Goal: Task Accomplishment & Management: Manage account settings

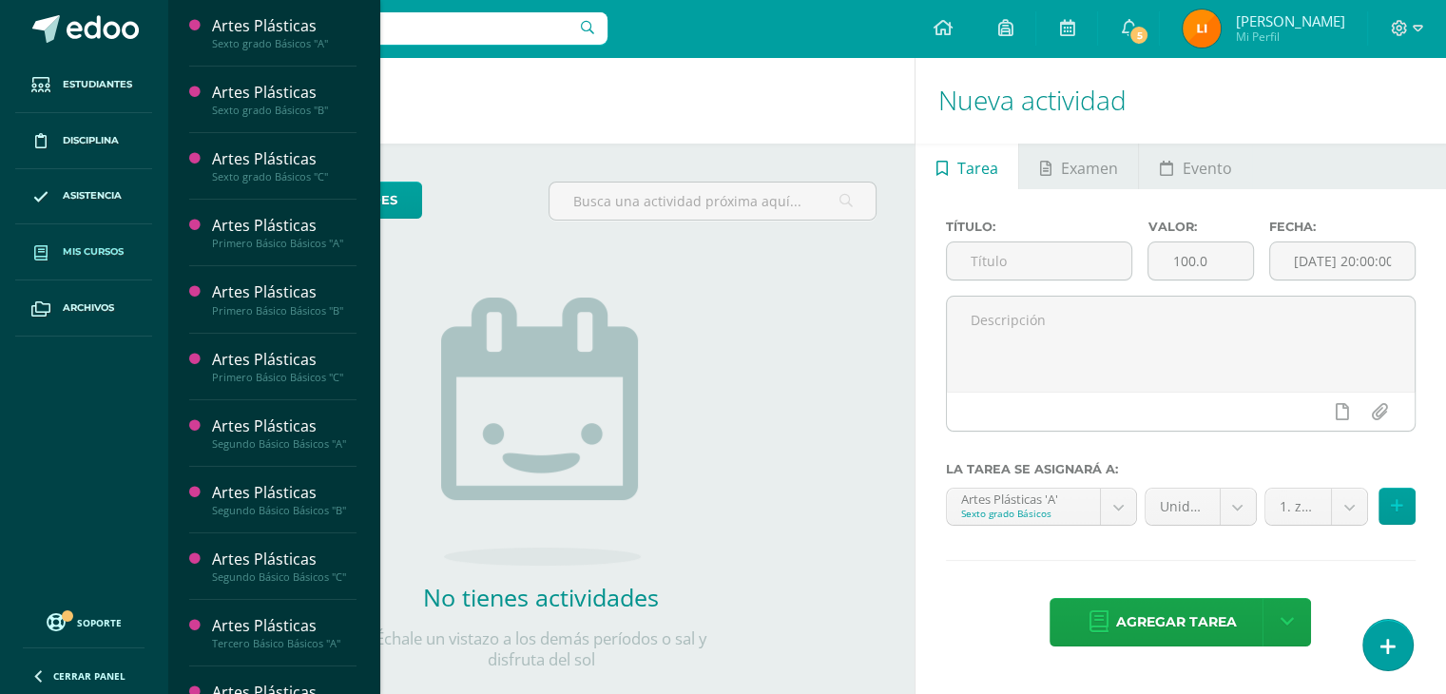
click at [74, 251] on span "Mis cursos" at bounding box center [93, 251] width 61 height 15
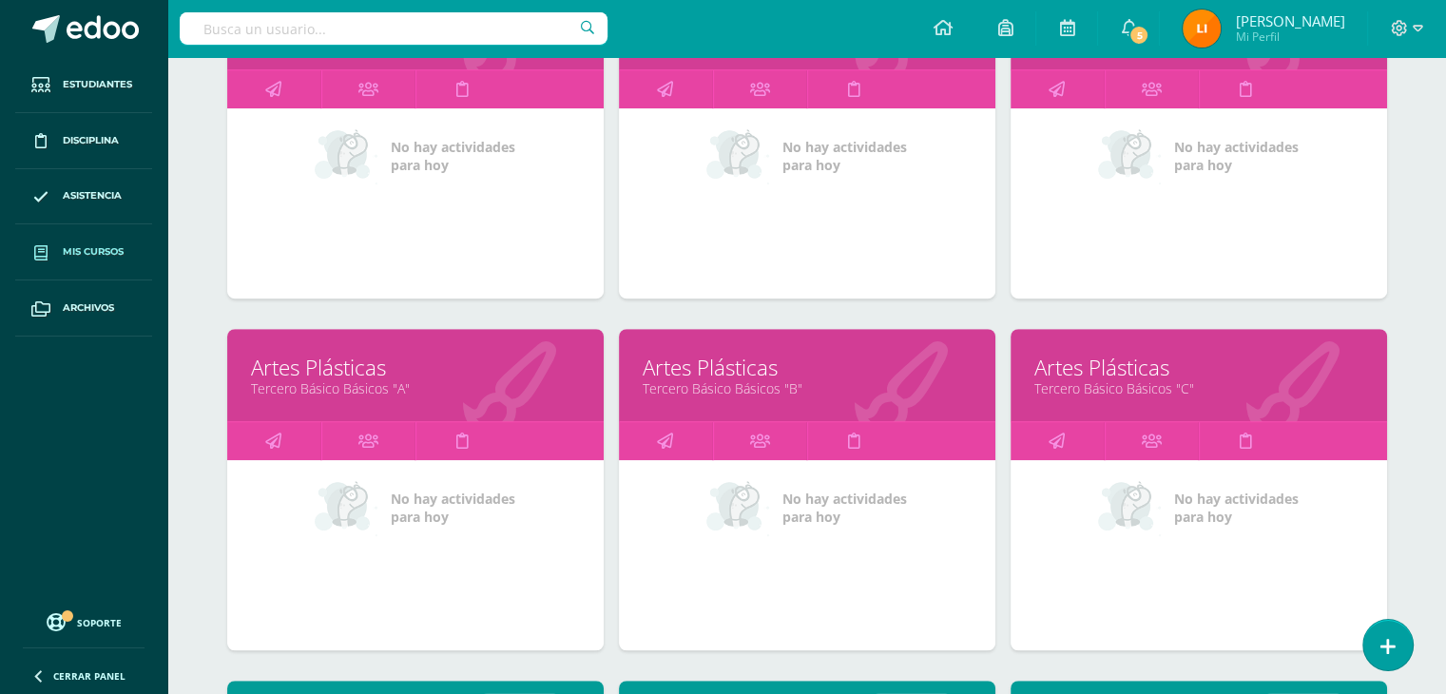
scroll to position [1019, 0]
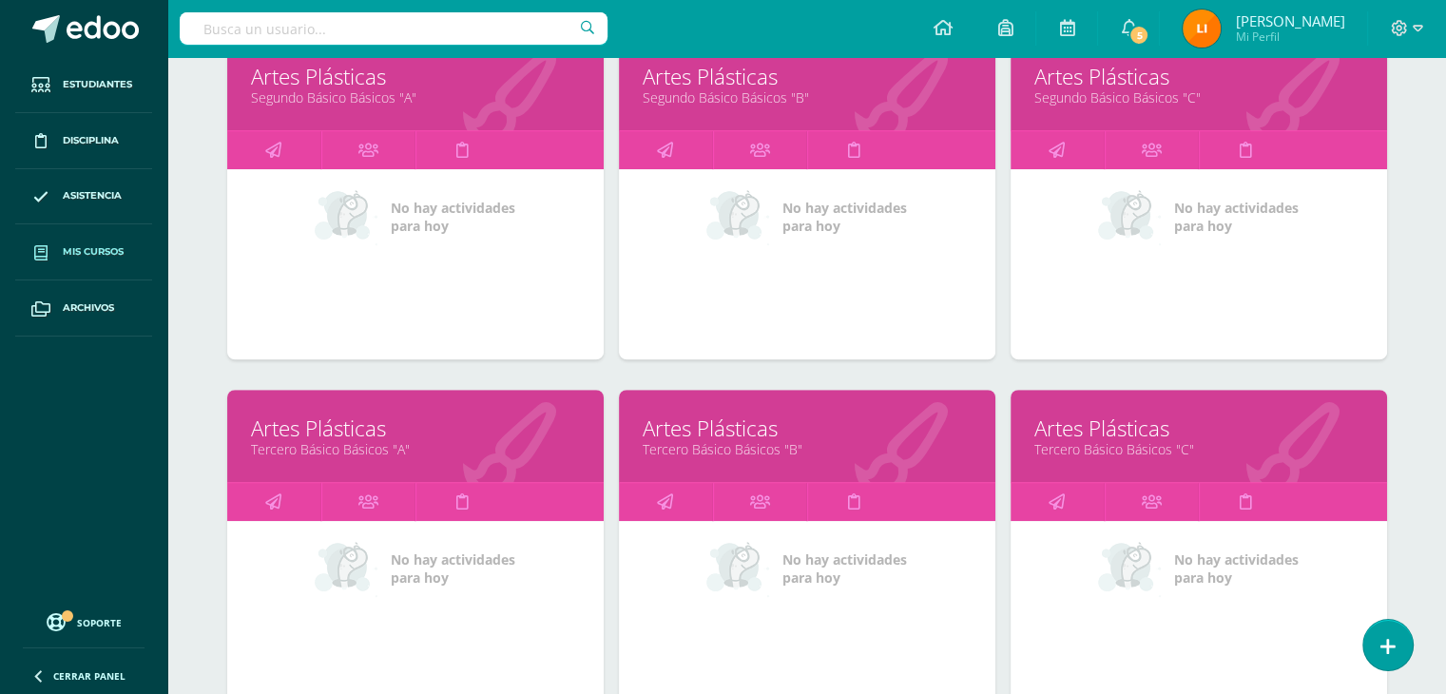
click at [1249, 446] on link "Tercero Básico Básicos "C"" at bounding box center [1198, 449] width 329 height 18
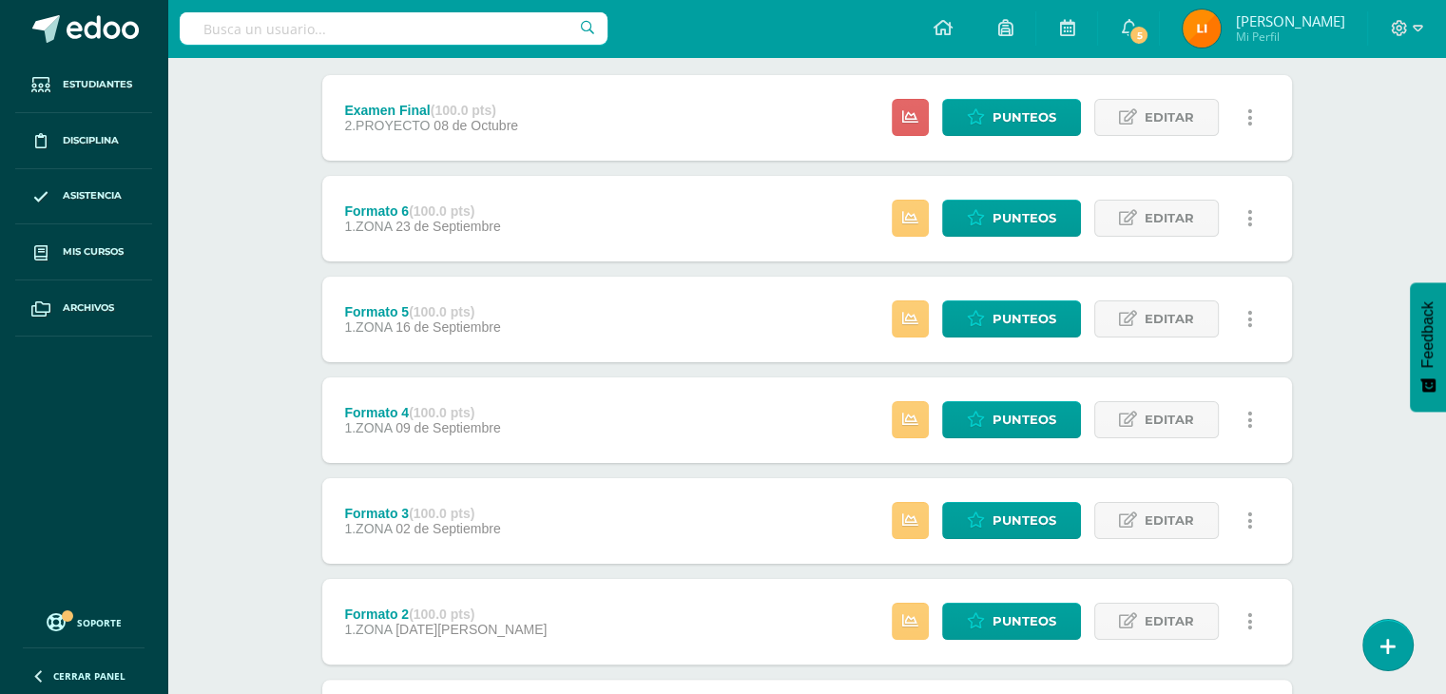
scroll to position [243, 0]
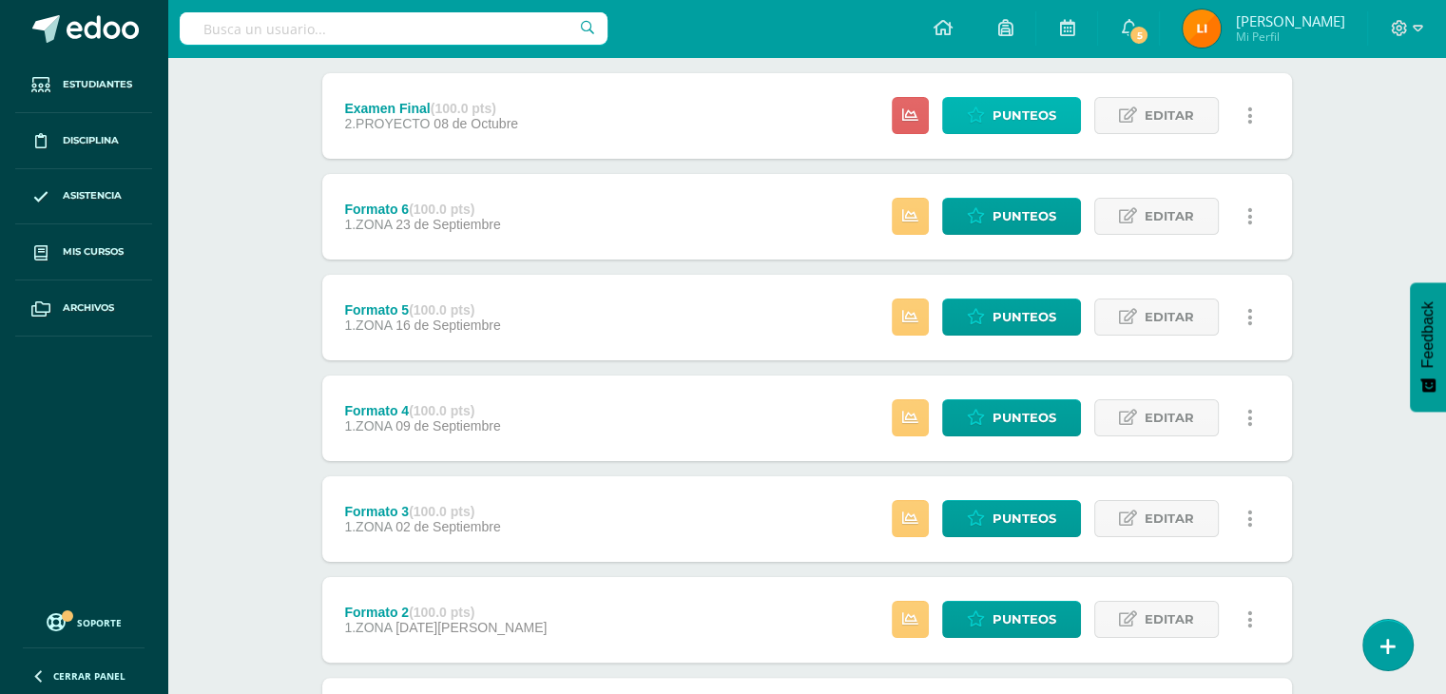
click at [1024, 120] on span "Punteos" at bounding box center [1024, 115] width 64 height 35
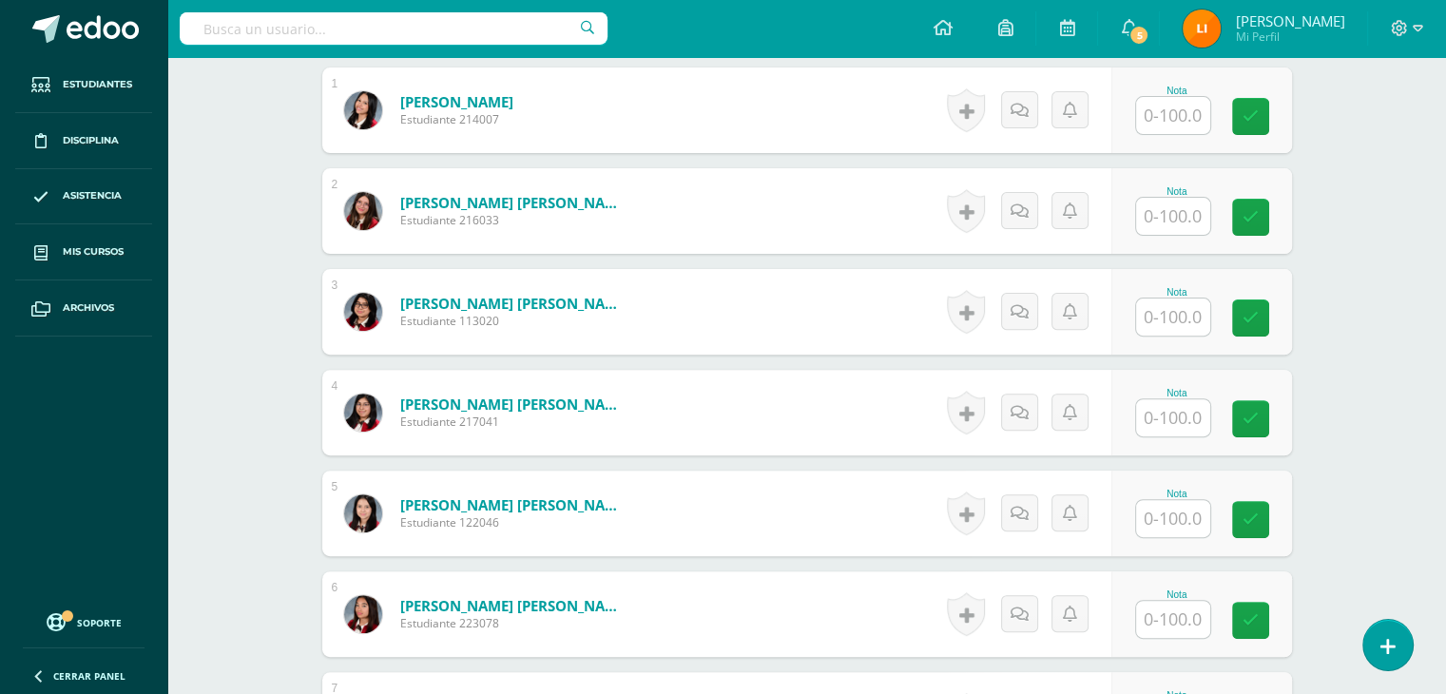
scroll to position [566, 0]
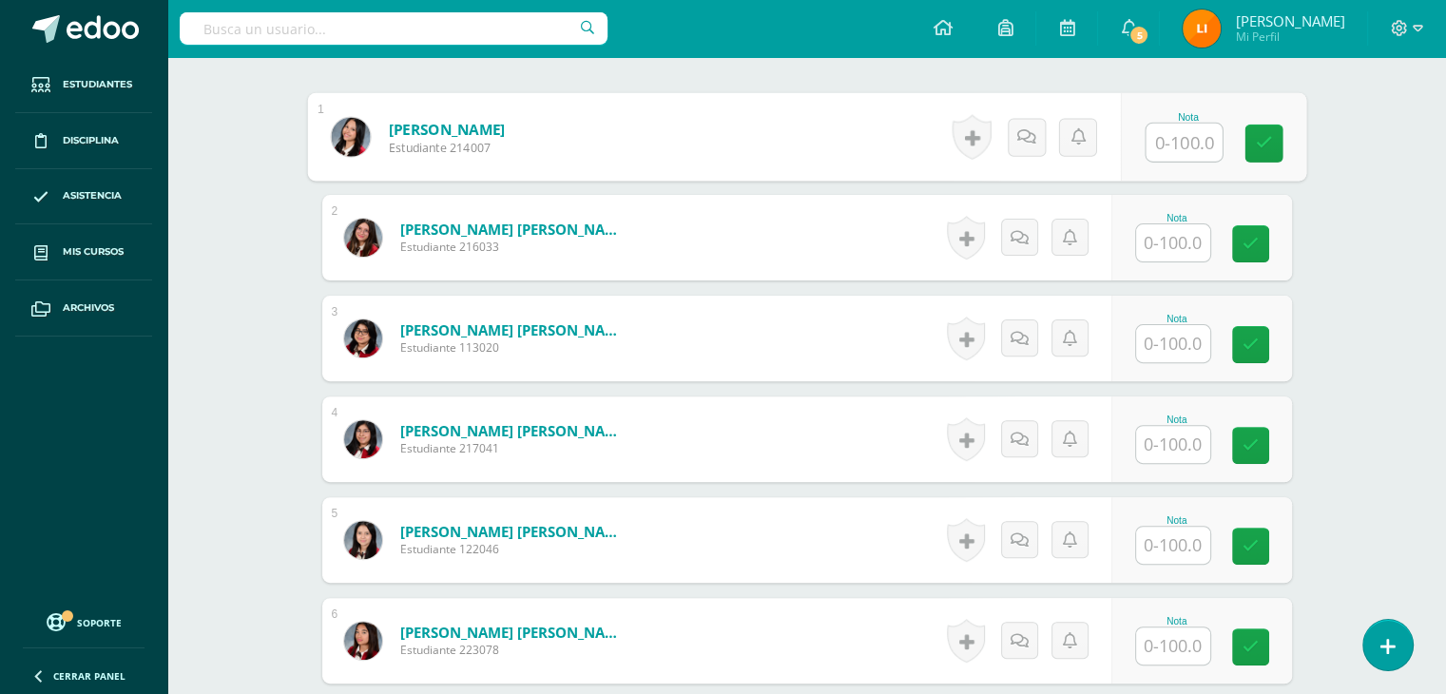
click at [1183, 144] on input "text" at bounding box center [1183, 143] width 76 height 38
click at [1182, 326] on input "text" at bounding box center [1173, 343] width 74 height 37
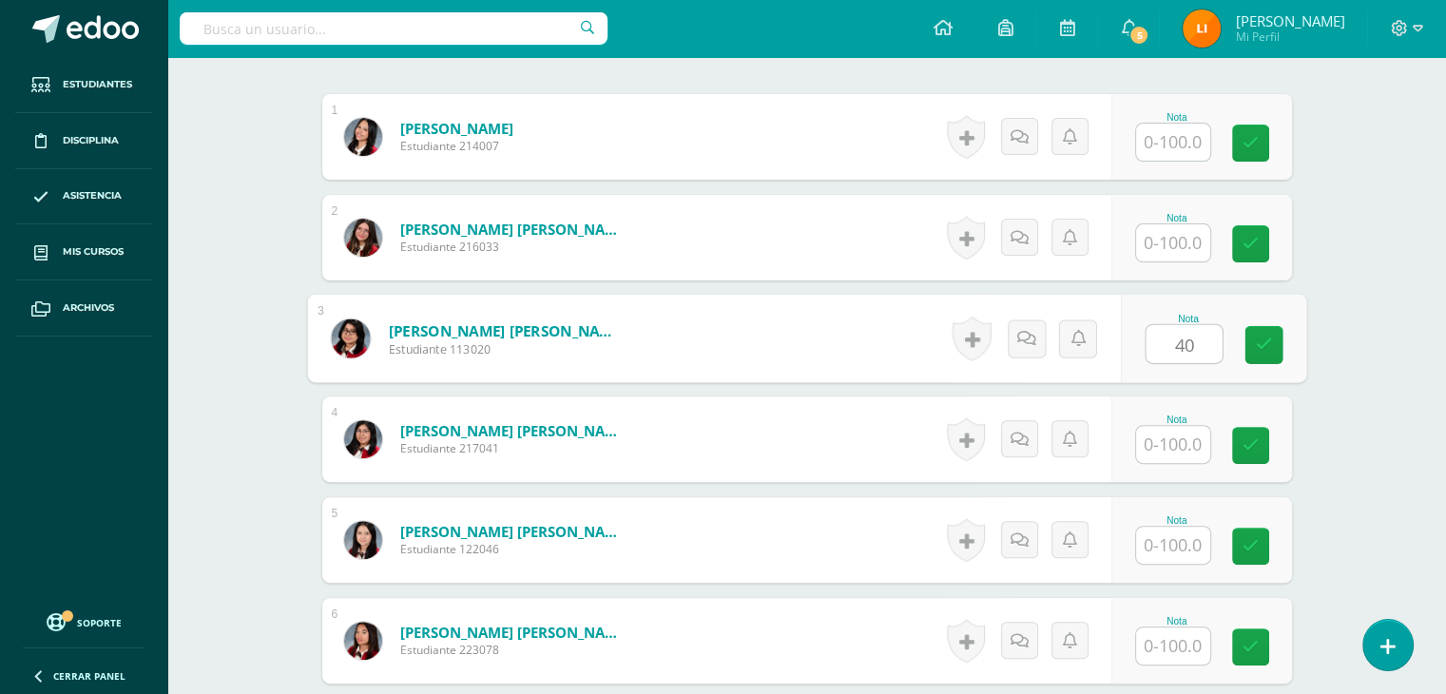
type input "40"
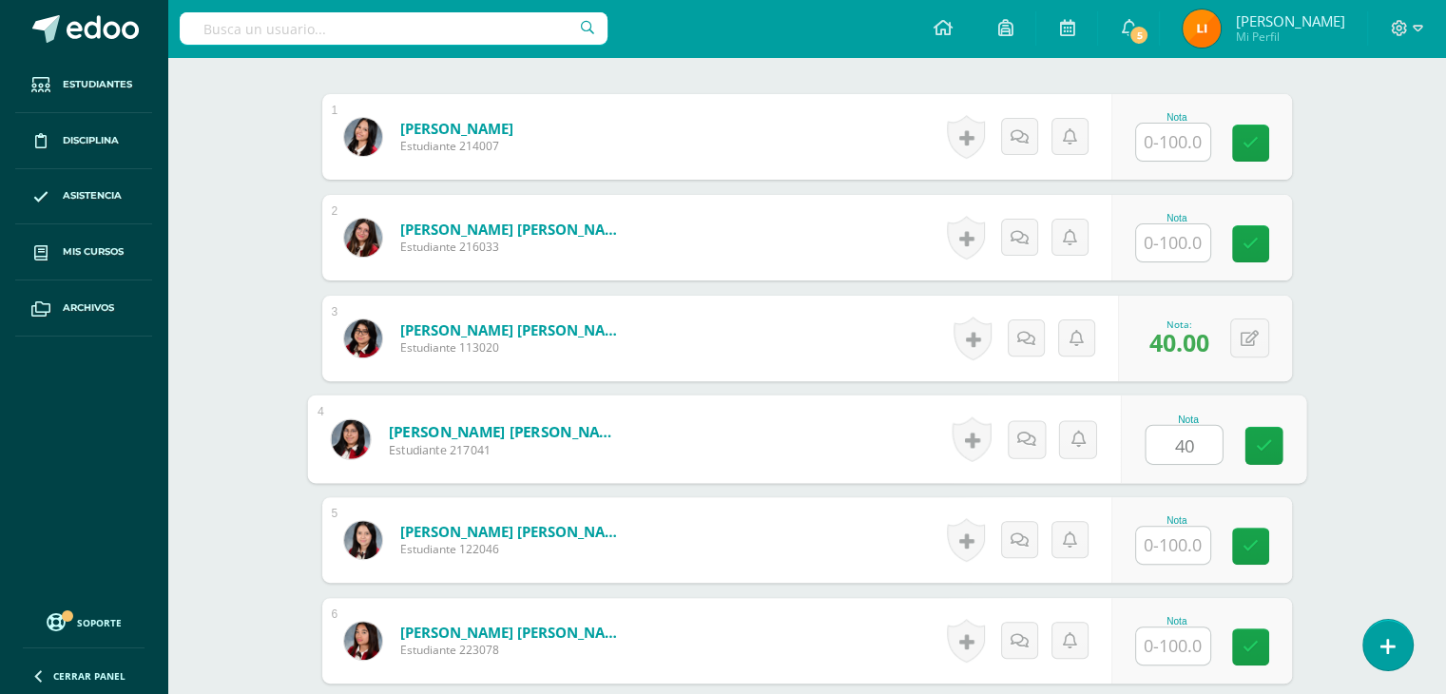
type input "40"
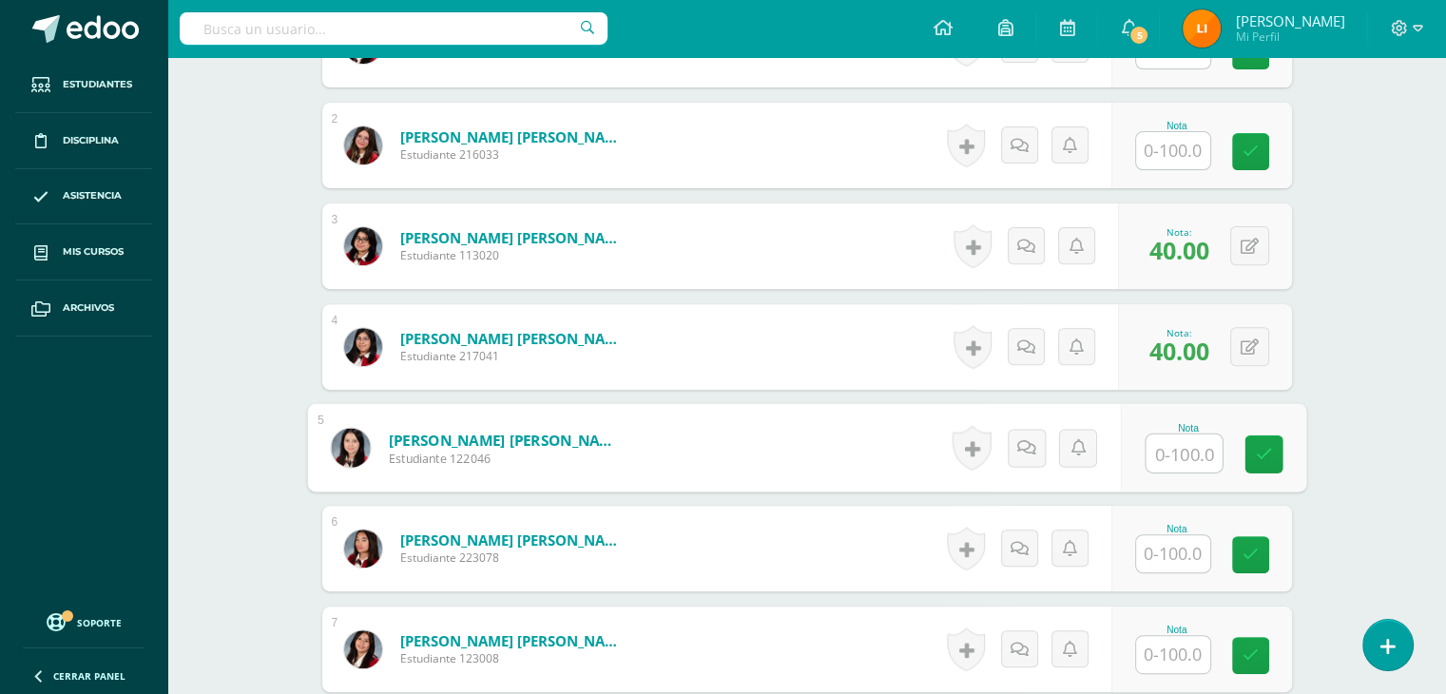
scroll to position [757, 0]
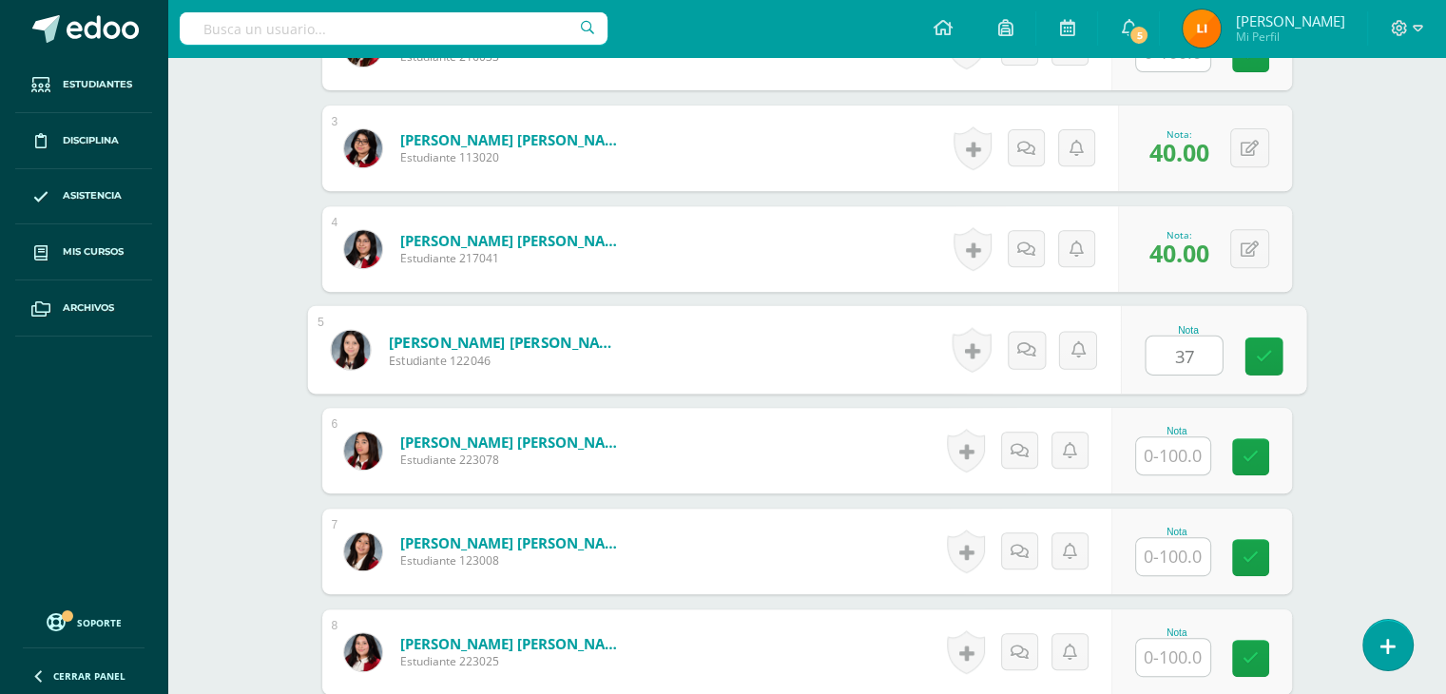
type input "37"
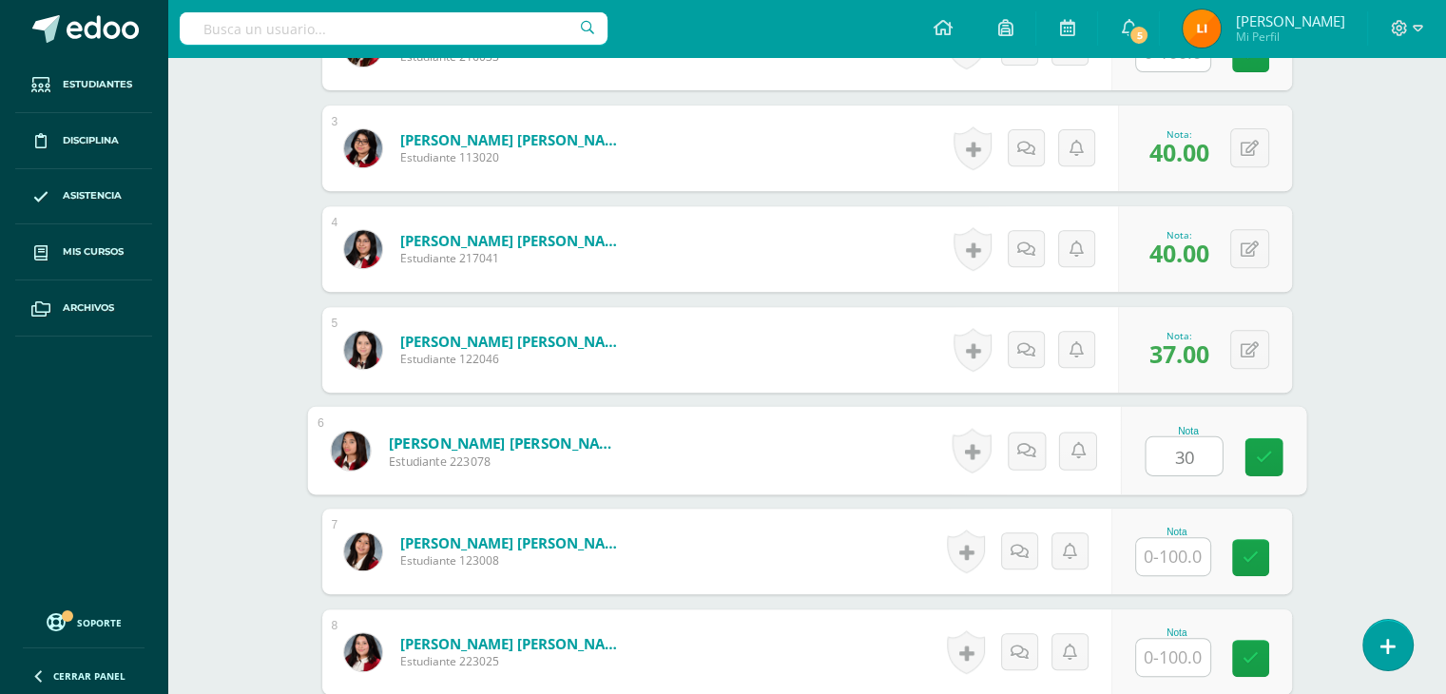
type input "30"
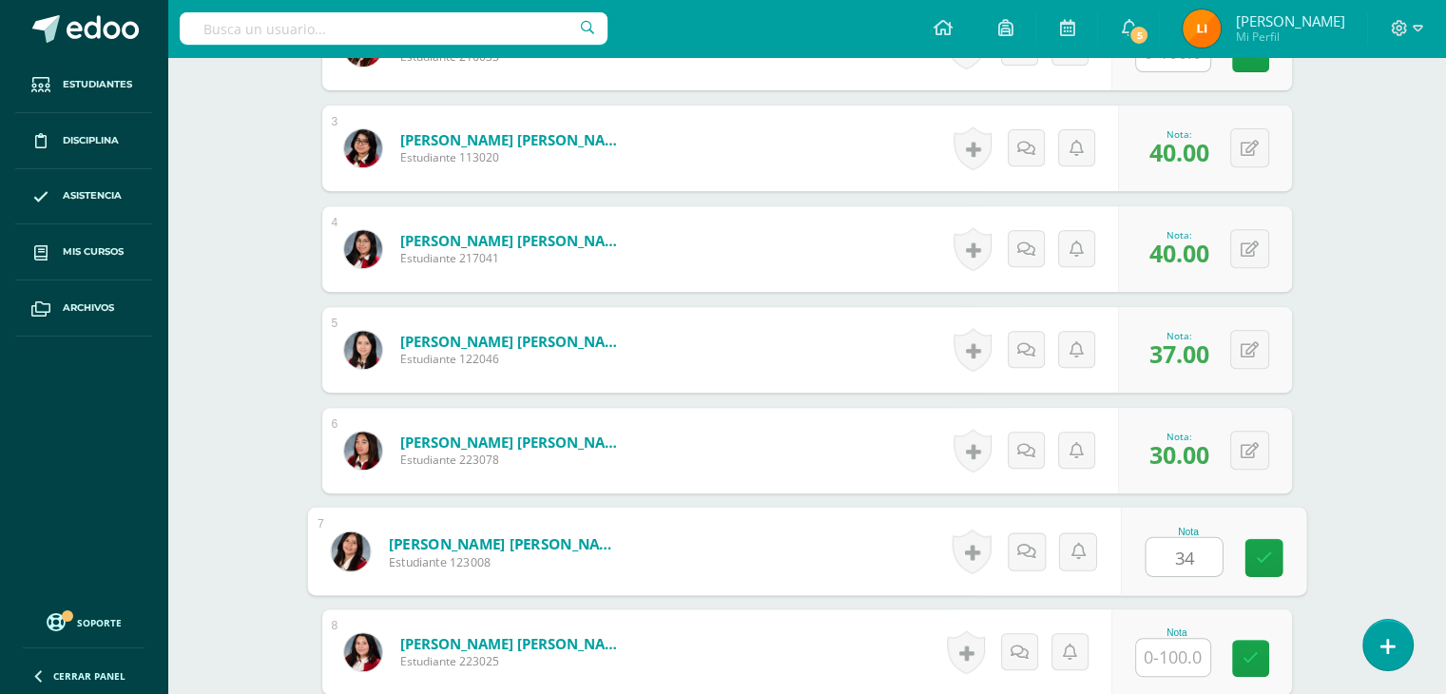
type input "34"
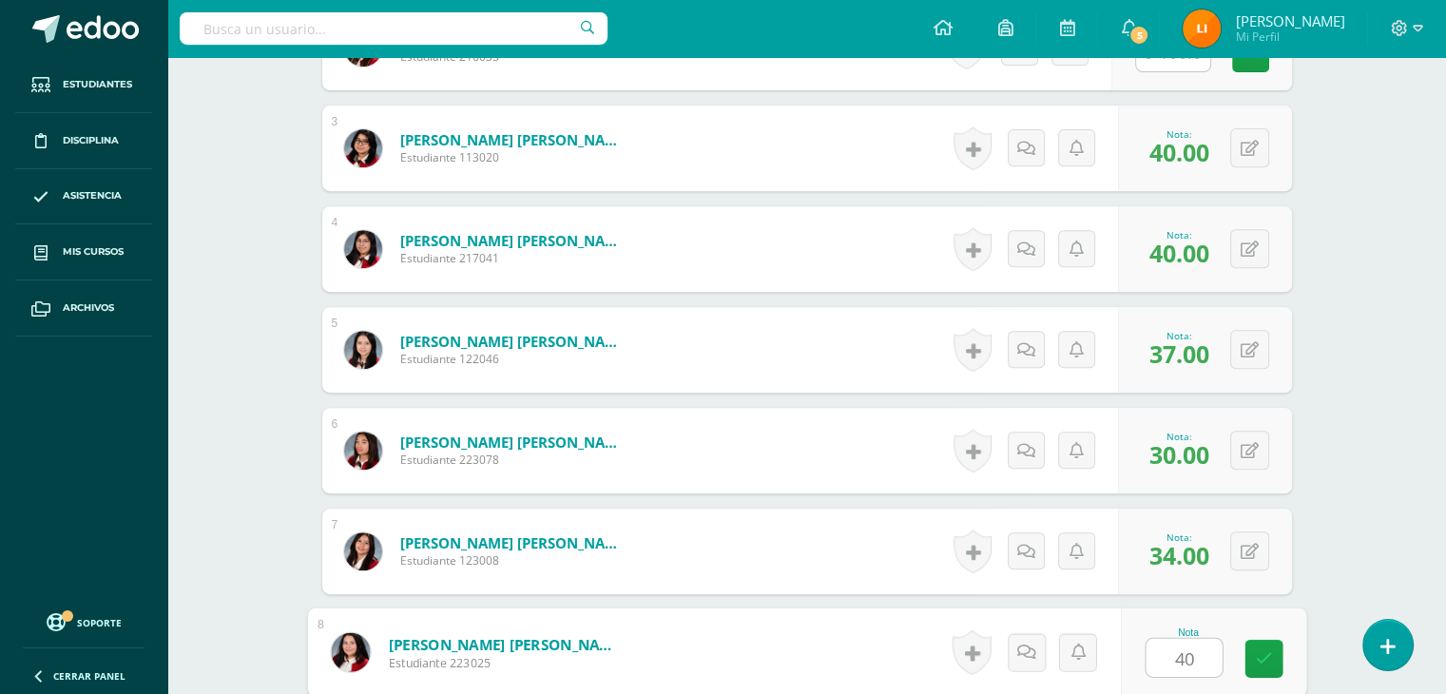
type input "40"
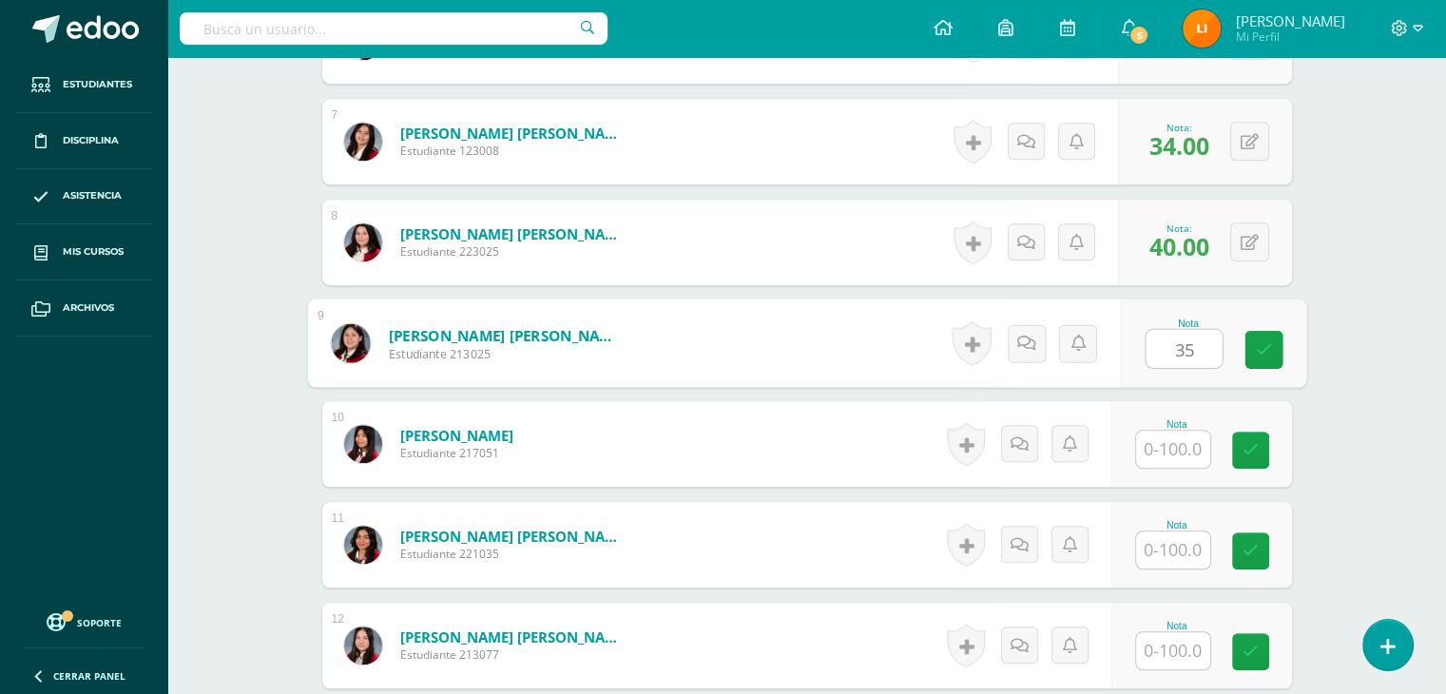
type input "35"
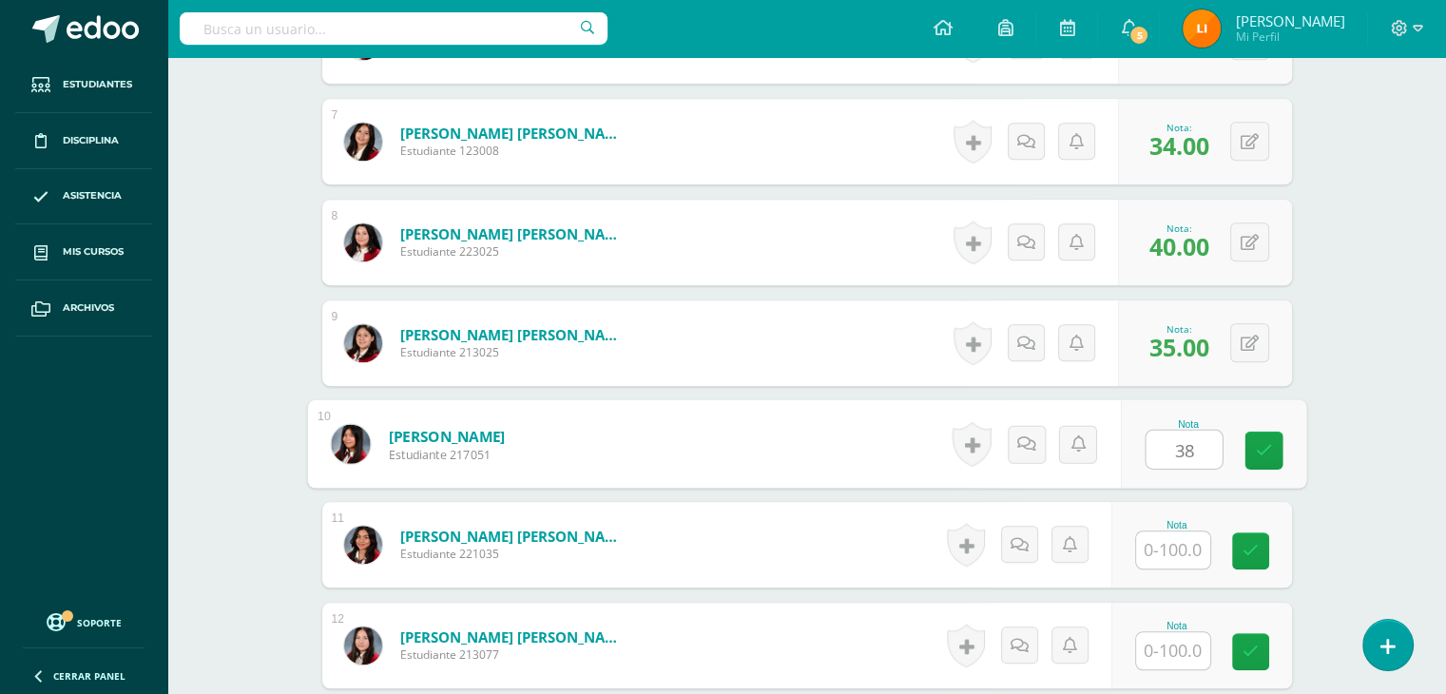
type input "38"
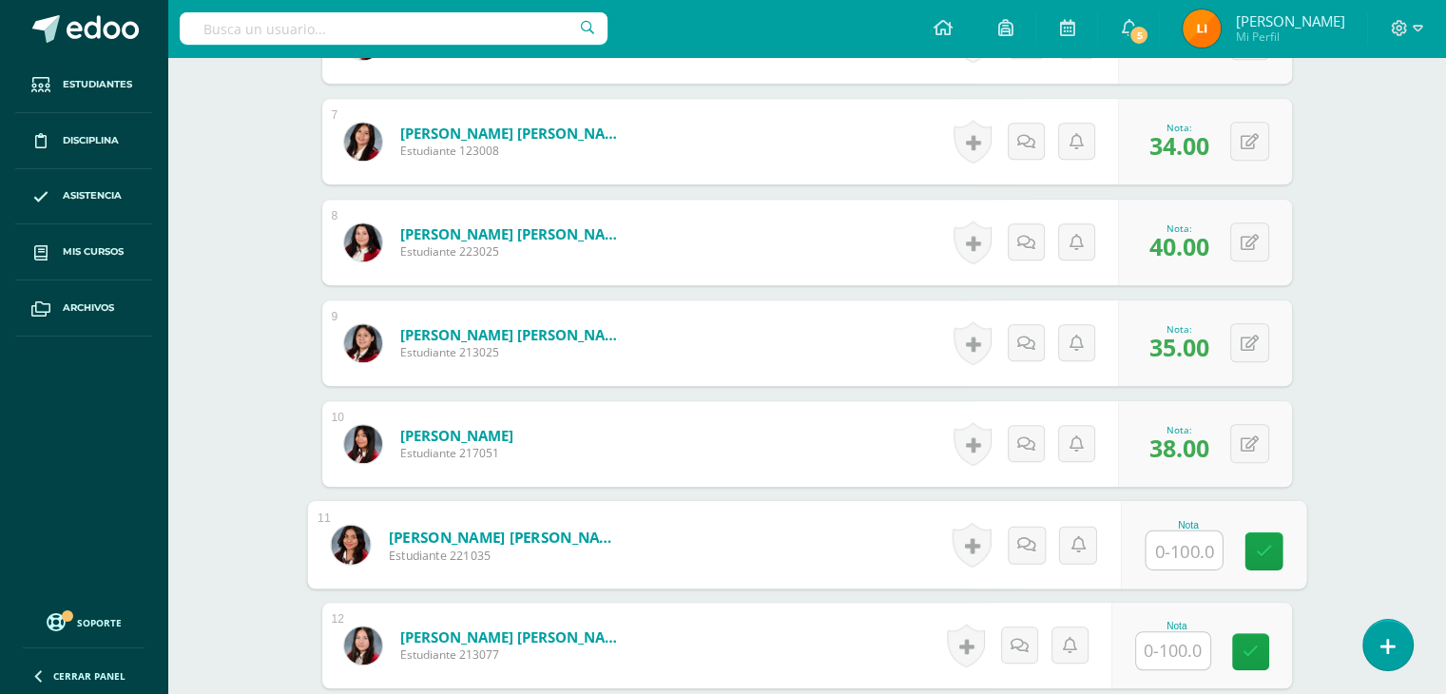
scroll to position [1261, 0]
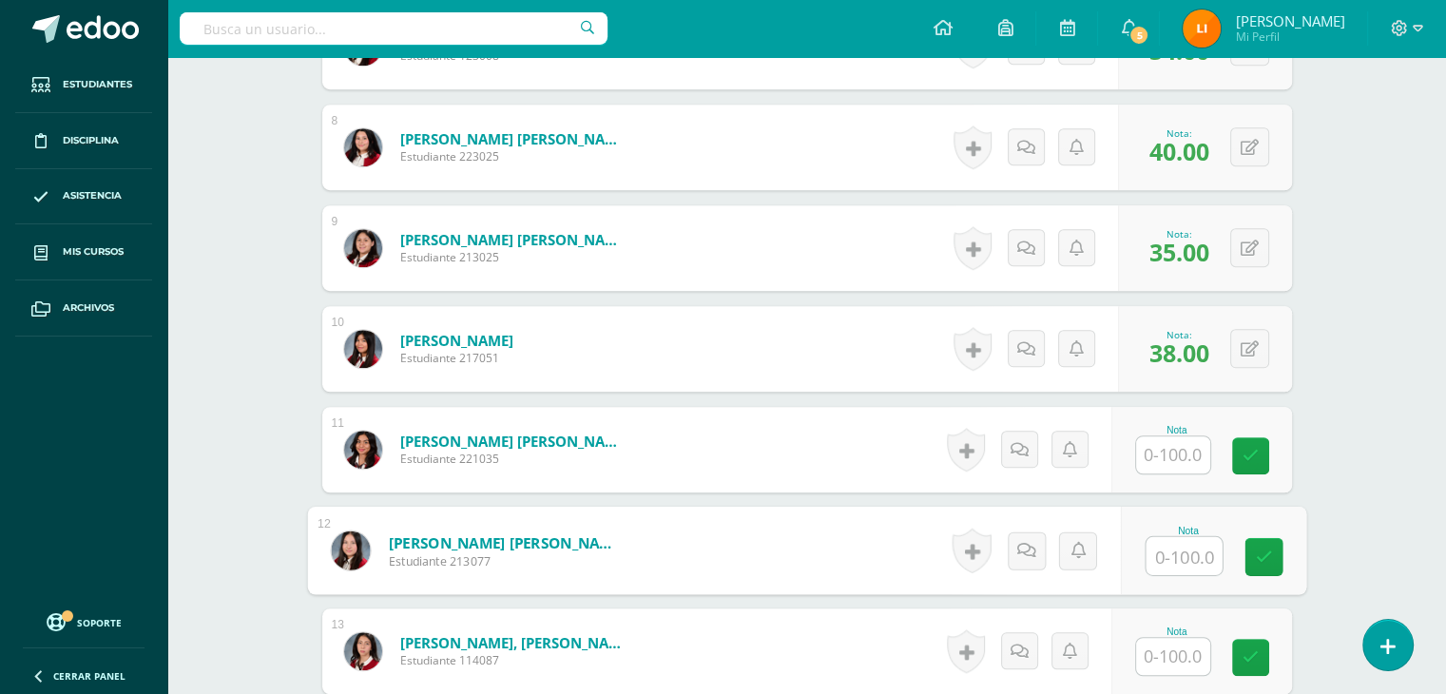
click at [1167, 547] on input "text" at bounding box center [1183, 556] width 76 height 38
type input "30"
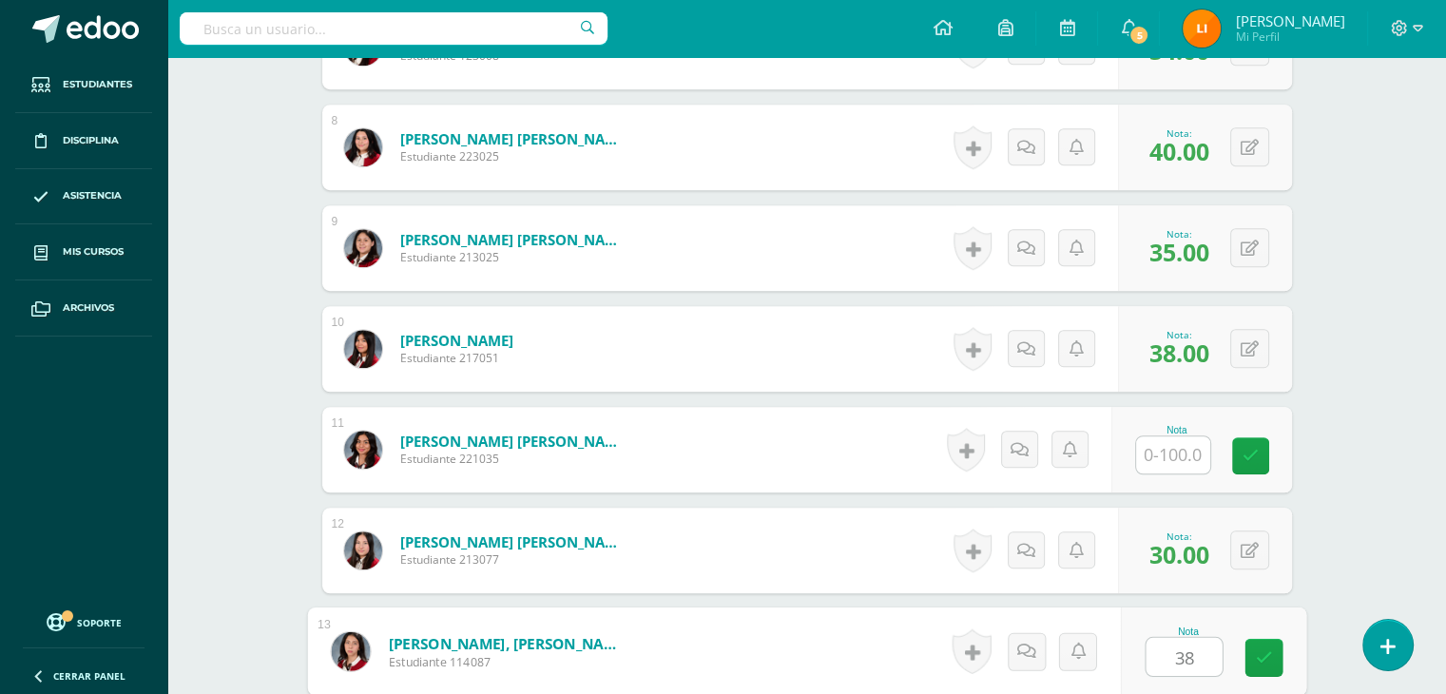
type input "38"
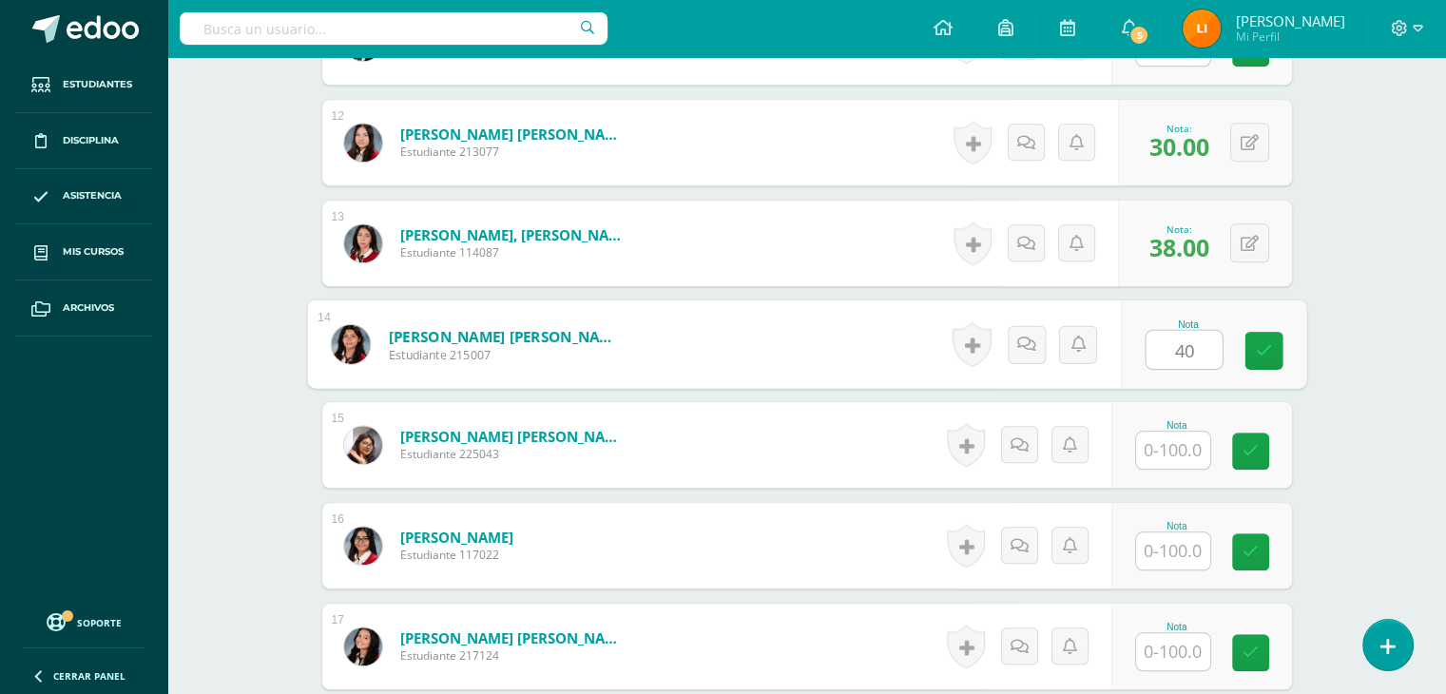
type input "40"
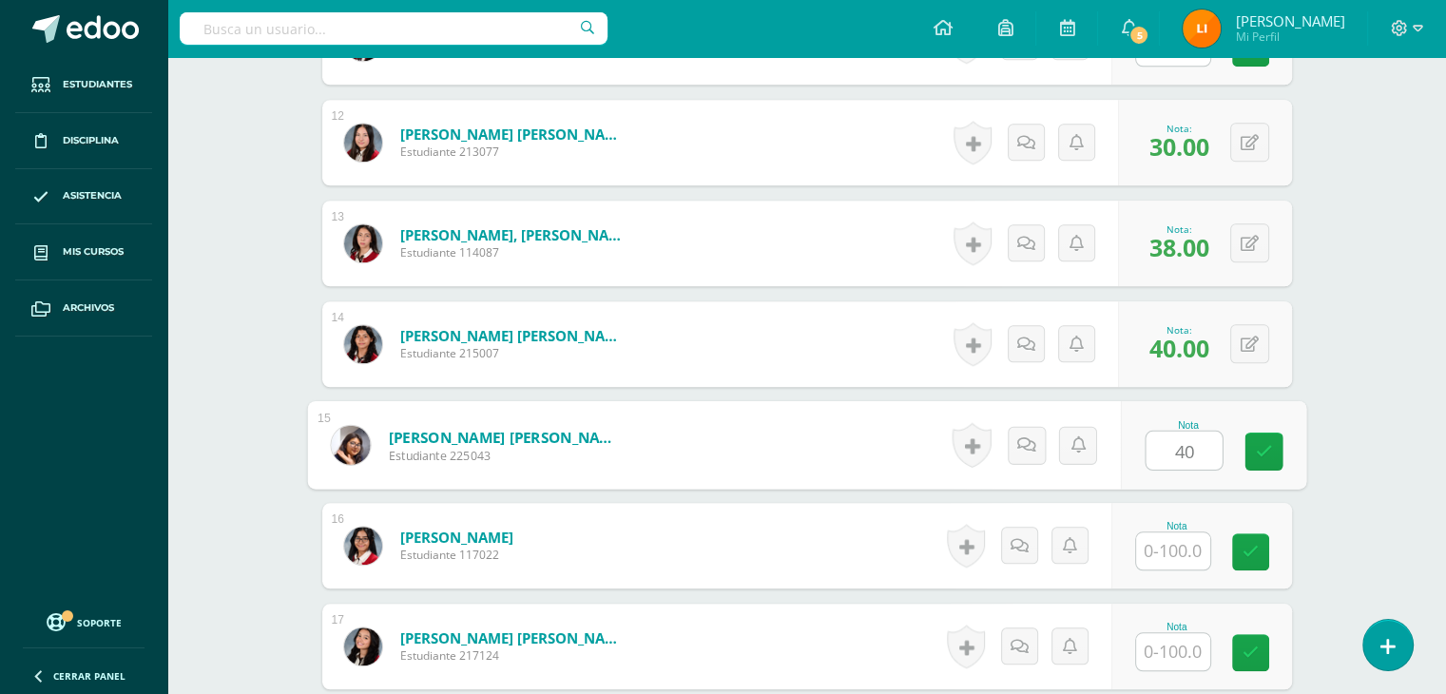
type input "40"
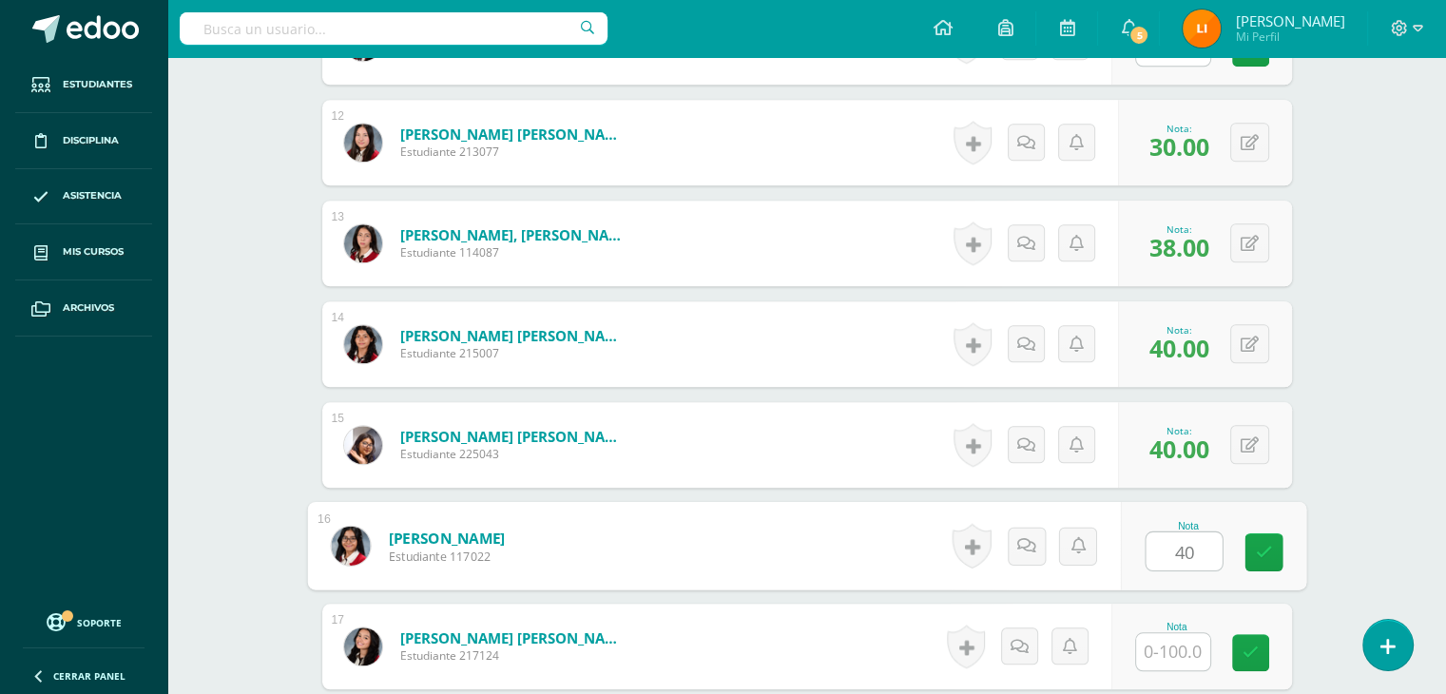
type input "40"
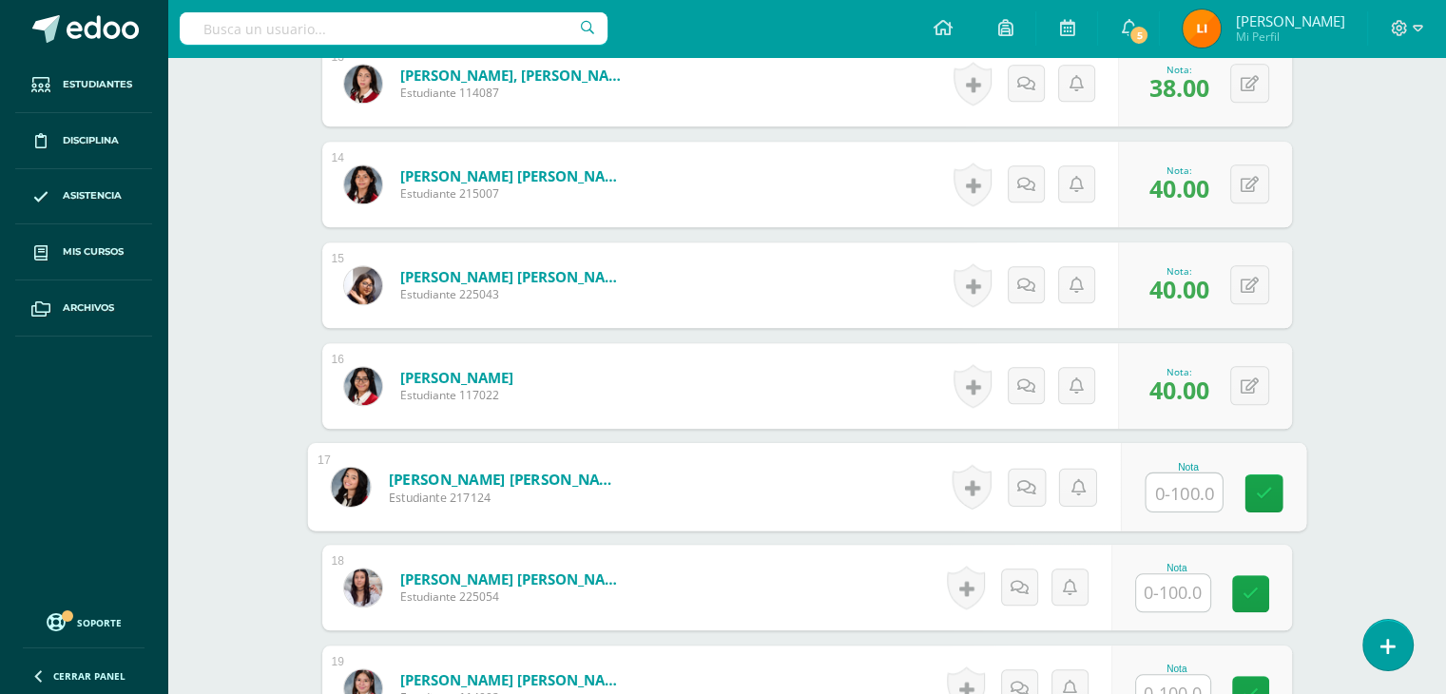
scroll to position [1954, 0]
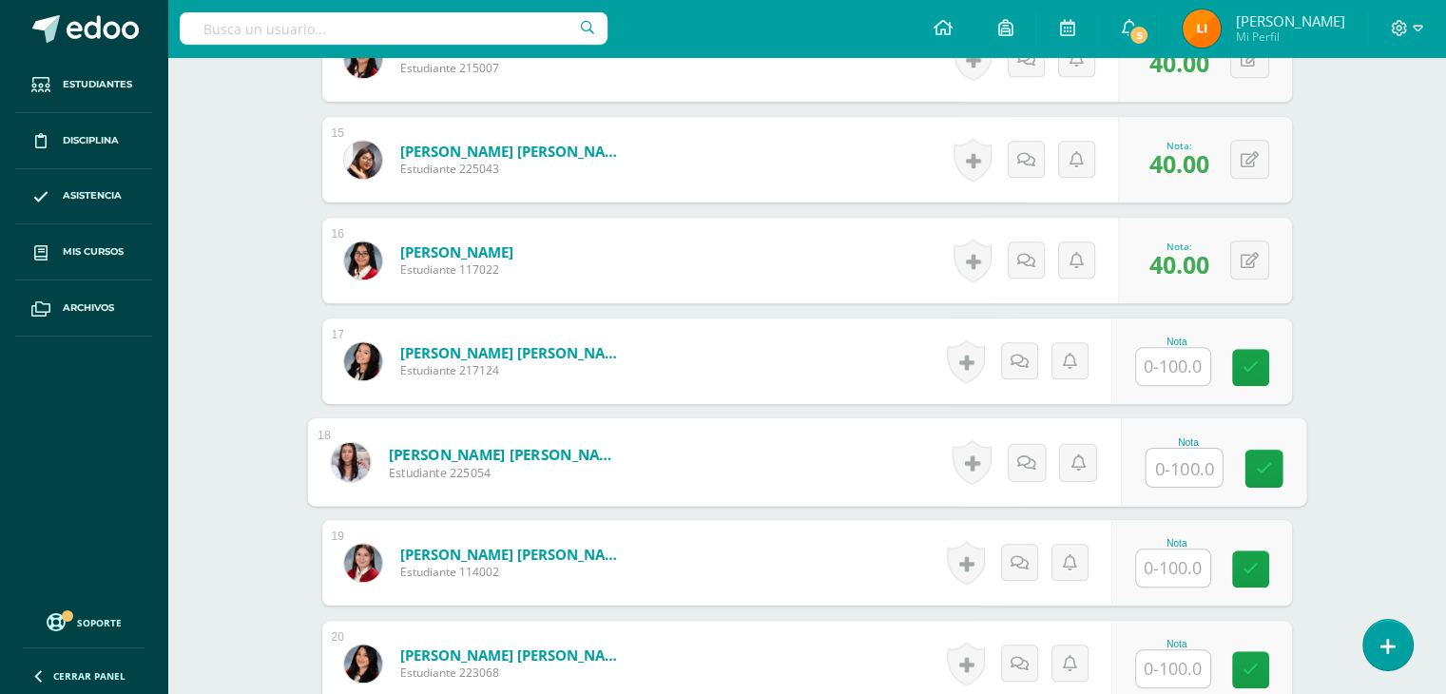
click at [1167, 470] on input "text" at bounding box center [1183, 468] width 76 height 38
type input "38"
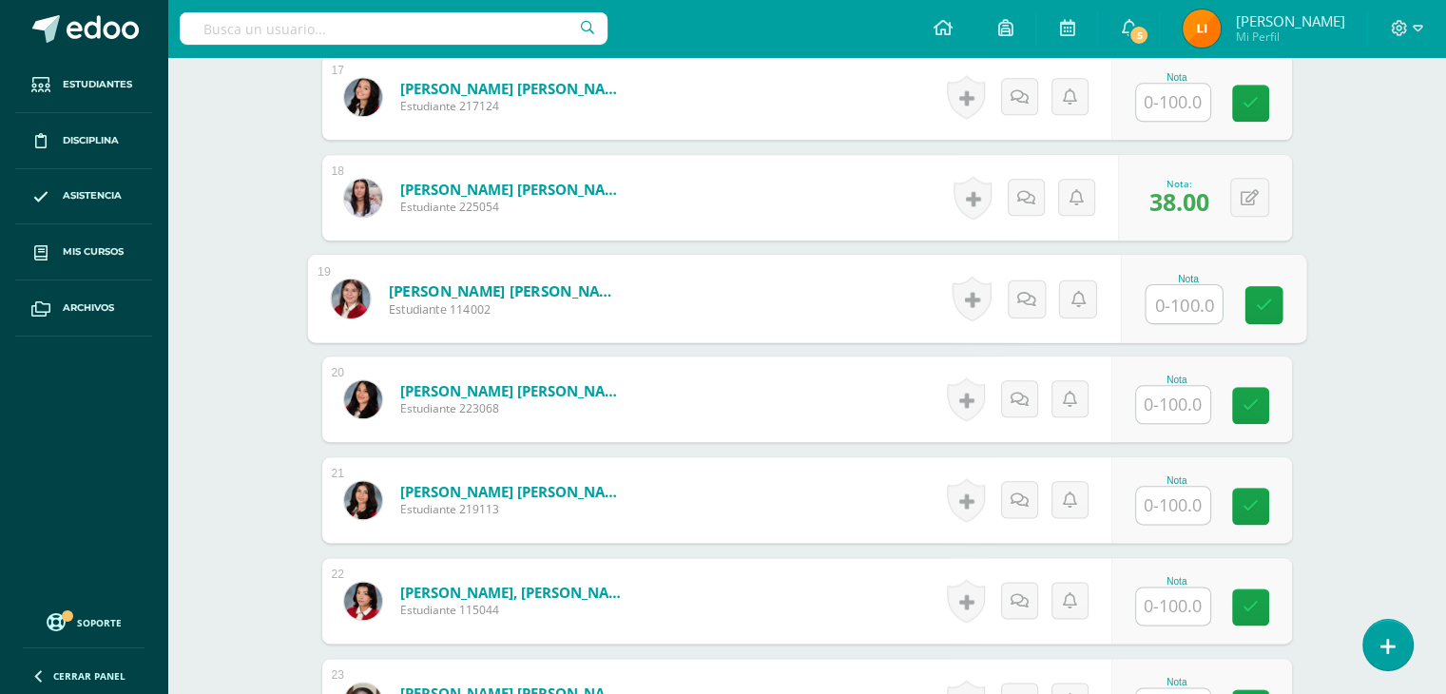
scroll to position [2239, 0]
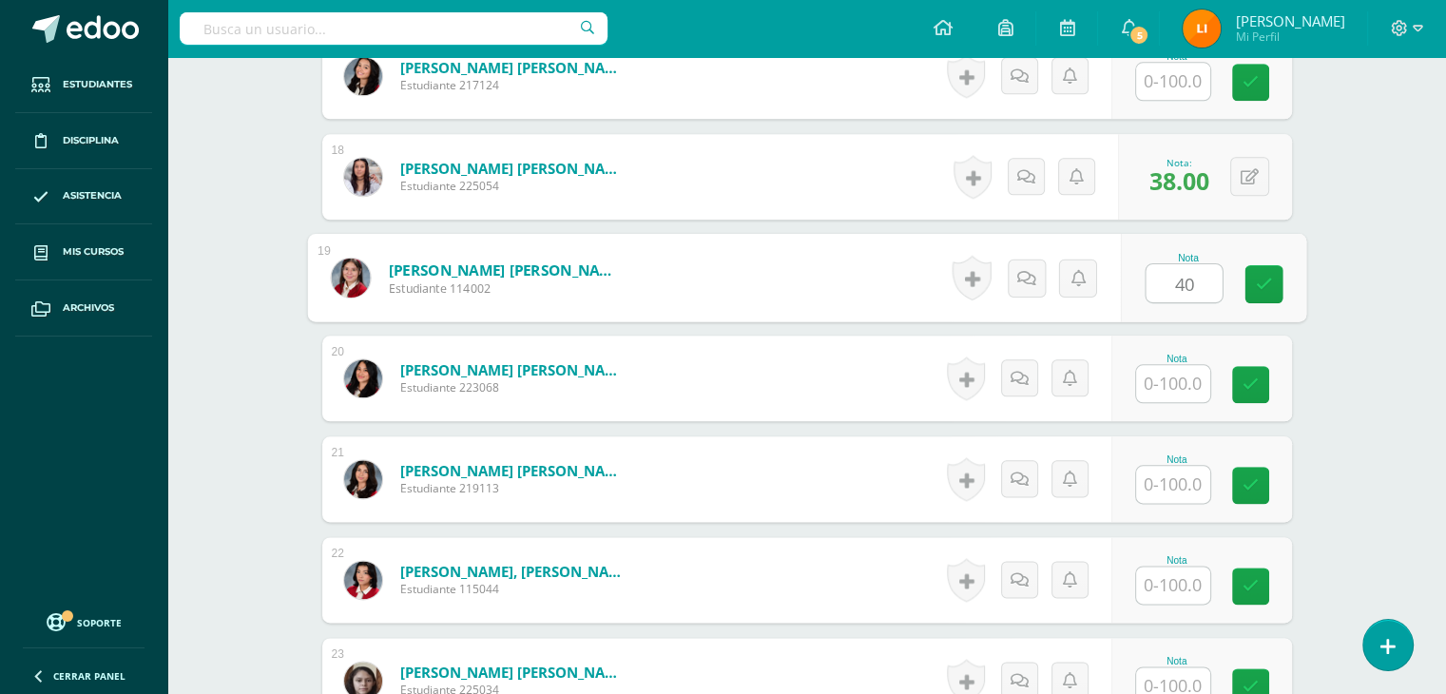
type input "40"
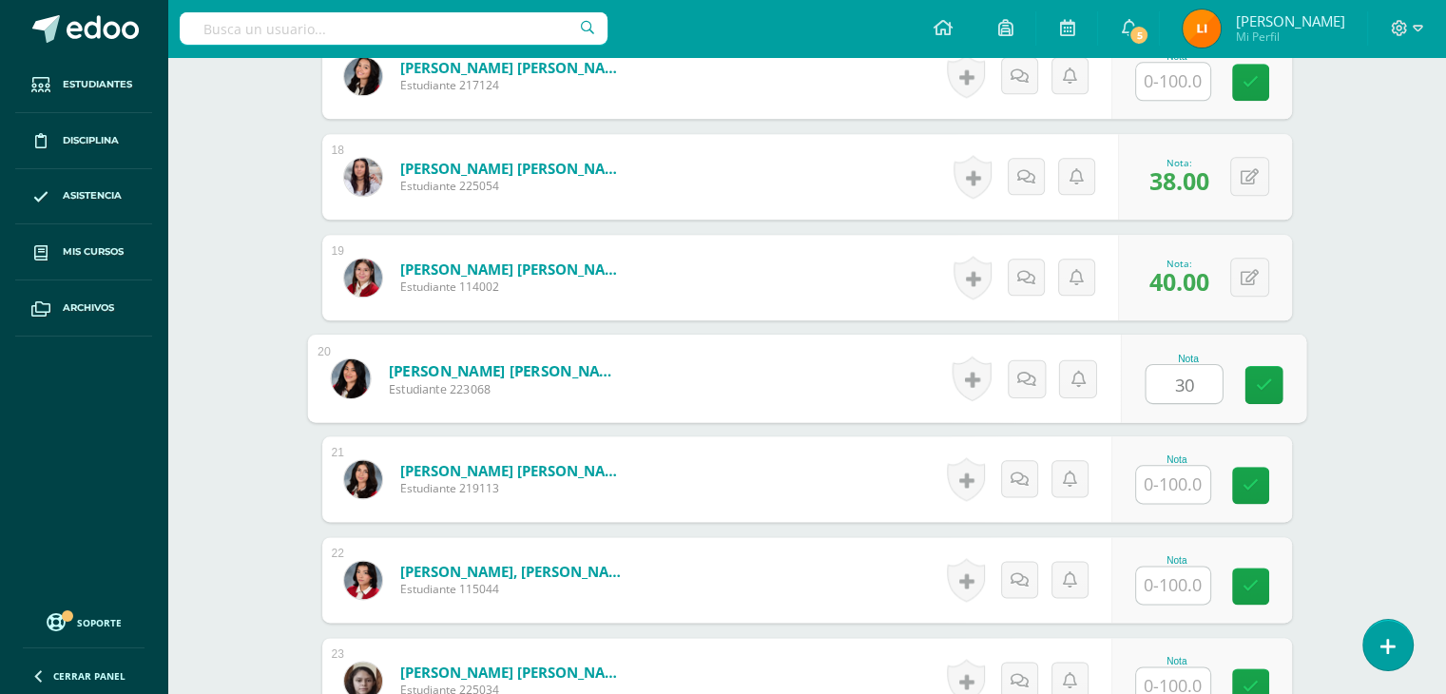
type input "30"
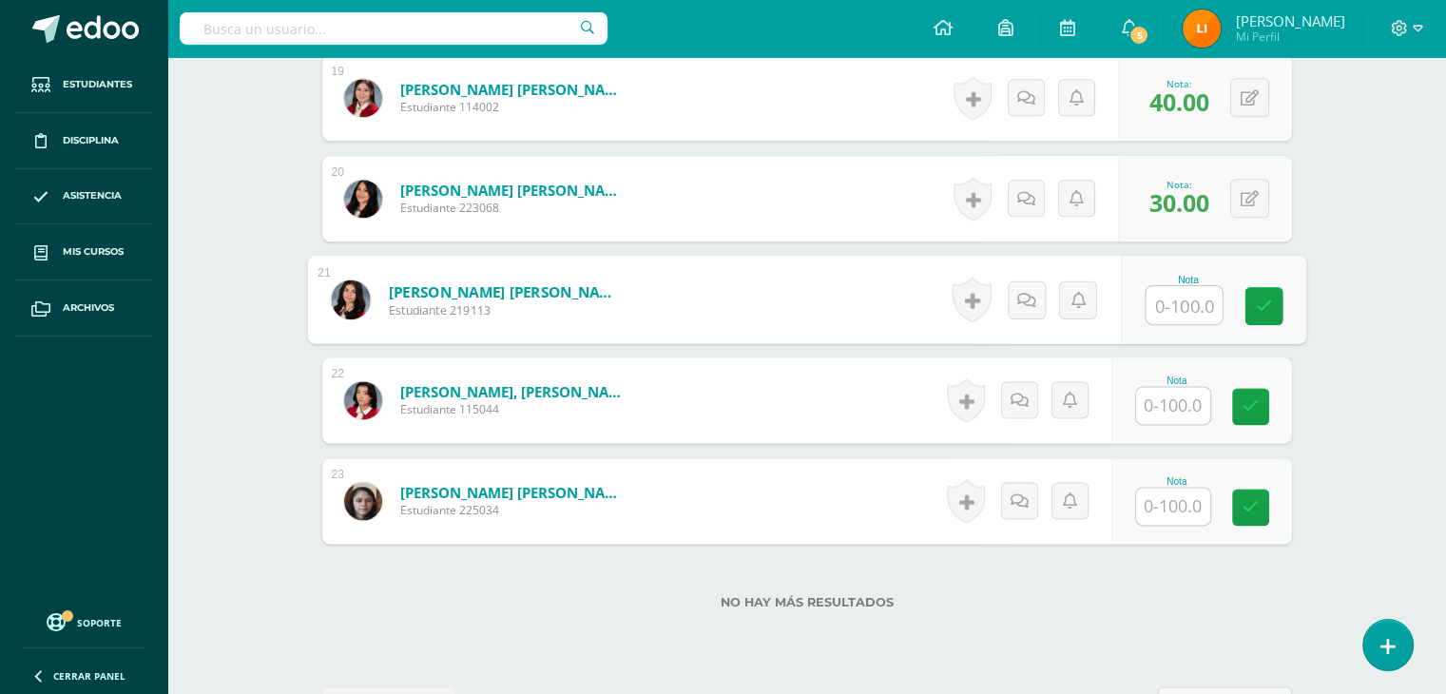
scroll to position [2429, 0]
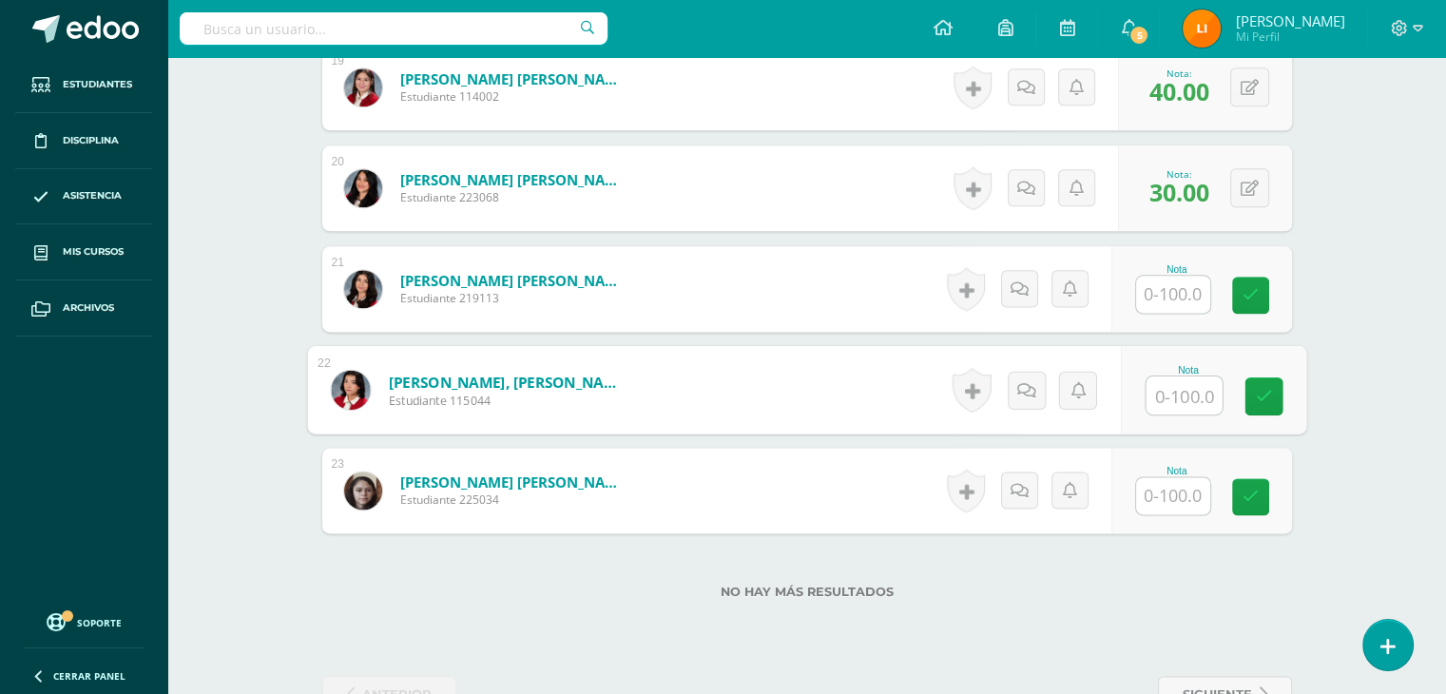
click at [1175, 403] on input "text" at bounding box center [1183, 395] width 76 height 38
type input "30"
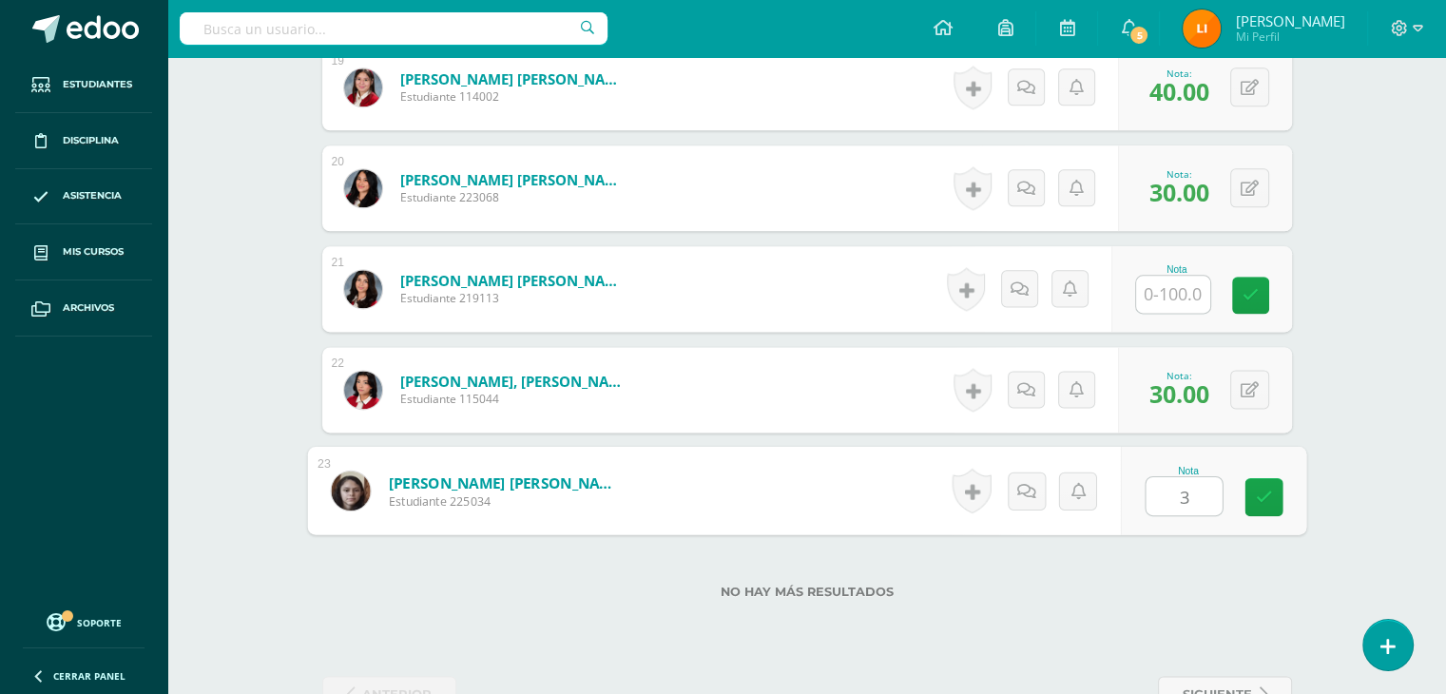
type input "34"
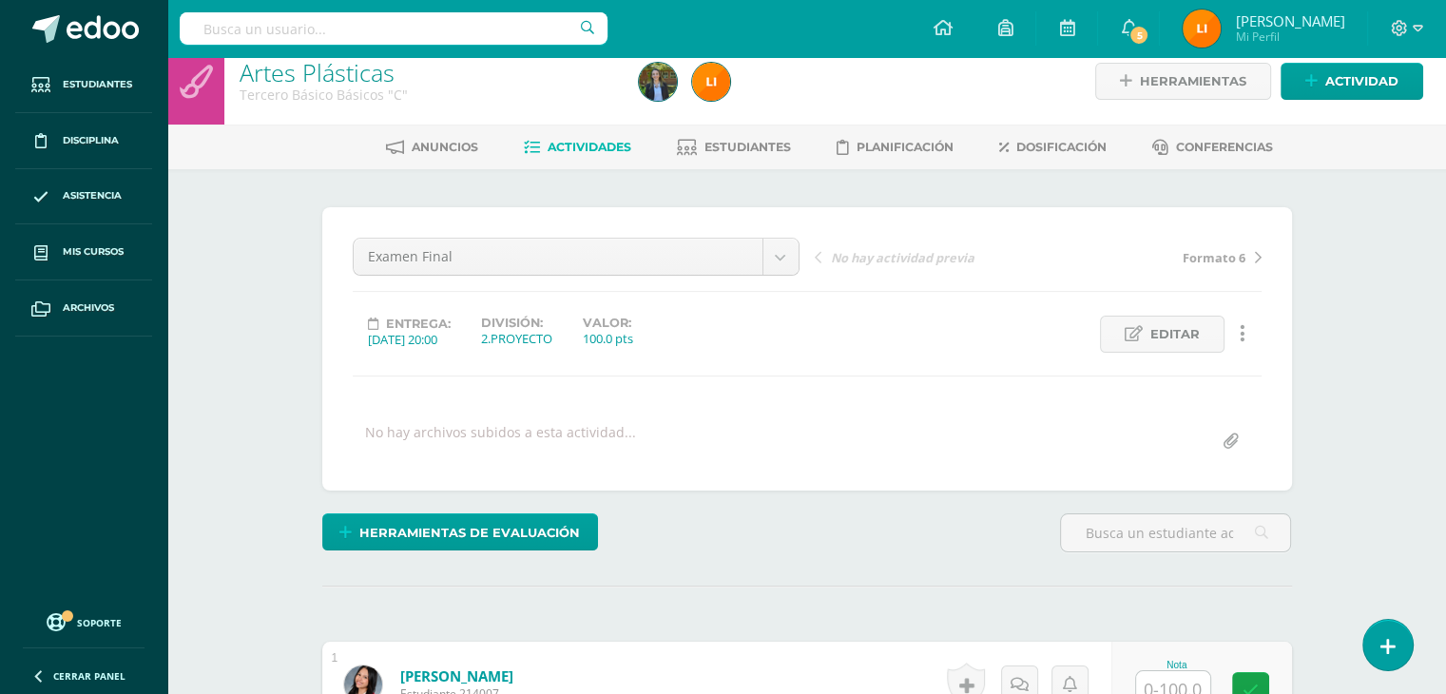
scroll to position [0, 0]
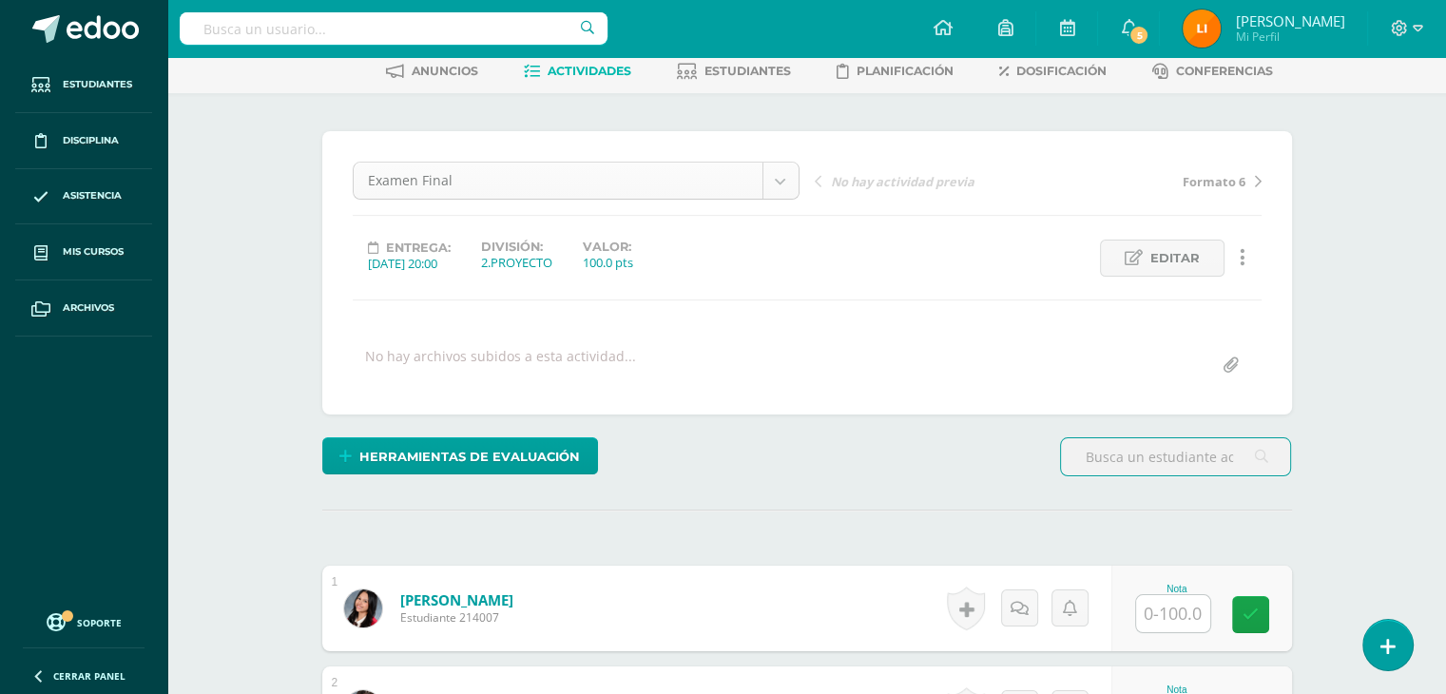
scroll to position [96, 0]
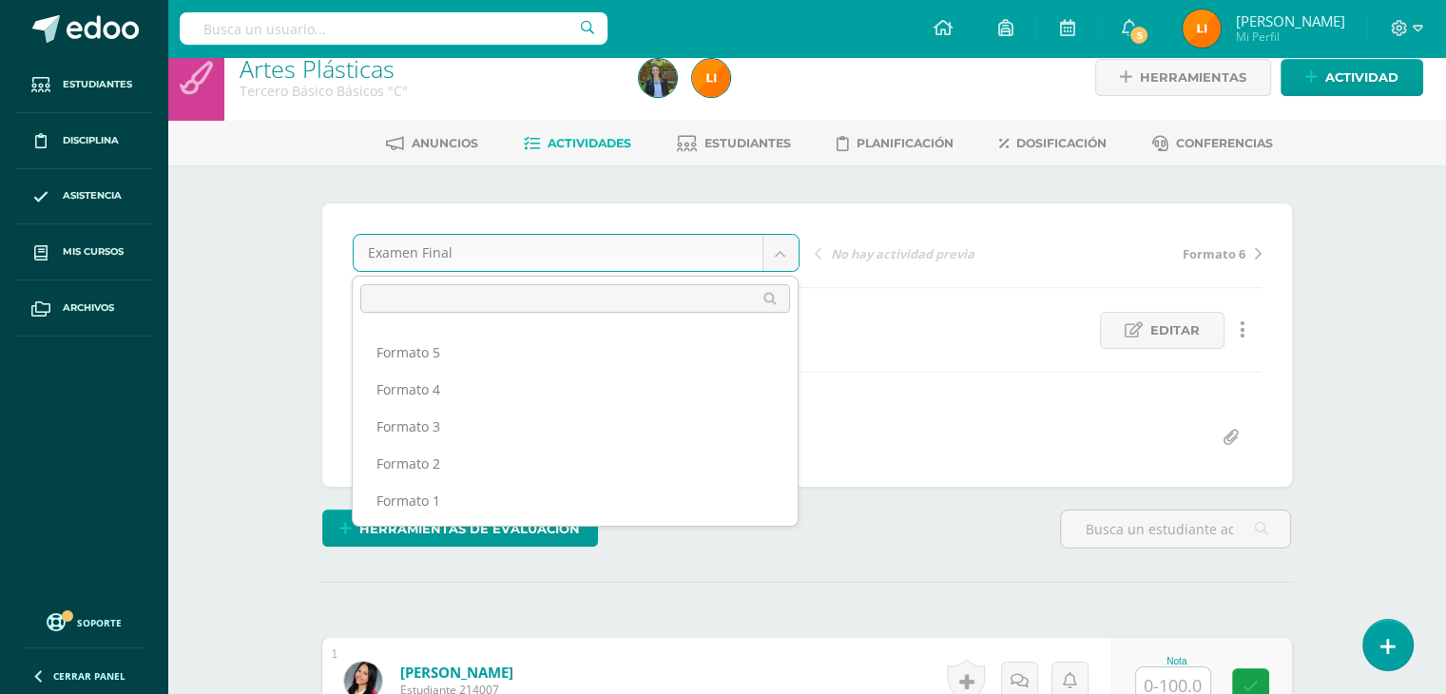
scroll to position [1, 0]
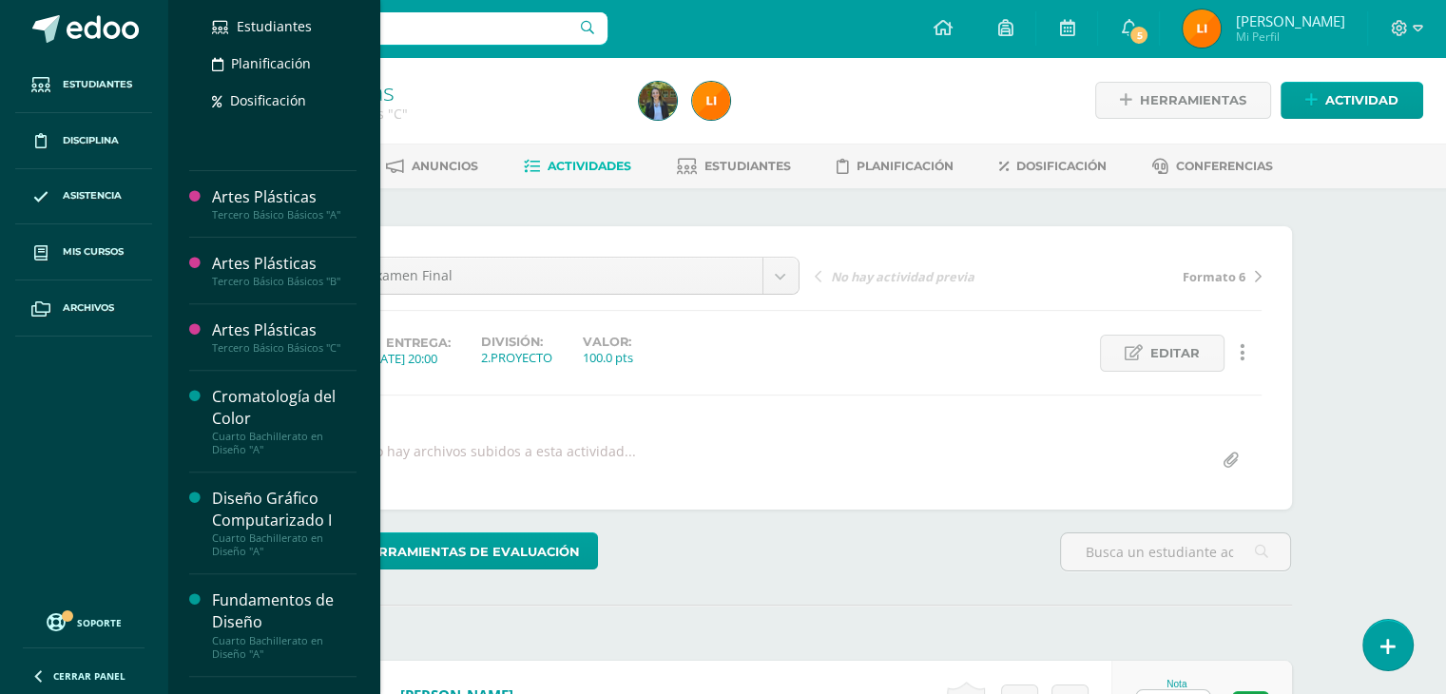
scroll to position [600, 0]
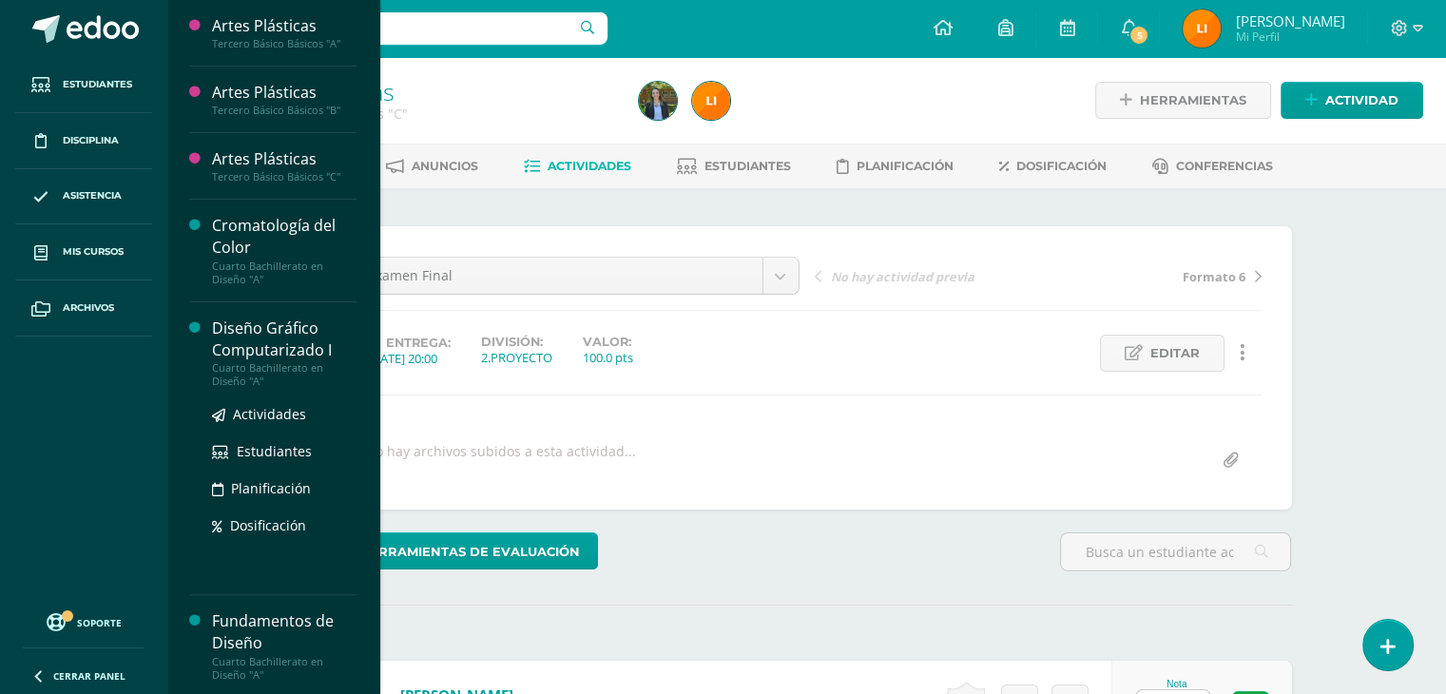
click at [293, 348] on div "Diseño Gráfico Computarizado I" at bounding box center [284, 339] width 144 height 44
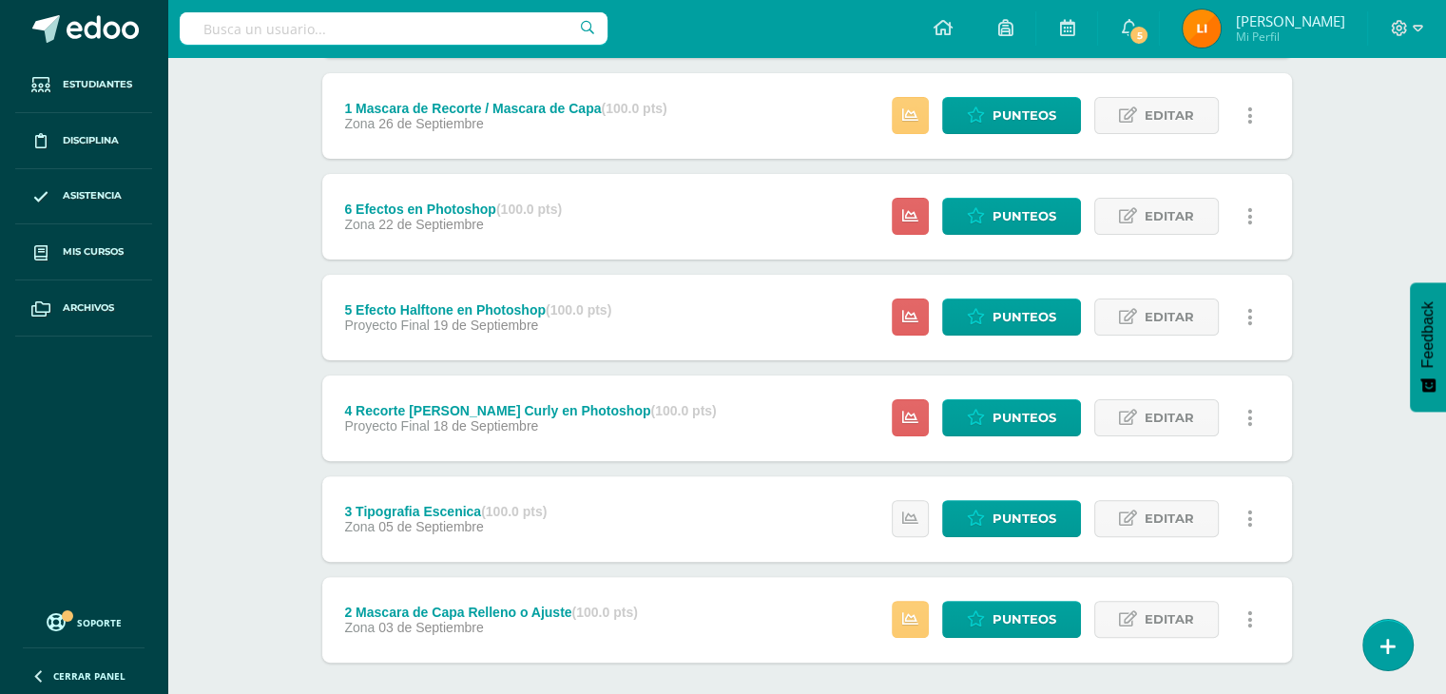
scroll to position [350, 0]
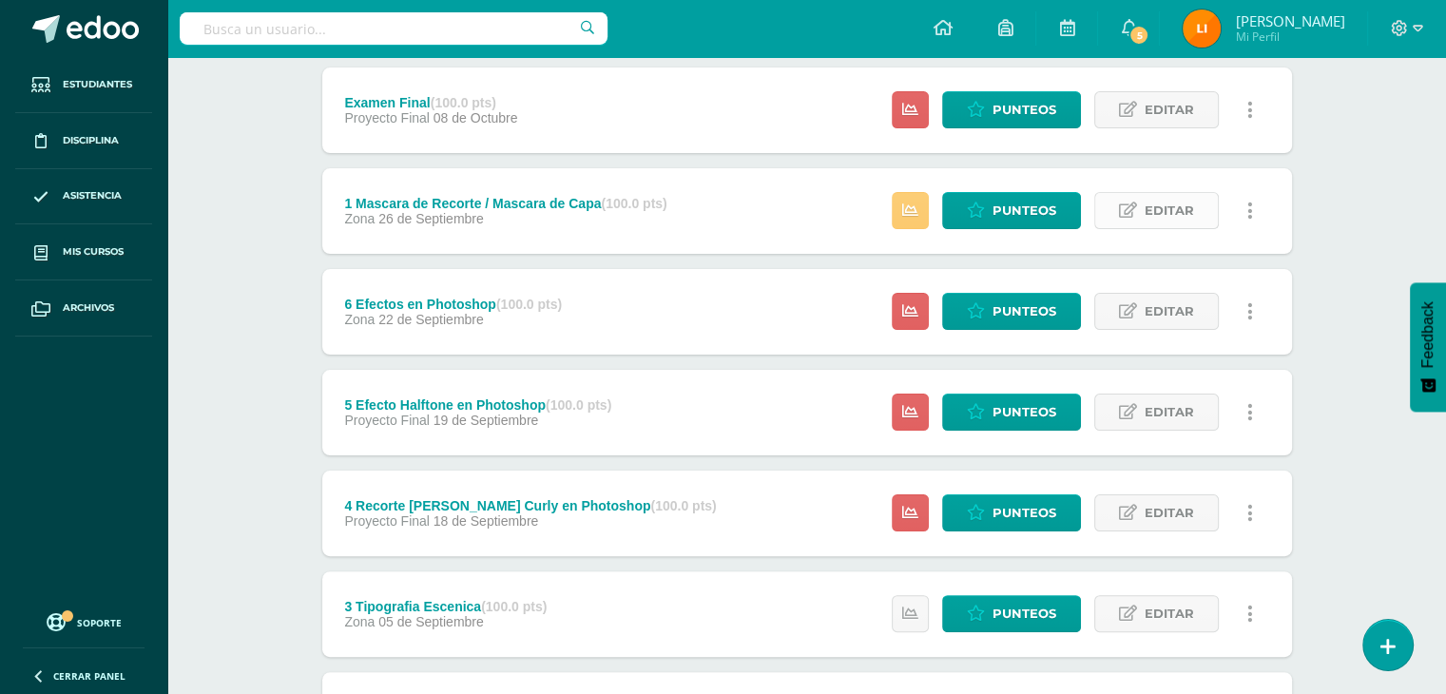
click at [1145, 207] on span "Editar" at bounding box center [1168, 210] width 49 height 35
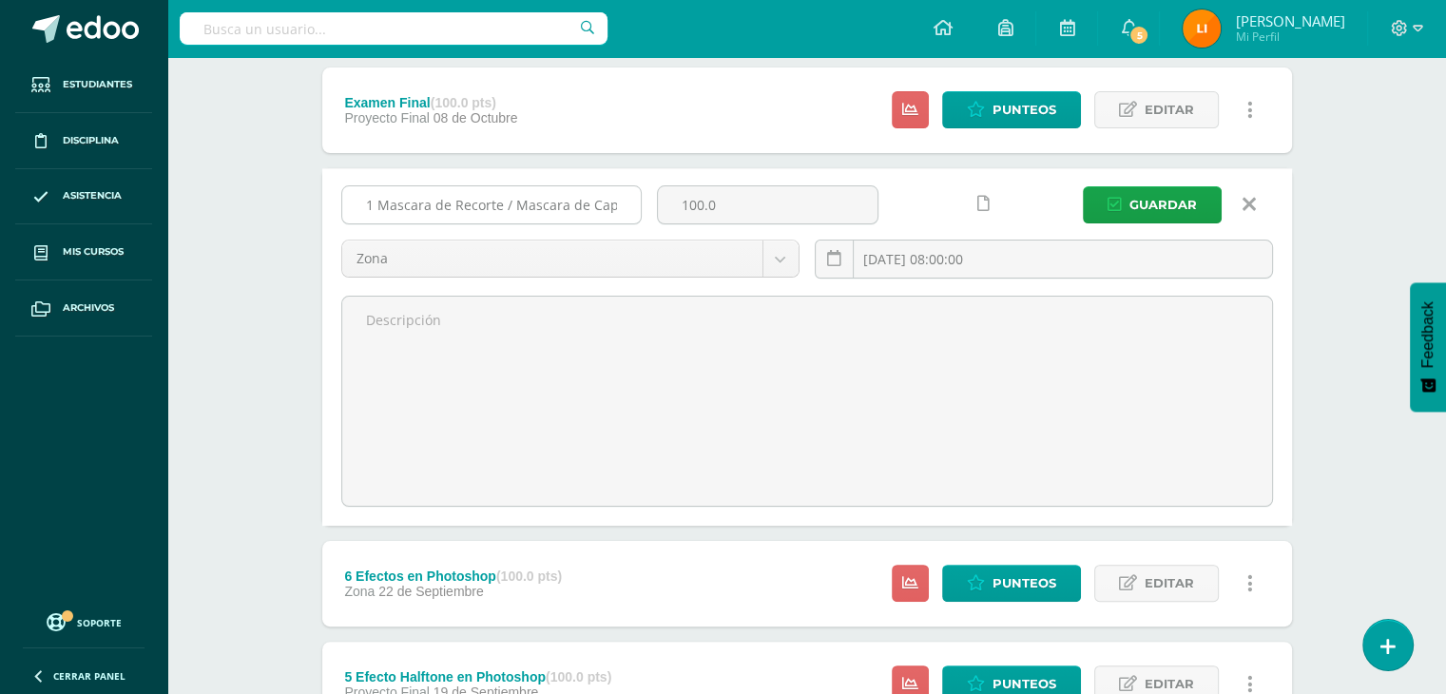
drag, startPoint x: 620, startPoint y: 206, endPoint x: 358, endPoint y: 199, distance: 261.5
click at [358, 199] on input "1 Mascara de Recorte / Mascara de Capa" at bounding box center [491, 204] width 298 height 37
type input "Efectos de Filtros"
click at [1111, 201] on icon "submit" at bounding box center [1114, 205] width 14 height 16
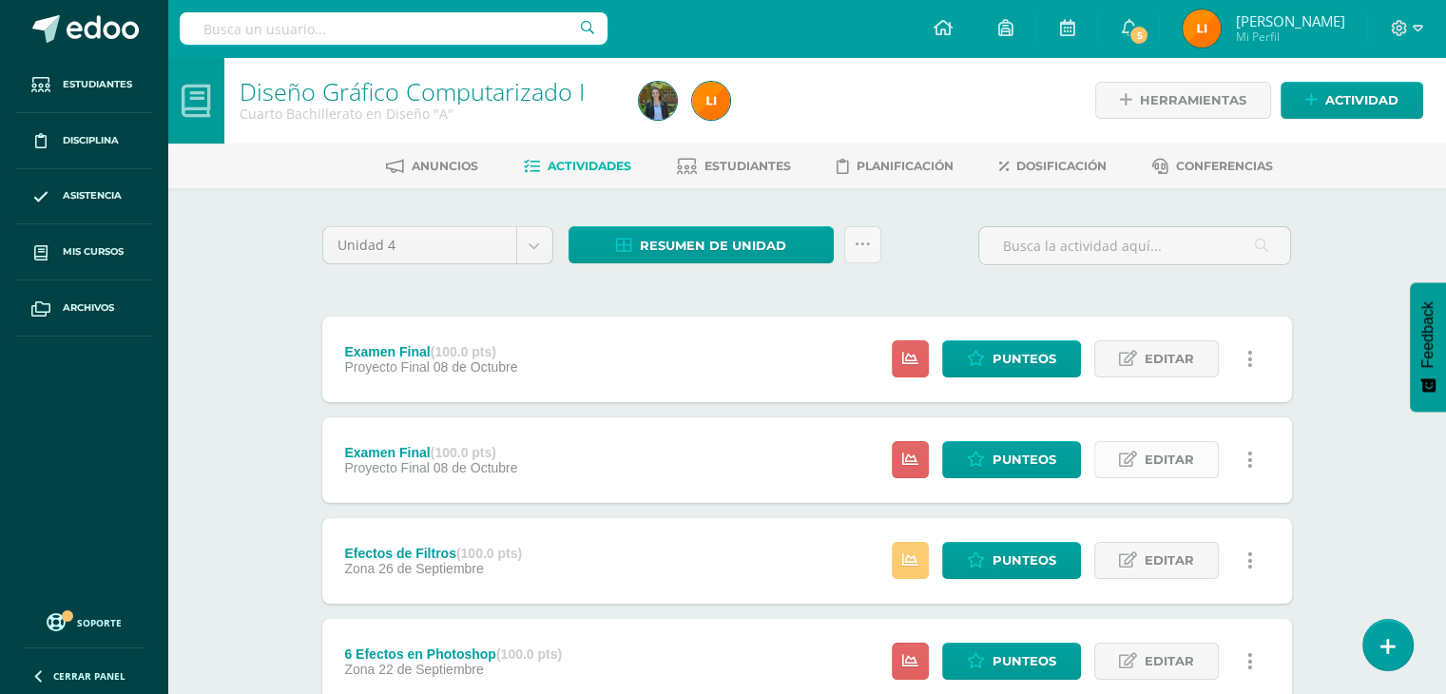
click at [1156, 471] on span "Editar" at bounding box center [1168, 459] width 49 height 35
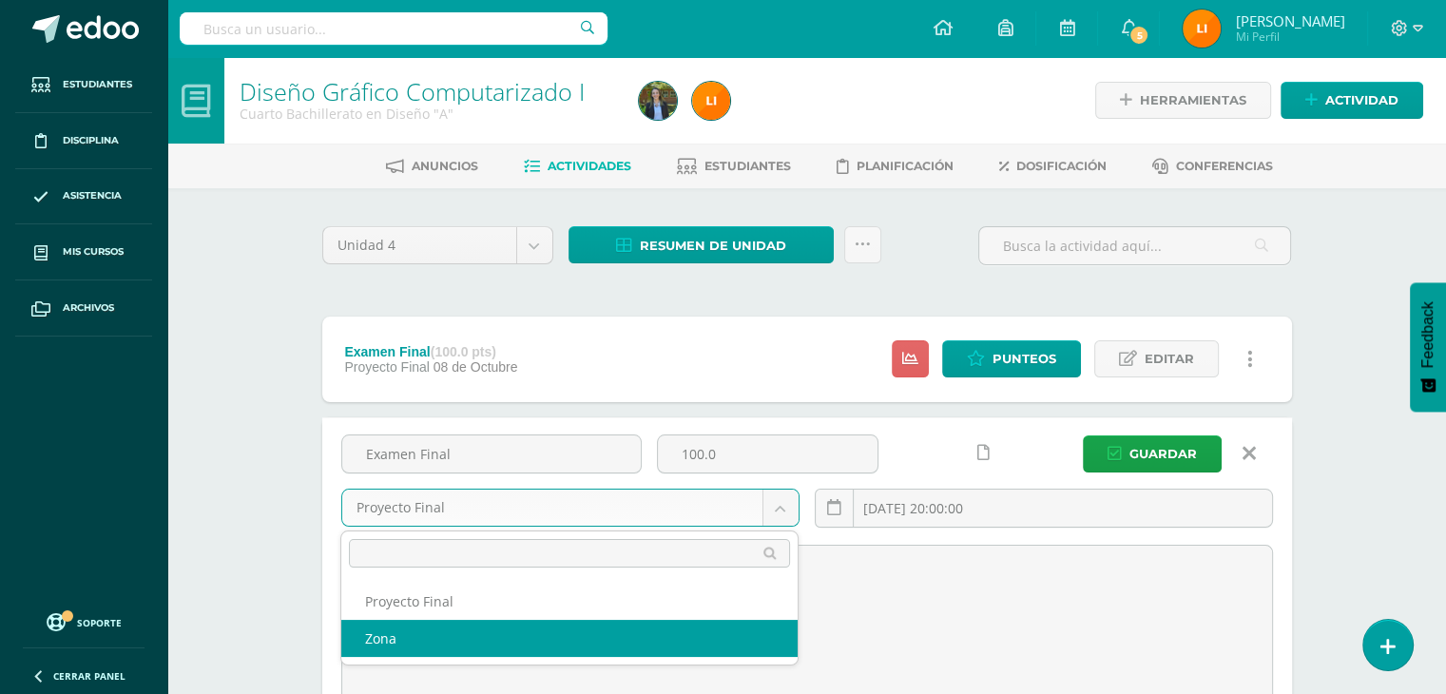
select select "211756"
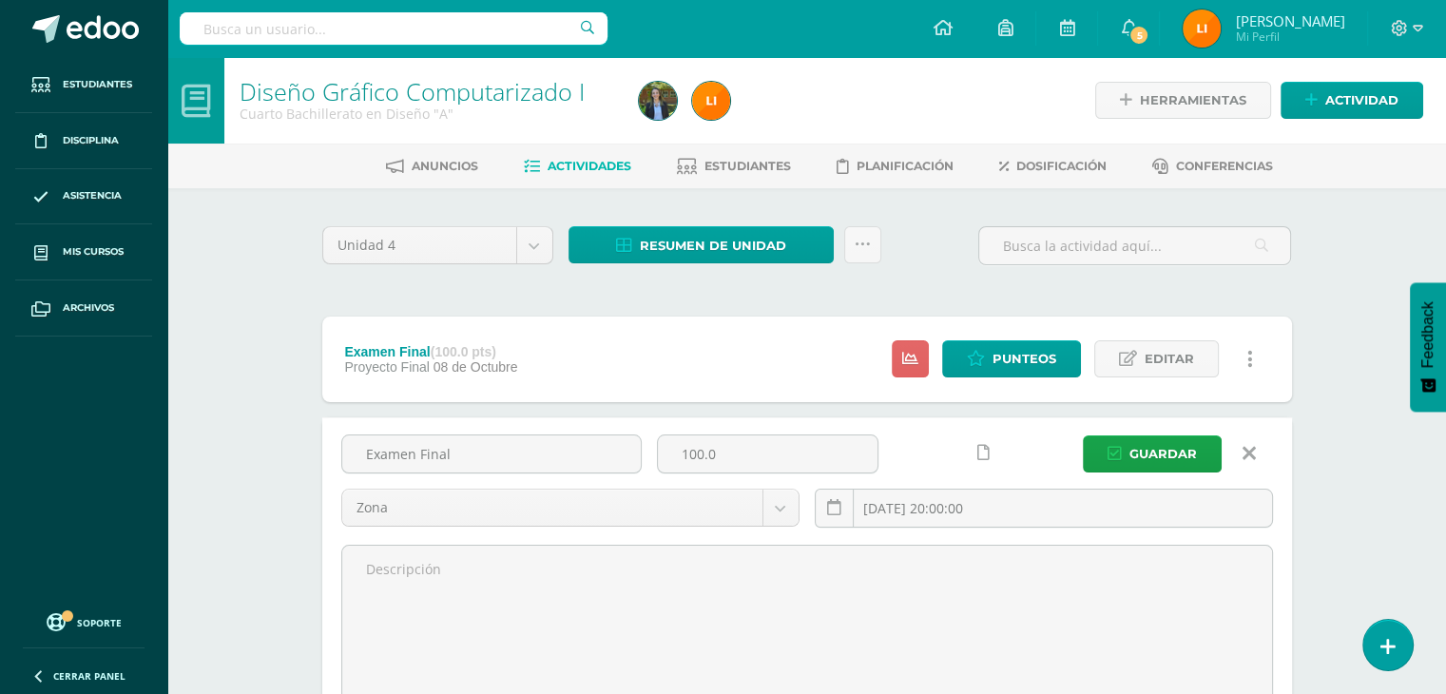
drag, startPoint x: 509, startPoint y: 450, endPoint x: 313, endPoint y: 456, distance: 196.9
type input "Efectos de Filtro"
click at [1165, 450] on span "Guardar" at bounding box center [1162, 453] width 67 height 35
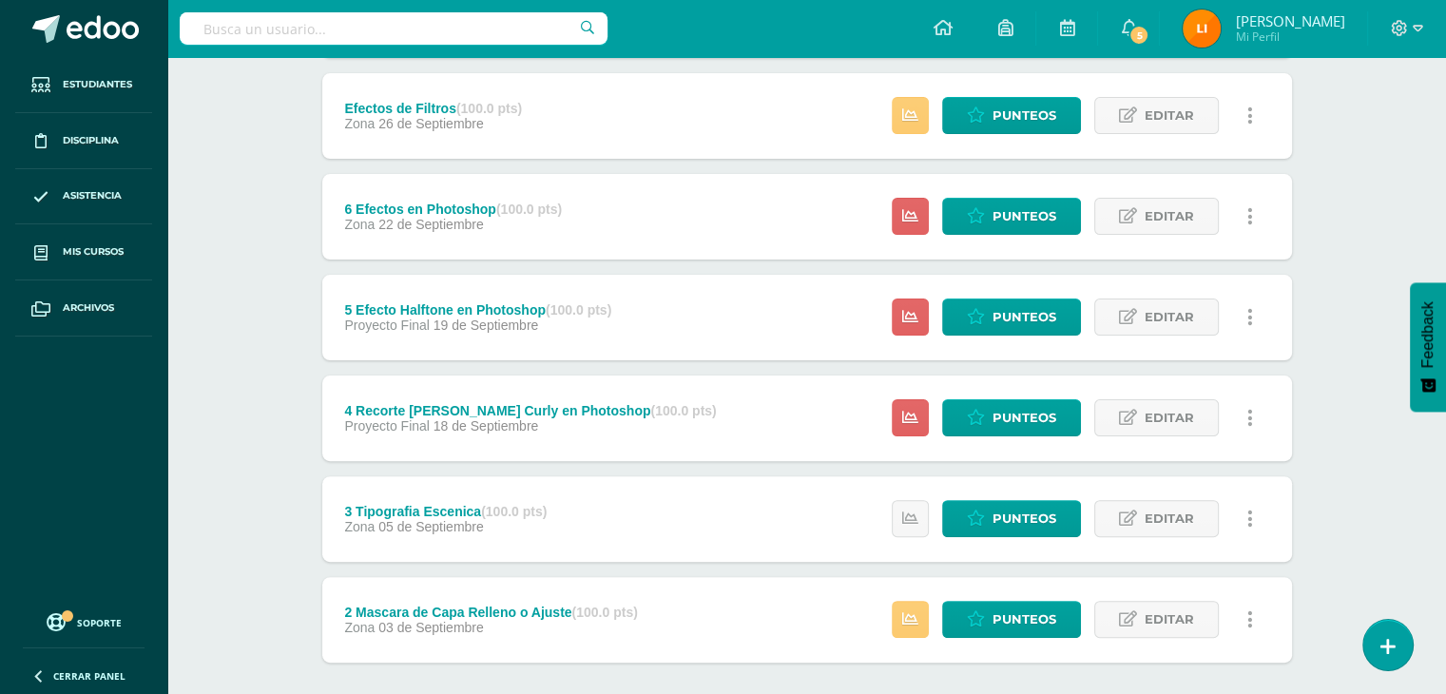
scroll to position [540, 0]
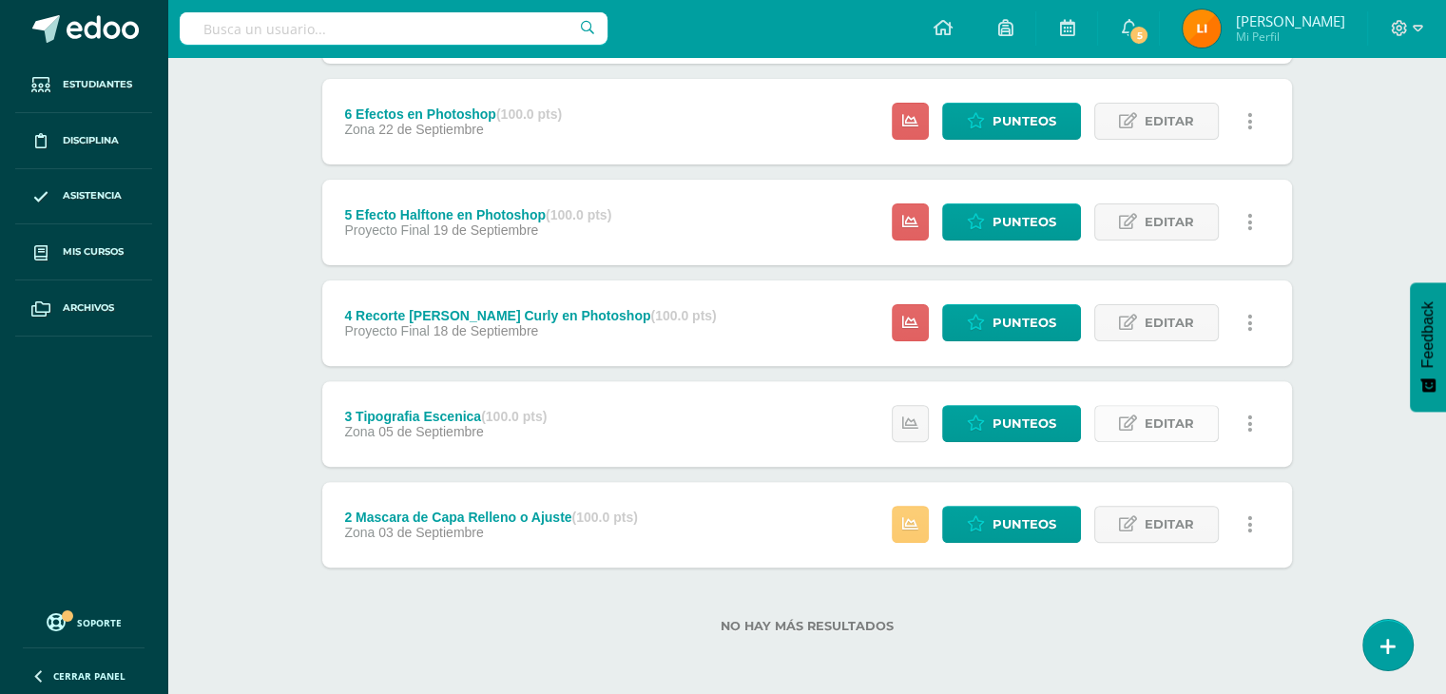
click at [1146, 426] on span "Editar" at bounding box center [1168, 423] width 49 height 35
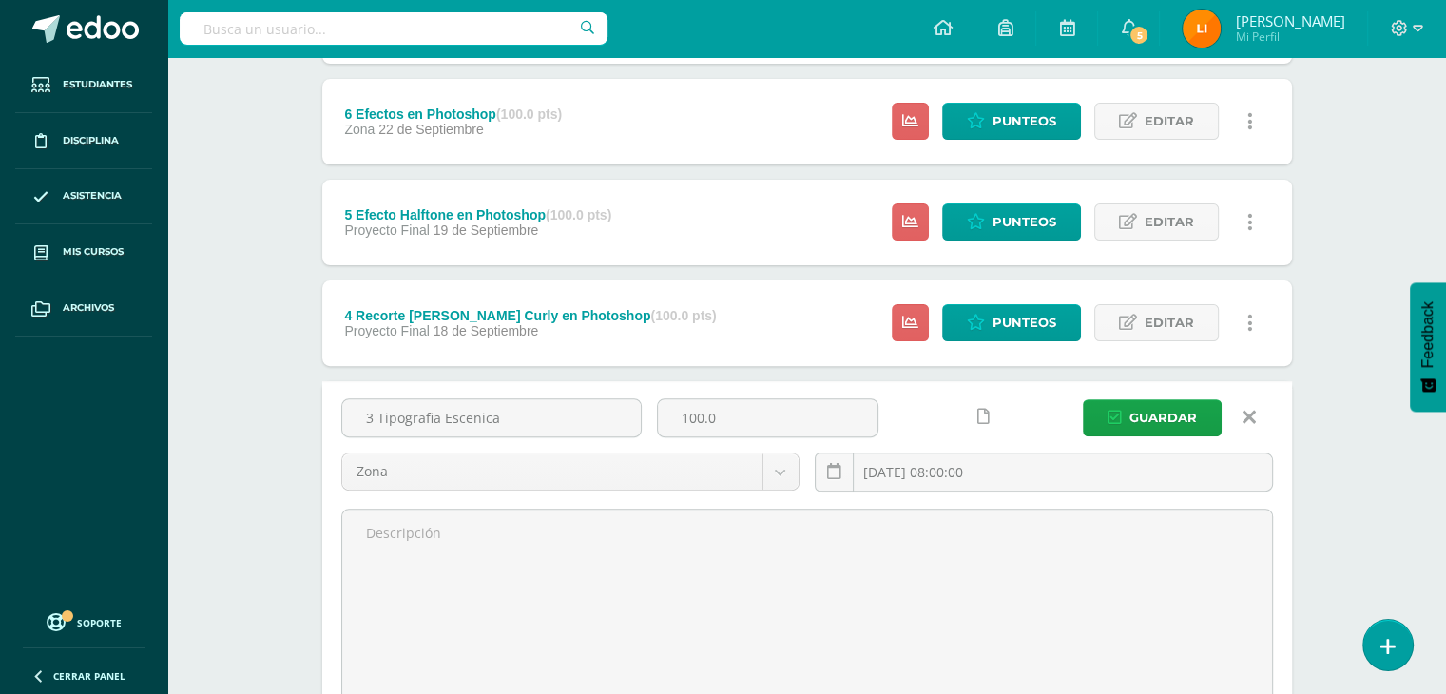
drag, startPoint x: 506, startPoint y: 411, endPoint x: 240, endPoint y: 411, distance: 265.2
click at [240, 411] on div "Diseño Gráfico Computarizado I Cuarto Bachillerato en Diseño "A" Herramientas D…" at bounding box center [806, 241] width 1278 height 1449
click at [362, 419] on input "Capa de relleno" at bounding box center [491, 417] width 298 height 37
type input "Capa de relleno"
click at [1133, 431] on span "Guardar" at bounding box center [1162, 417] width 67 height 35
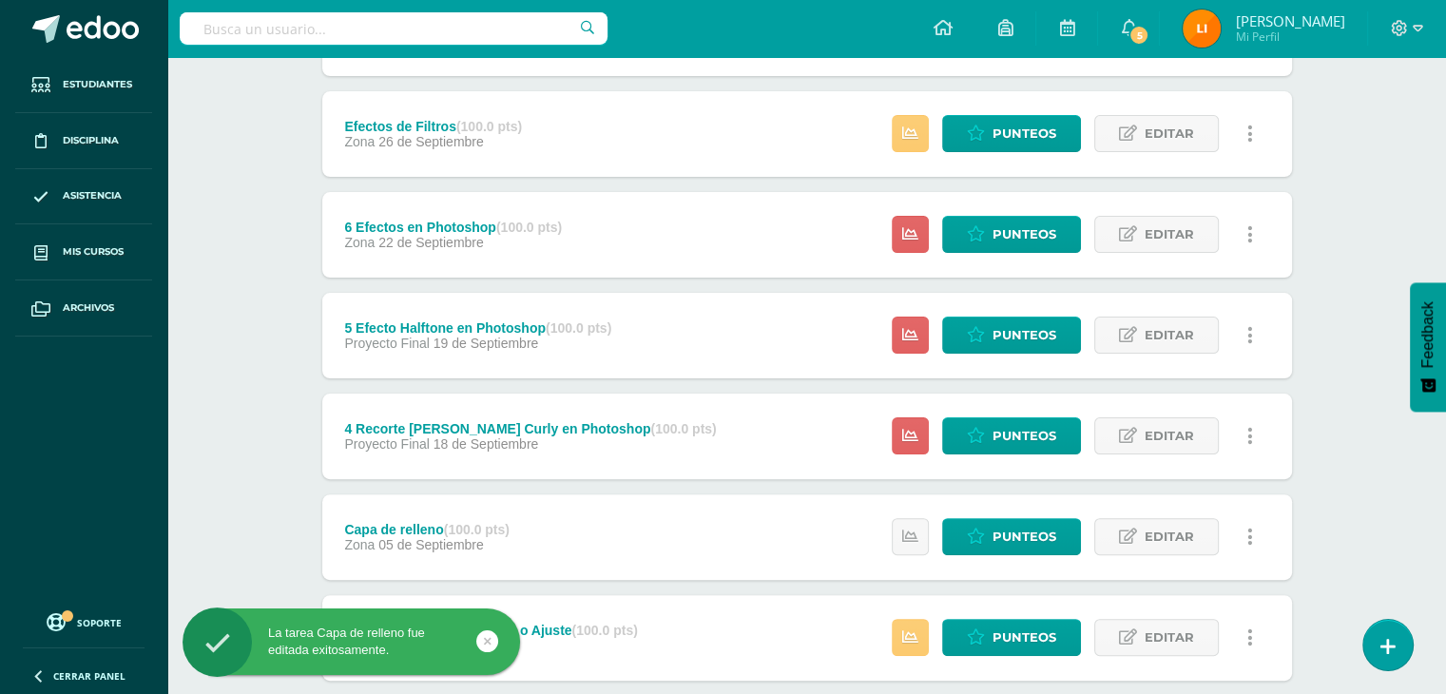
scroll to position [540, 0]
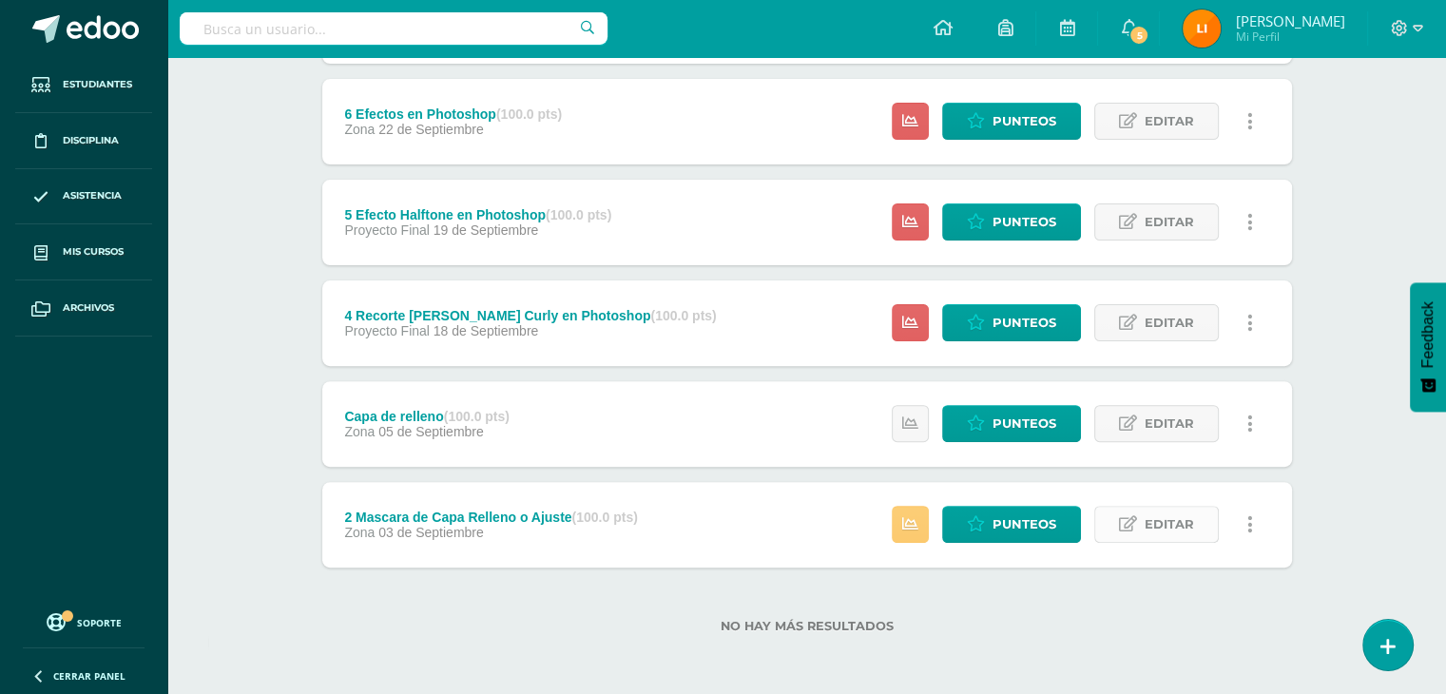
click at [1123, 521] on icon at bounding box center [1128, 524] width 18 height 16
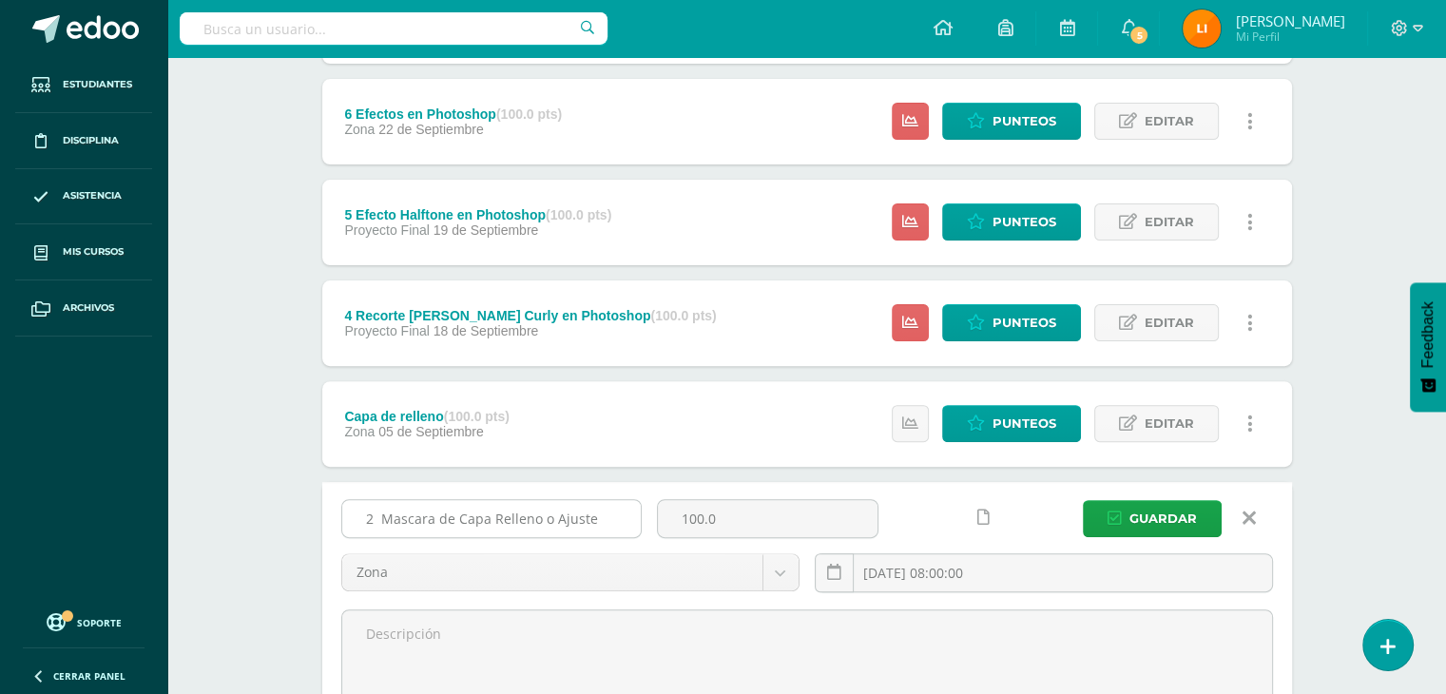
click at [372, 515] on input "2 Mascara de Capa Relleno o Ajuste" at bounding box center [491, 518] width 298 height 37
type input "1 Mascara de Capa Relleno o Ajuste"
click at [1153, 517] on span "Guardar" at bounding box center [1162, 518] width 67 height 35
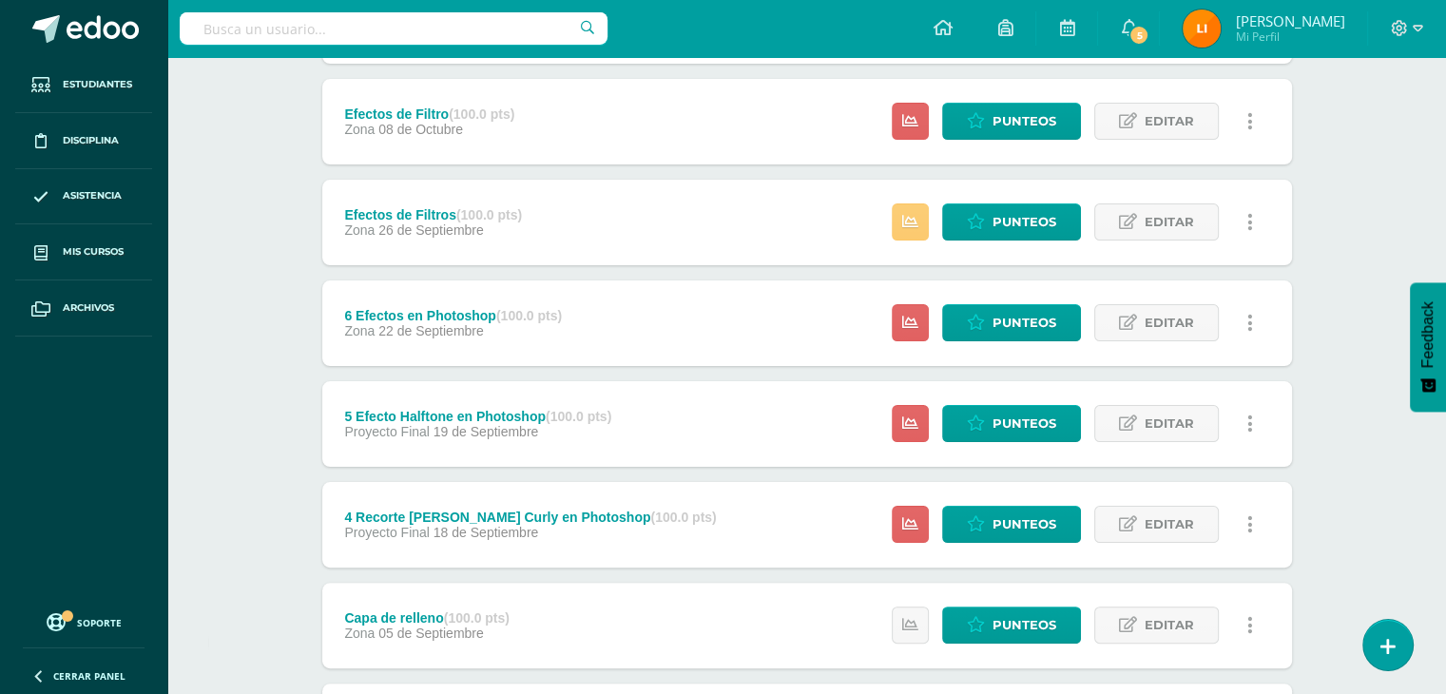
scroll to position [540, 0]
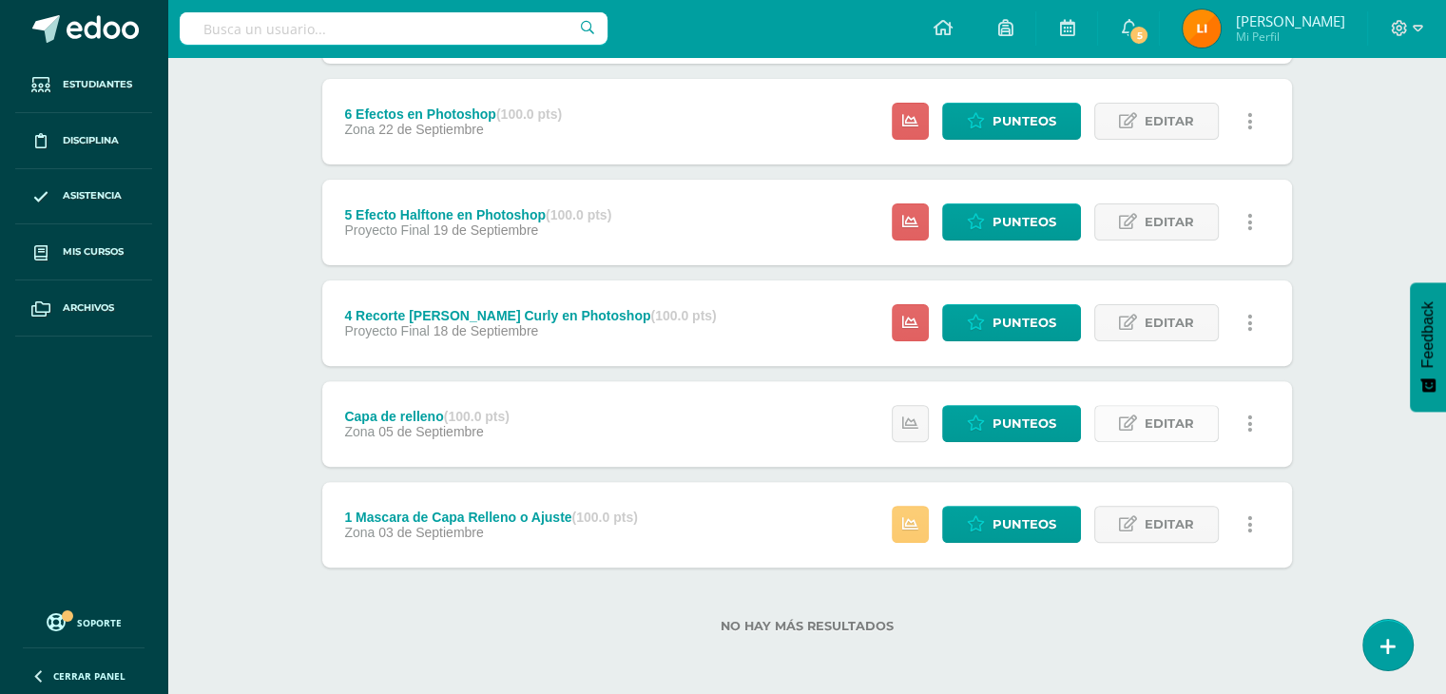
click at [1138, 432] on link "Editar" at bounding box center [1156, 423] width 125 height 37
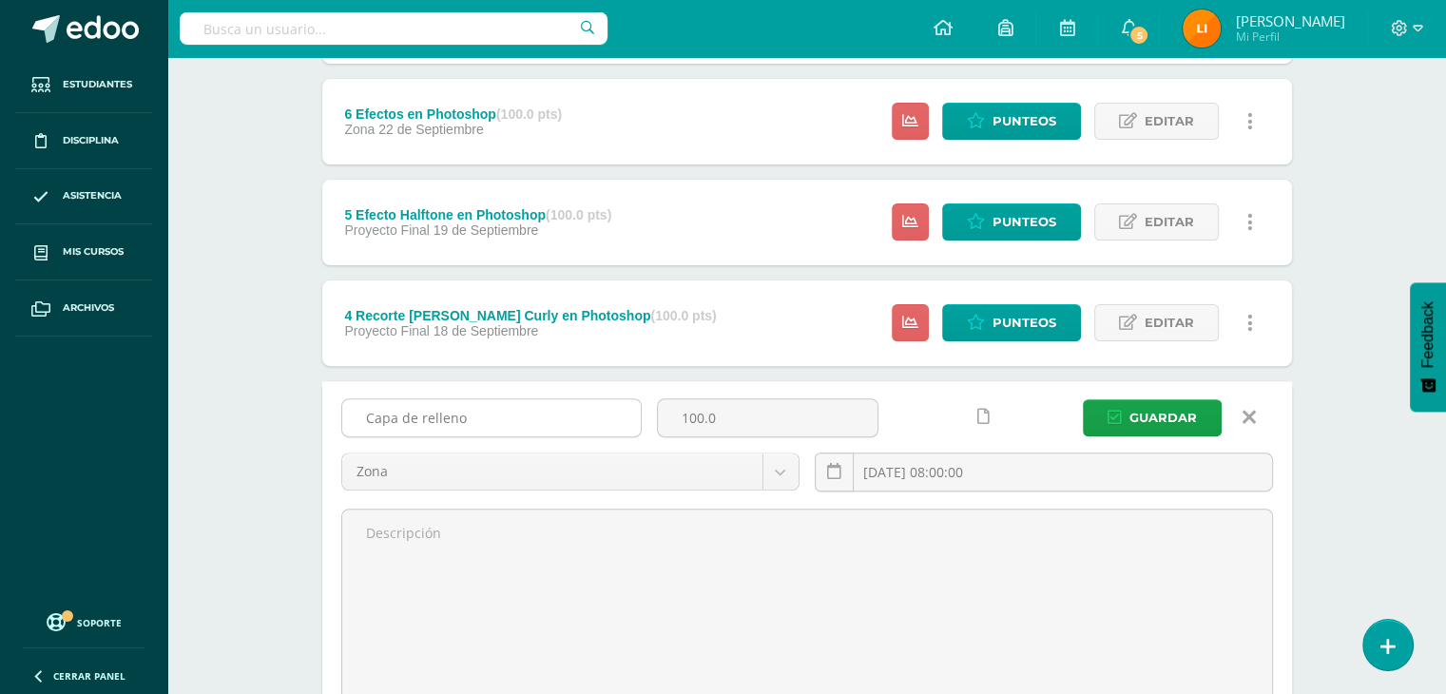
click at [361, 412] on input "Capa de relleno" at bounding box center [491, 417] width 298 height 37
type input "2 Capa de relleno"
click at [1135, 425] on span "Guardar" at bounding box center [1162, 417] width 67 height 35
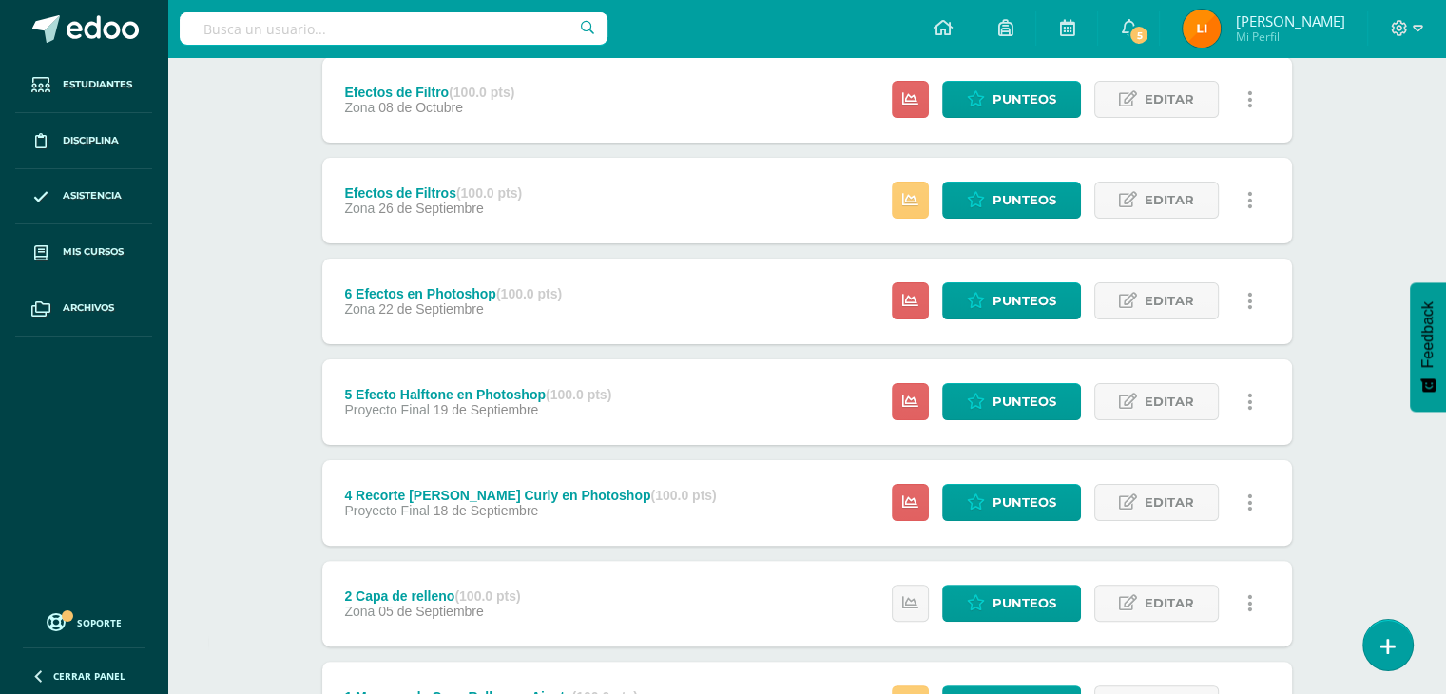
scroll to position [475, 0]
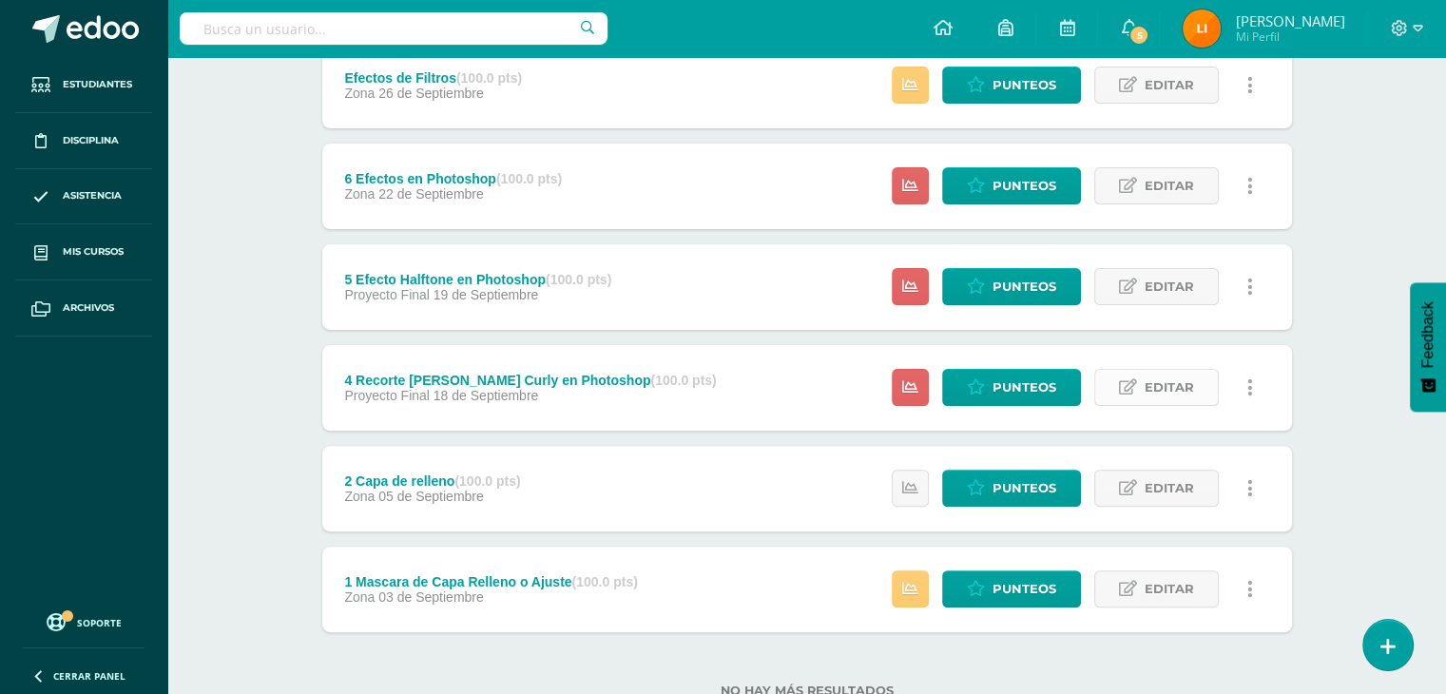
click at [1156, 389] on span "Editar" at bounding box center [1168, 387] width 49 height 35
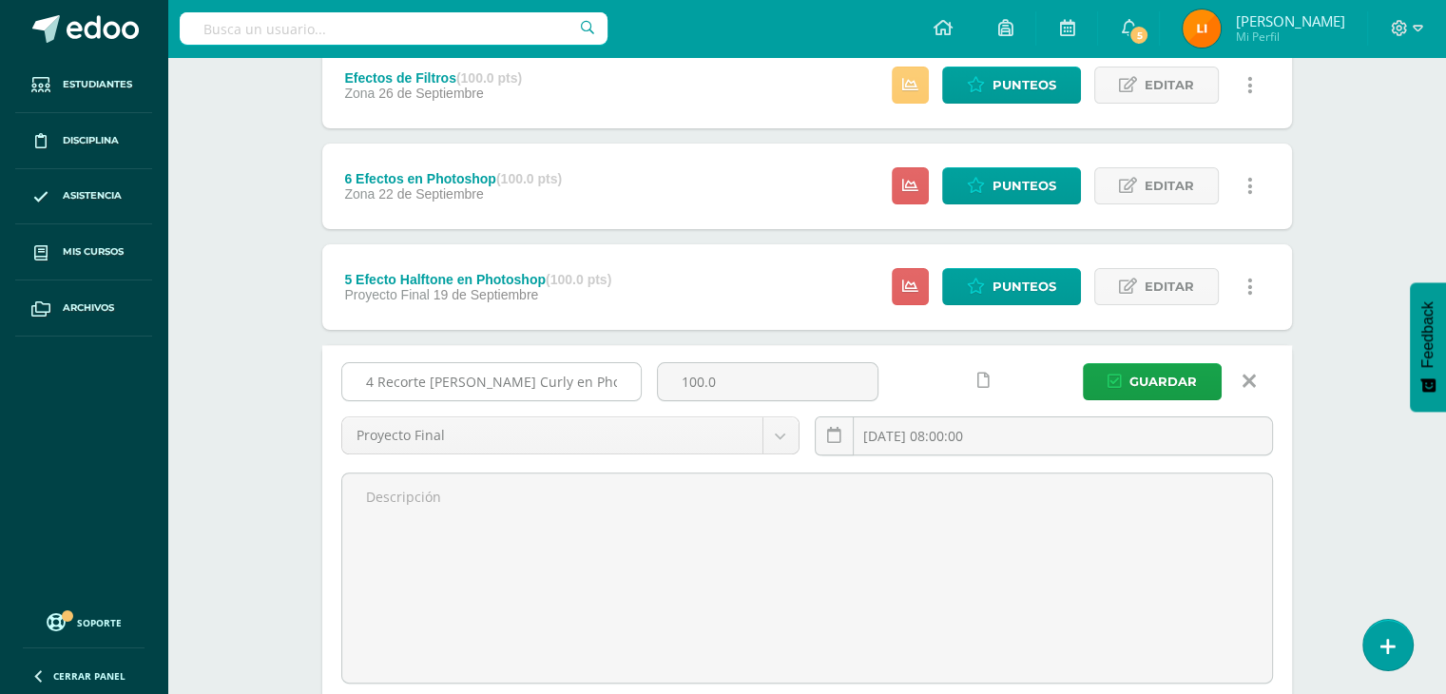
click at [374, 385] on input "4 Recorte de Cabello Curly en Photoshop" at bounding box center [491, 381] width 298 height 37
type input "3 Recorte [PERSON_NAME] Curly en Photoshop"
click at [1137, 374] on span "Guardar" at bounding box center [1162, 381] width 67 height 35
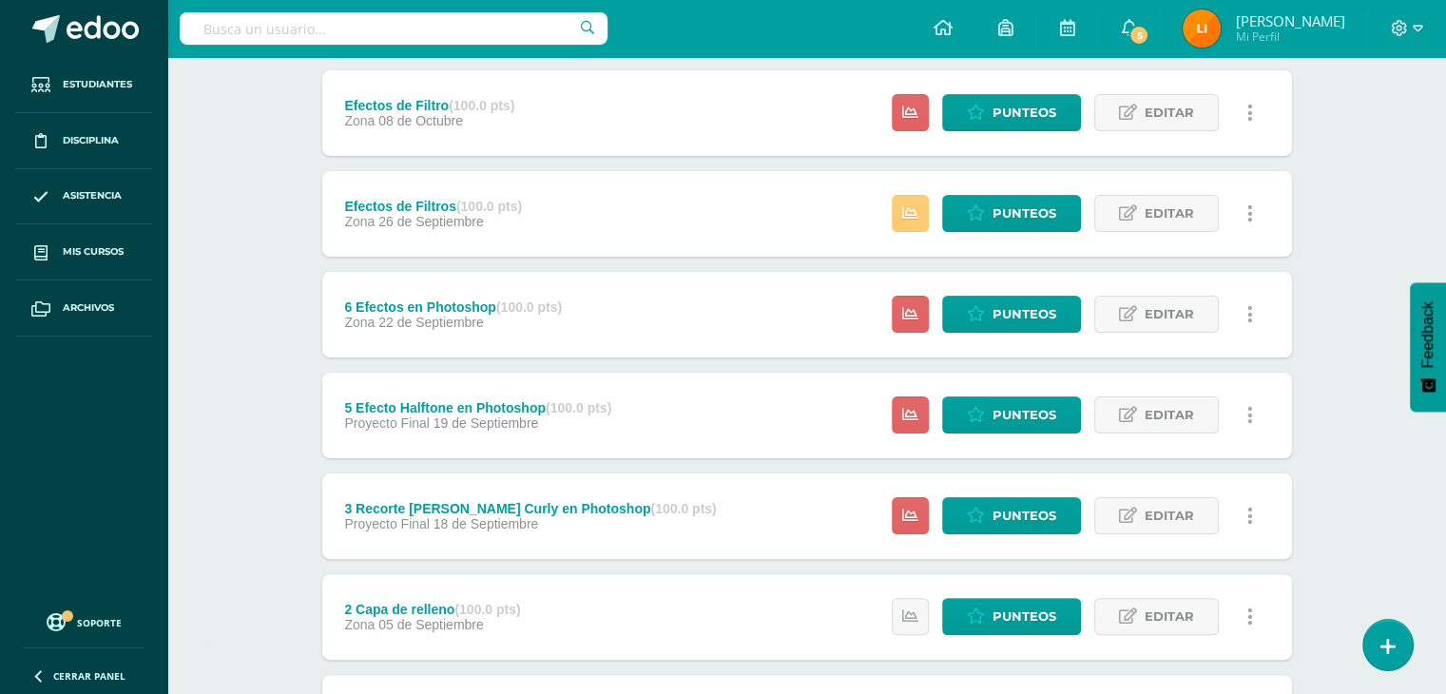
scroll to position [380, 0]
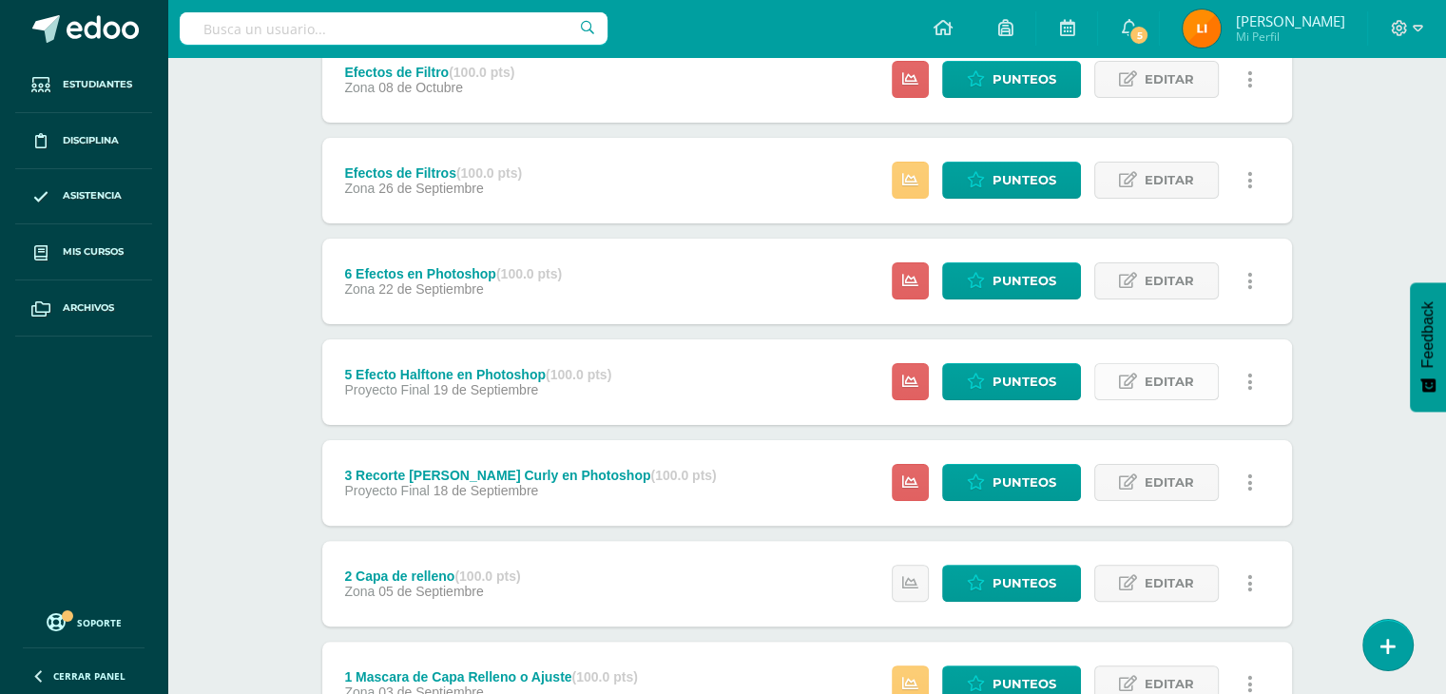
click at [1119, 377] on icon at bounding box center [1128, 382] width 18 height 16
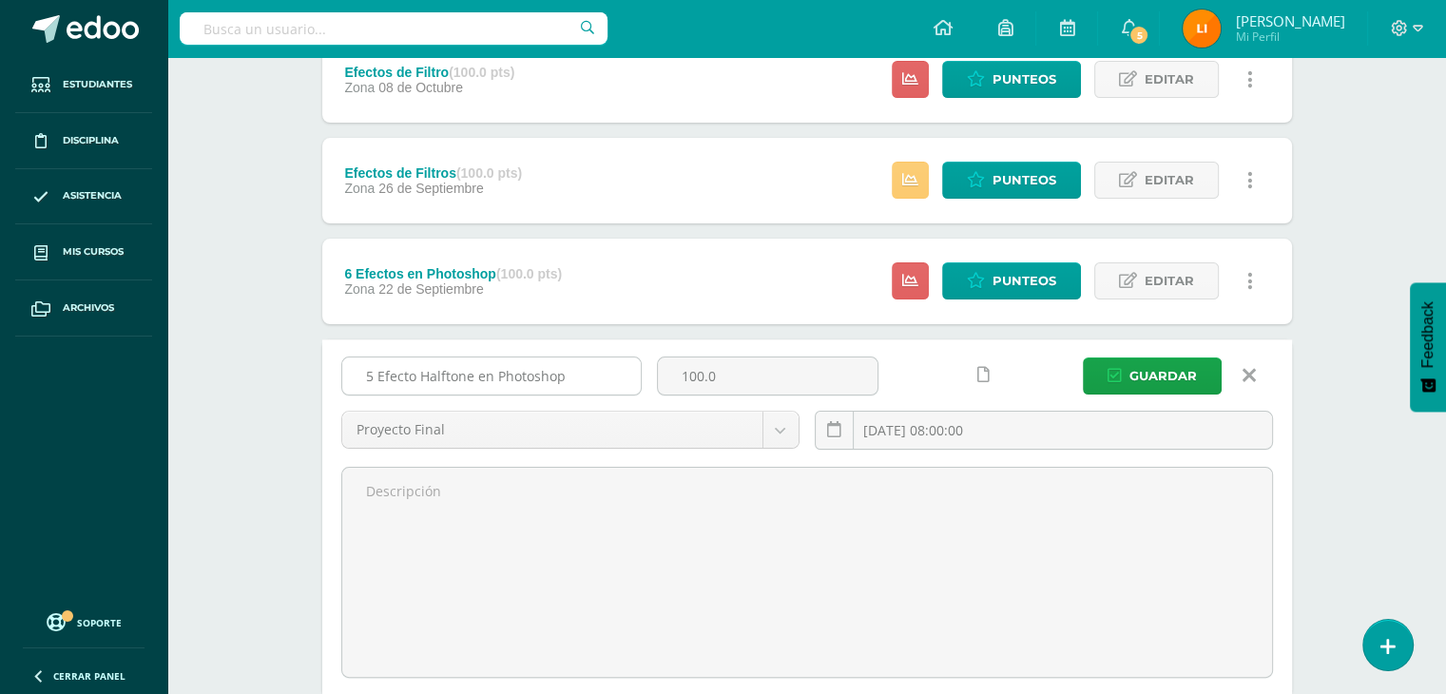
click at [372, 373] on input "5 Efecto Halftone en Photoshop" at bounding box center [491, 375] width 298 height 37
type input "4 Efecto Halftone en Photoshop"
click at [1239, 370] on link at bounding box center [1249, 375] width 48 height 36
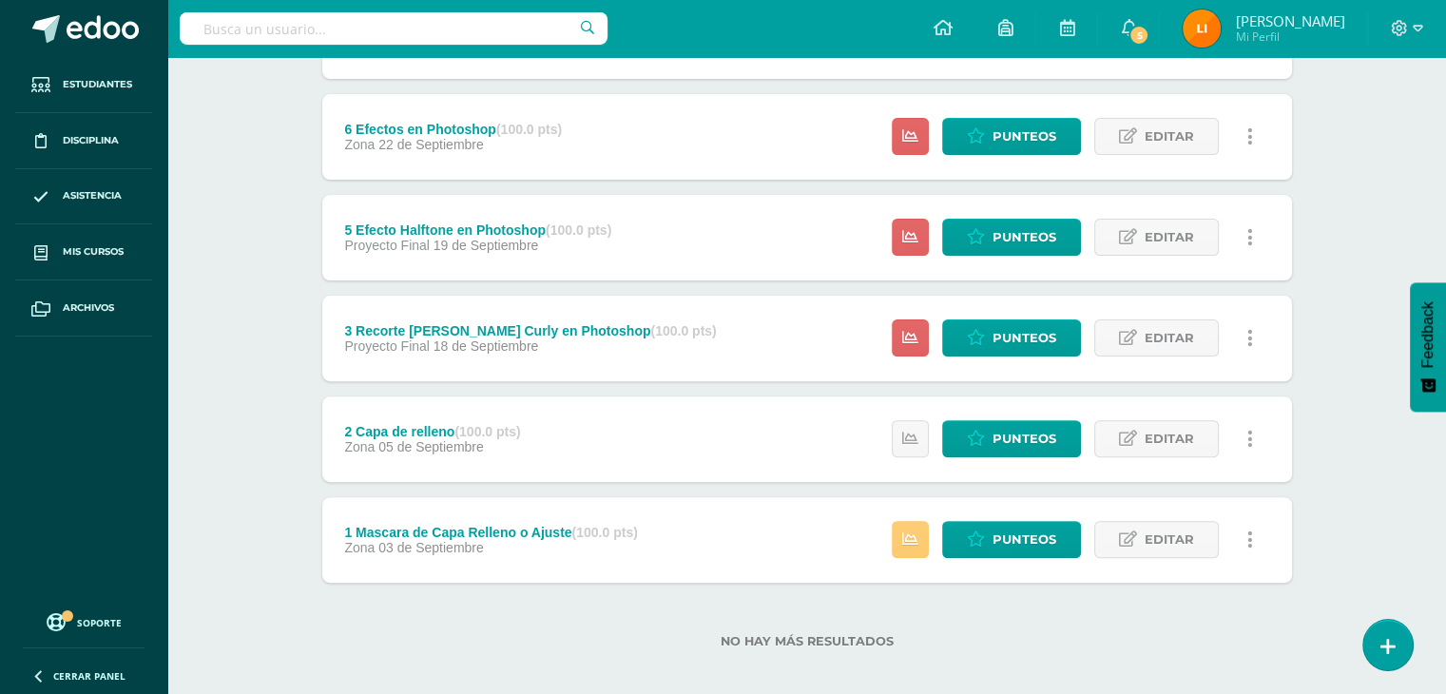
scroll to position [540, 0]
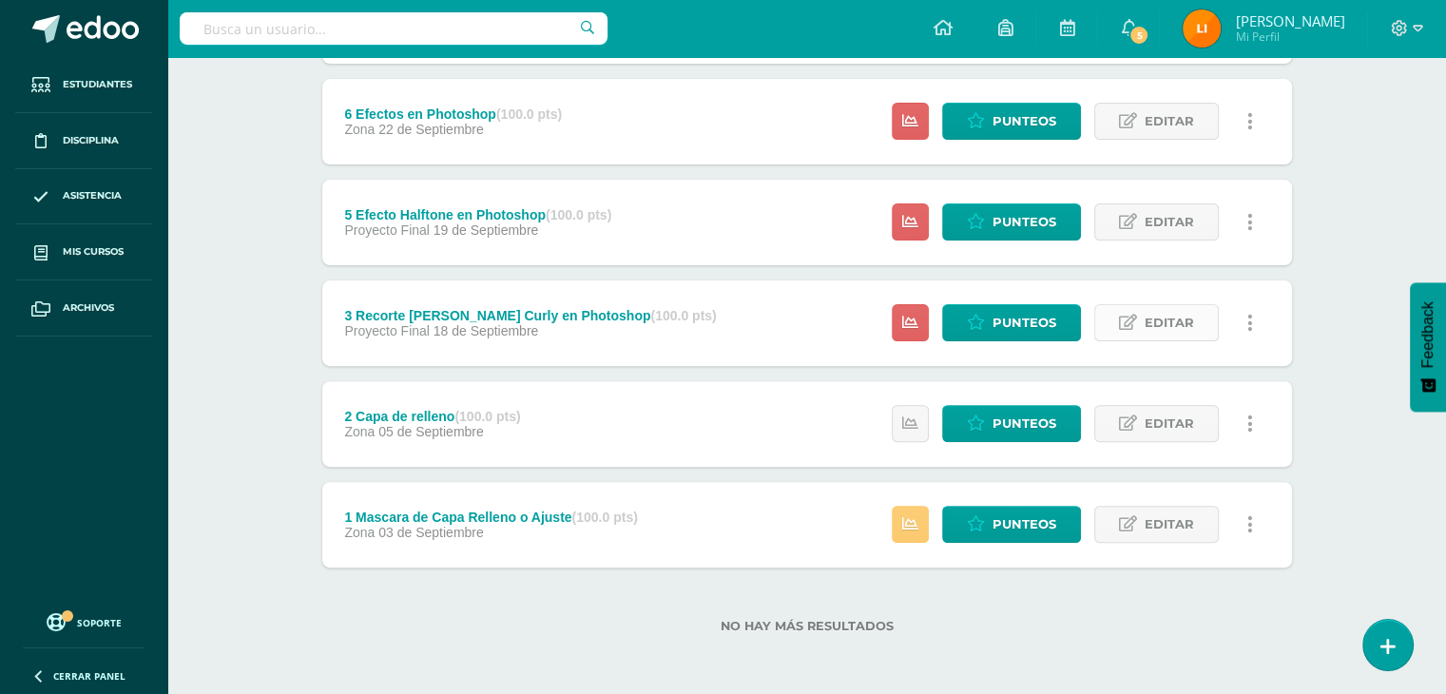
click at [1149, 321] on span "Editar" at bounding box center [1168, 322] width 49 height 35
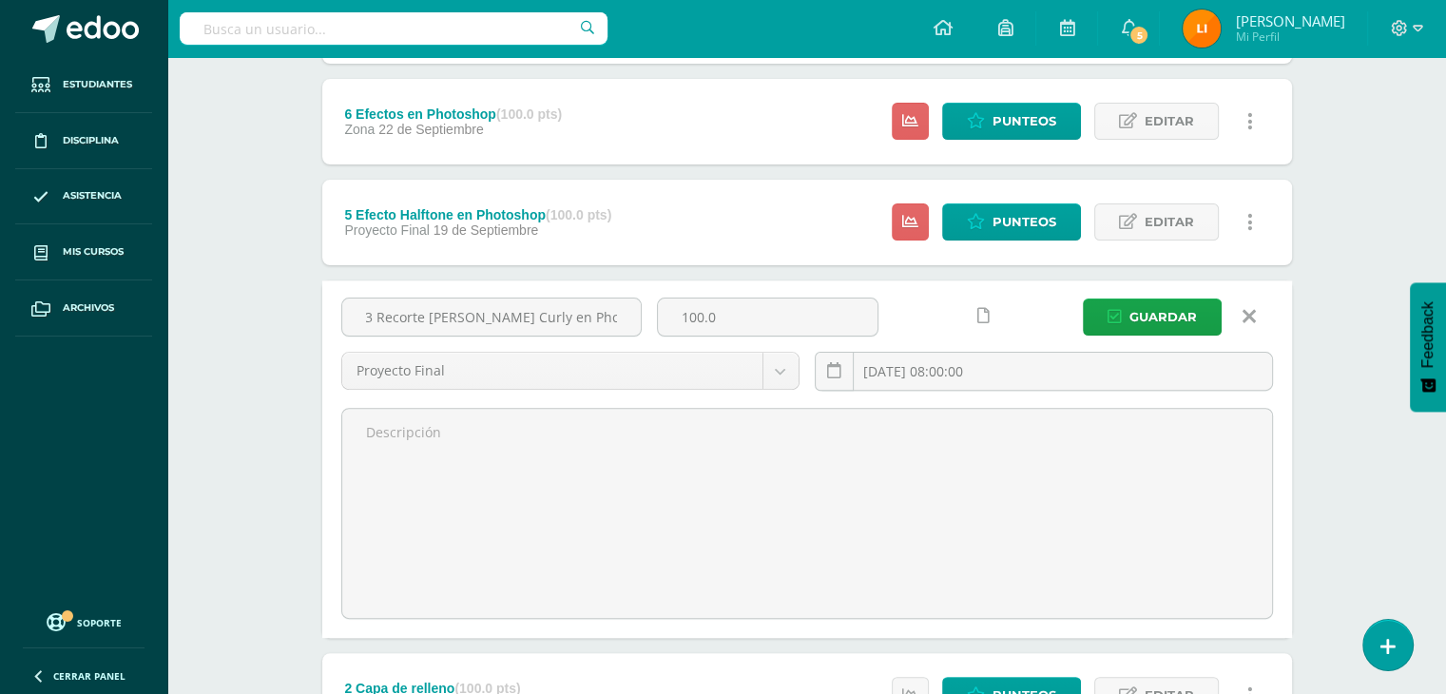
scroll to position [0, 0]
drag, startPoint x: 622, startPoint y: 313, endPoint x: 331, endPoint y: 271, distance: 293.8
click at [331, 271] on div "Examen Final (100.0 pts) Proyecto Final 08 de Octubre Estatus de Actividad: 19 …" at bounding box center [807, 308] width 970 height 1063
type input "Tipografia Escenica"
click at [1110, 320] on icon "submit" at bounding box center [1114, 317] width 14 height 16
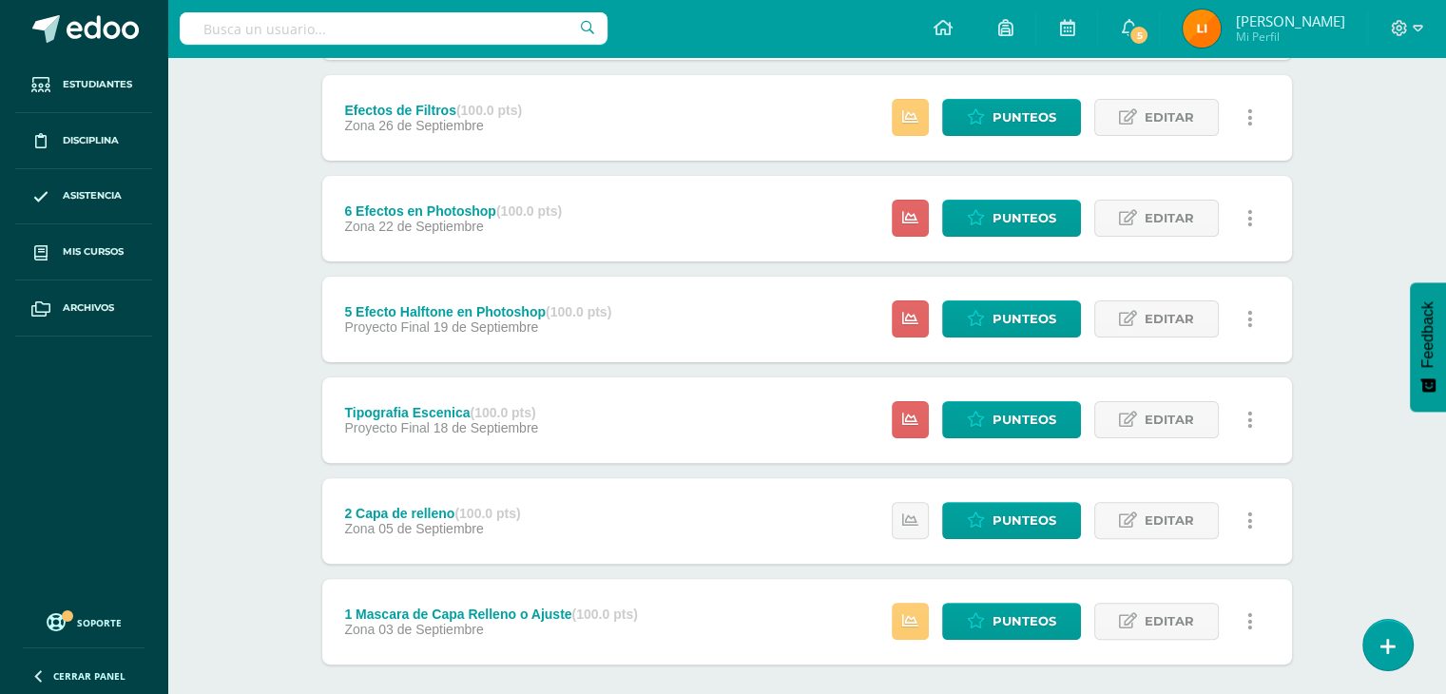
scroll to position [540, 0]
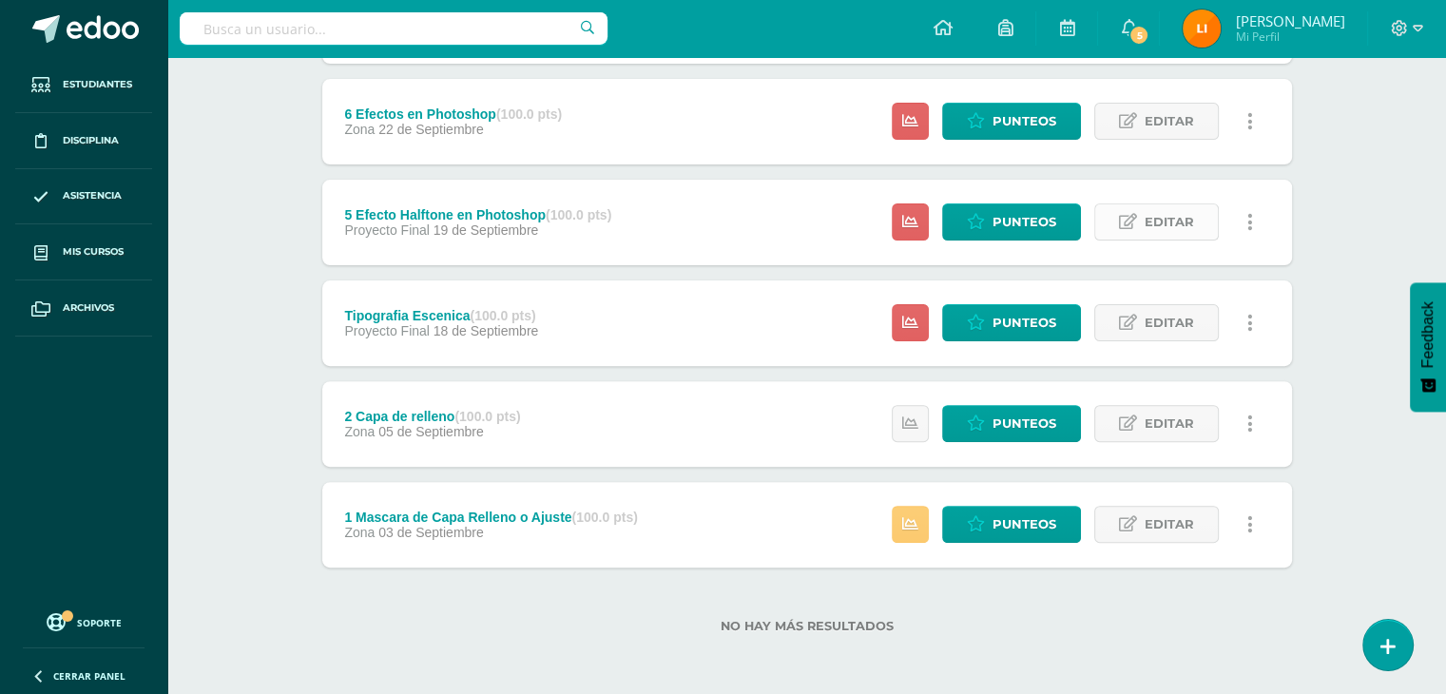
click at [1150, 218] on span "Editar" at bounding box center [1168, 221] width 49 height 35
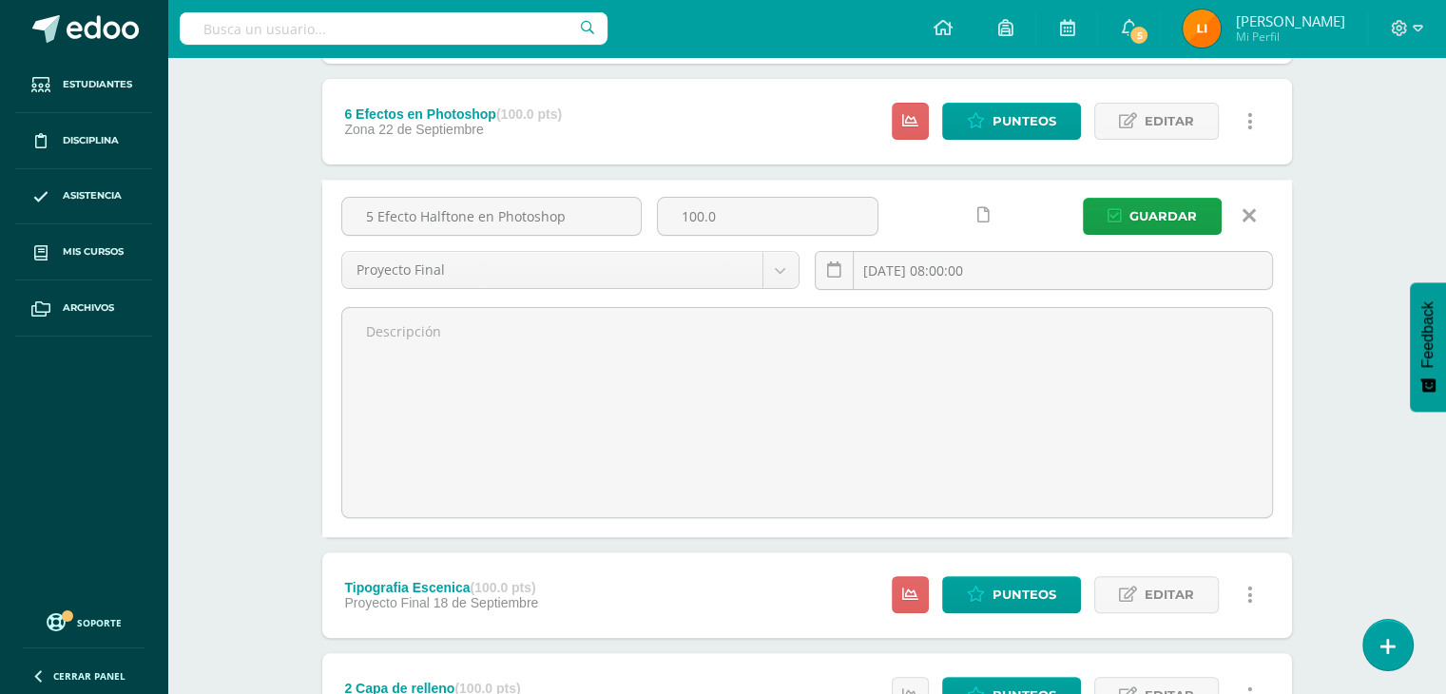
drag, startPoint x: 574, startPoint y: 225, endPoint x: 262, endPoint y: 242, distance: 312.2
click at [262, 242] on div "Diseño Gráfico Computarizado I Cuarto Bachillerato en Diseño "A" Herramientas D…" at bounding box center [806, 241] width 1278 height 1449
paste input "3 Recorte [PERSON_NAME] Curly en Photoshop"
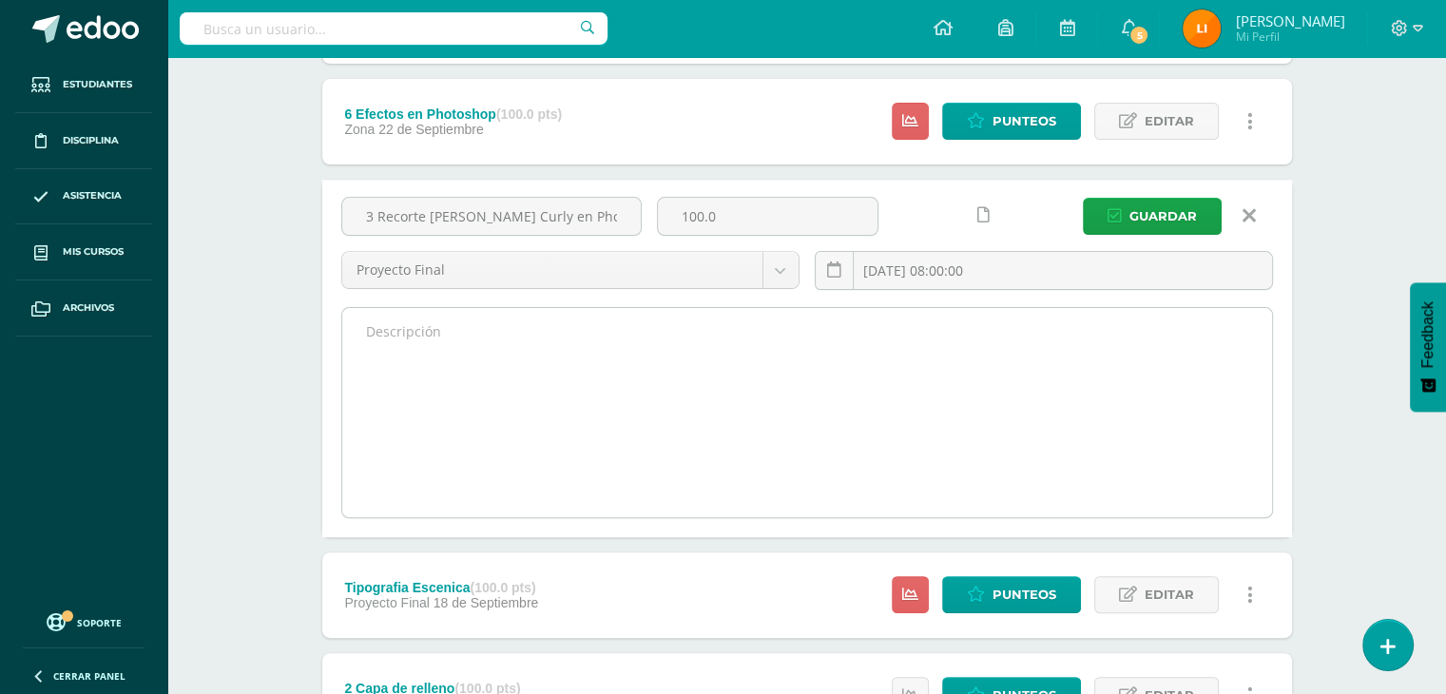
scroll to position [0, 1]
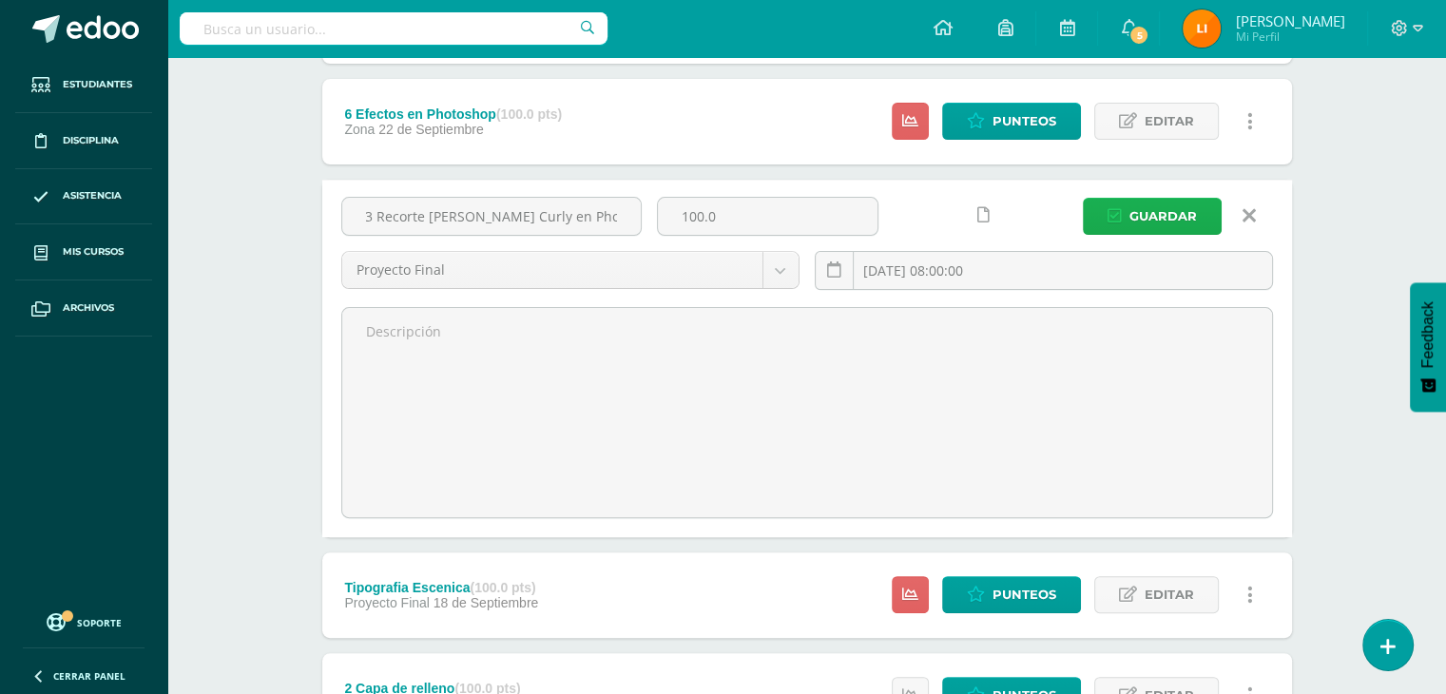
type input "3 Recorte [PERSON_NAME] Curly en Photoshop"
click at [1147, 221] on span "Guardar" at bounding box center [1162, 216] width 67 height 35
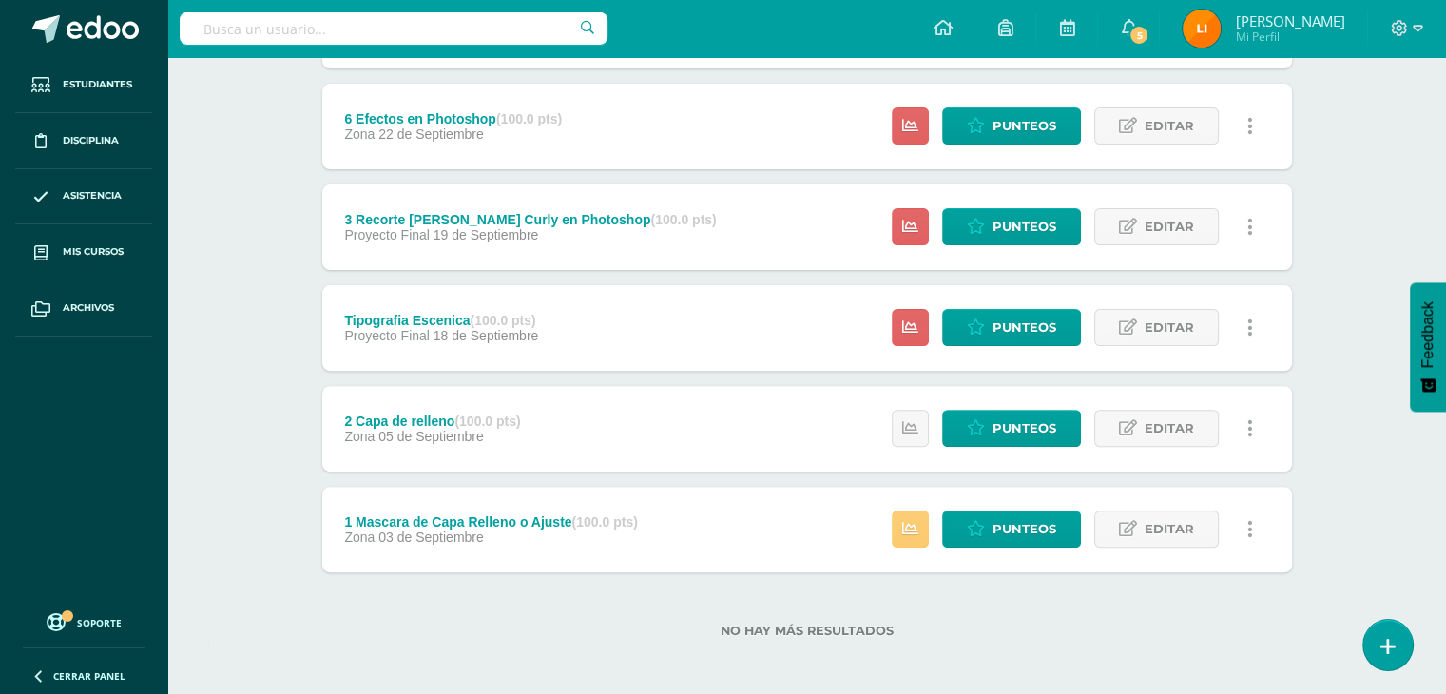
scroll to position [540, 0]
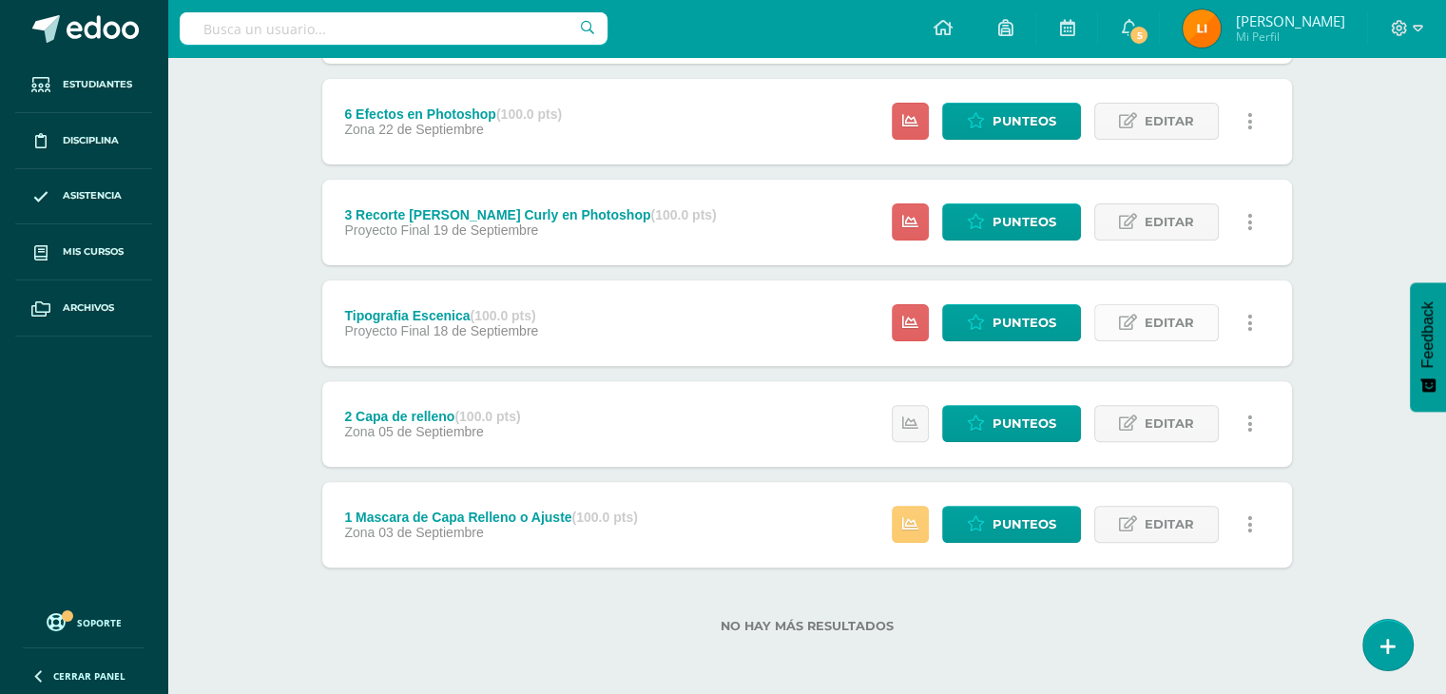
click at [1171, 318] on span "Editar" at bounding box center [1168, 322] width 49 height 35
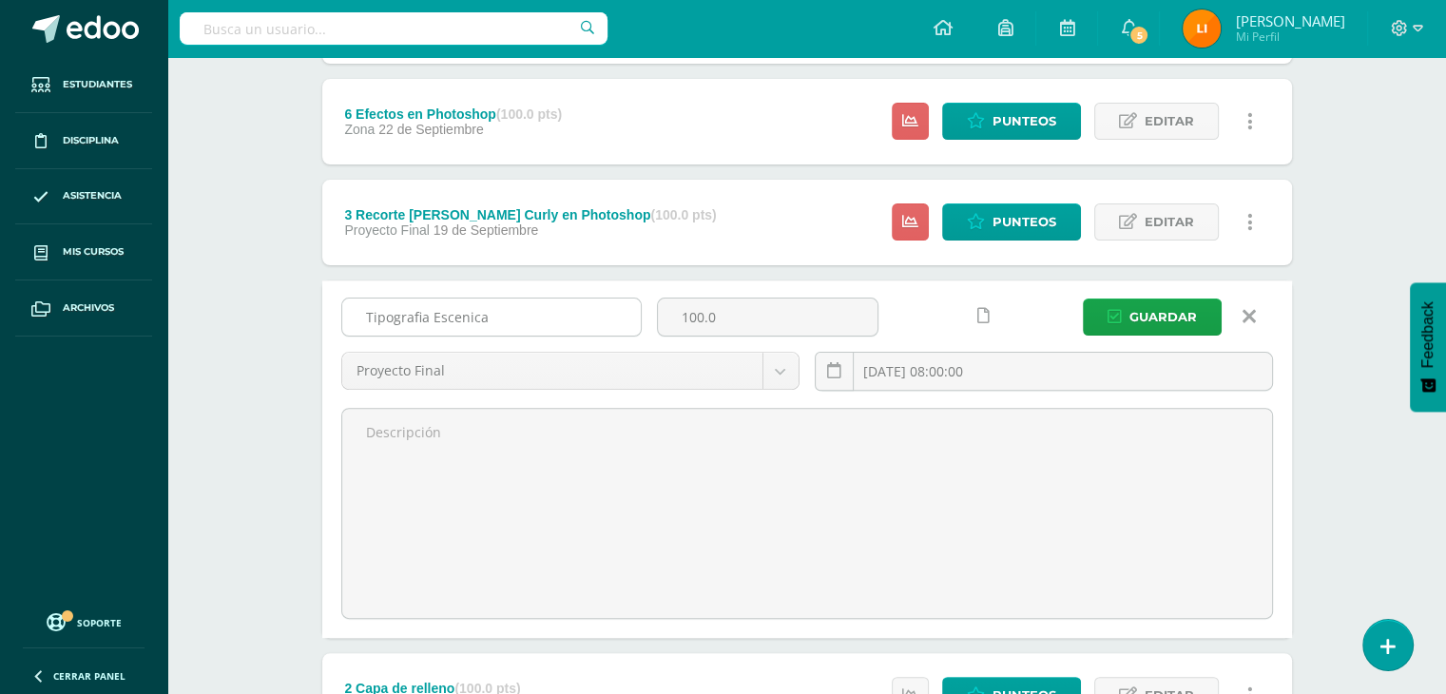
click at [359, 313] on input "Tipografia Escenica" at bounding box center [491, 316] width 298 height 37
type input "3 Tipografia Escenica"
click at [1143, 322] on span "Guardar" at bounding box center [1162, 316] width 67 height 35
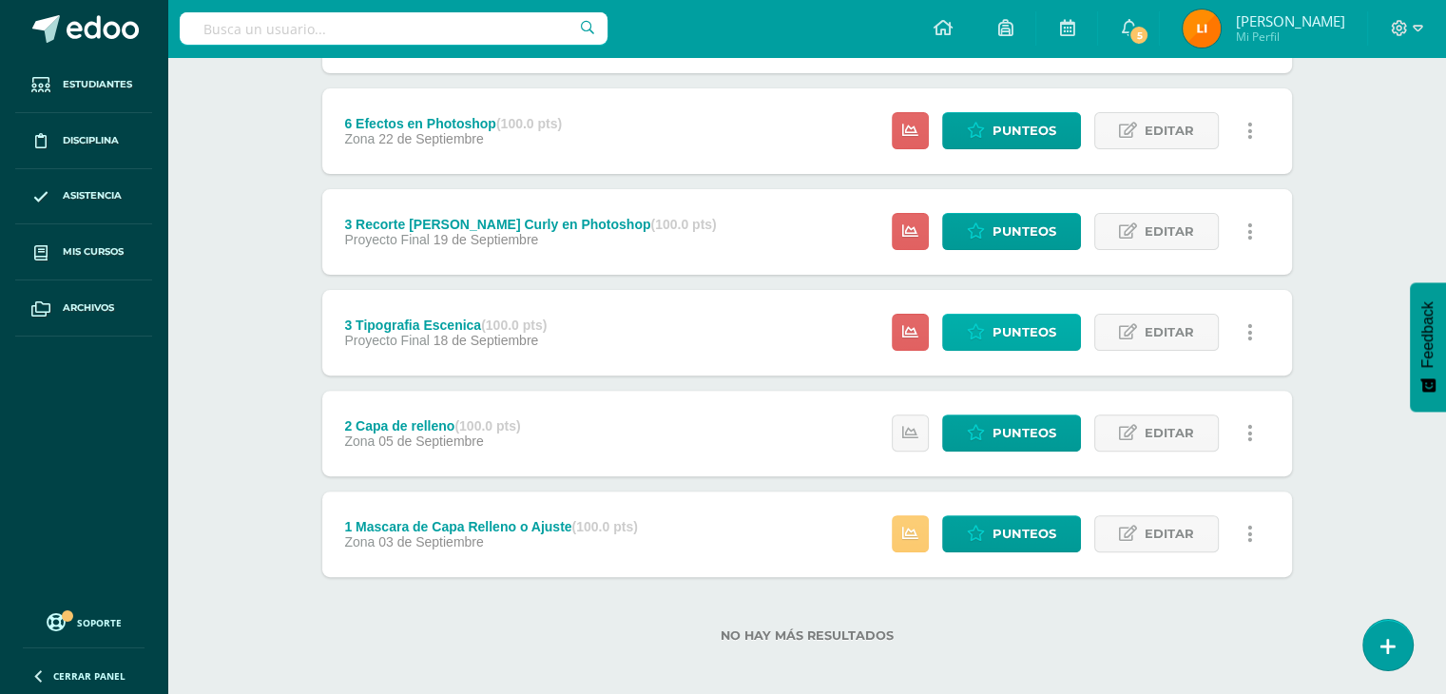
scroll to position [540, 0]
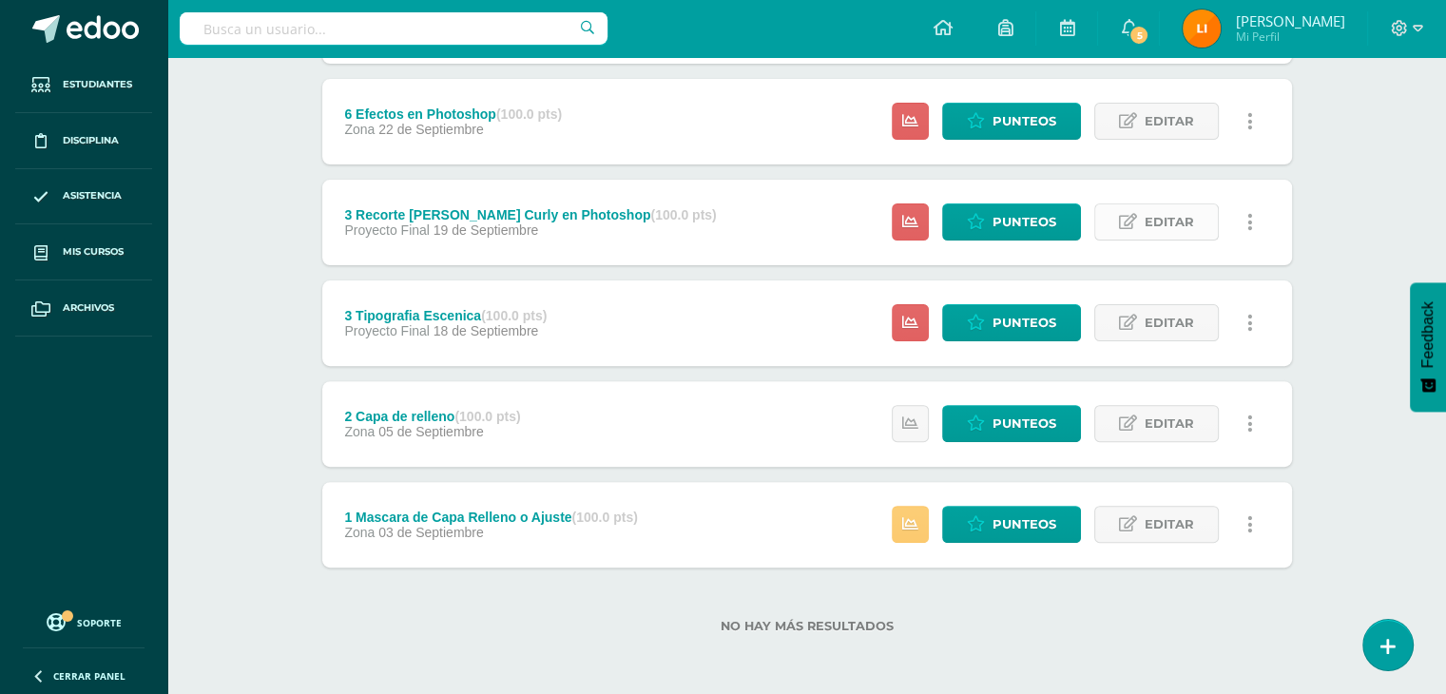
click at [1156, 216] on span "Editar" at bounding box center [1168, 221] width 49 height 35
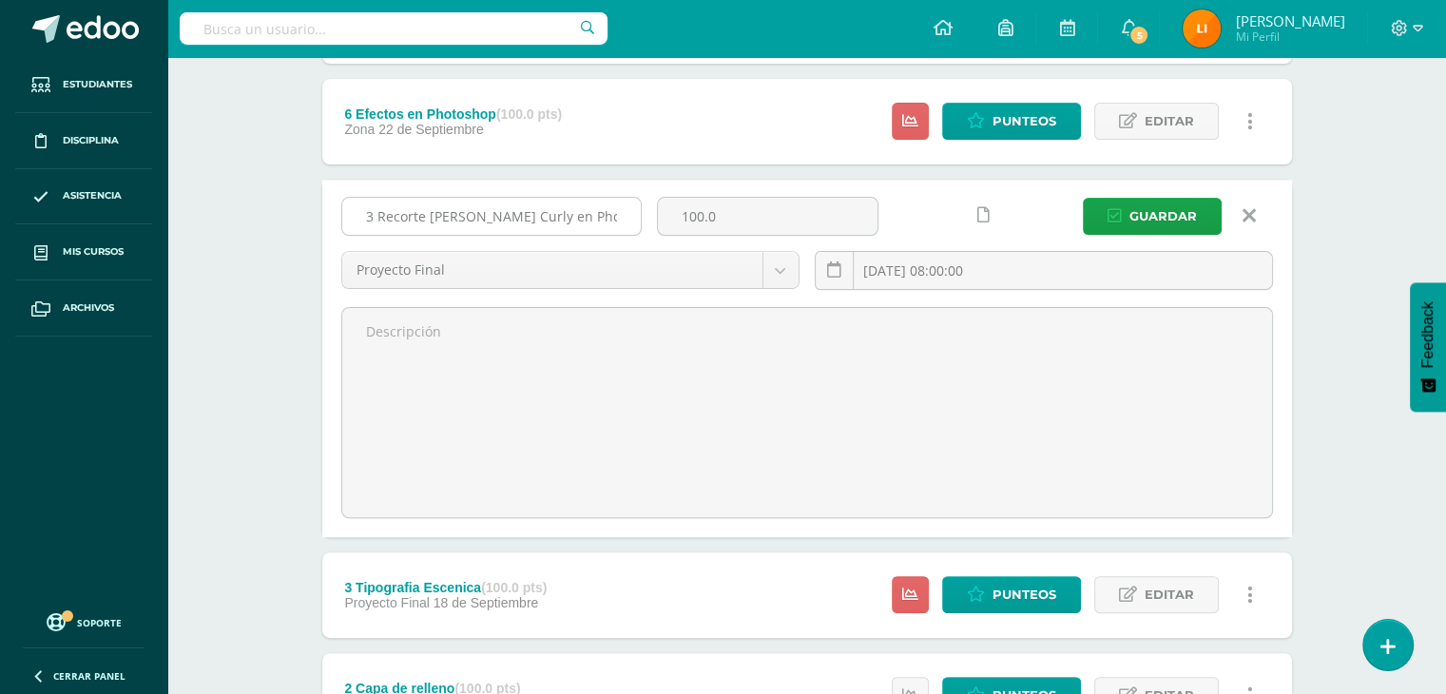
click at [371, 207] on input "3 Recorte de Cabello Curly en Photoshop" at bounding box center [491, 216] width 298 height 37
type input "4 Recorte [PERSON_NAME] Curly en Photoshop"
click at [1083, 198] on button "Guardar" at bounding box center [1152, 216] width 139 height 37
click at [1173, 216] on span "Guardar" at bounding box center [1162, 216] width 67 height 35
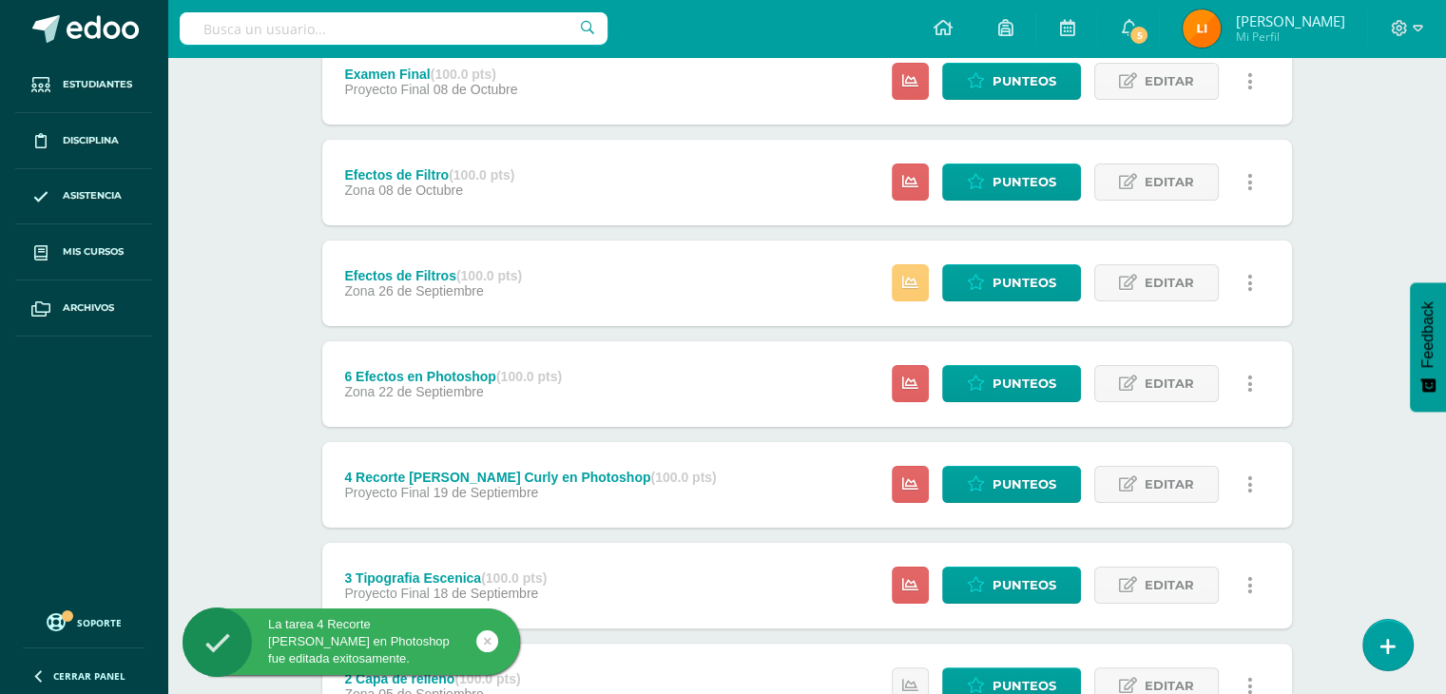
scroll to position [380, 0]
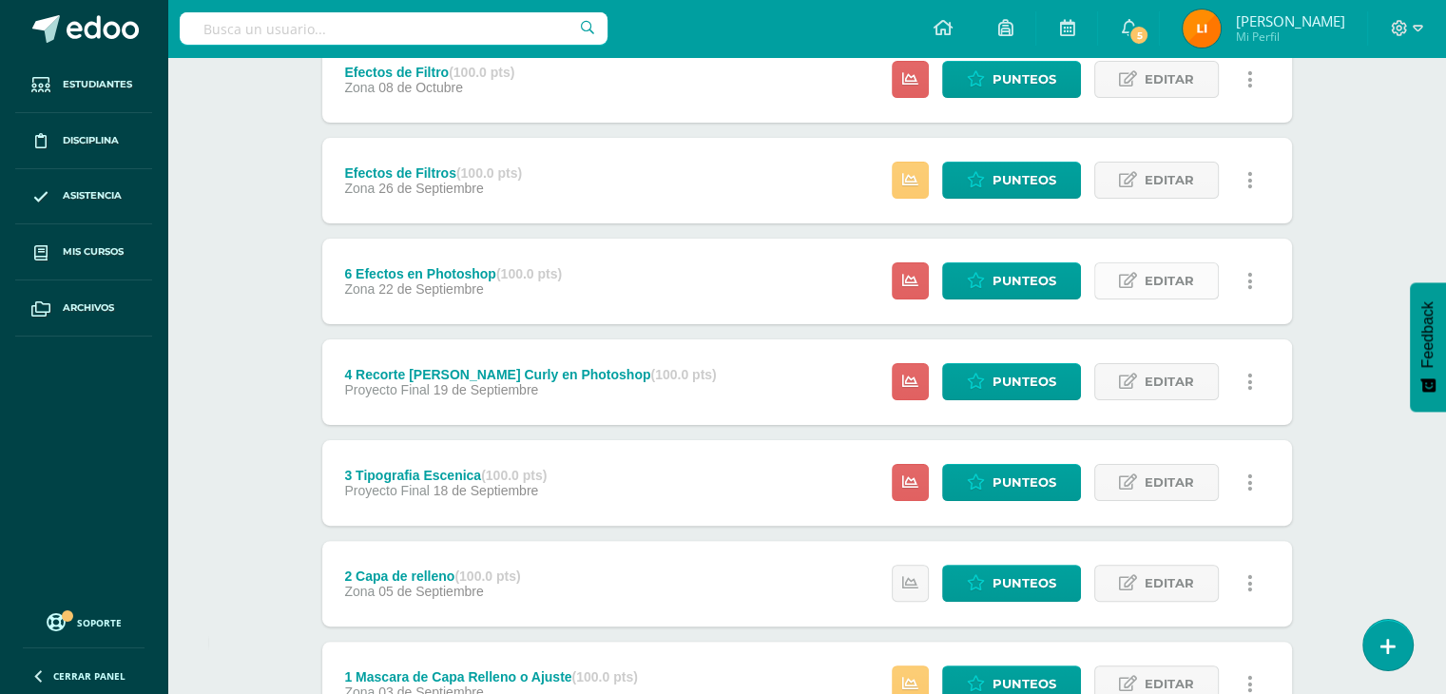
click at [1176, 275] on span "Editar" at bounding box center [1168, 280] width 49 height 35
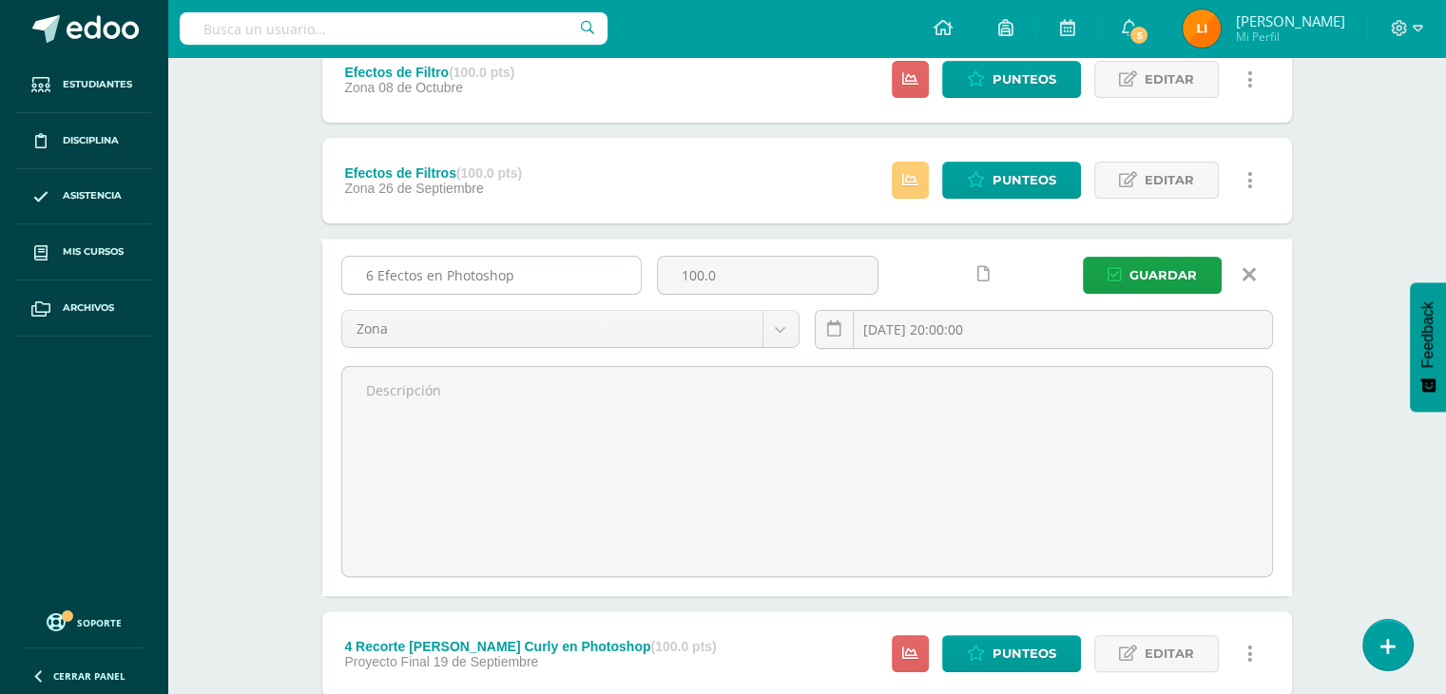
click at [374, 276] on input "6 Efectos en Photoshop" at bounding box center [491, 275] width 298 height 37
click at [422, 278] on input "5 Efectos en Photoshop" at bounding box center [491, 275] width 298 height 37
type input "5 Efectos Halftone en Photoshop"
click at [1141, 279] on span "Guardar" at bounding box center [1162, 275] width 67 height 35
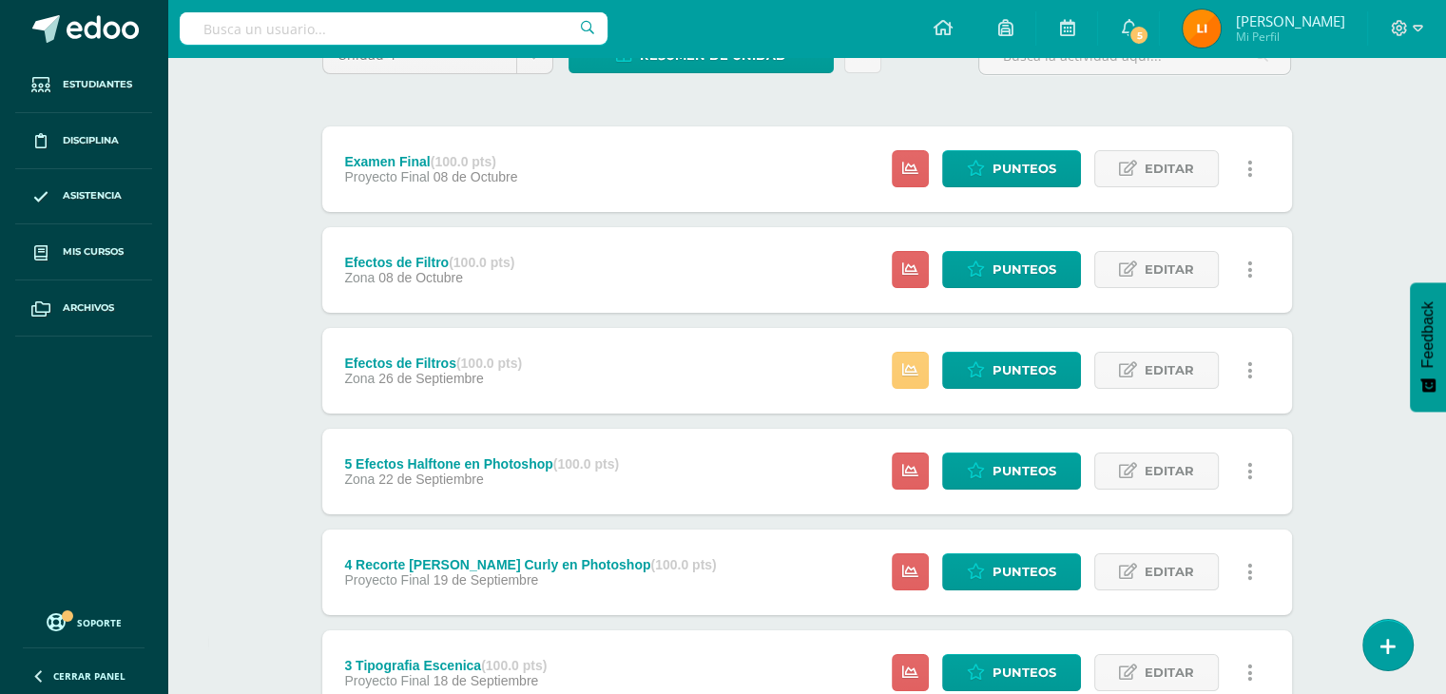
scroll to position [285, 0]
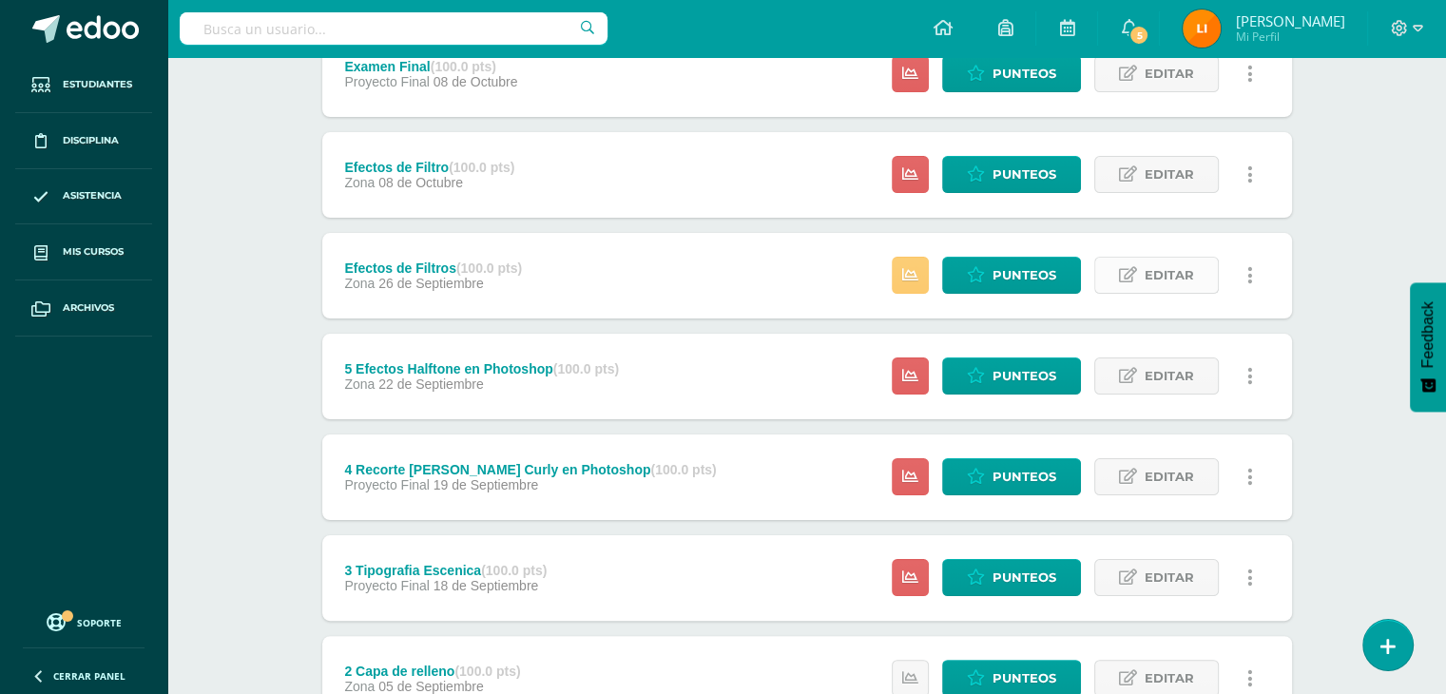
click at [1144, 276] on span "Editar" at bounding box center [1168, 275] width 49 height 35
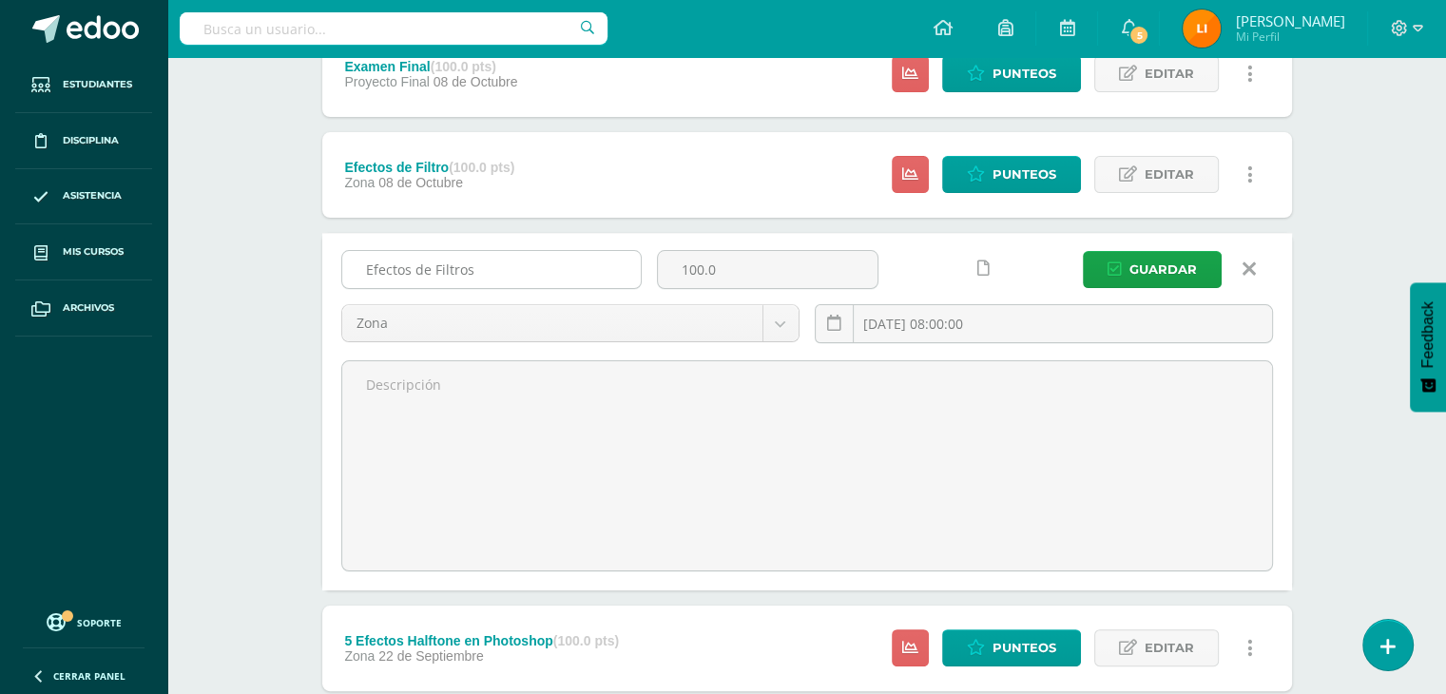
click at [361, 276] on input "Efectos de Filtros" at bounding box center [491, 269] width 298 height 37
type input "6 Efectos de Filtros"
click at [1125, 272] on button "Guardar" at bounding box center [1152, 269] width 139 height 37
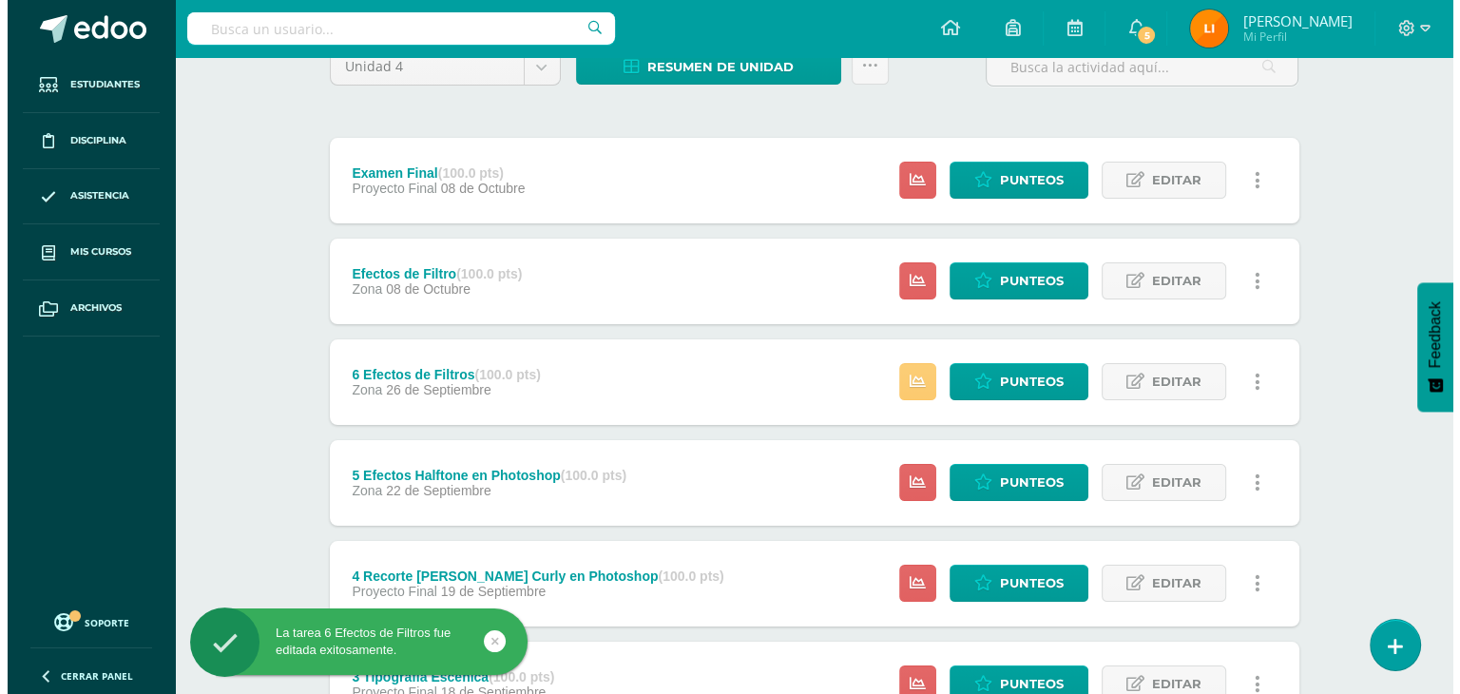
scroll to position [190, 0]
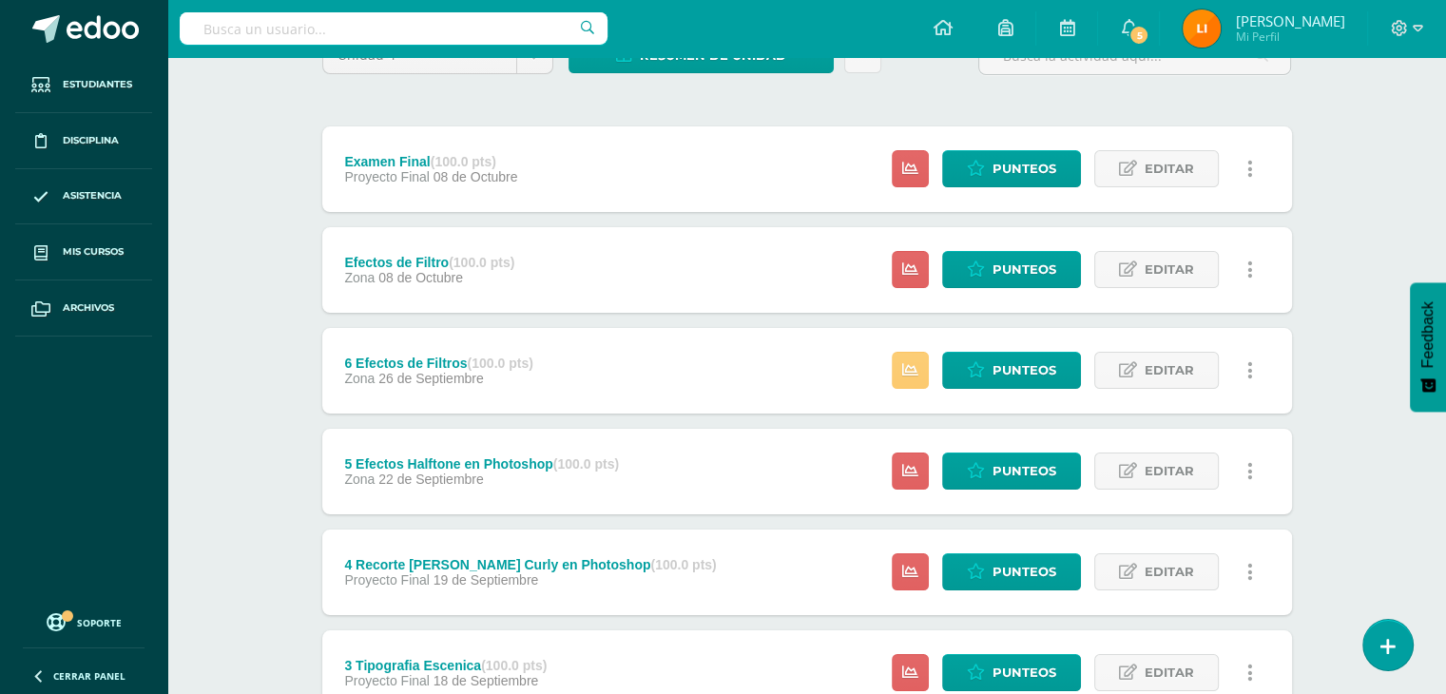
click at [1256, 267] on link at bounding box center [1250, 269] width 37 height 37
click at [1216, 385] on link "Eliminar" at bounding box center [1215, 389] width 195 height 29
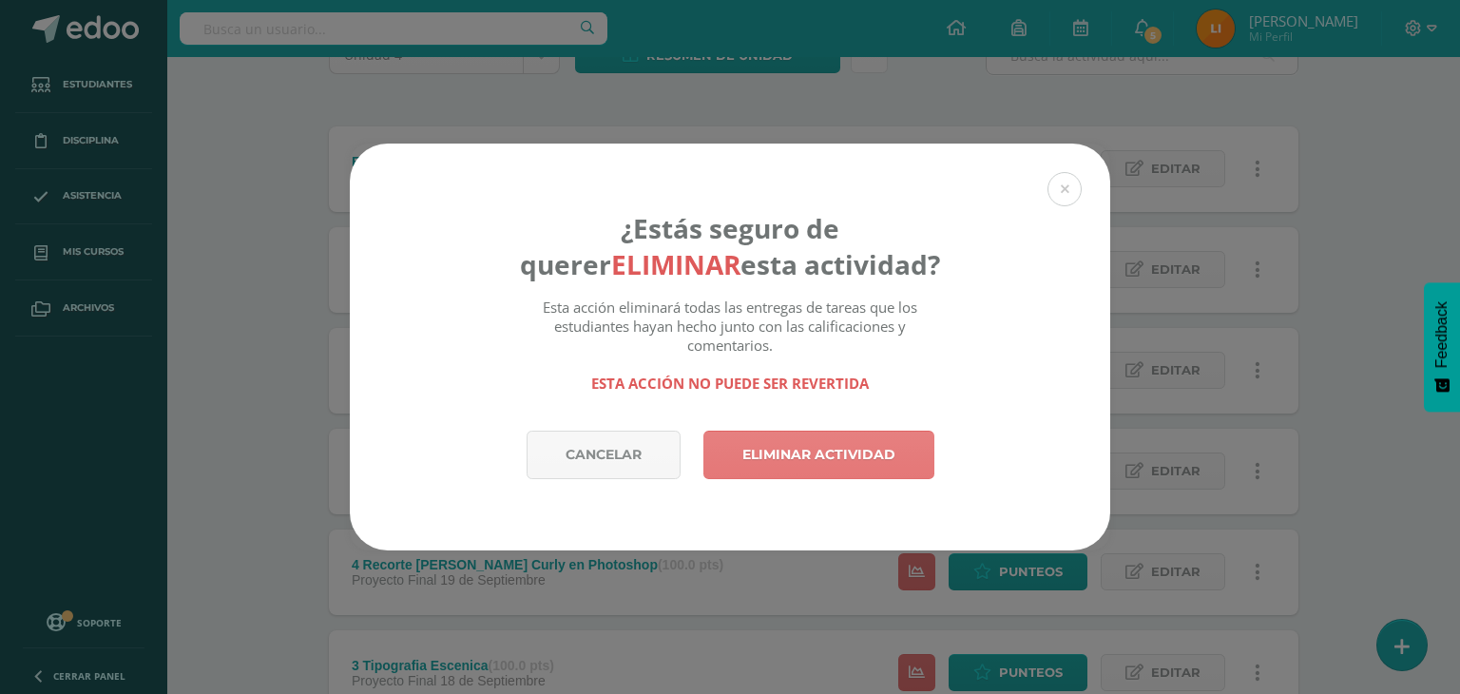
click at [854, 442] on link "Eliminar actividad" at bounding box center [818, 455] width 231 height 48
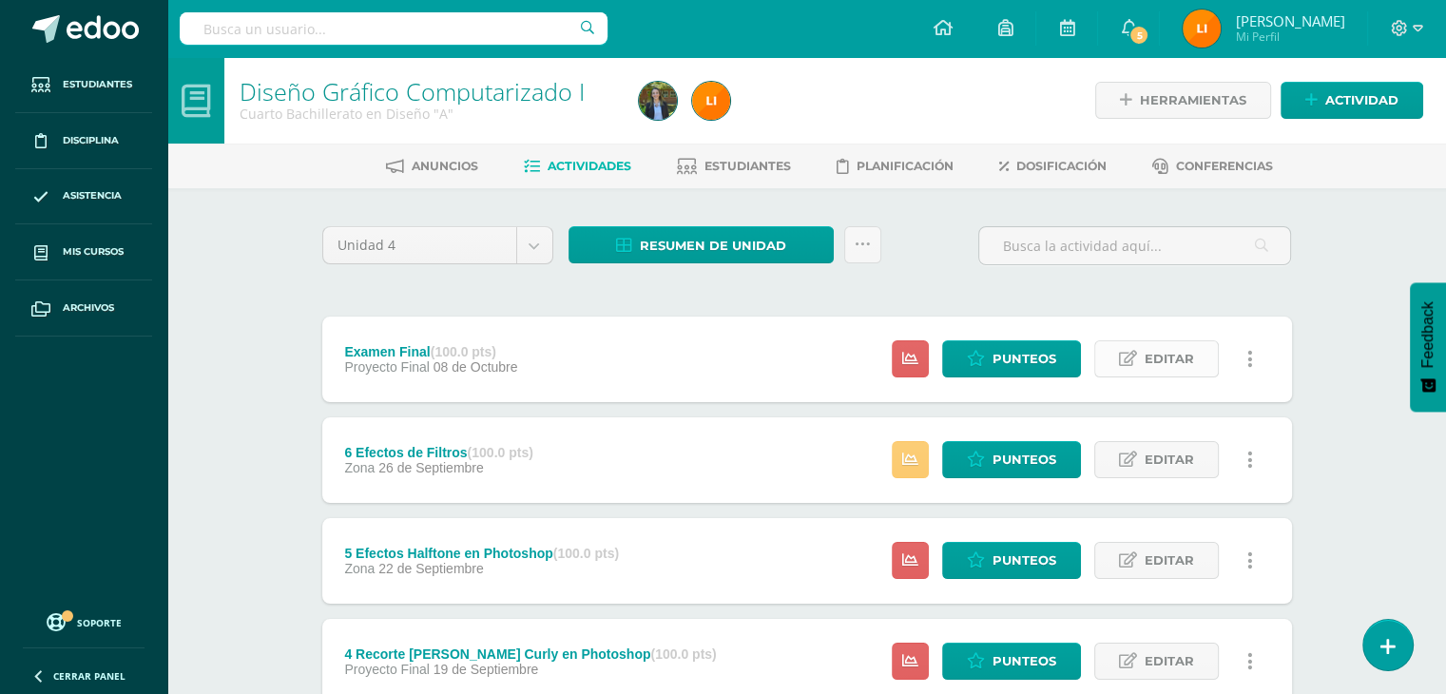
click at [1167, 353] on span "Editar" at bounding box center [1168, 358] width 49 height 35
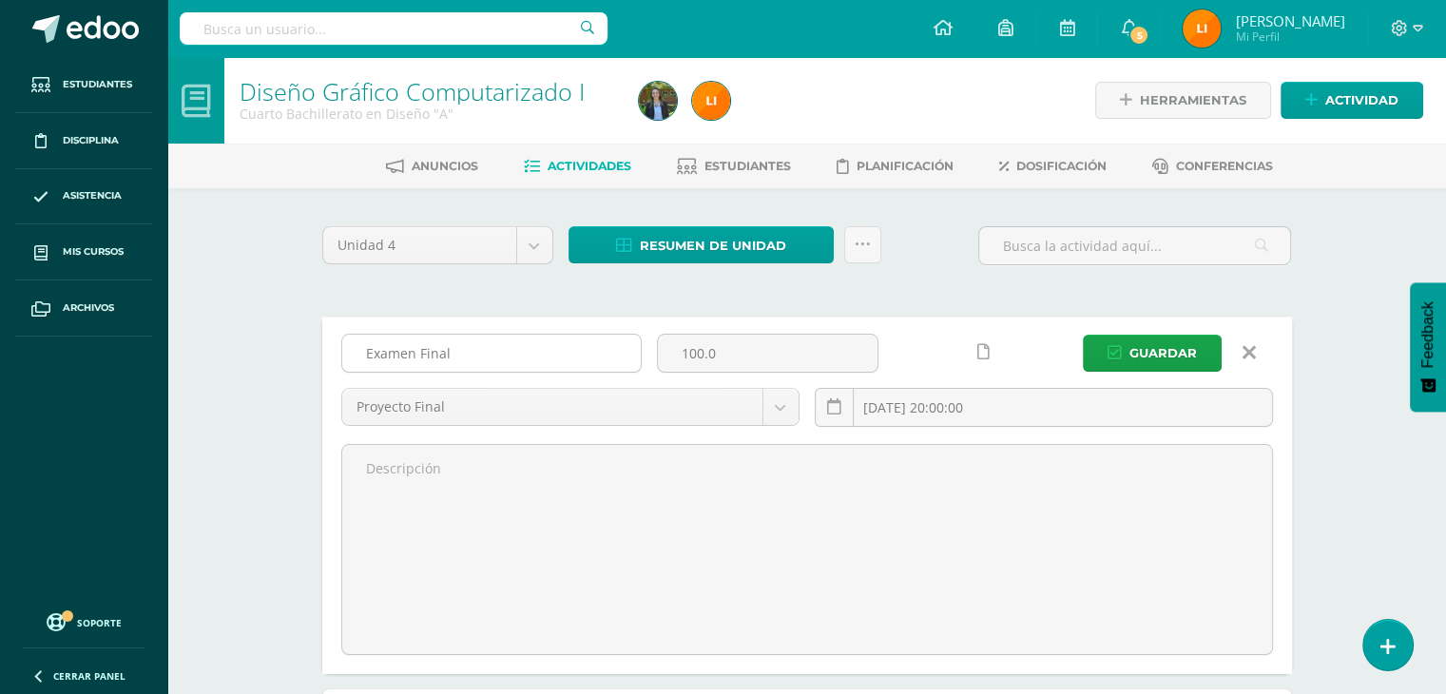
click at [475, 363] on input "Examen Final" at bounding box center [491, 353] width 298 height 37
click at [413, 350] on input "Examen Final" at bounding box center [491, 353] width 298 height 37
click at [529, 351] on input "Proyecto Final" at bounding box center [491, 353] width 298 height 37
type input "Proyecto Final Afiche Fútbol"
click at [757, 356] on input "100.0" at bounding box center [768, 353] width 220 height 37
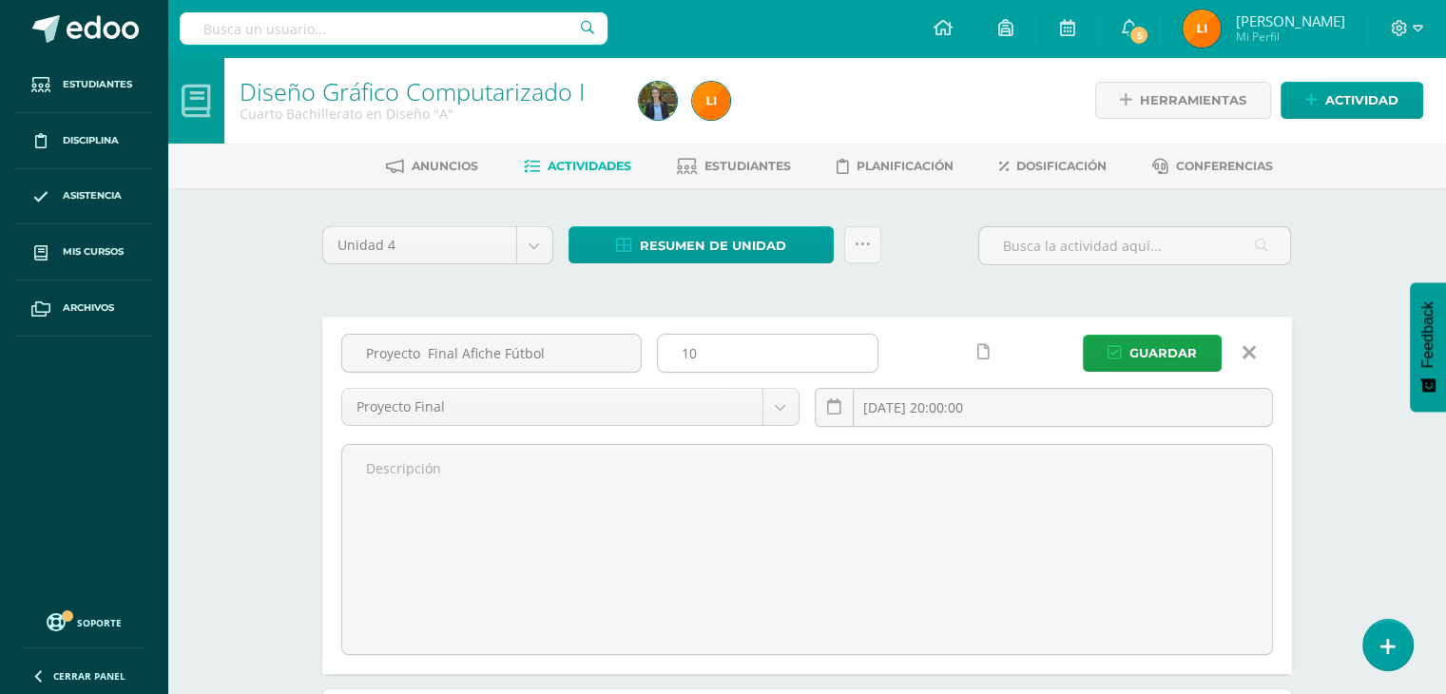
type input "1"
type input "40"
click at [1157, 355] on span "Guardar" at bounding box center [1162, 353] width 67 height 35
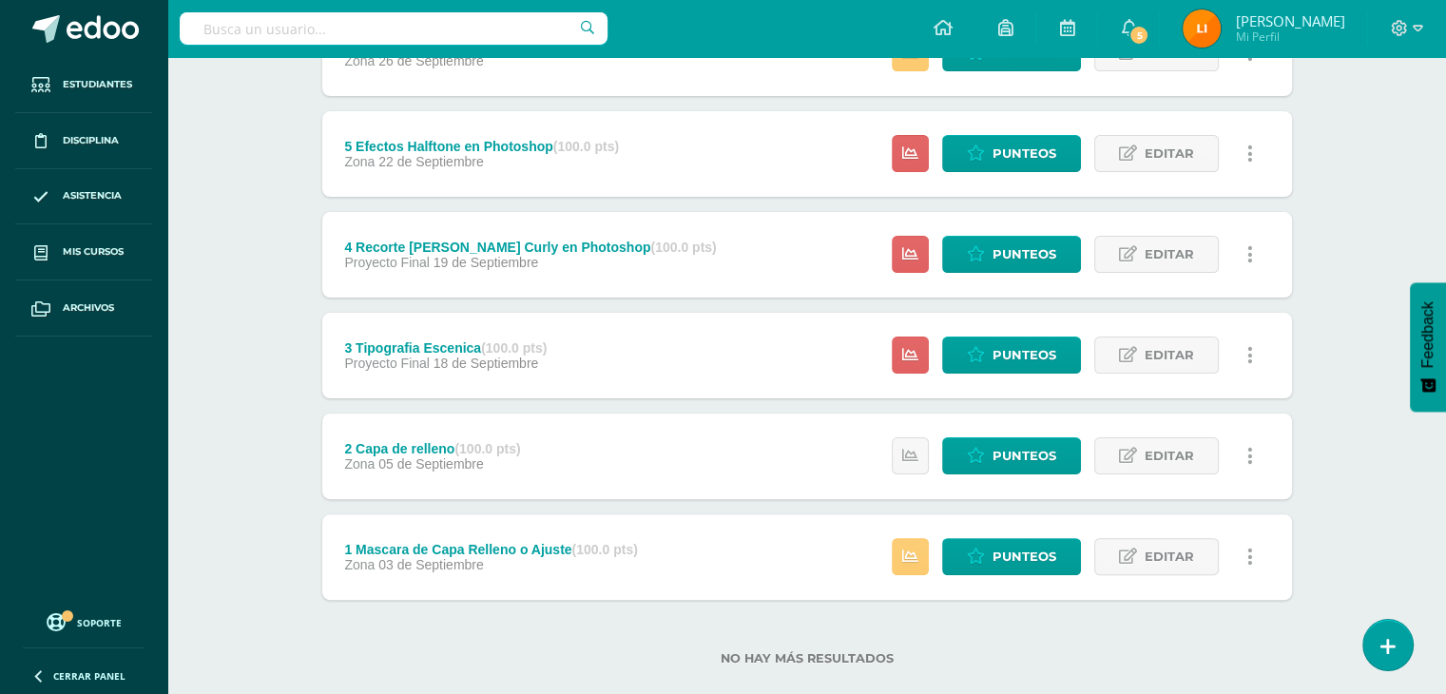
scroll to position [439, 0]
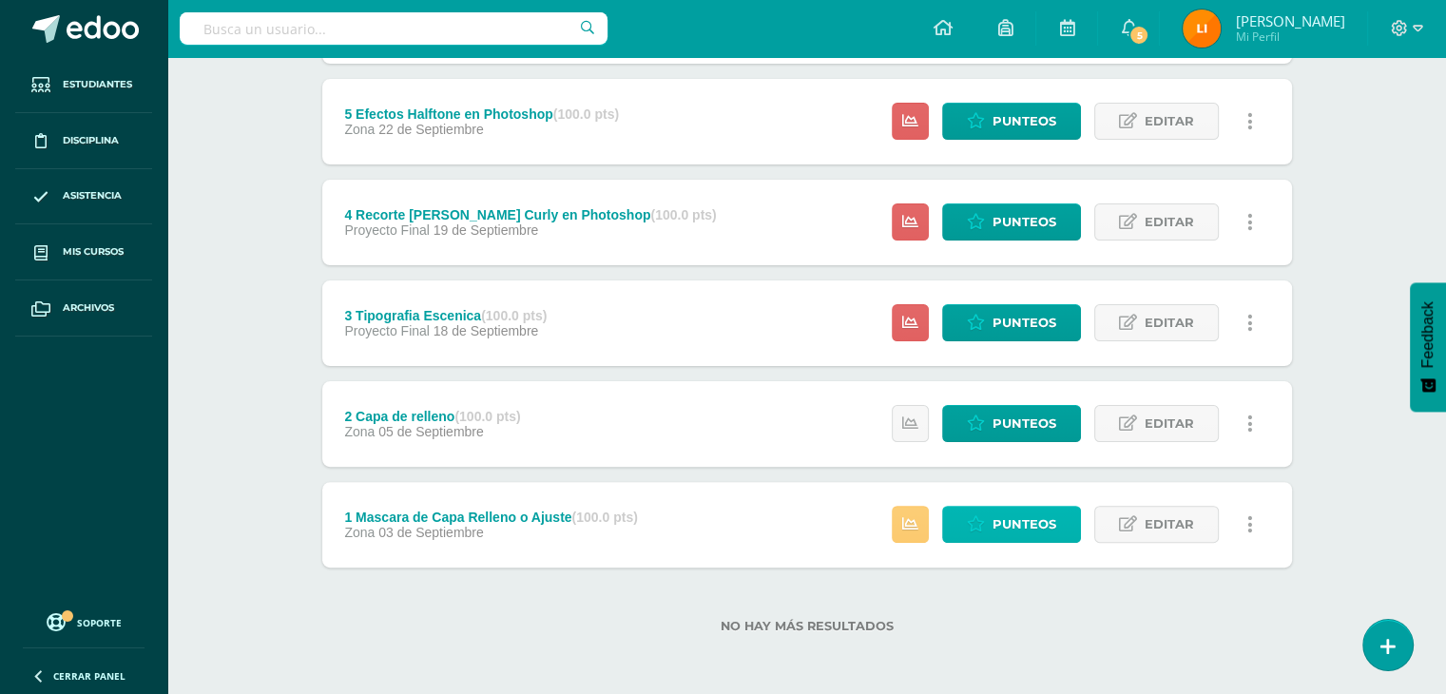
click at [997, 531] on span "Punteos" at bounding box center [1024, 524] width 64 height 35
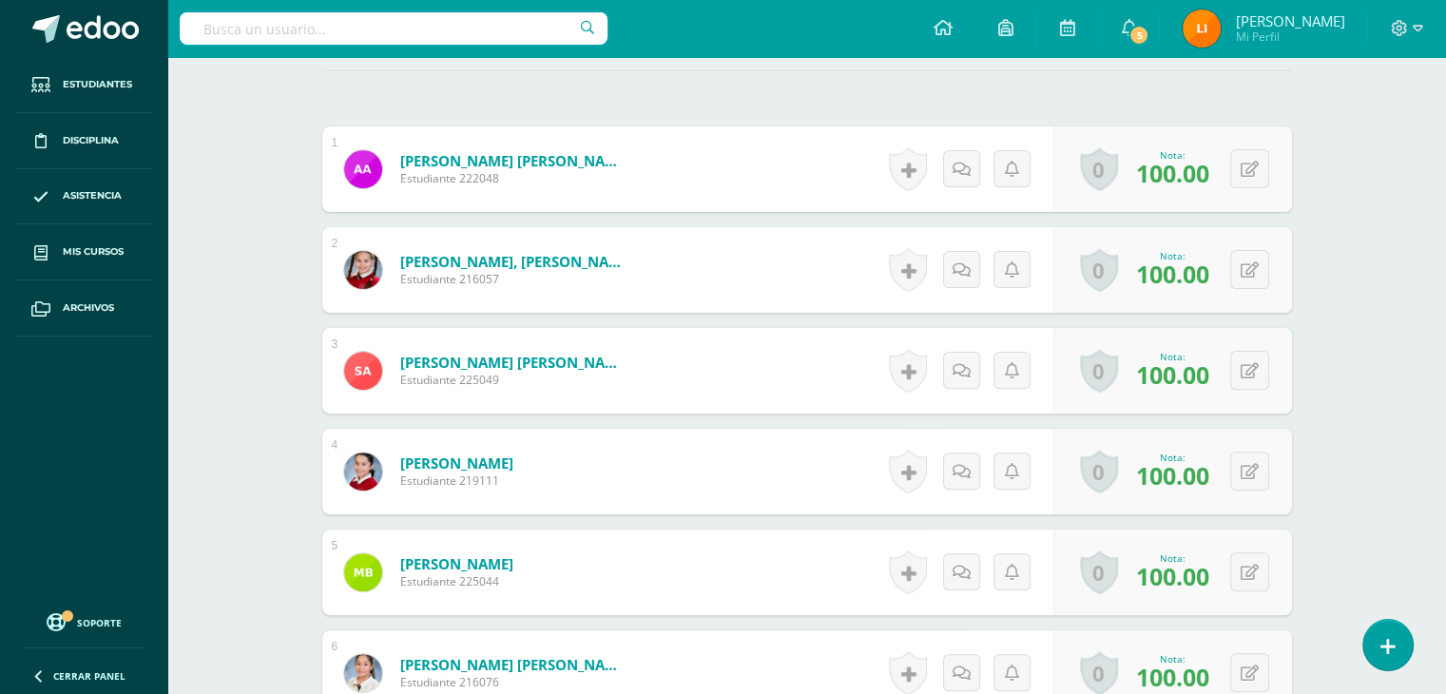
scroll to position [476, 0]
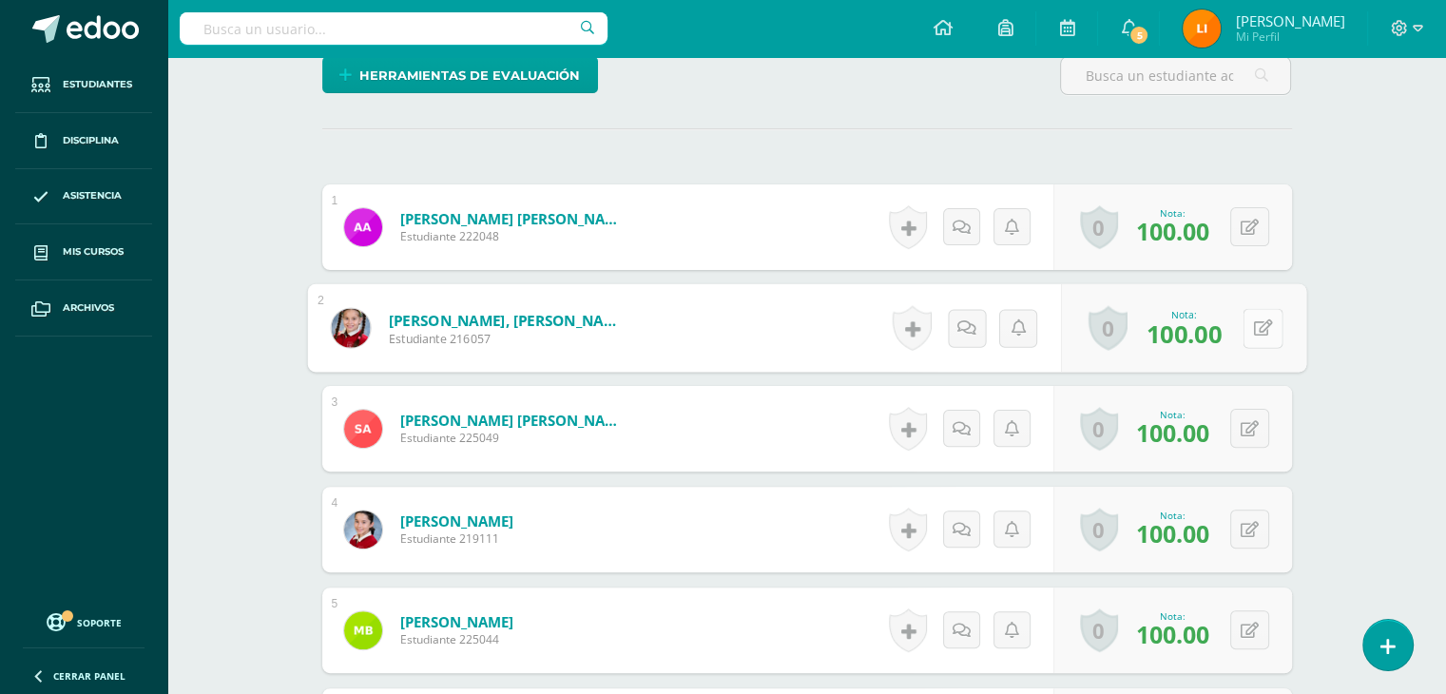
click at [1248, 326] on button at bounding box center [1262, 328] width 40 height 40
type input "90"
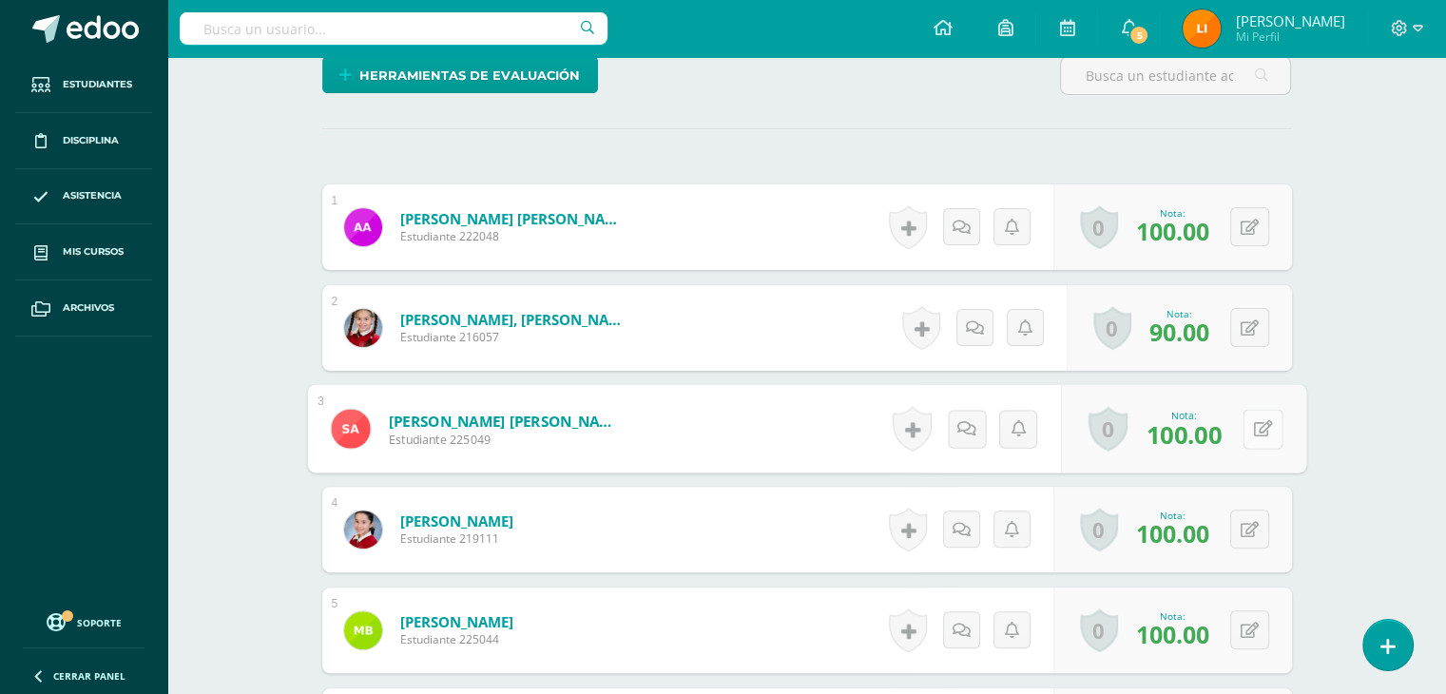
click at [1251, 414] on button at bounding box center [1262, 429] width 40 height 40
type input "90"
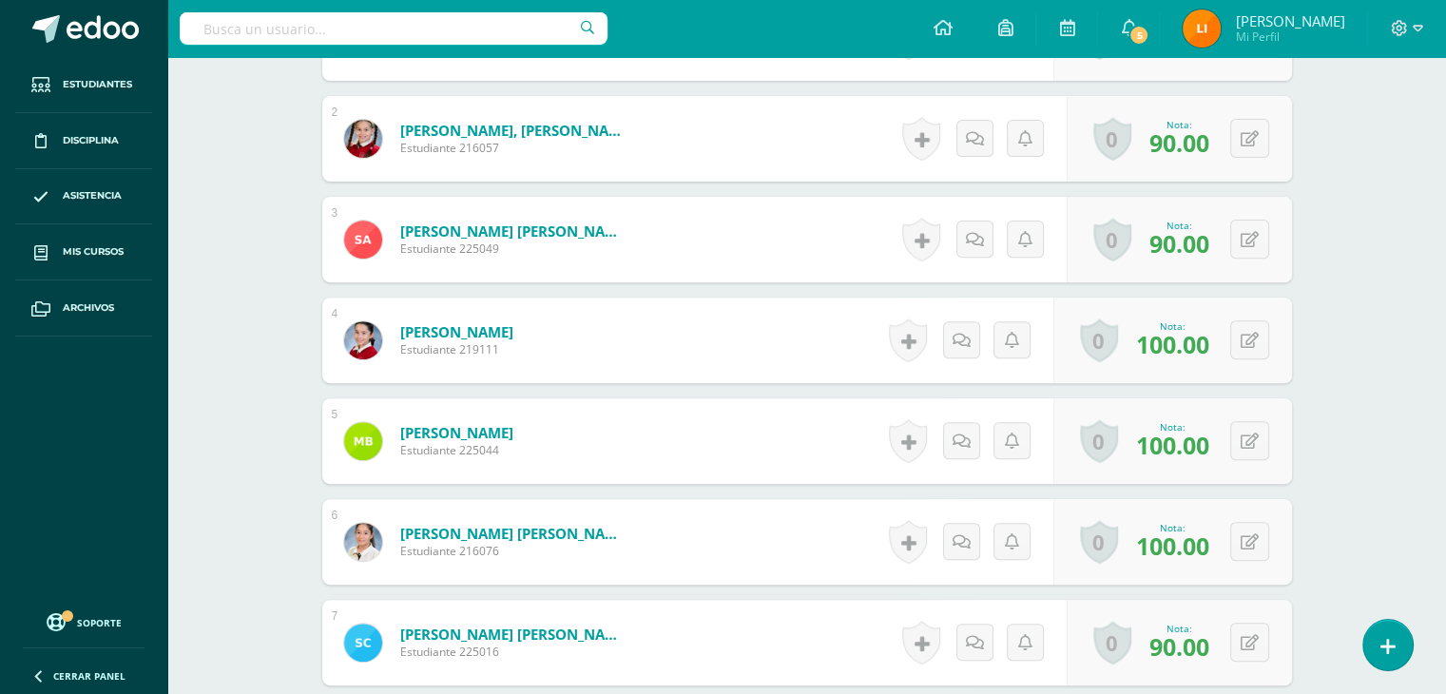
scroll to position [666, 0]
click at [1190, 529] on span "100.00" at bounding box center [1172, 544] width 73 height 32
click at [1247, 537] on button at bounding box center [1262, 541] width 40 height 40
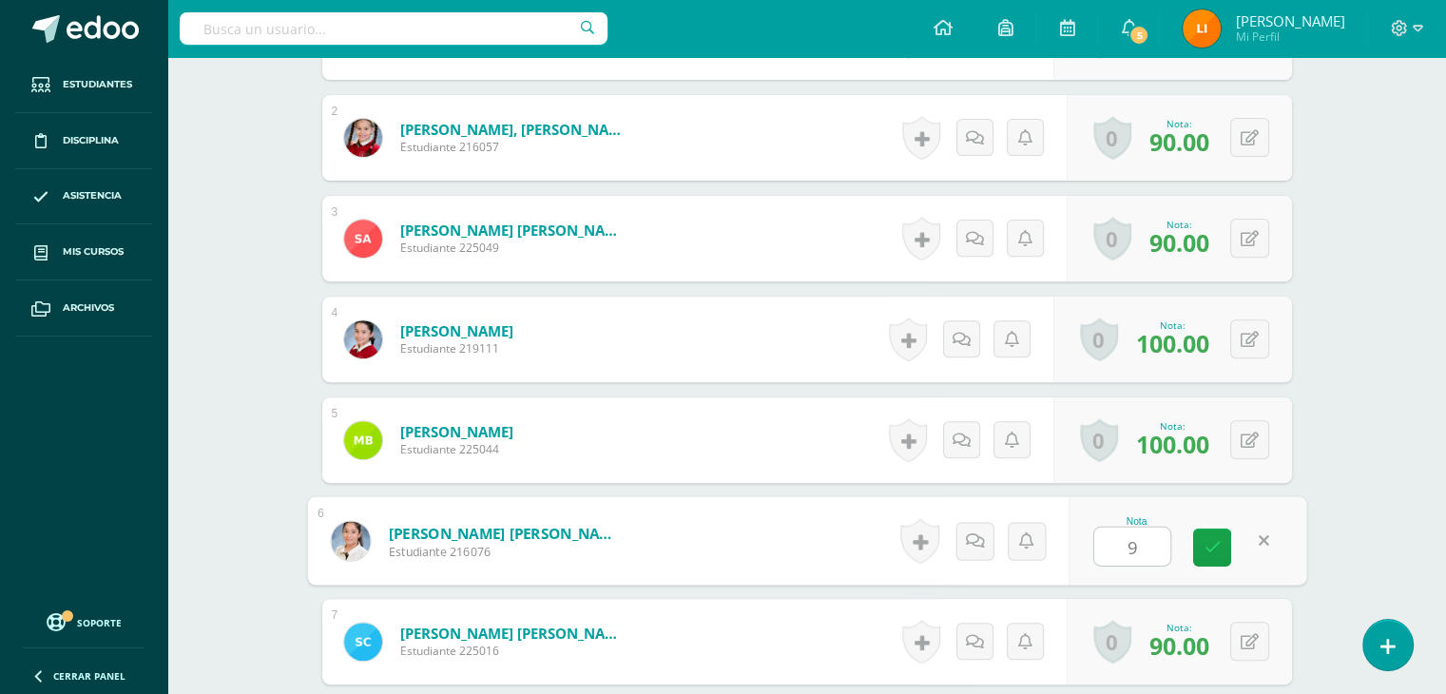
type input "92"
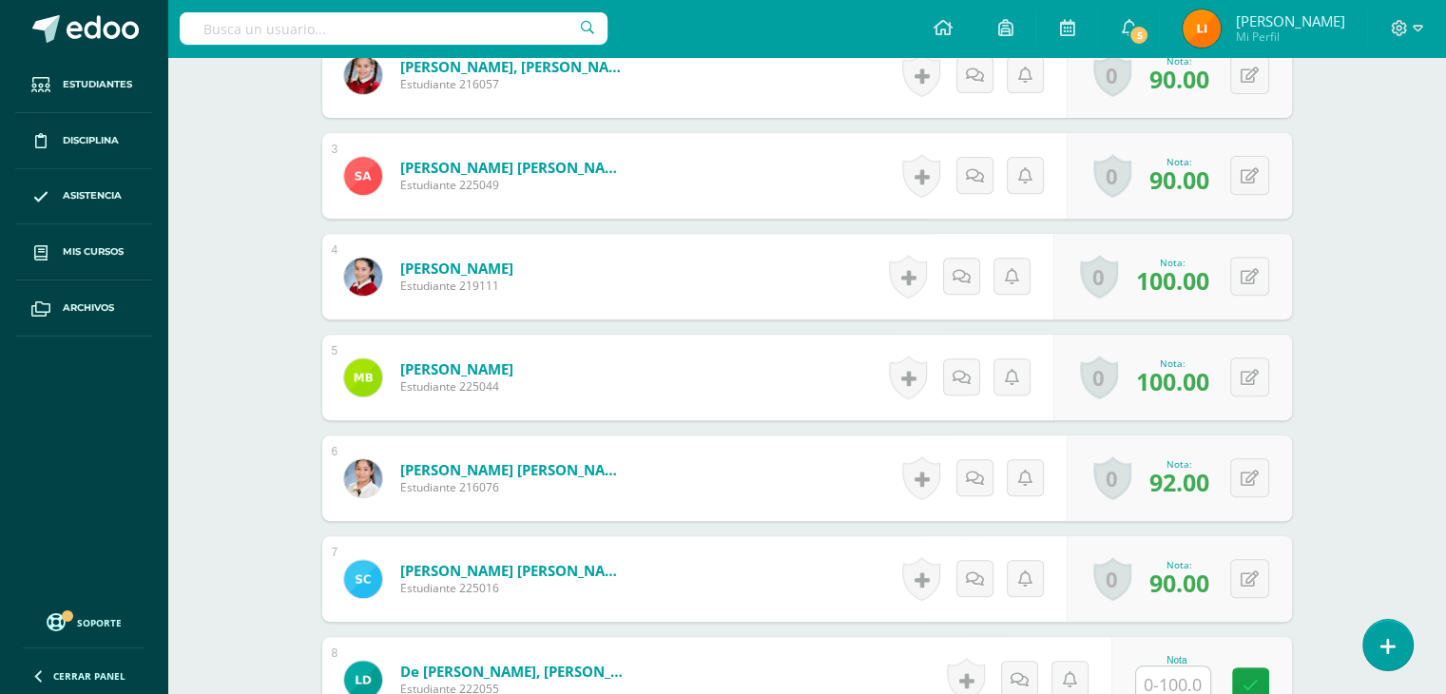
scroll to position [761, 0]
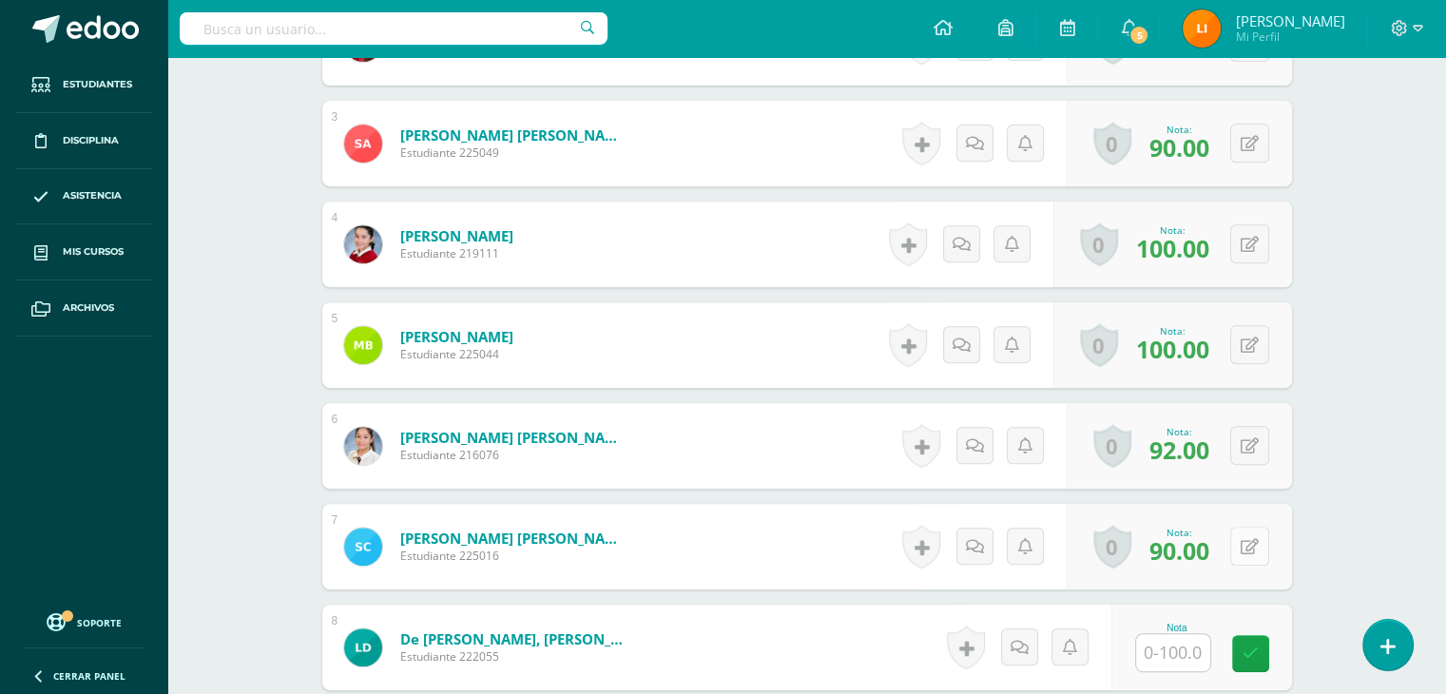
click at [1254, 547] on icon at bounding box center [1249, 547] width 18 height 16
type input "100"
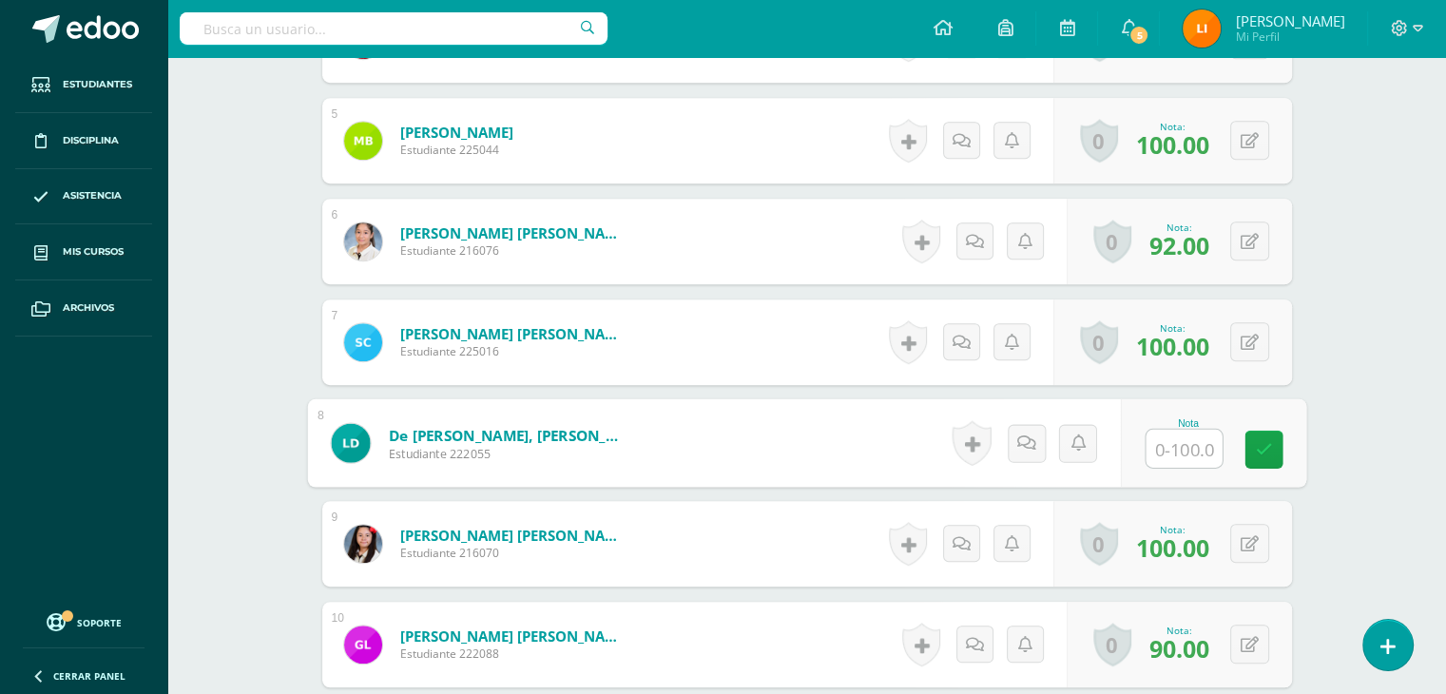
scroll to position [1046, 0]
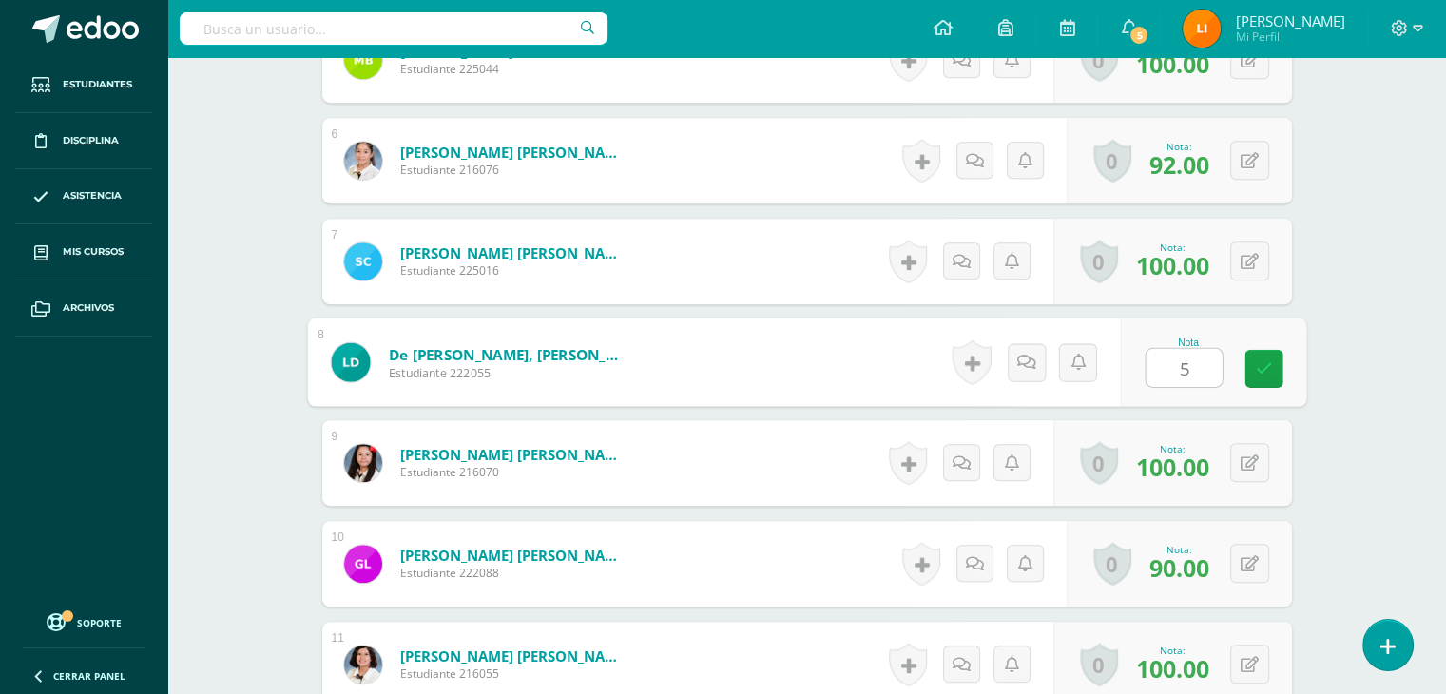
type input "50"
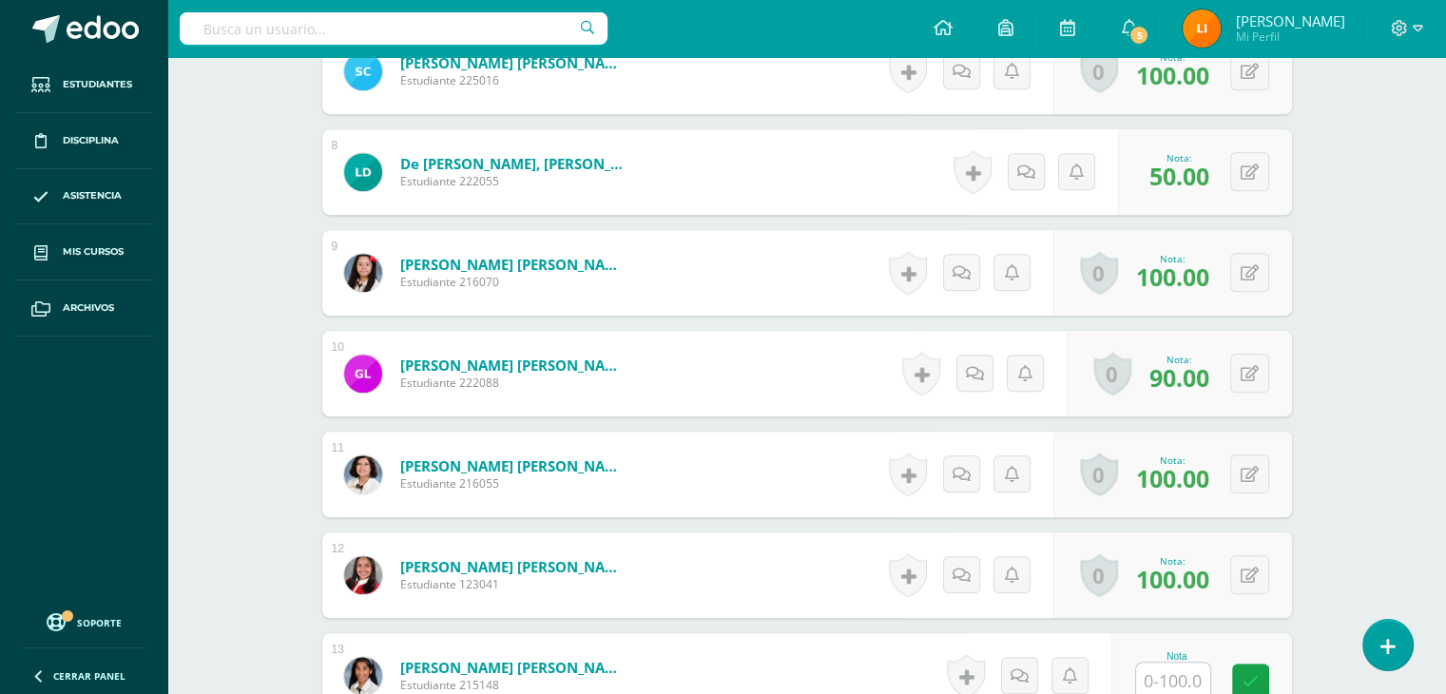
scroll to position [1332, 0]
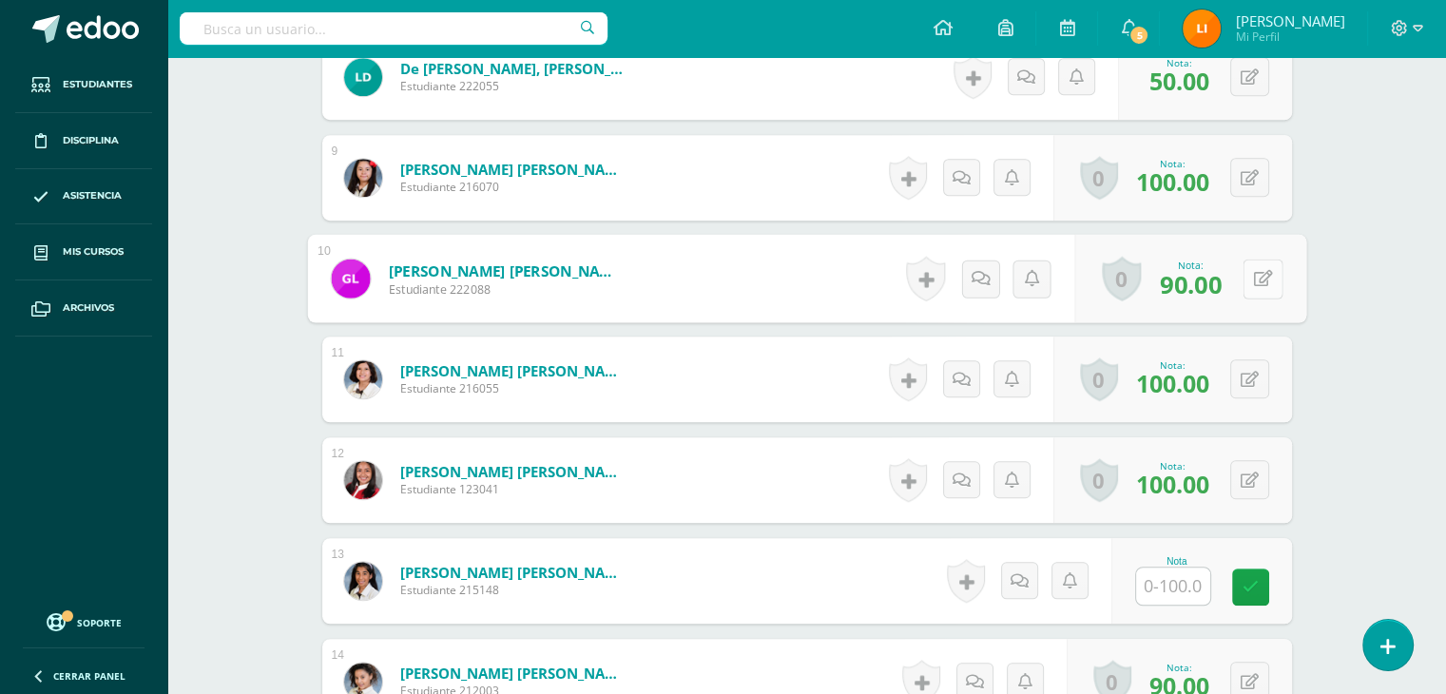
click at [1239, 263] on div "0 Logros Logros obtenidos Aún no hay logros agregados Nota: 90.00" at bounding box center [1190, 279] width 232 height 88
click at [1258, 288] on button at bounding box center [1262, 279] width 40 height 40
type input "100"
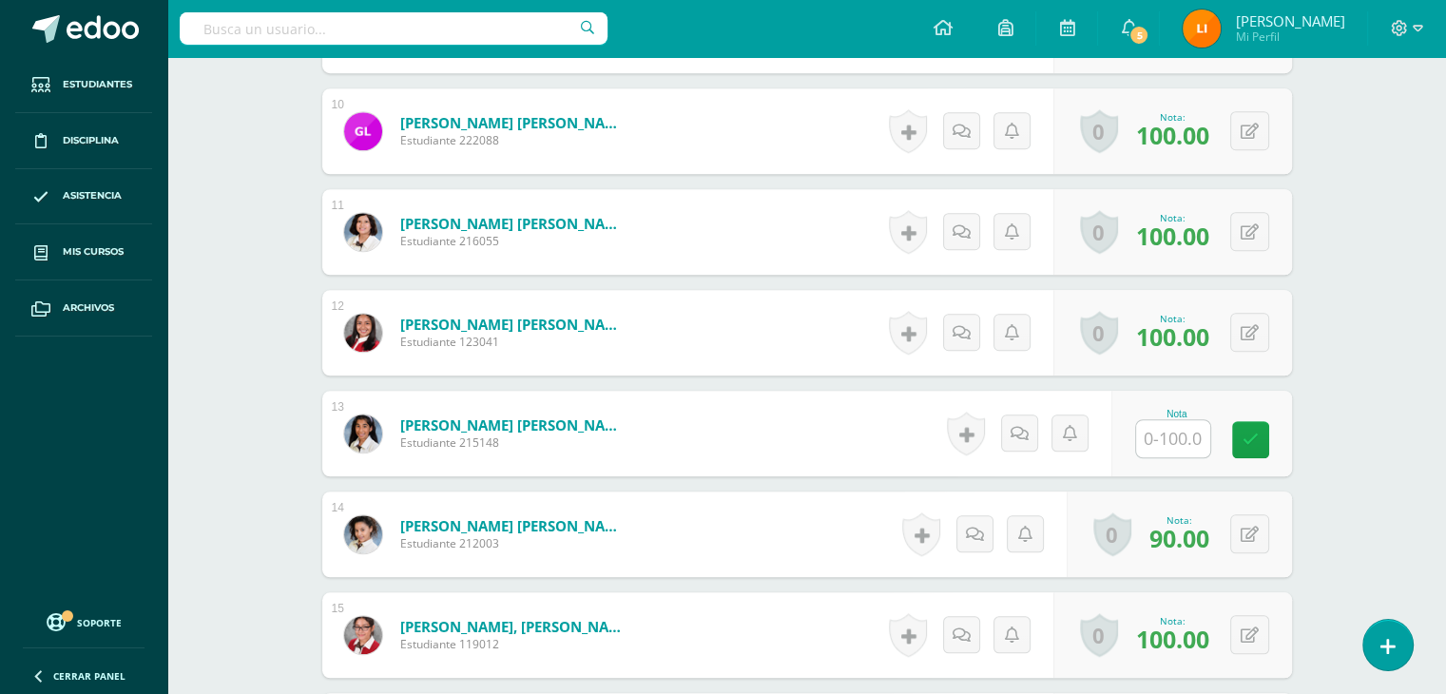
scroll to position [1522, 0]
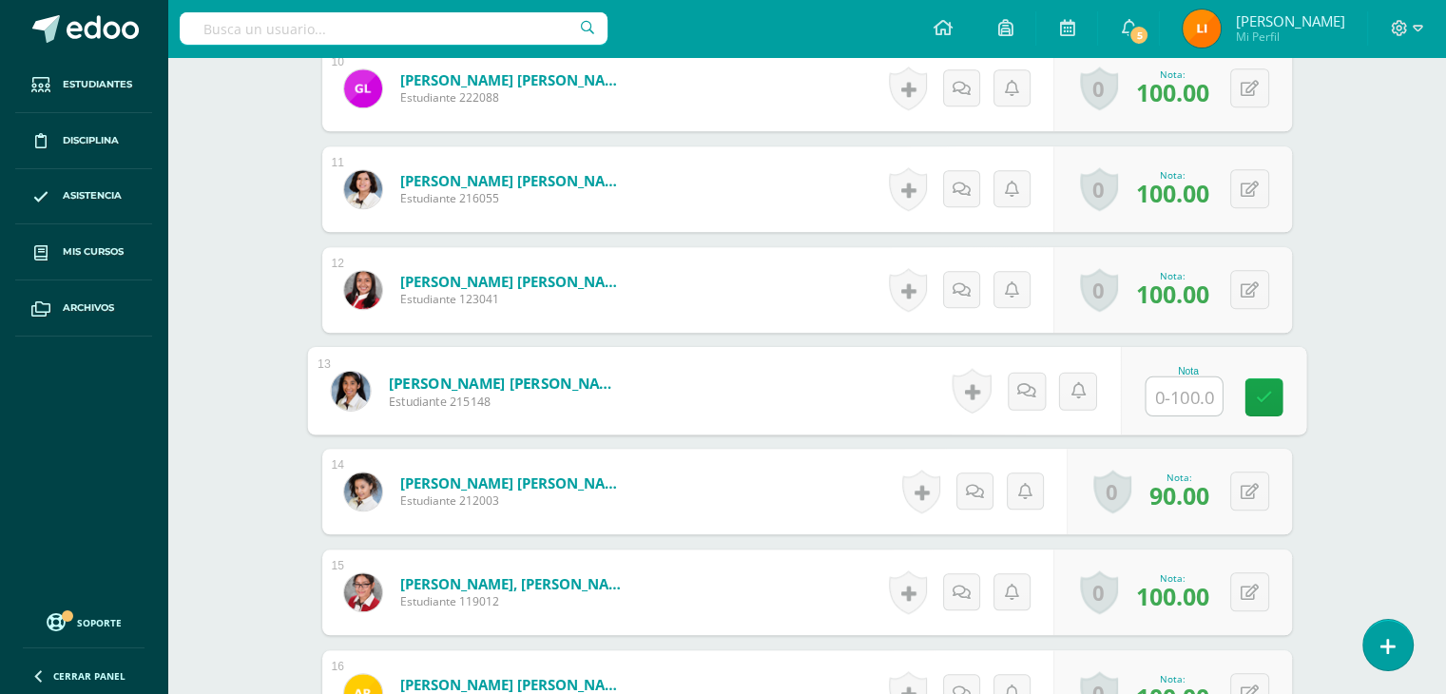
click at [1178, 396] on input "text" at bounding box center [1183, 396] width 76 height 38
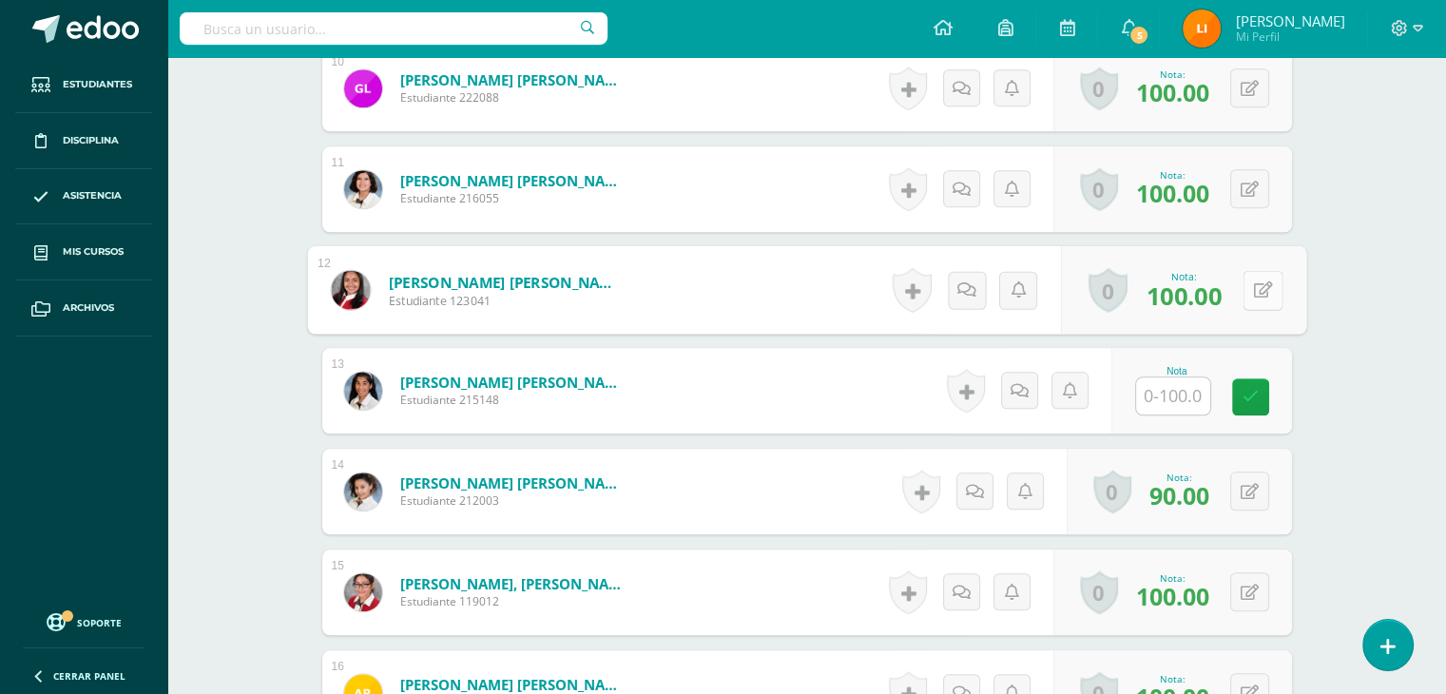
click at [1247, 291] on button at bounding box center [1262, 290] width 40 height 40
click at [1247, 291] on link at bounding box center [1263, 290] width 38 height 38
click at [1247, 291] on form "Navarro Ortíz, Ana Valentina Estudiante 123041 Nota 100.00 0 Logros Logros obte…" at bounding box center [807, 290] width 970 height 86
click at [1247, 291] on button at bounding box center [1262, 290] width 40 height 40
type input "92"
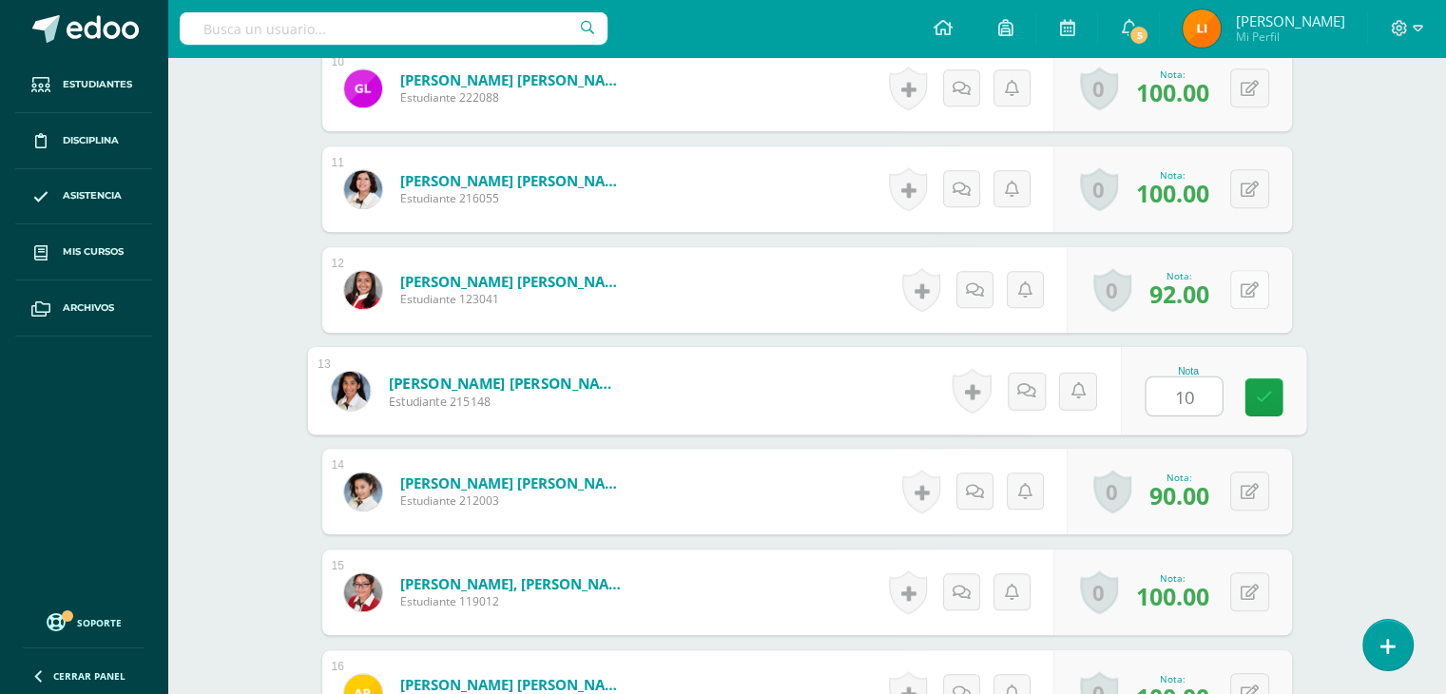
type input "100"
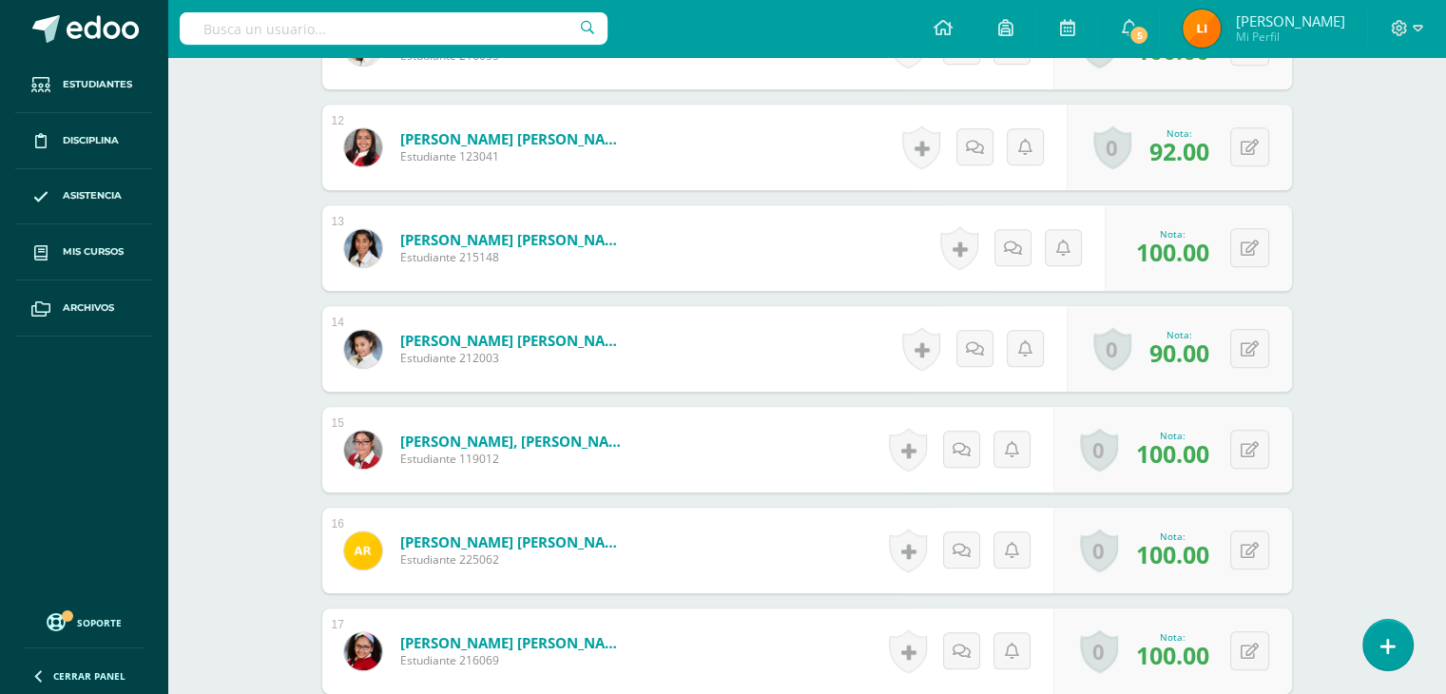
scroll to position [1712, 0]
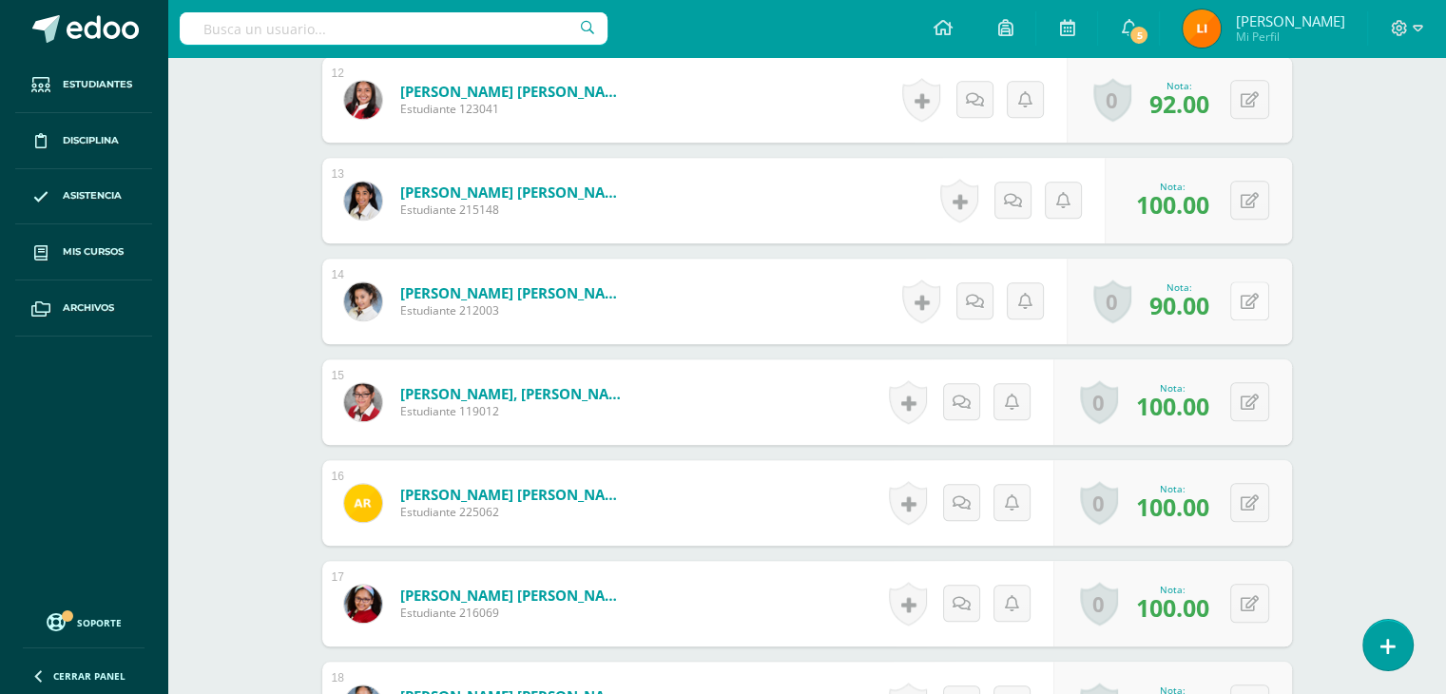
click at [1245, 295] on button at bounding box center [1249, 300] width 39 height 39
type input "87"
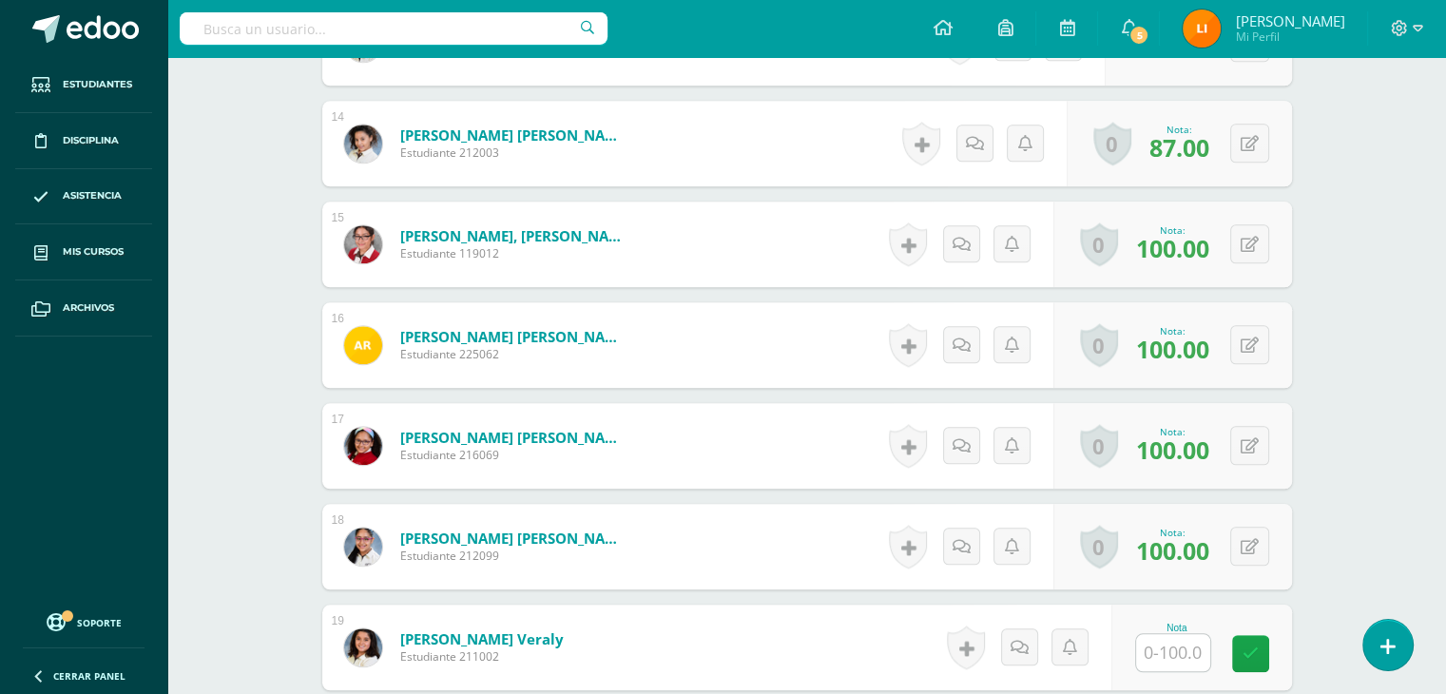
scroll to position [1902, 0]
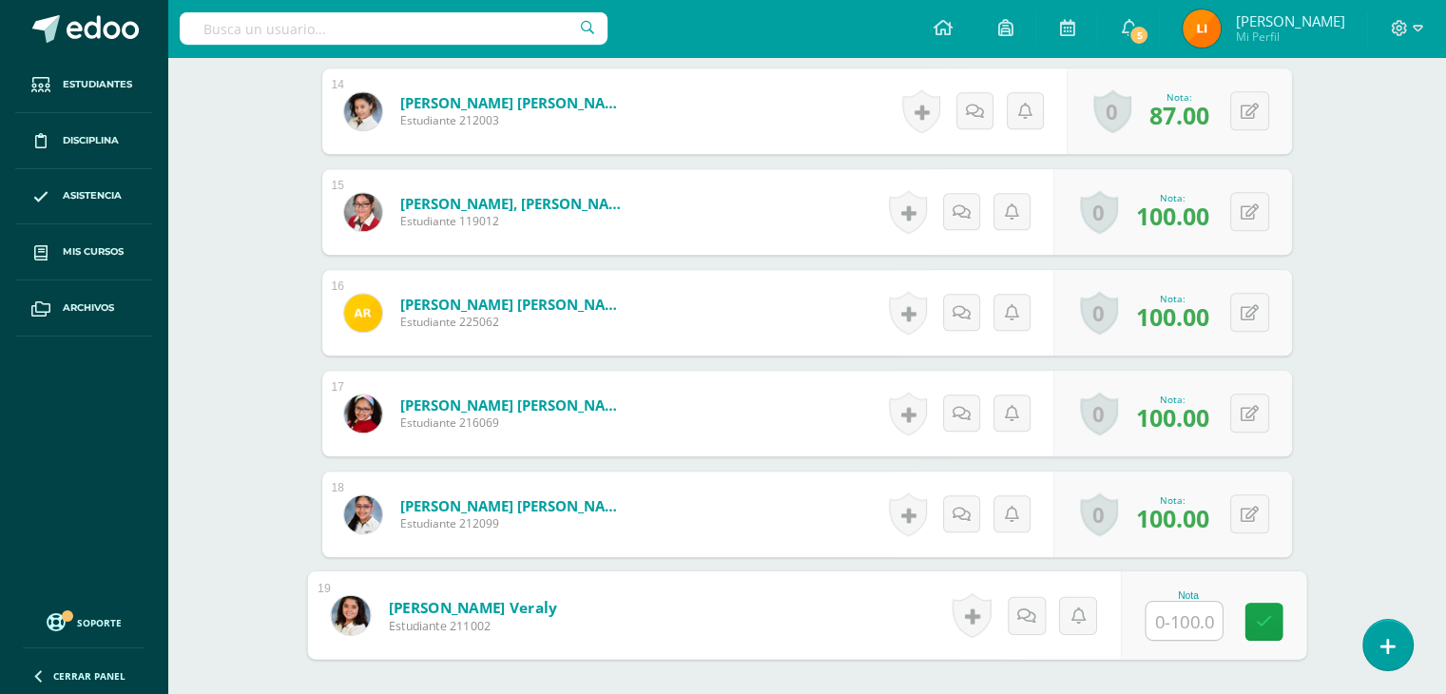
click at [1183, 618] on input "text" at bounding box center [1183, 621] width 76 height 38
type input "100"
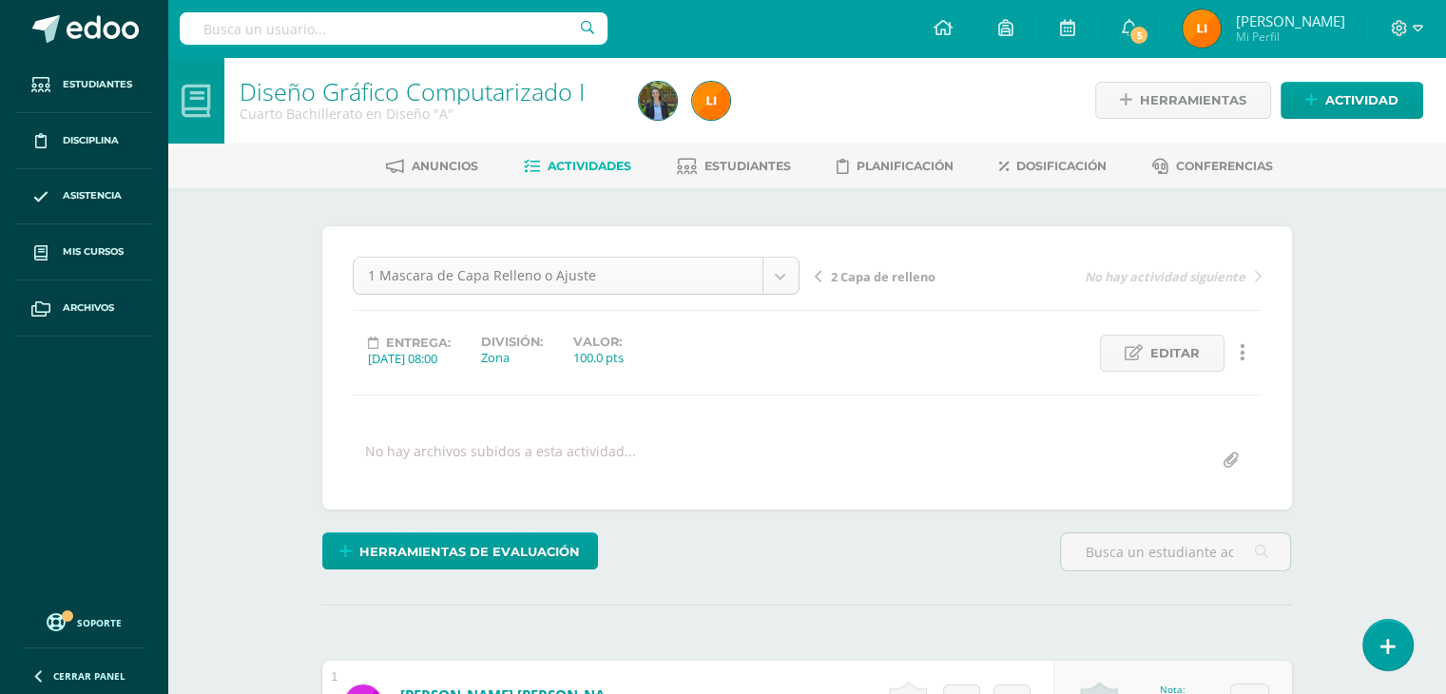
scroll to position [61, 0]
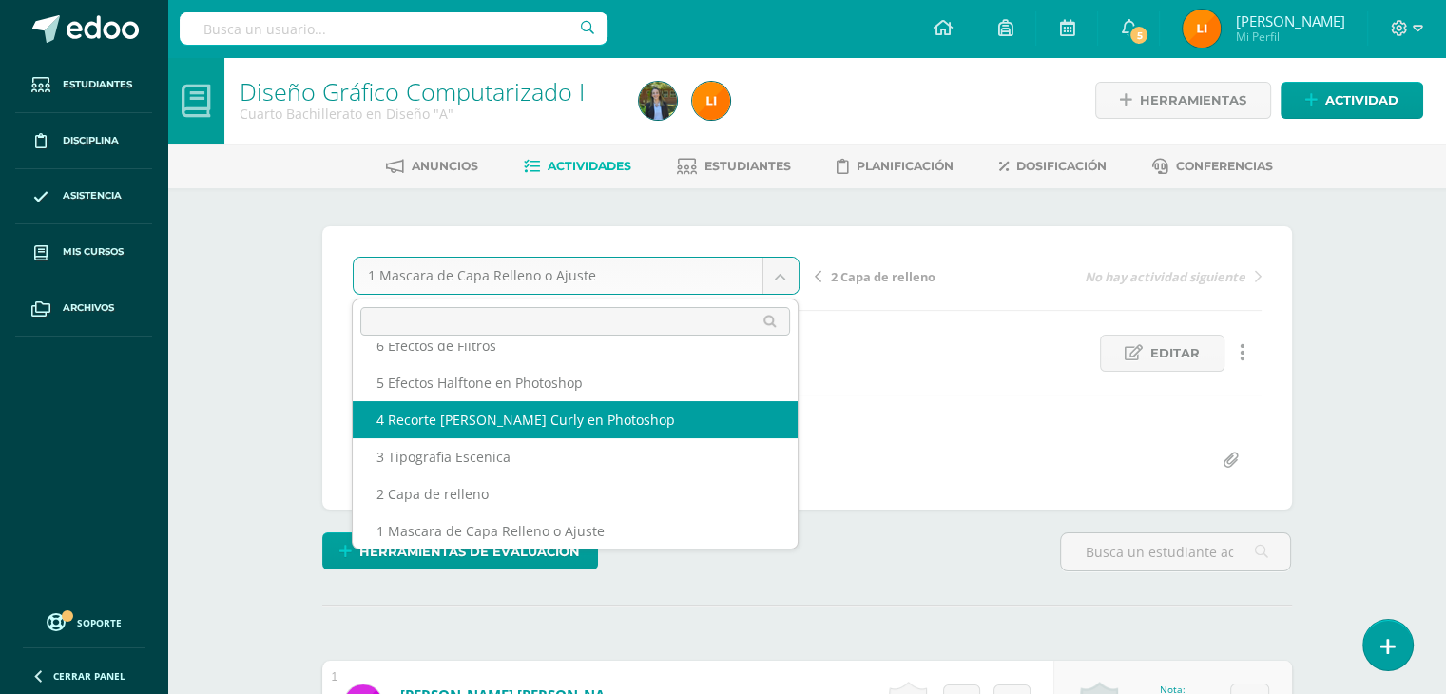
scroll to position [45, 0]
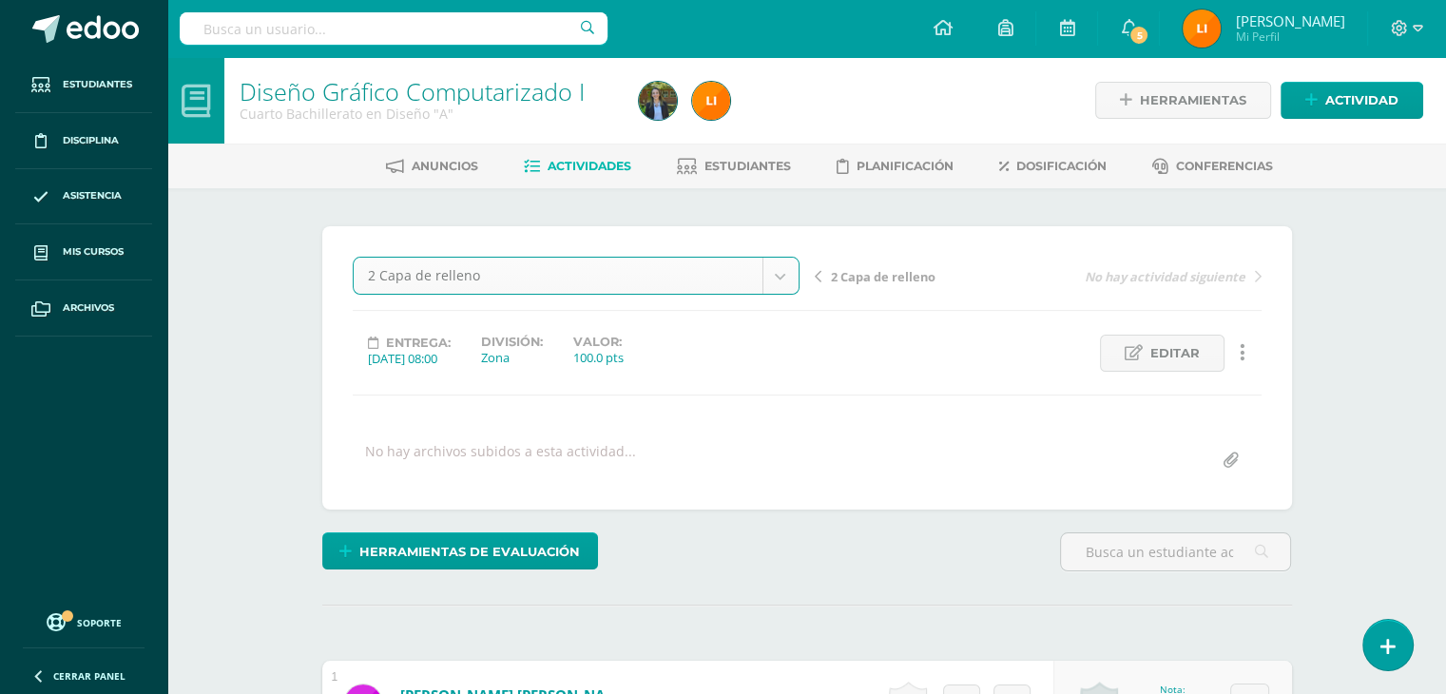
select select "/dashboard/teacher/grade-activity/211857/"
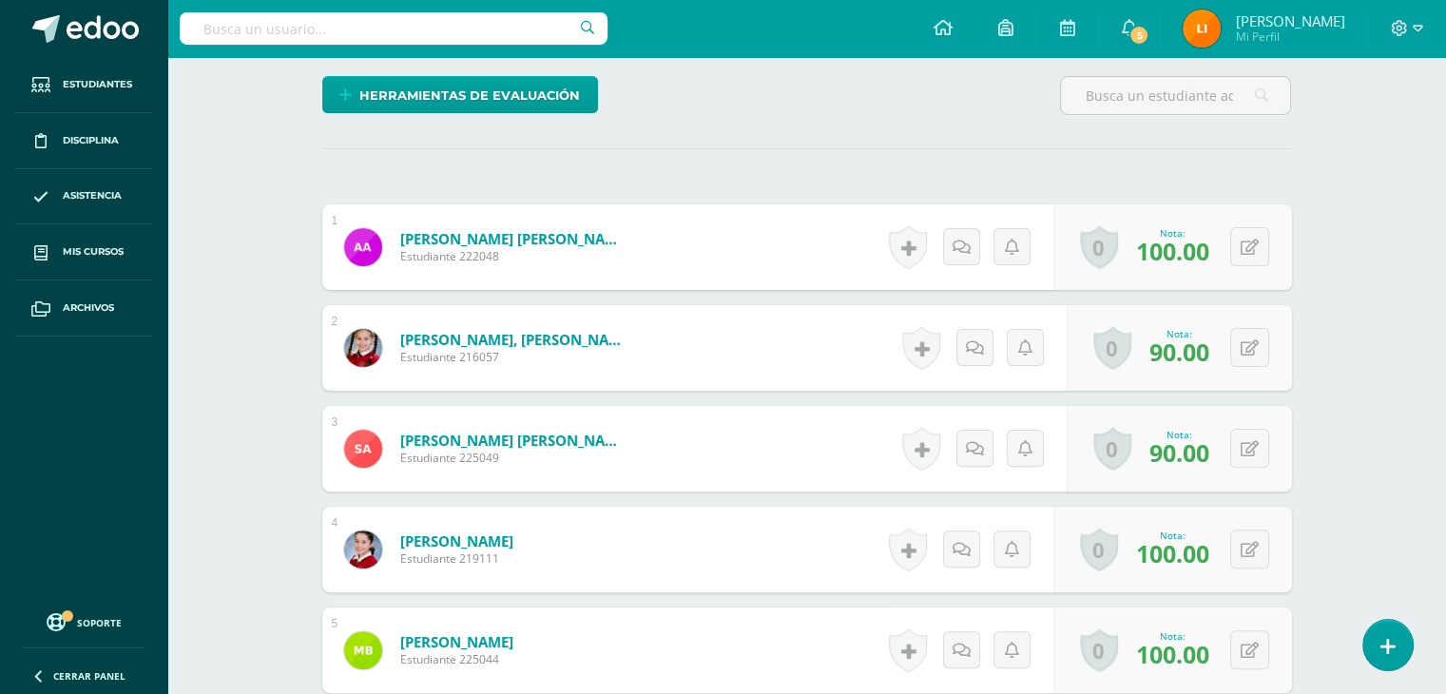
scroll to position [475, 0]
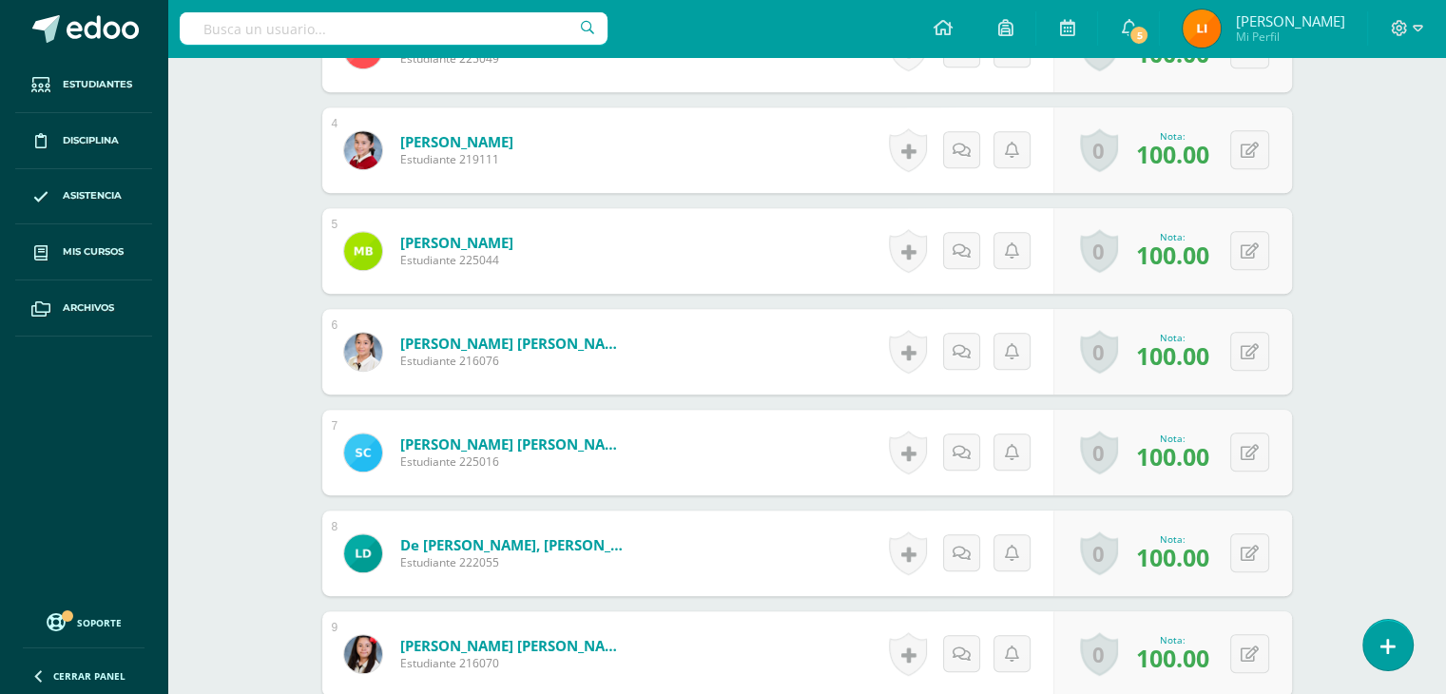
scroll to position [856, 0]
click at [1239, 431] on div "0 [GEOGRAPHIC_DATA] Logros obtenidos Aún no hay logros agregados Nota: 100.00" at bounding box center [1183, 452] width 245 height 88
click at [1255, 450] on icon at bounding box center [1262, 451] width 19 height 16
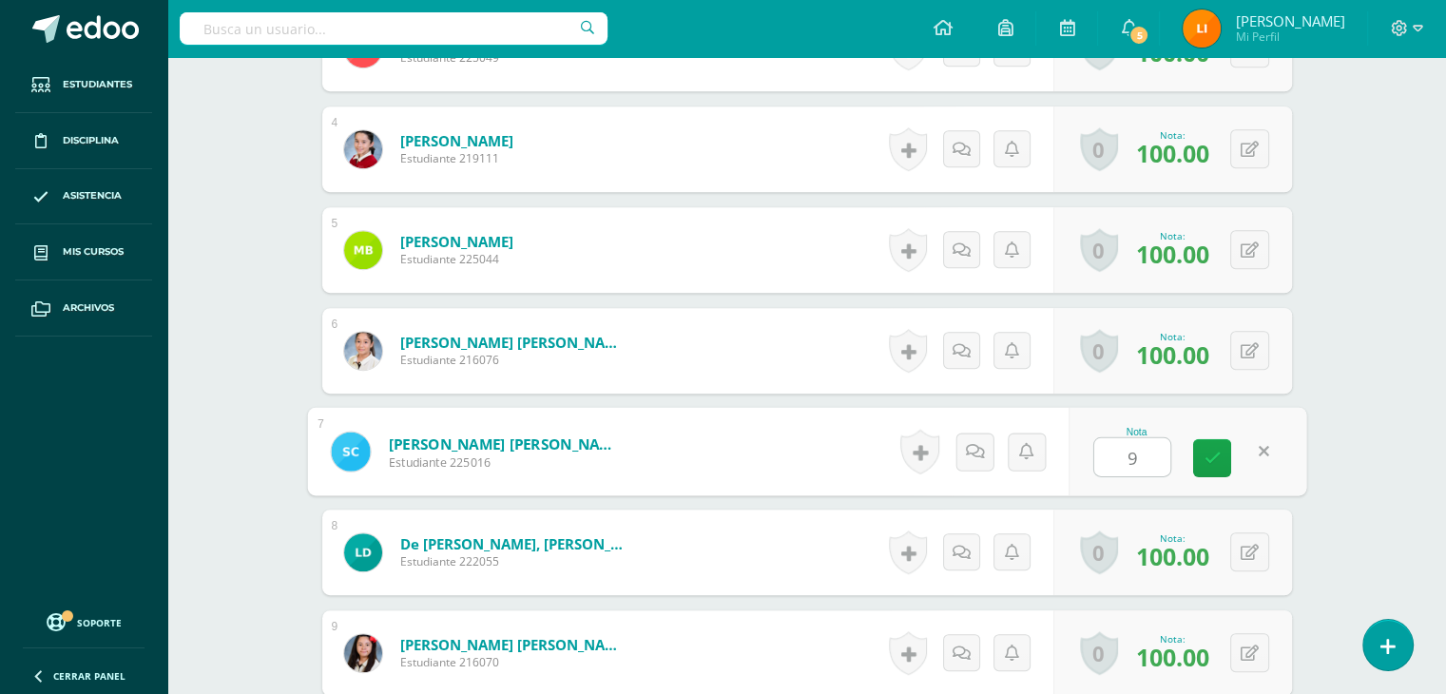
type input "90"
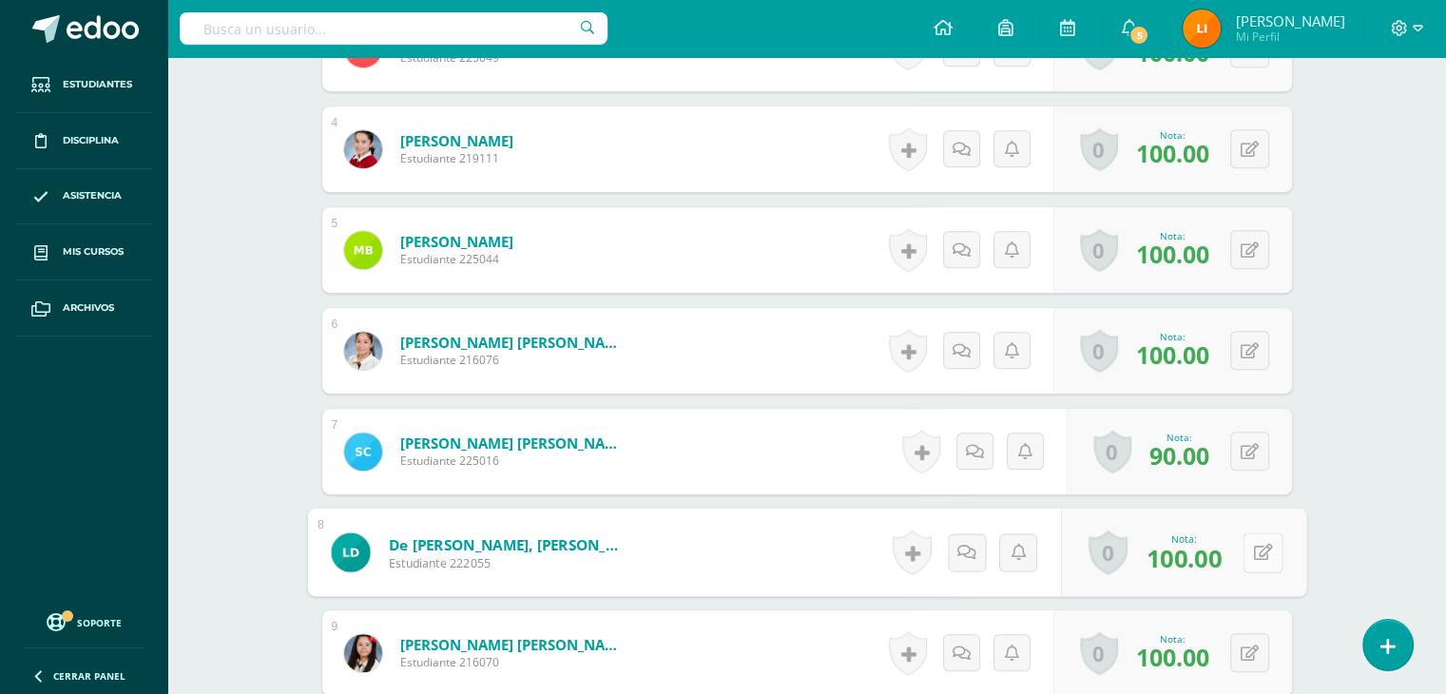
click at [1250, 552] on button at bounding box center [1262, 552] width 40 height 40
type input "50"
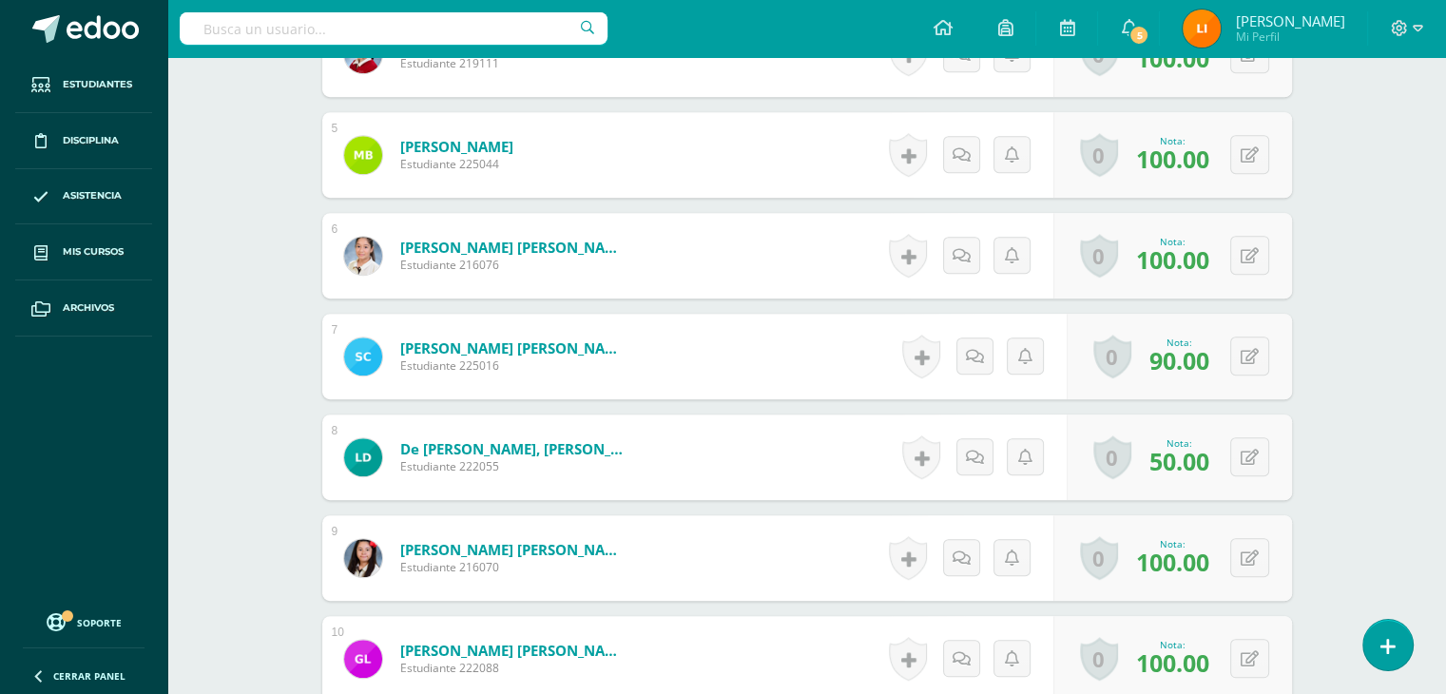
scroll to position [1046, 0]
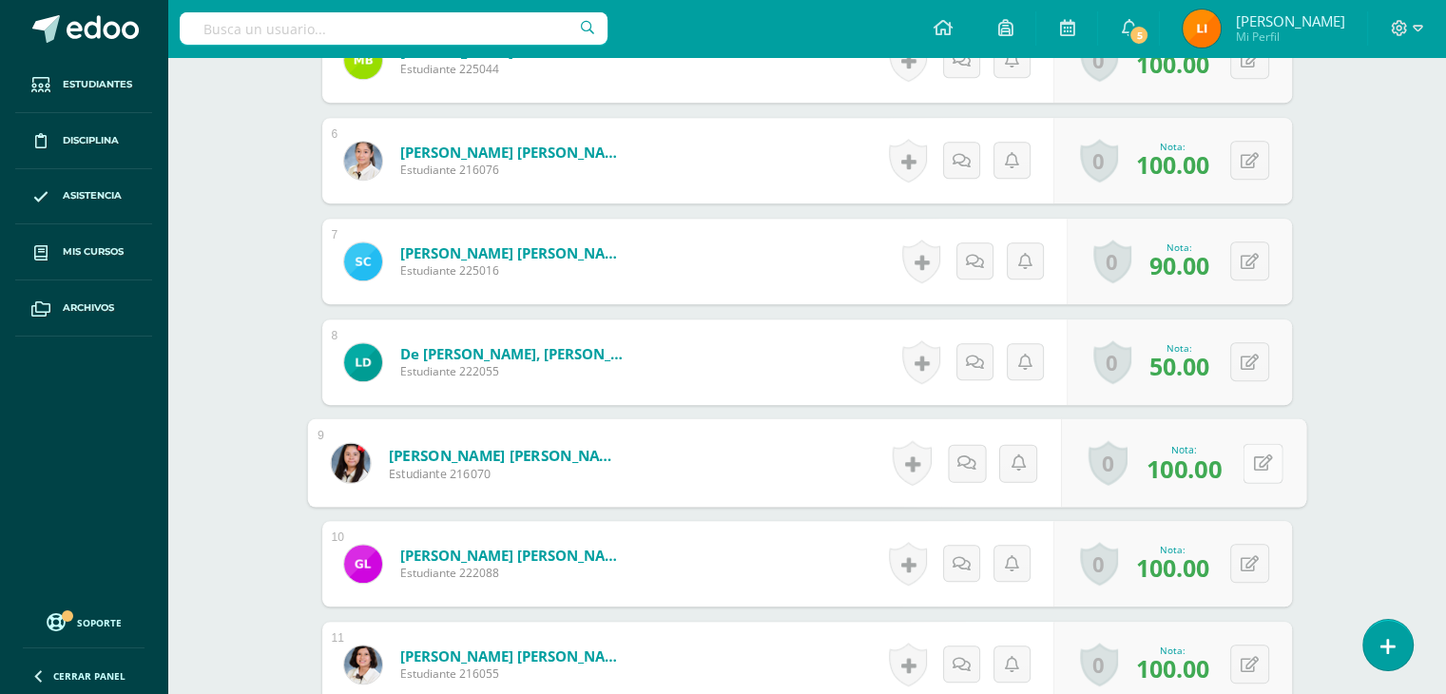
click at [1255, 458] on icon at bounding box center [1262, 462] width 19 height 16
type input "100"
click at [1243, 567] on button at bounding box center [1249, 563] width 39 height 39
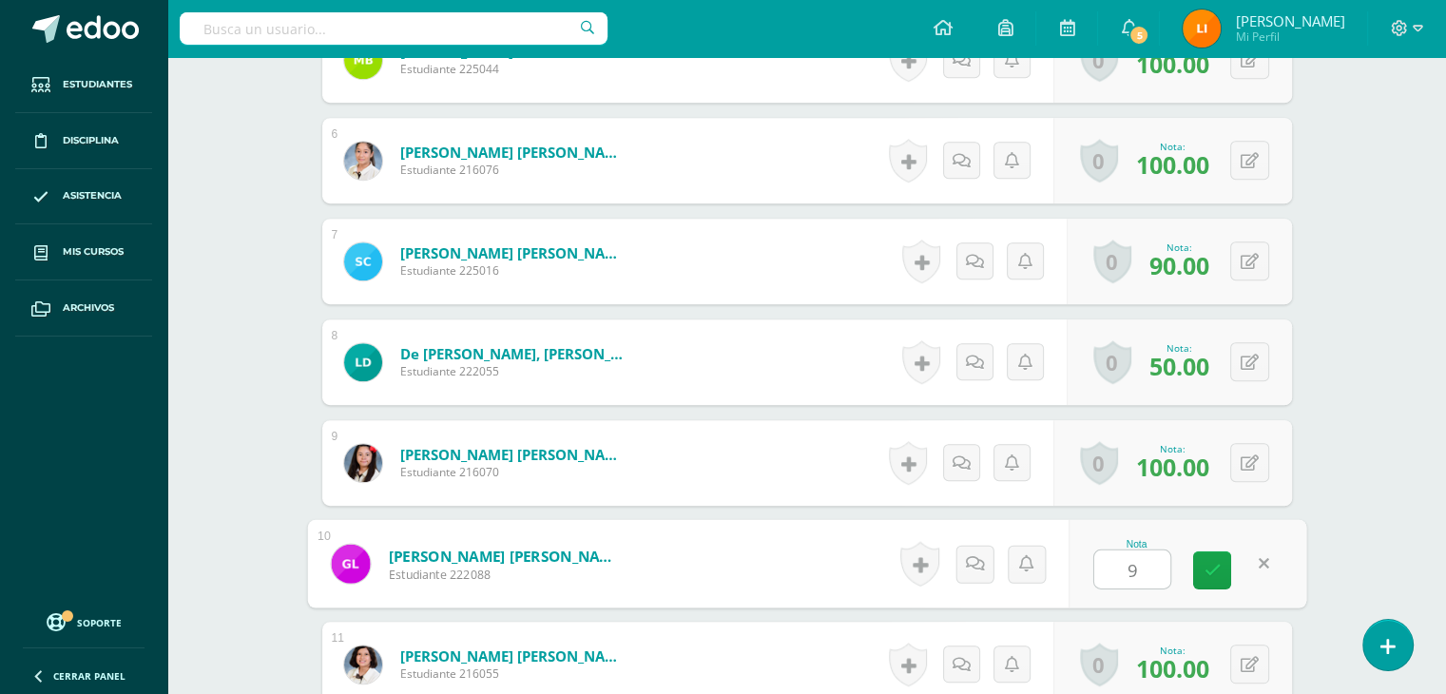
type input "90"
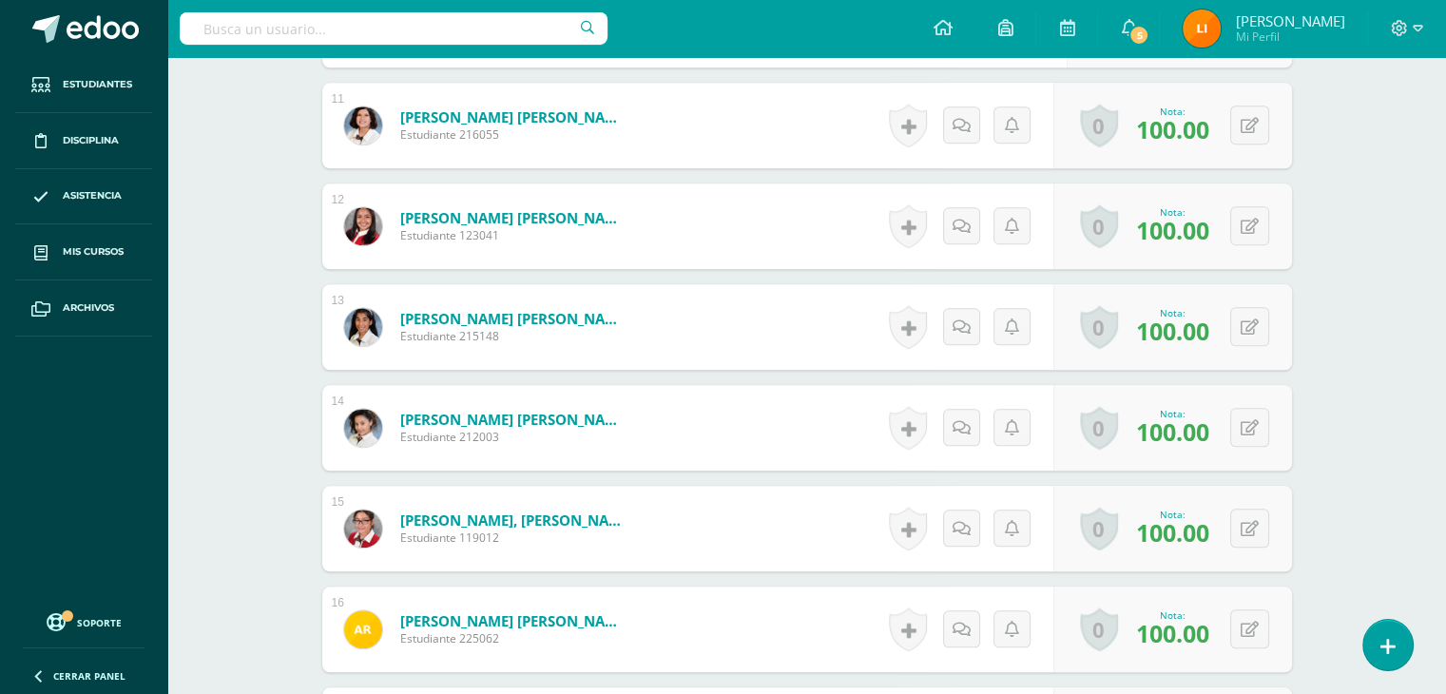
scroll to position [1617, 0]
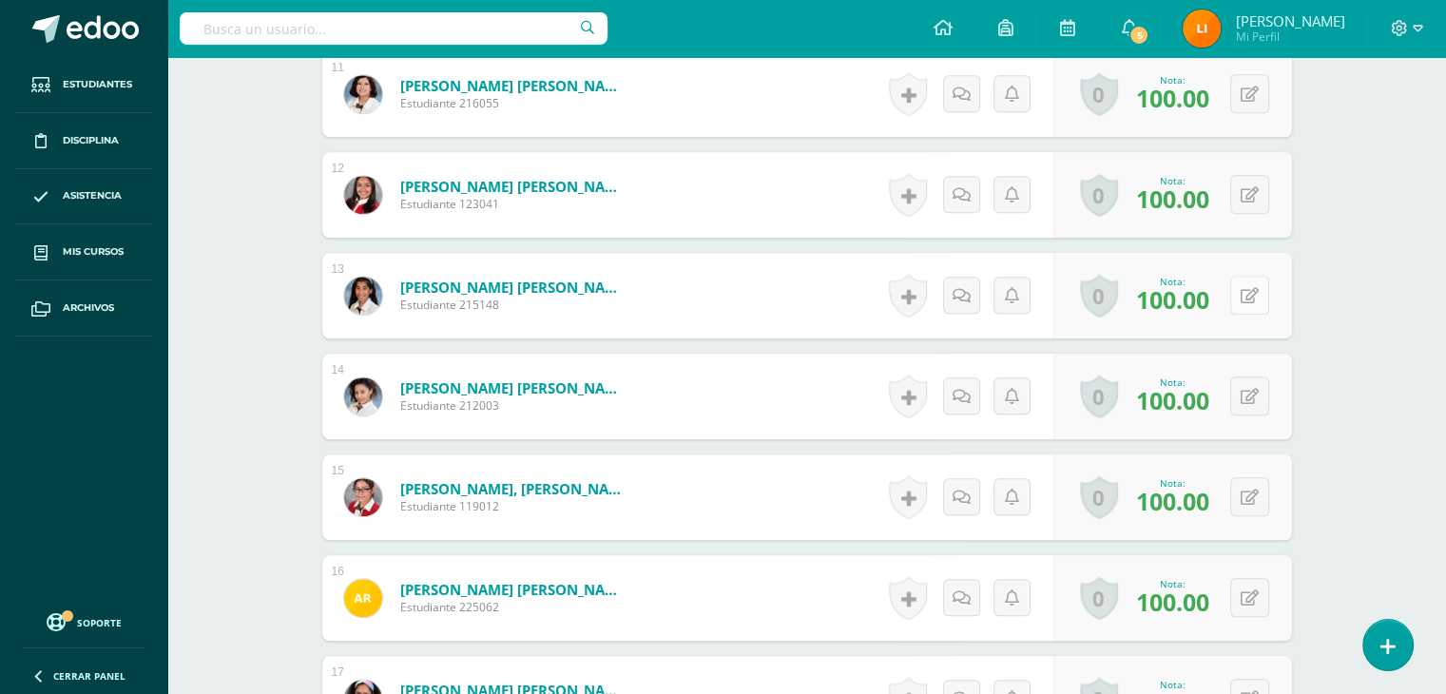
click at [1250, 282] on button at bounding box center [1249, 295] width 39 height 39
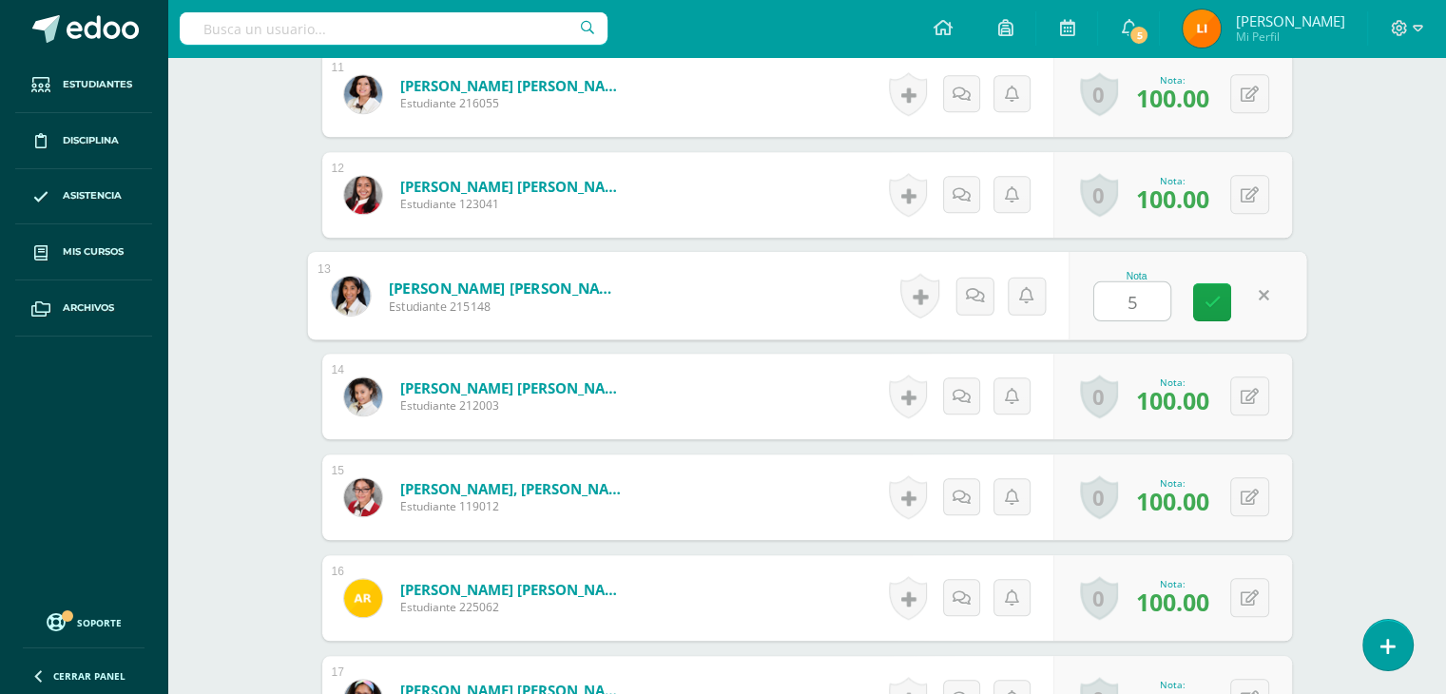
type input "50"
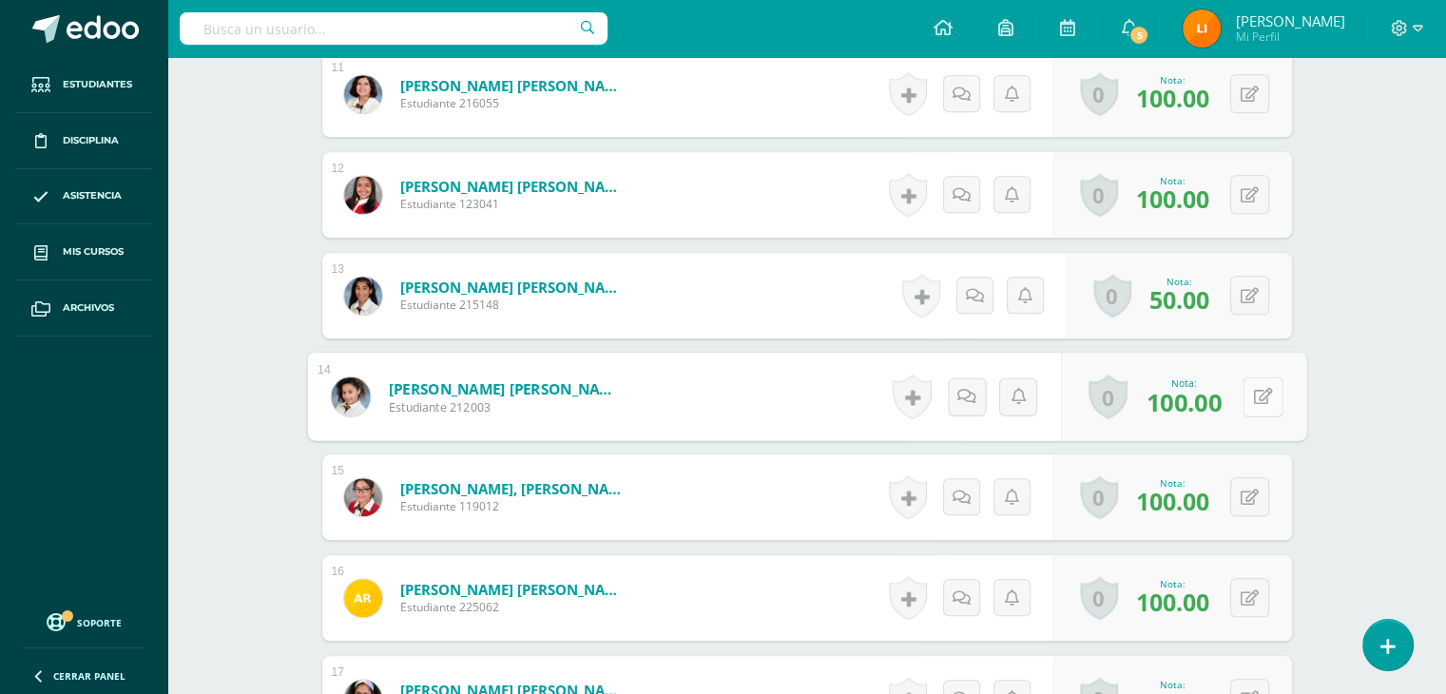
click at [1247, 403] on button at bounding box center [1262, 396] width 40 height 40
type input "90"
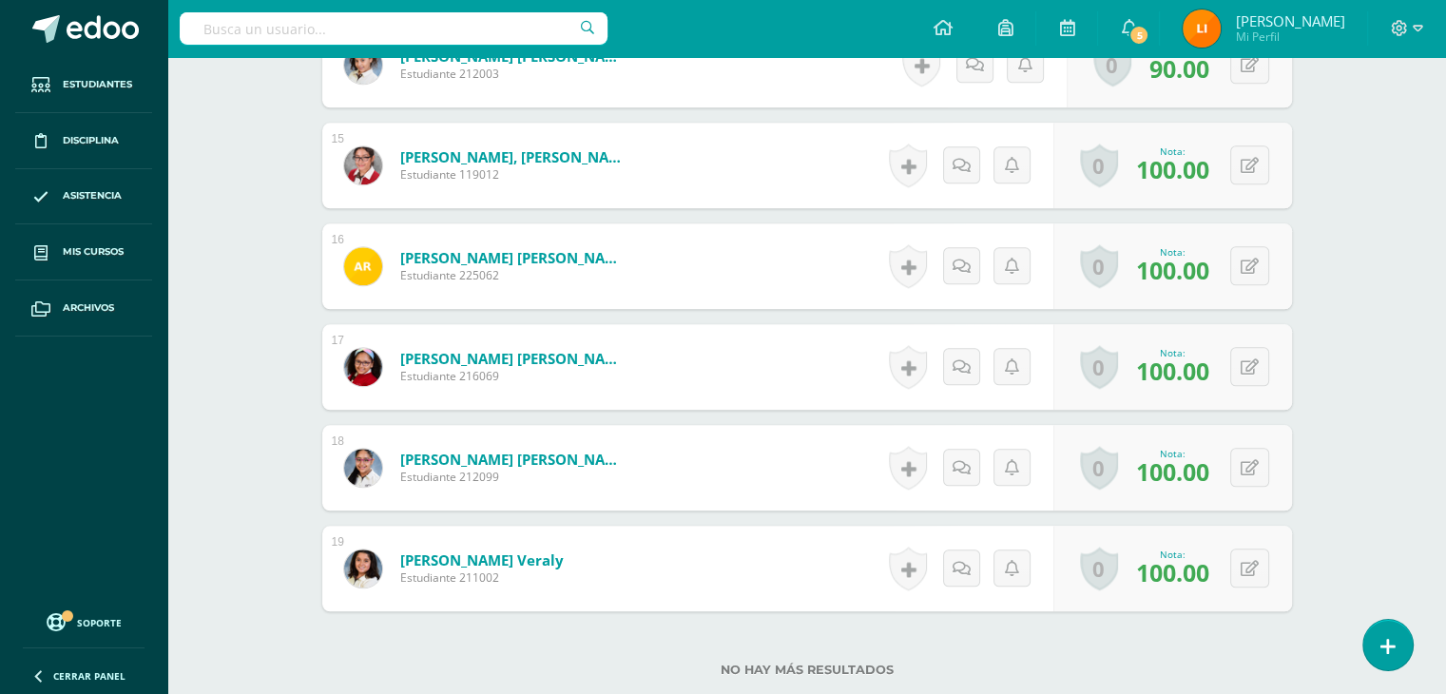
scroll to position [1997, 0]
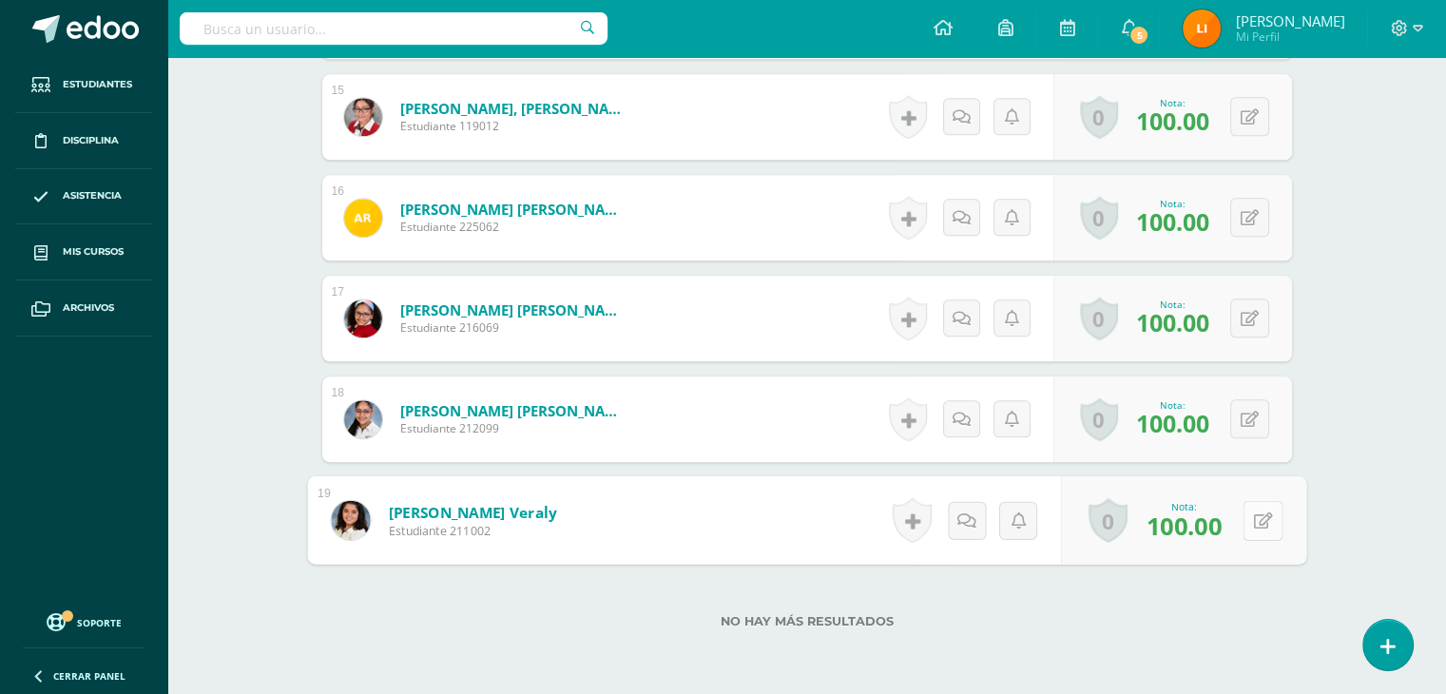
click at [1236, 534] on div "0 Logros Logros obtenidos Aún no hay logros agregados Nota: 100.00" at bounding box center [1183, 520] width 245 height 88
click at [1255, 505] on button at bounding box center [1262, 520] width 40 height 40
type input "90"
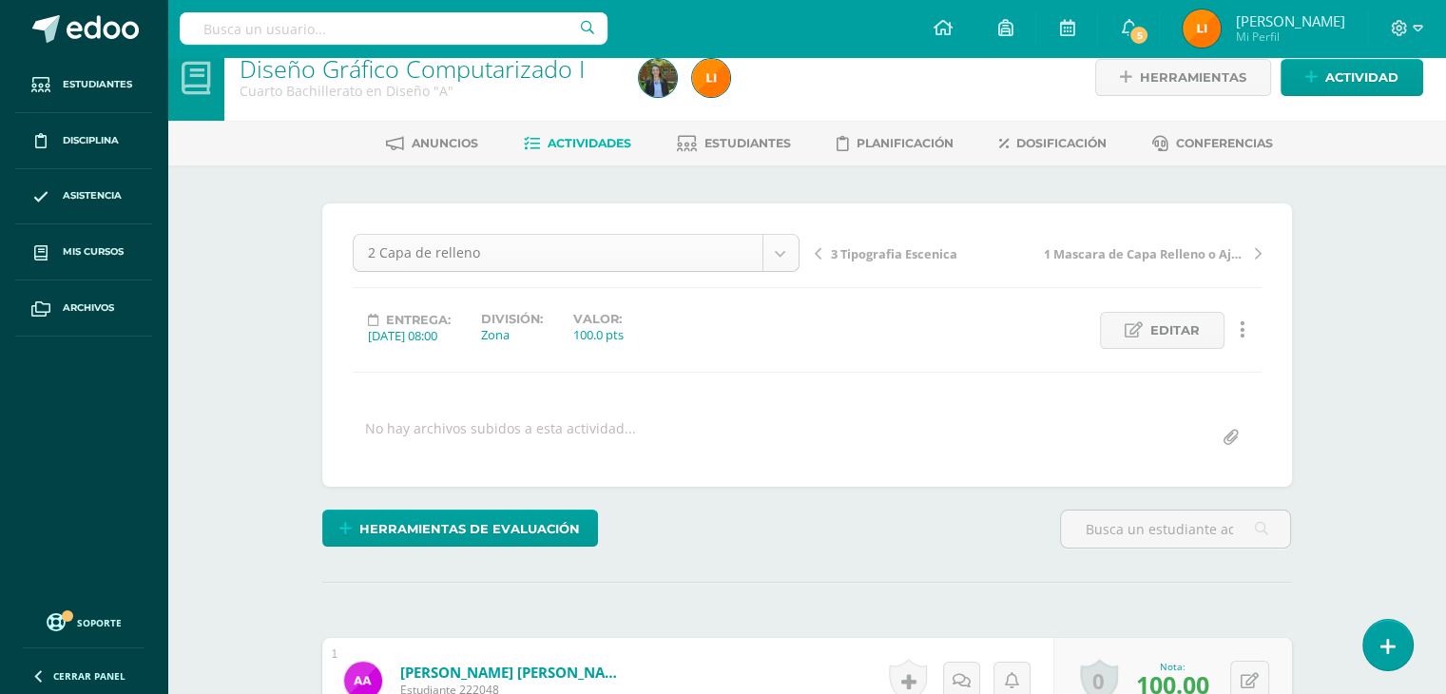
scroll to position [0, 0]
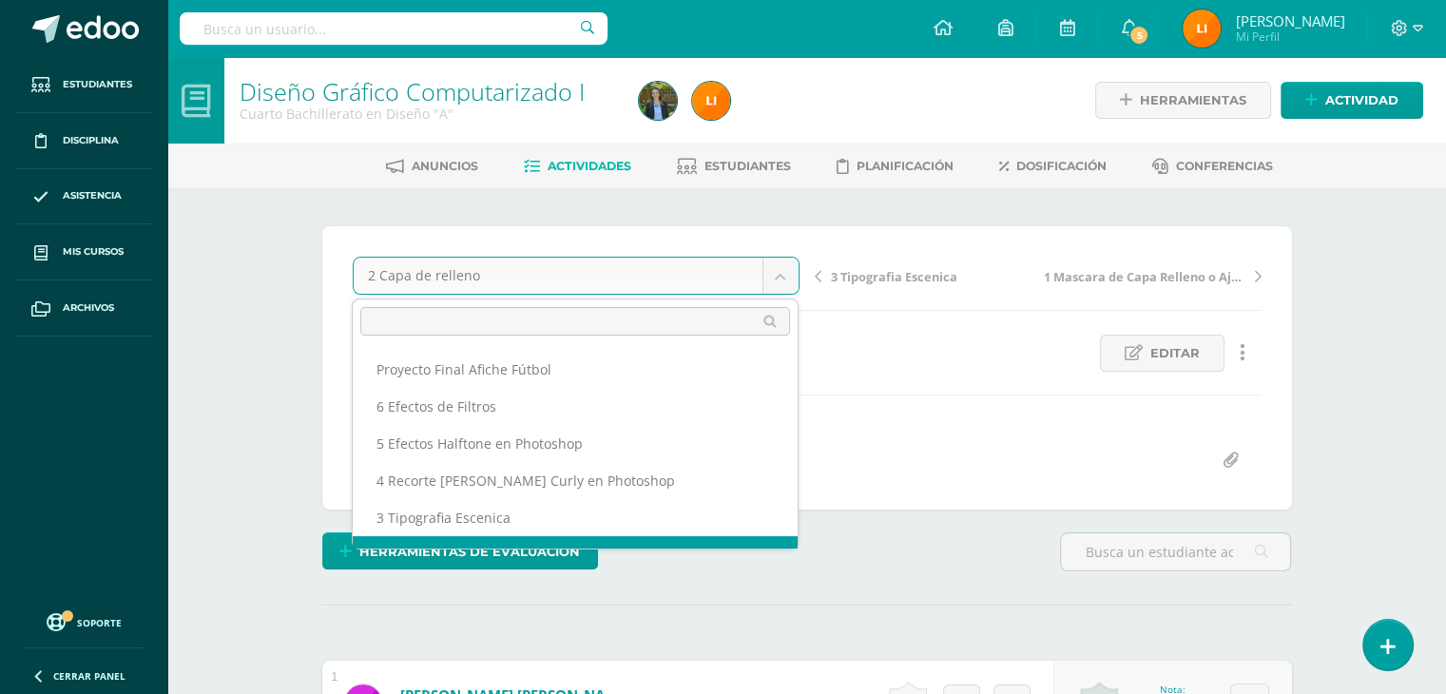
scroll to position [25, 0]
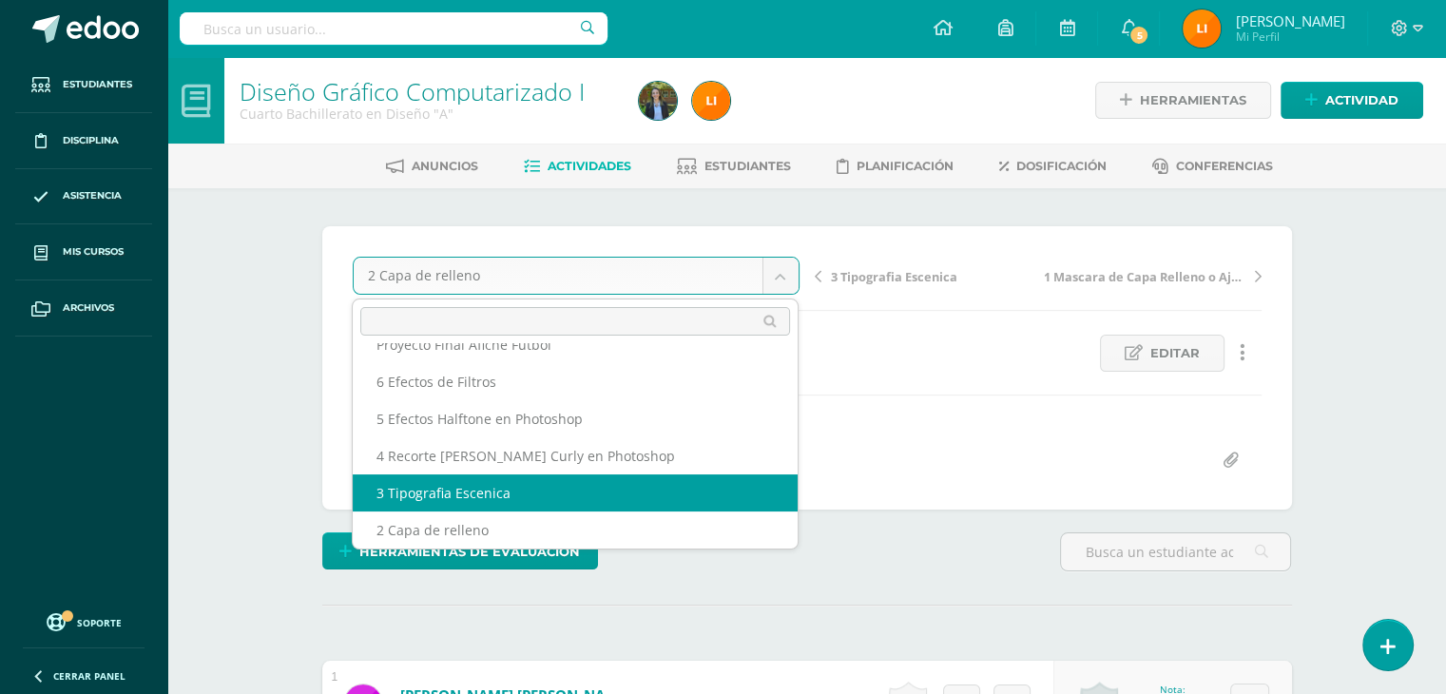
select select "/dashboard/teacher/grade-activity/211858/"
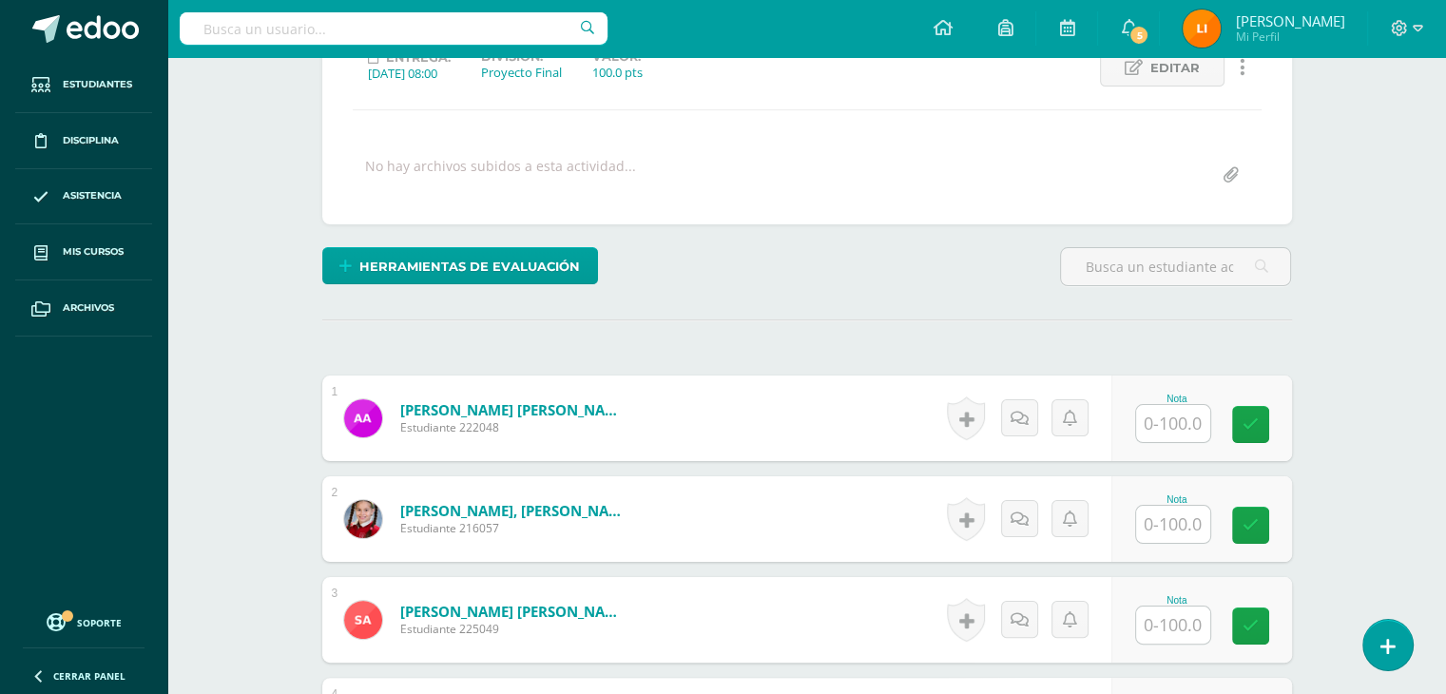
scroll to position [286, 0]
click at [1179, 423] on input "text" at bounding box center [1173, 422] width 74 height 37
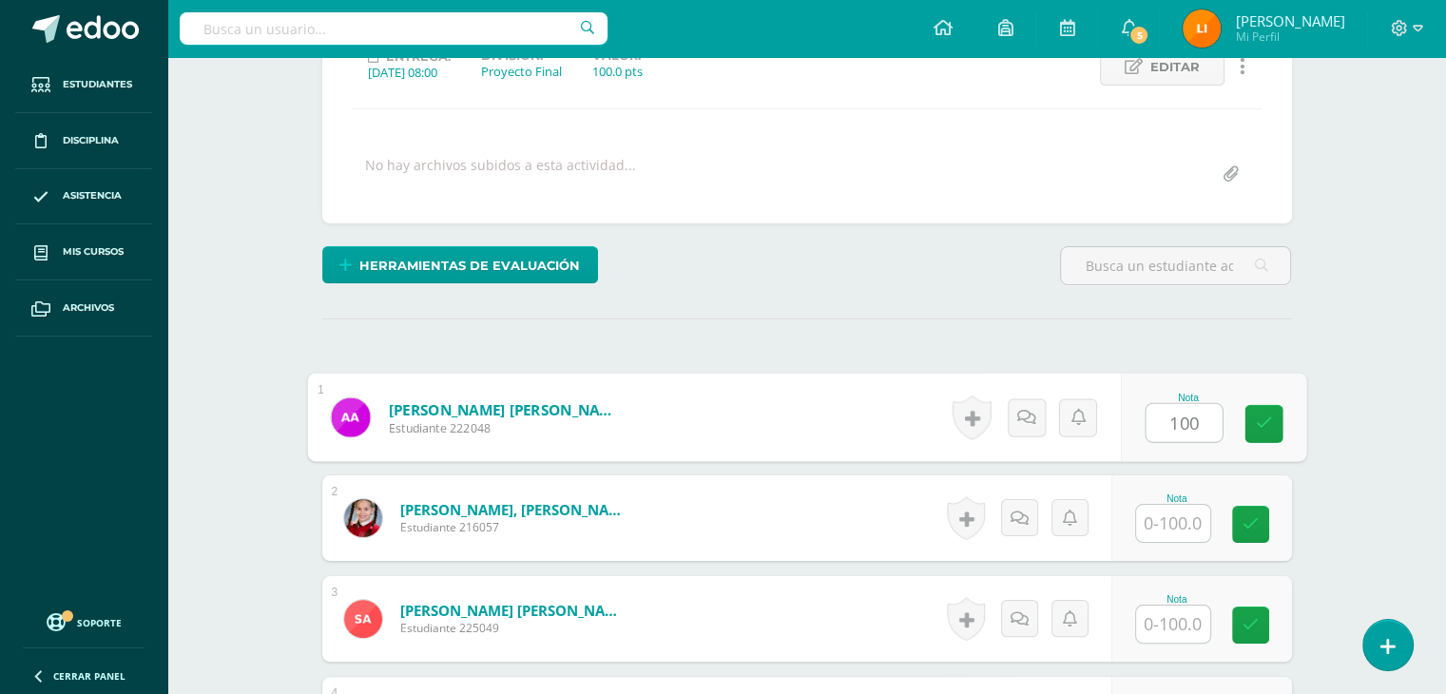
type input "100"
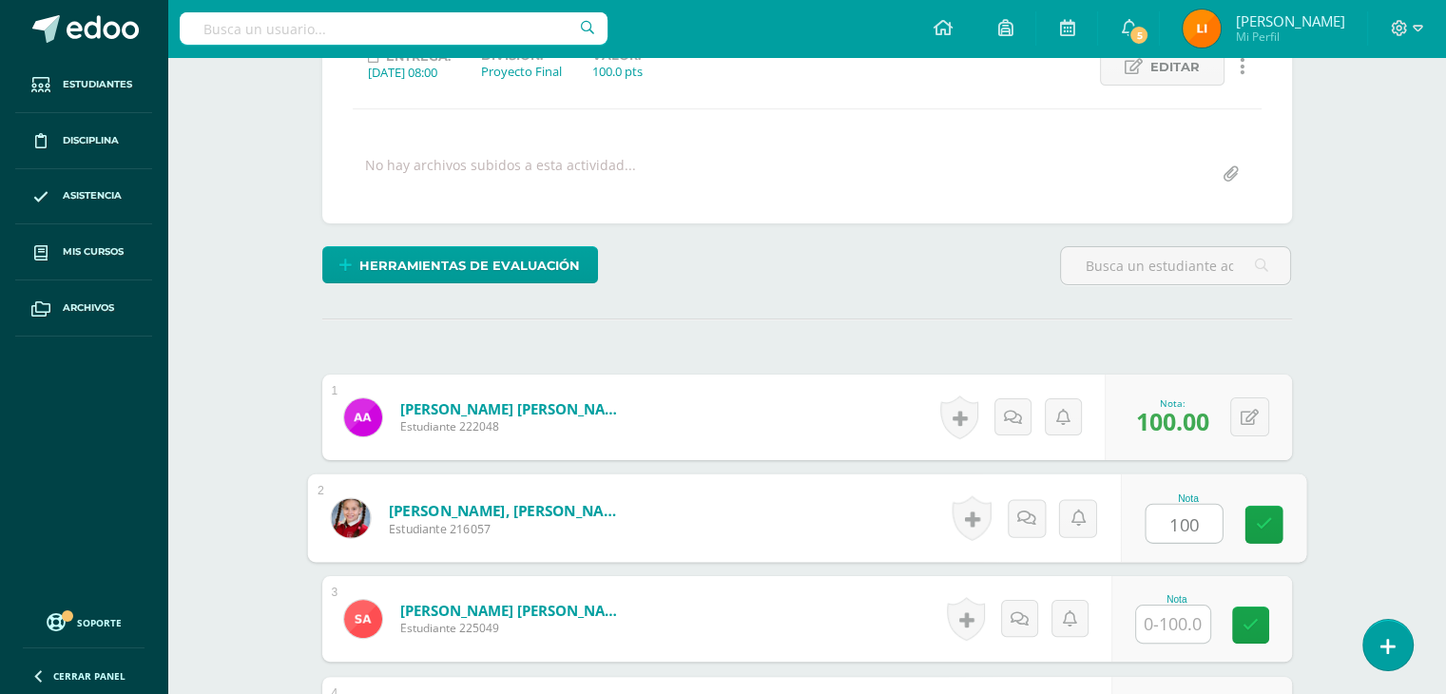
type input "100"
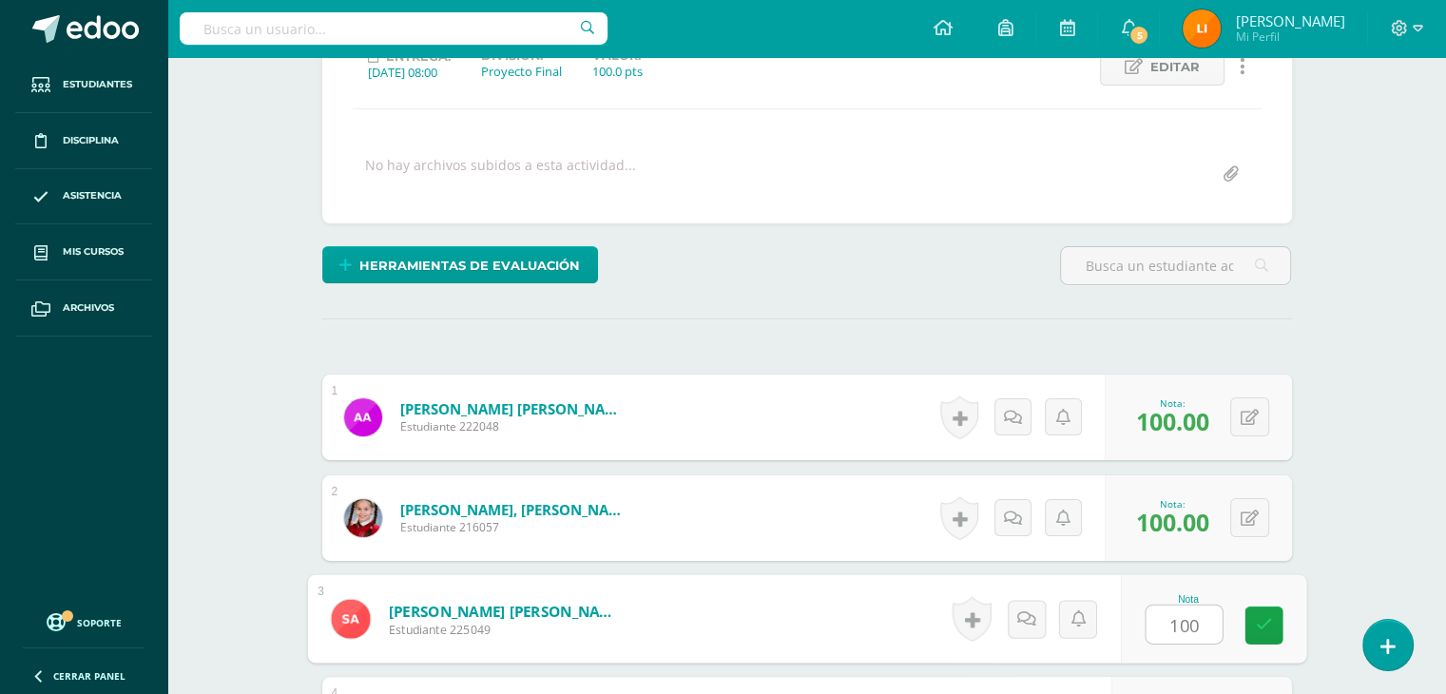
type input "100"
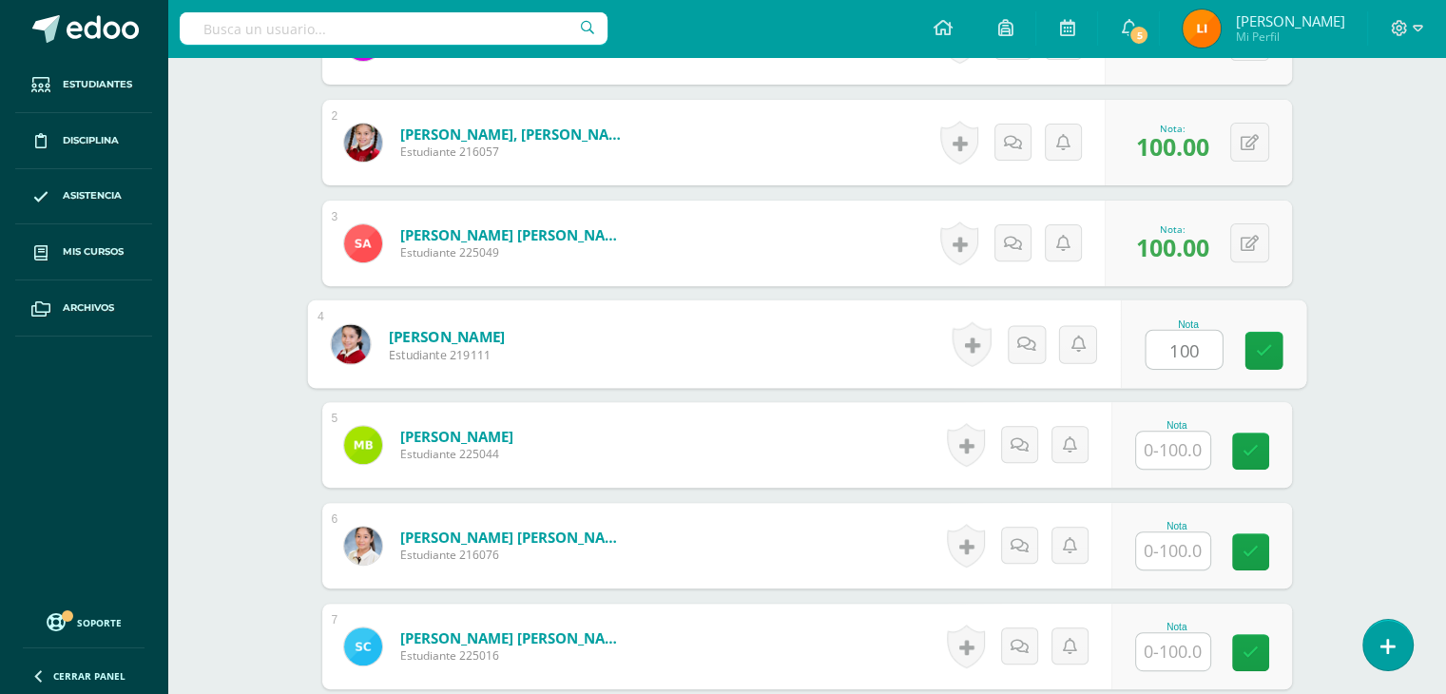
type input "100"
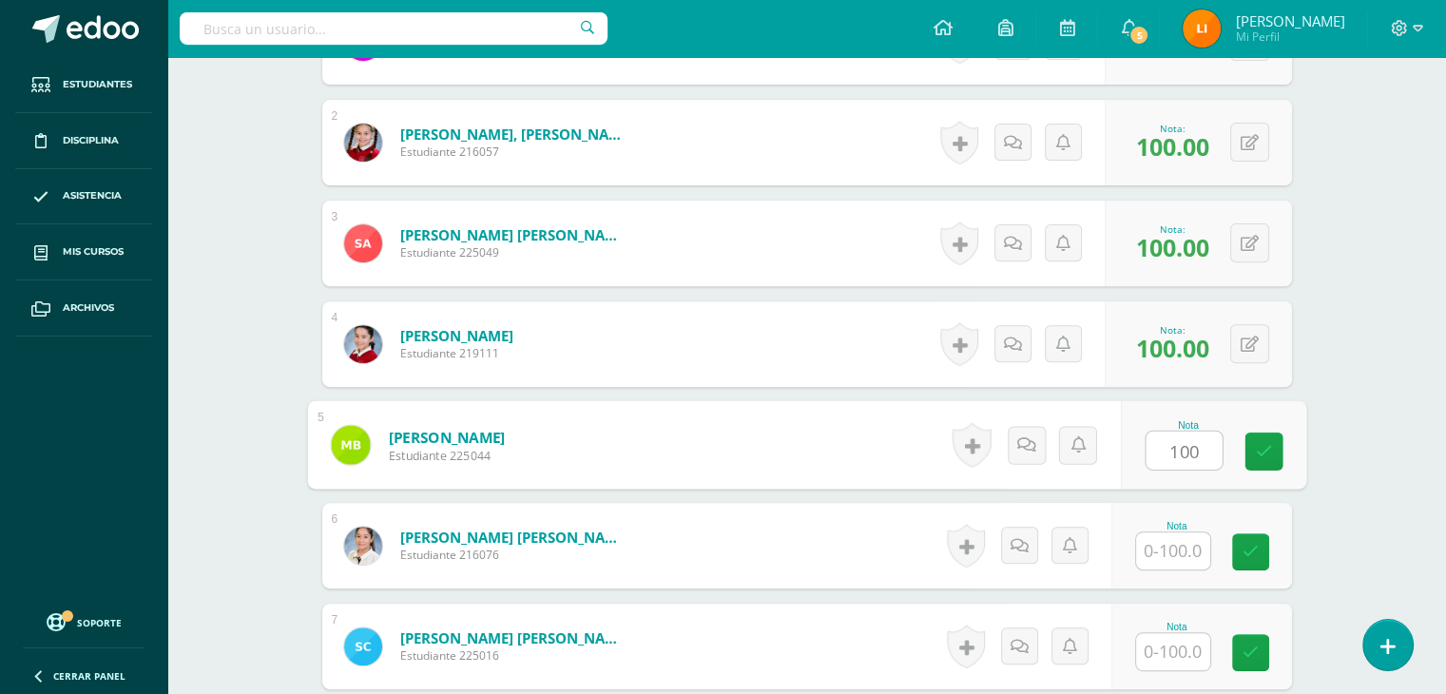
type input "100"
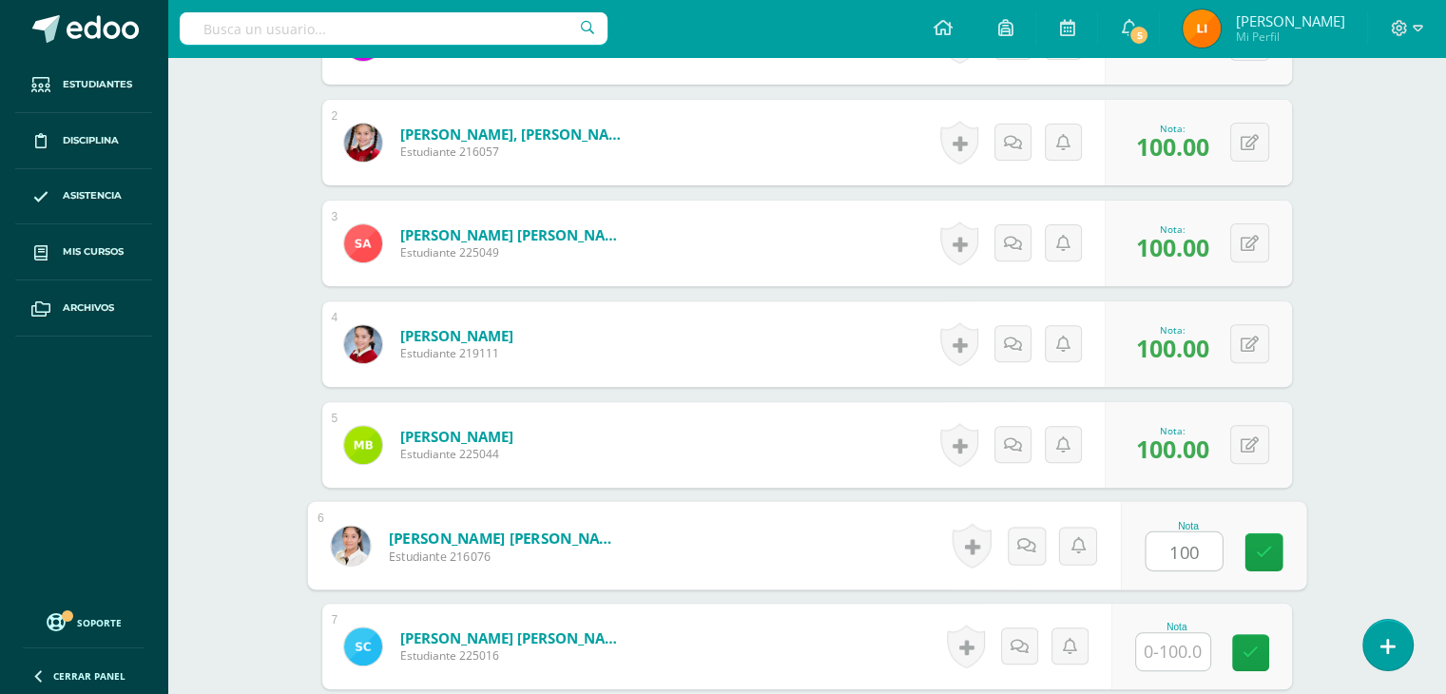
type input "100"
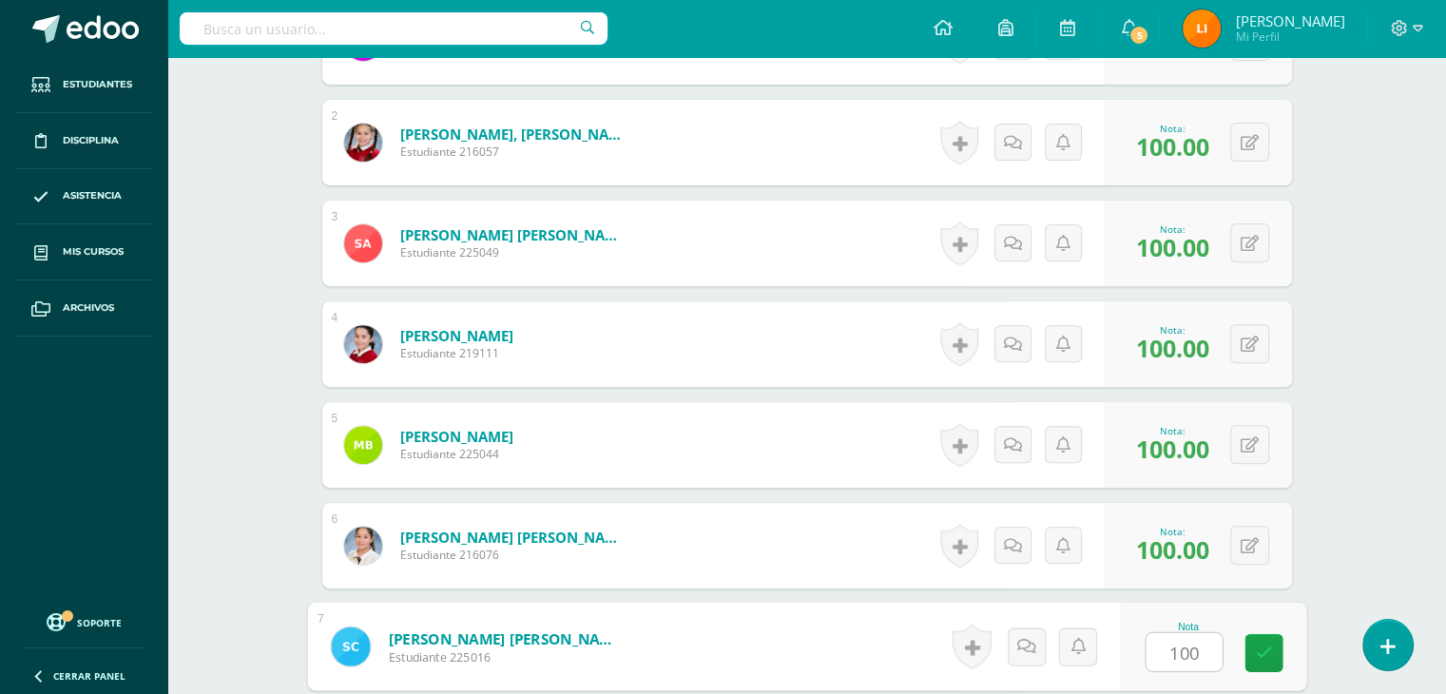
type input "100"
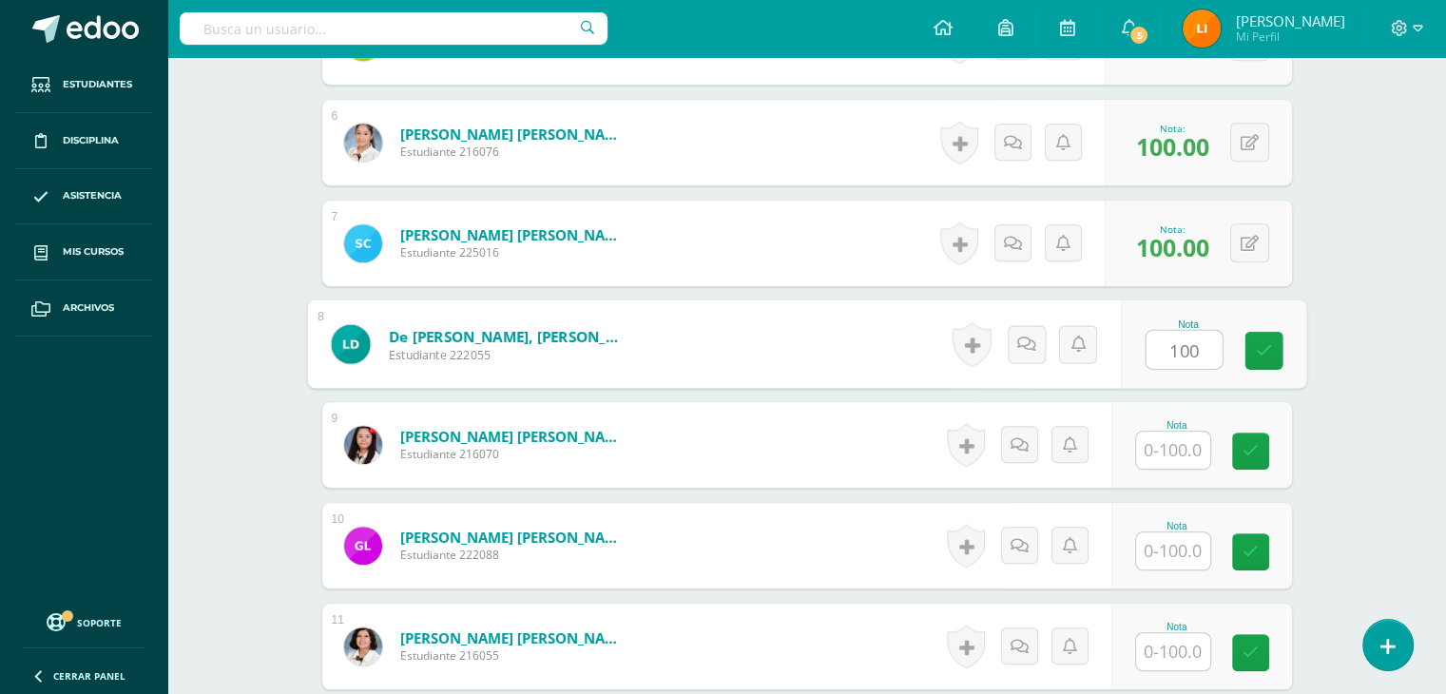
type input "100"
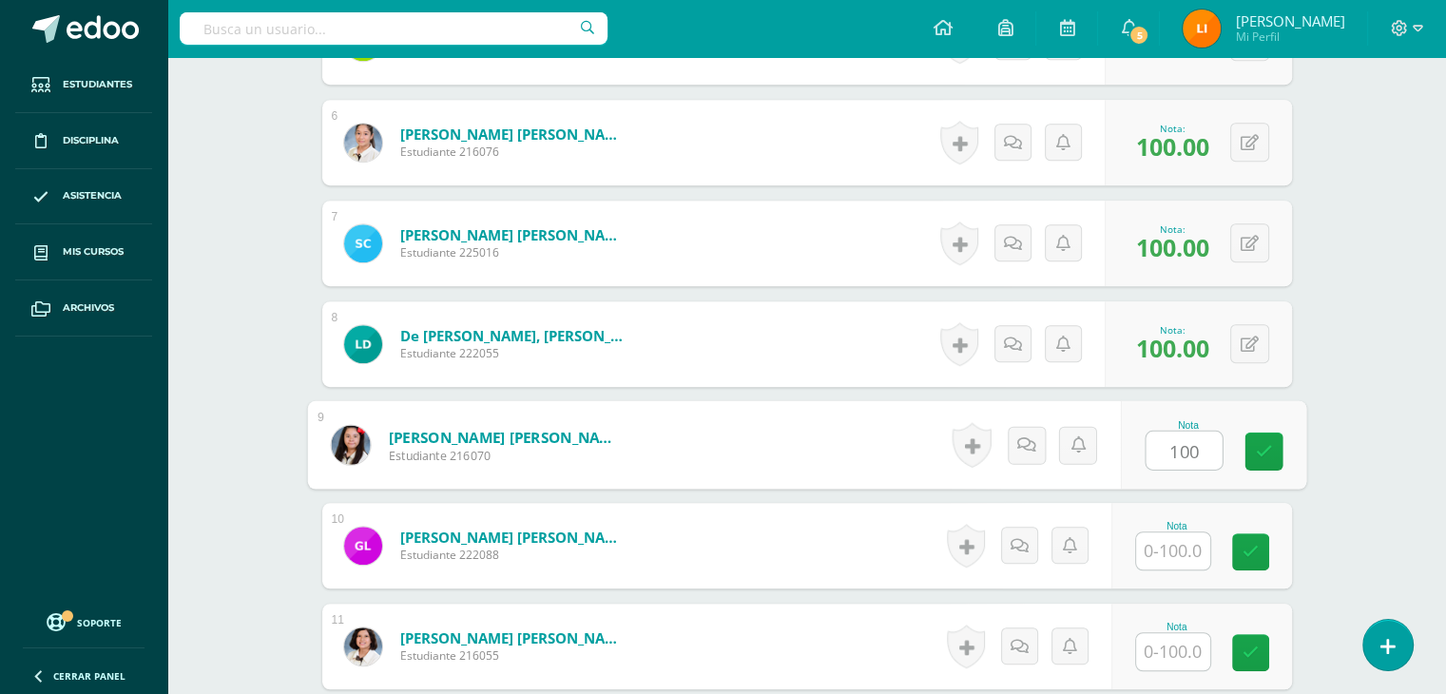
type input "100"
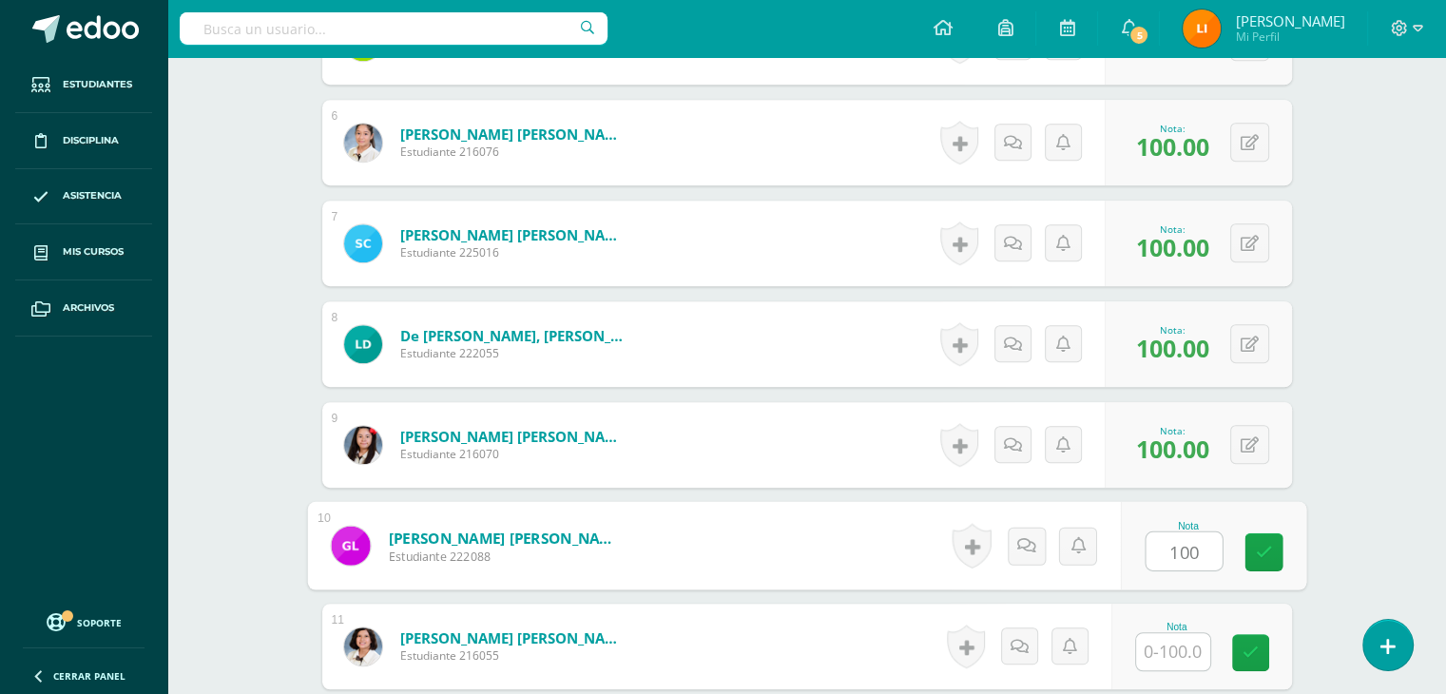
type input "100"
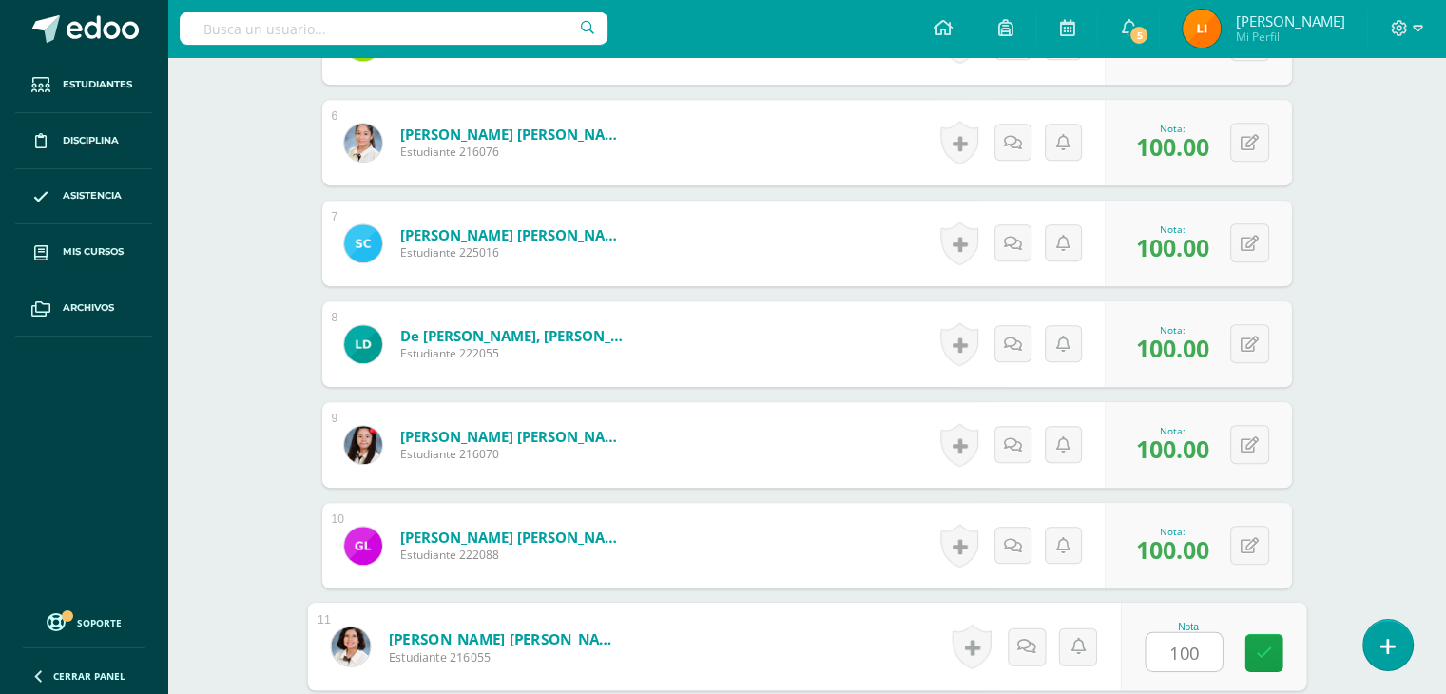
type input "100"
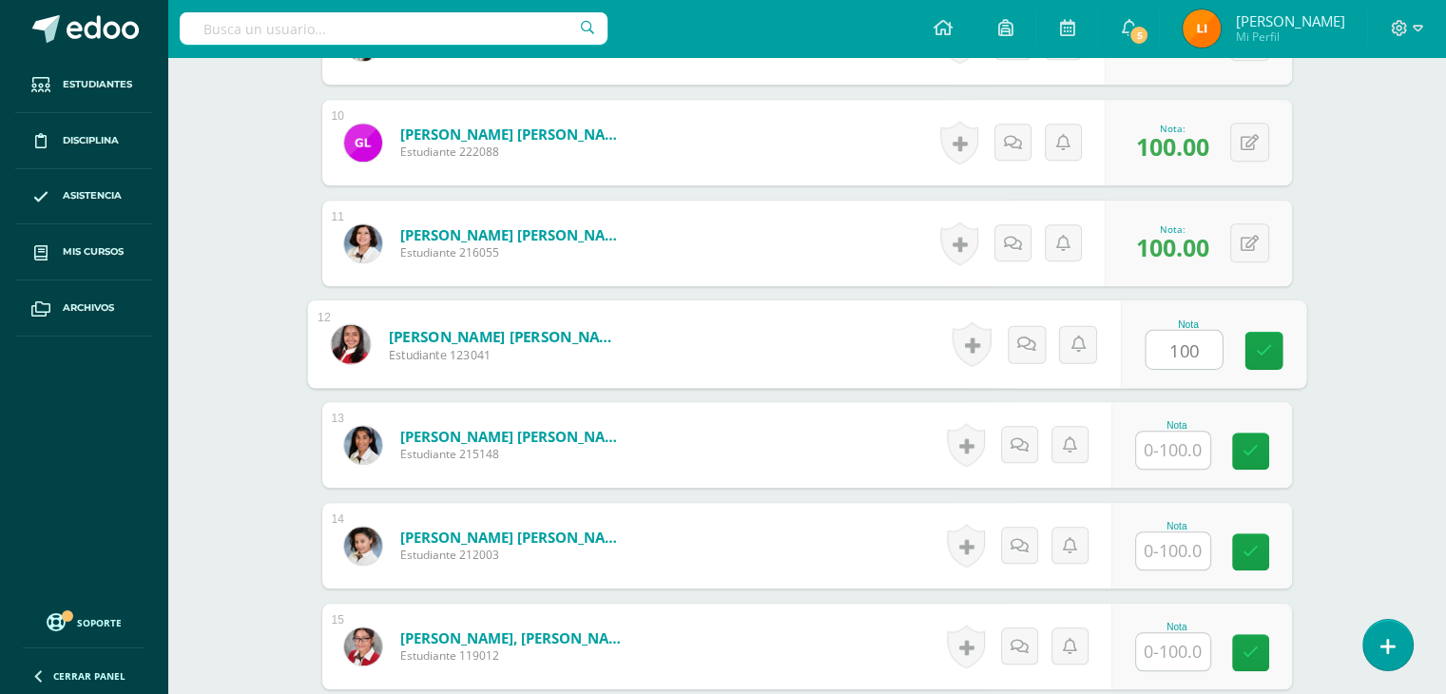
type input "100"
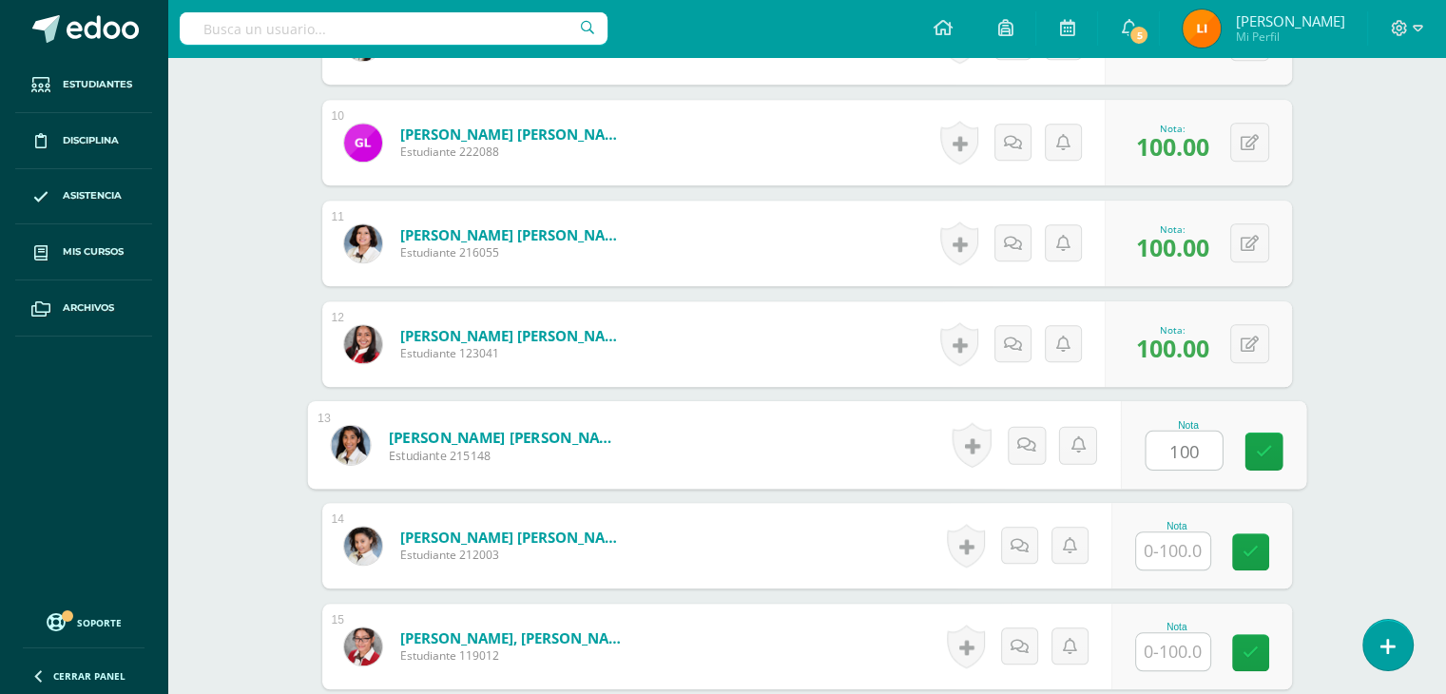
type input "100"
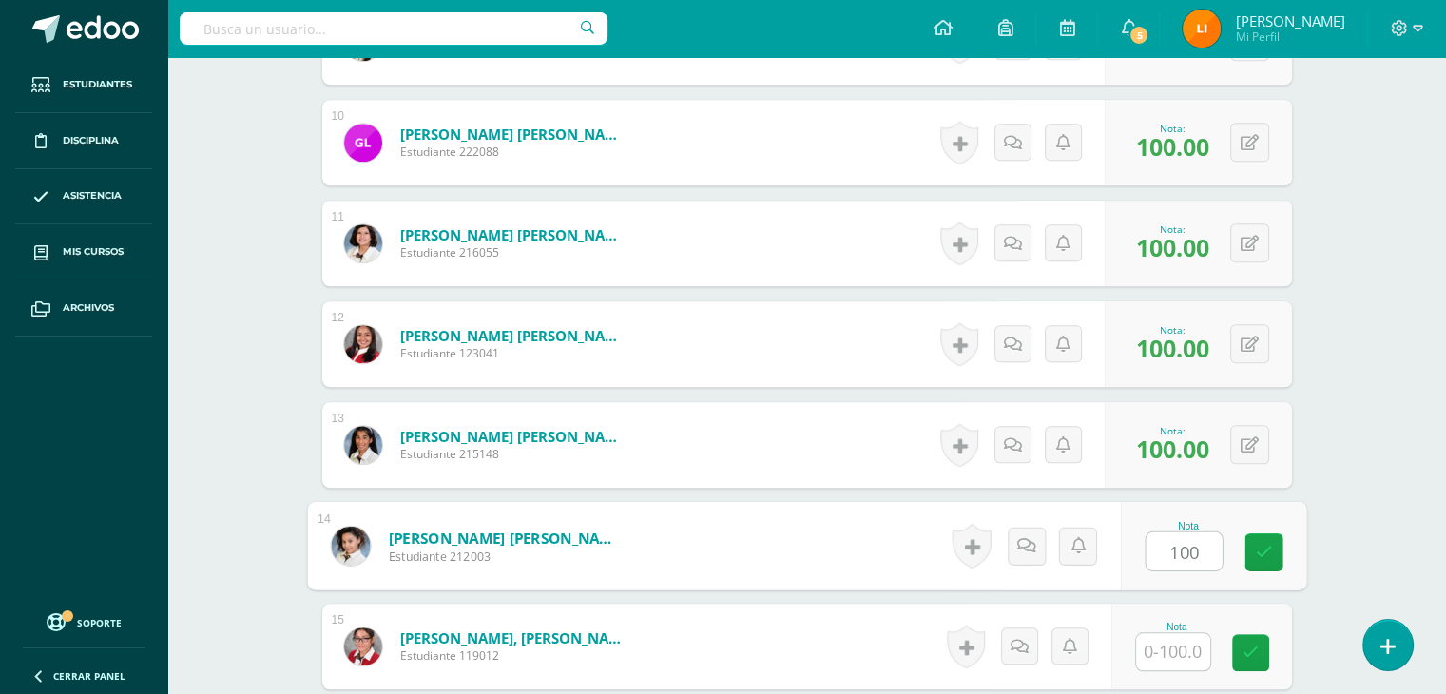
type input "100"
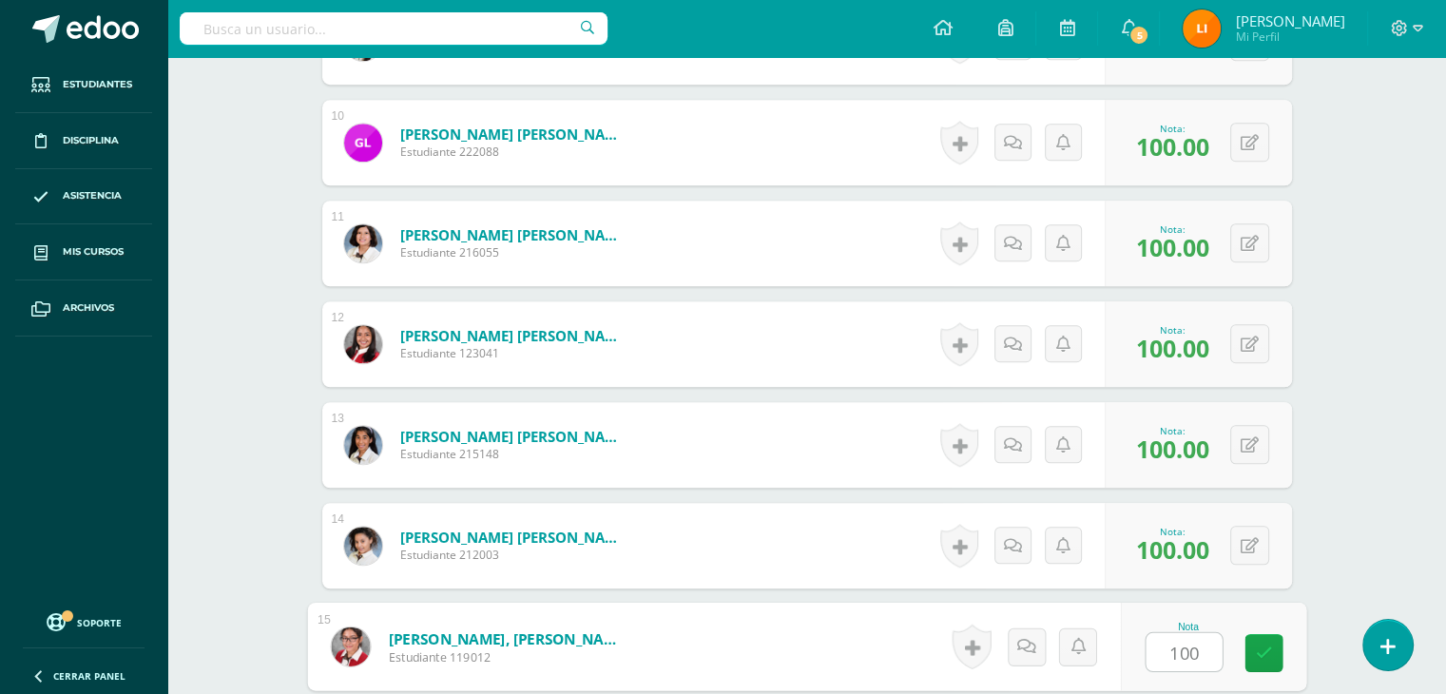
type input "100"
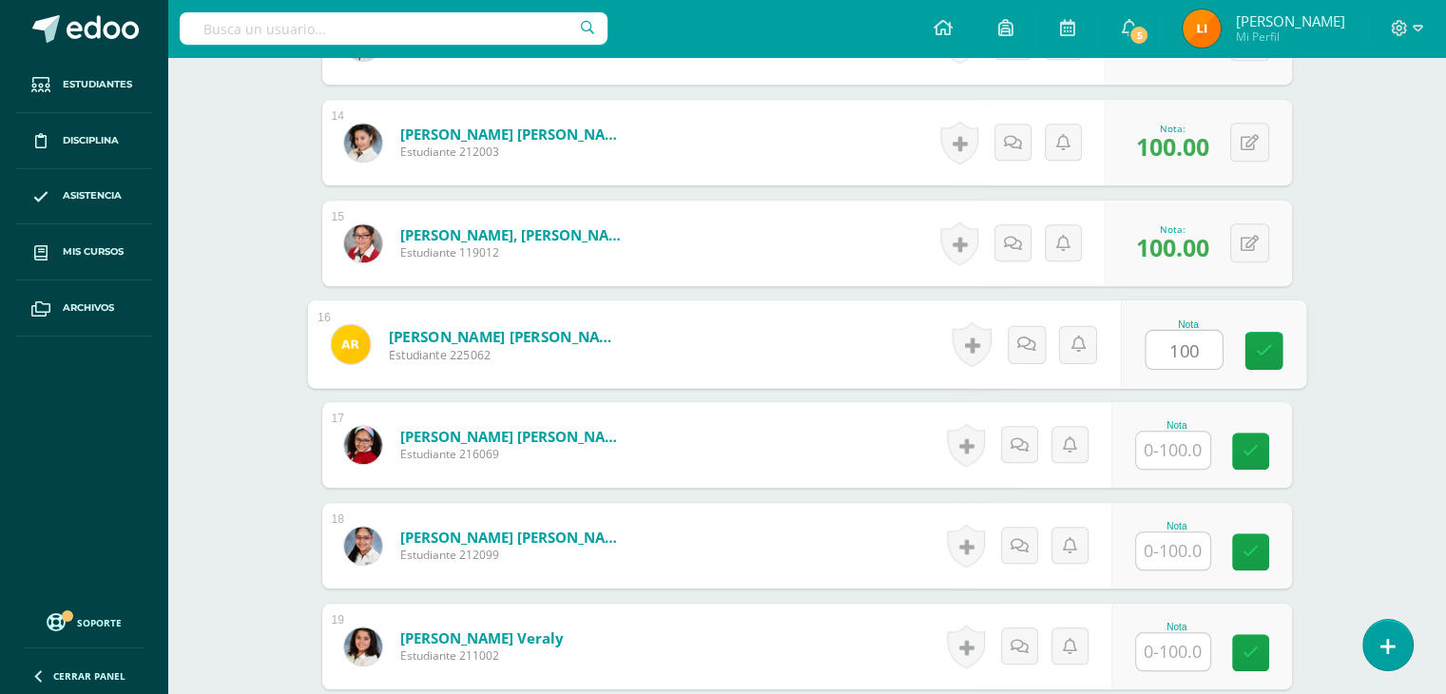
type input "100"
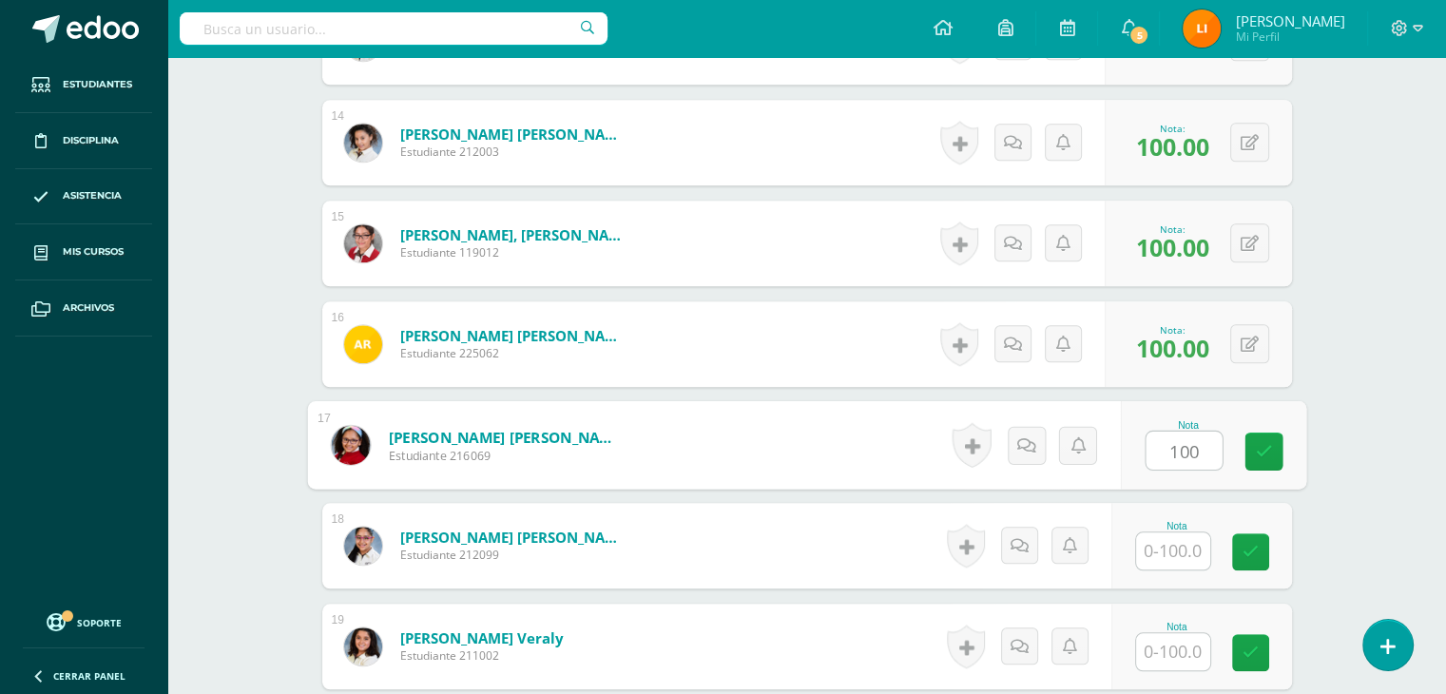
type input "100"
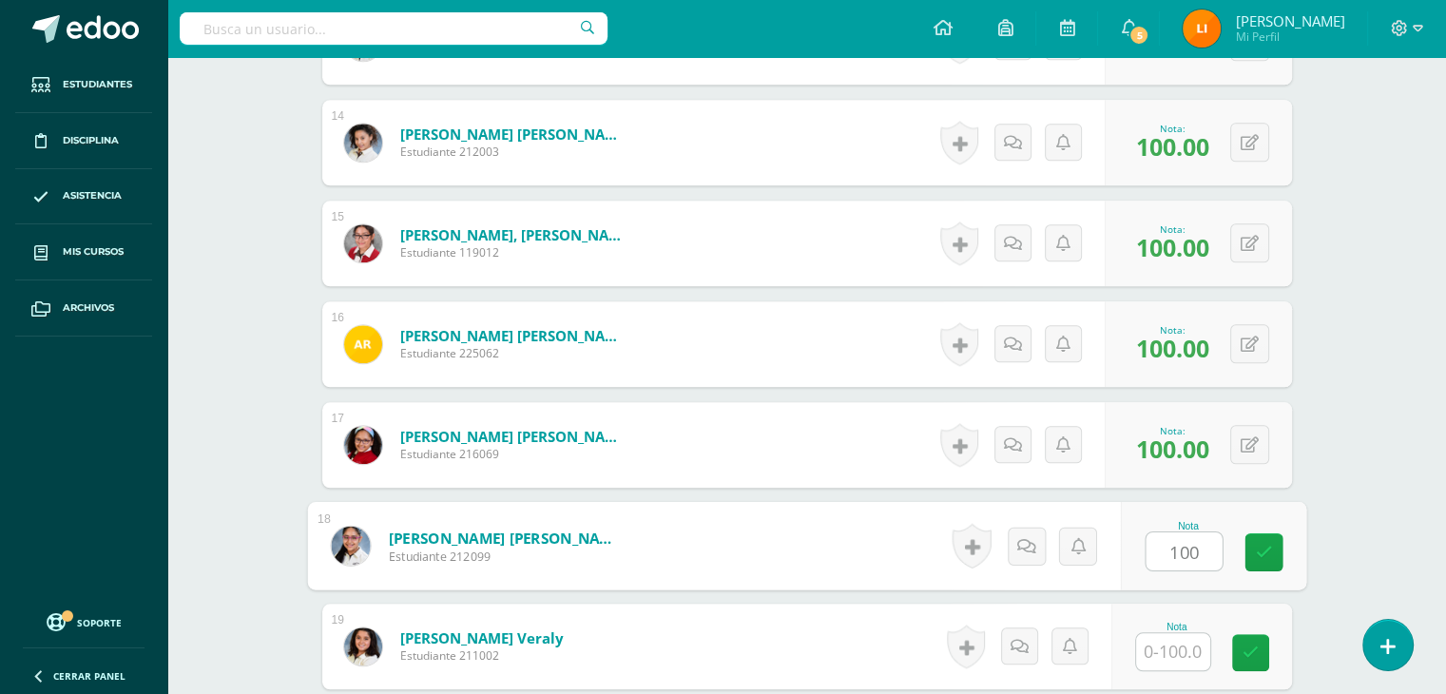
type input "100"
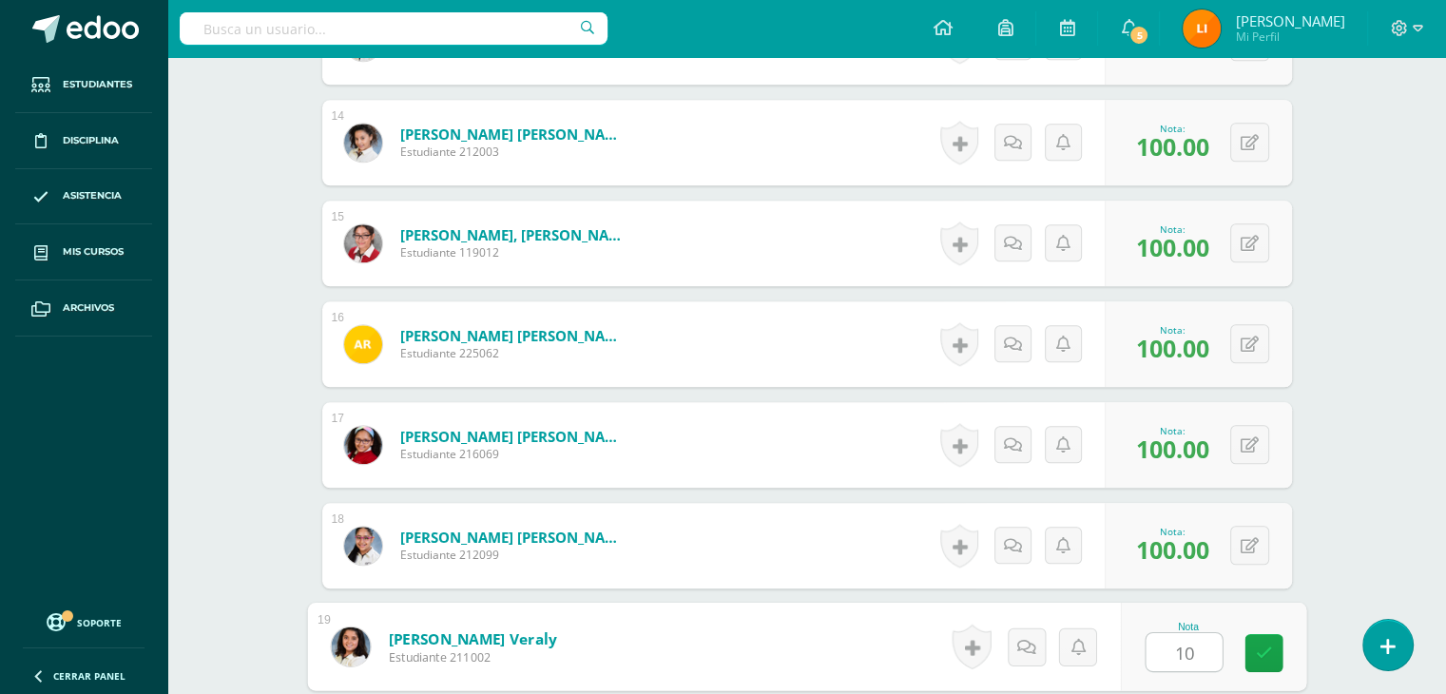
type input "100"
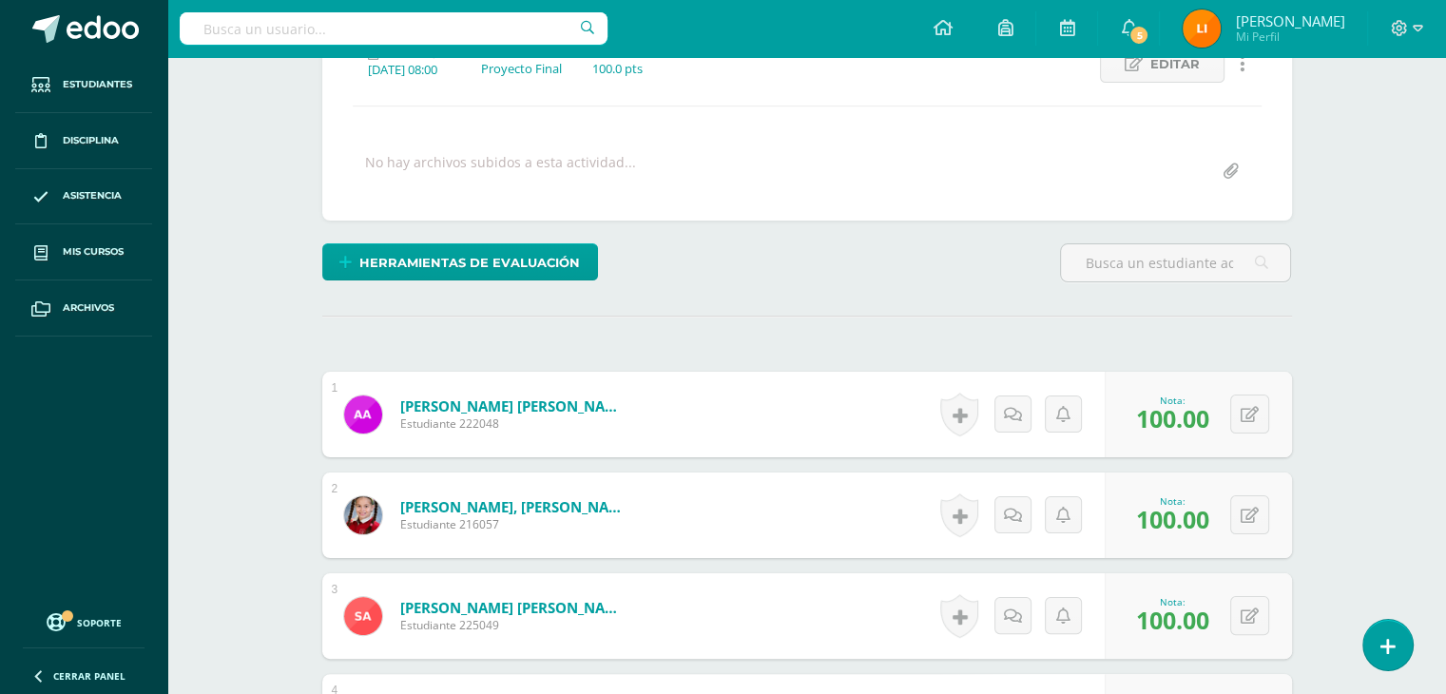
scroll to position [0, 0]
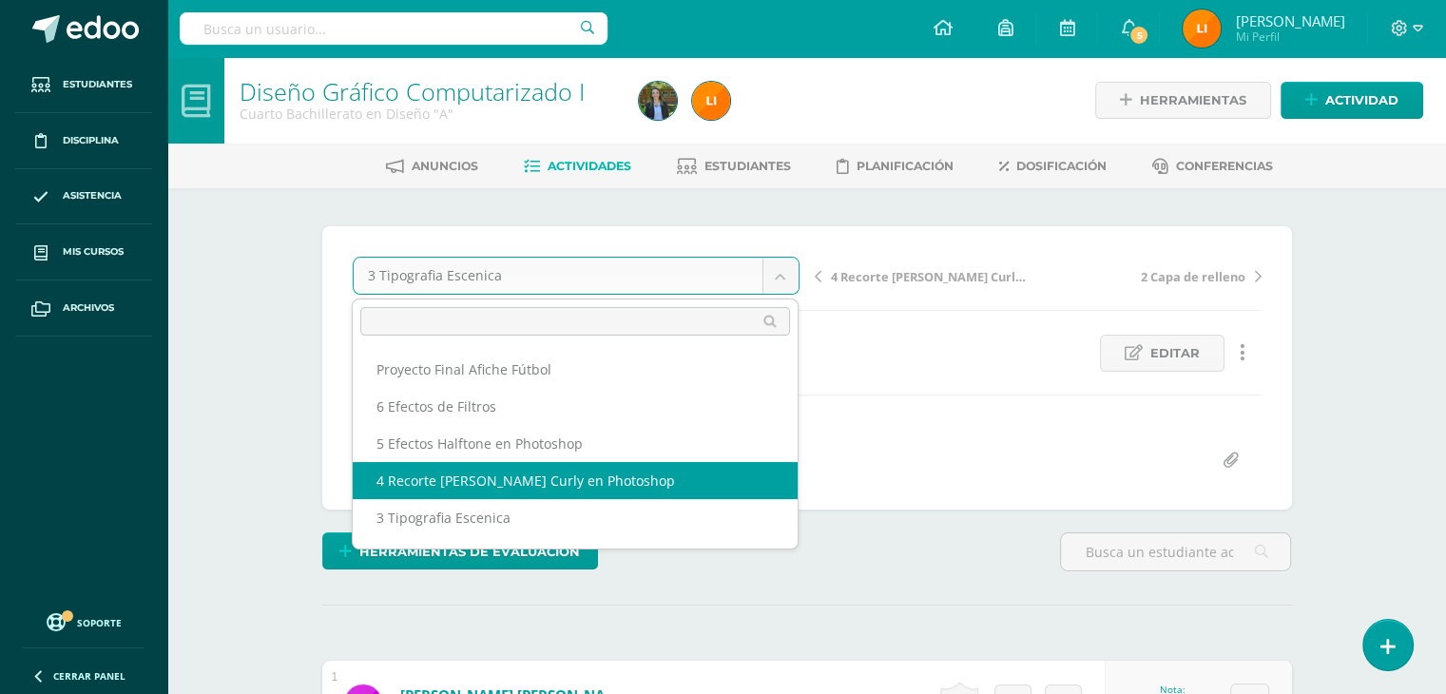
select select "/dashboard/teacher/grade-activity/211859/"
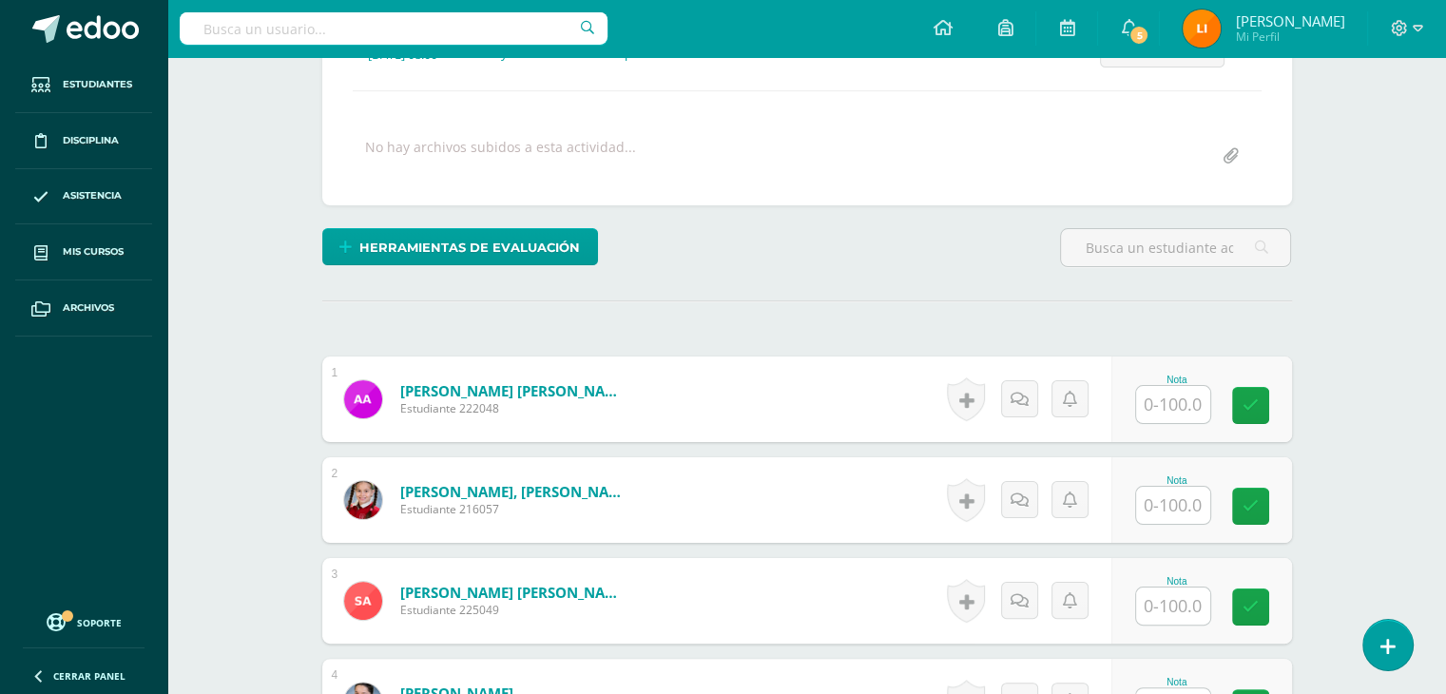
scroll to position [381, 0]
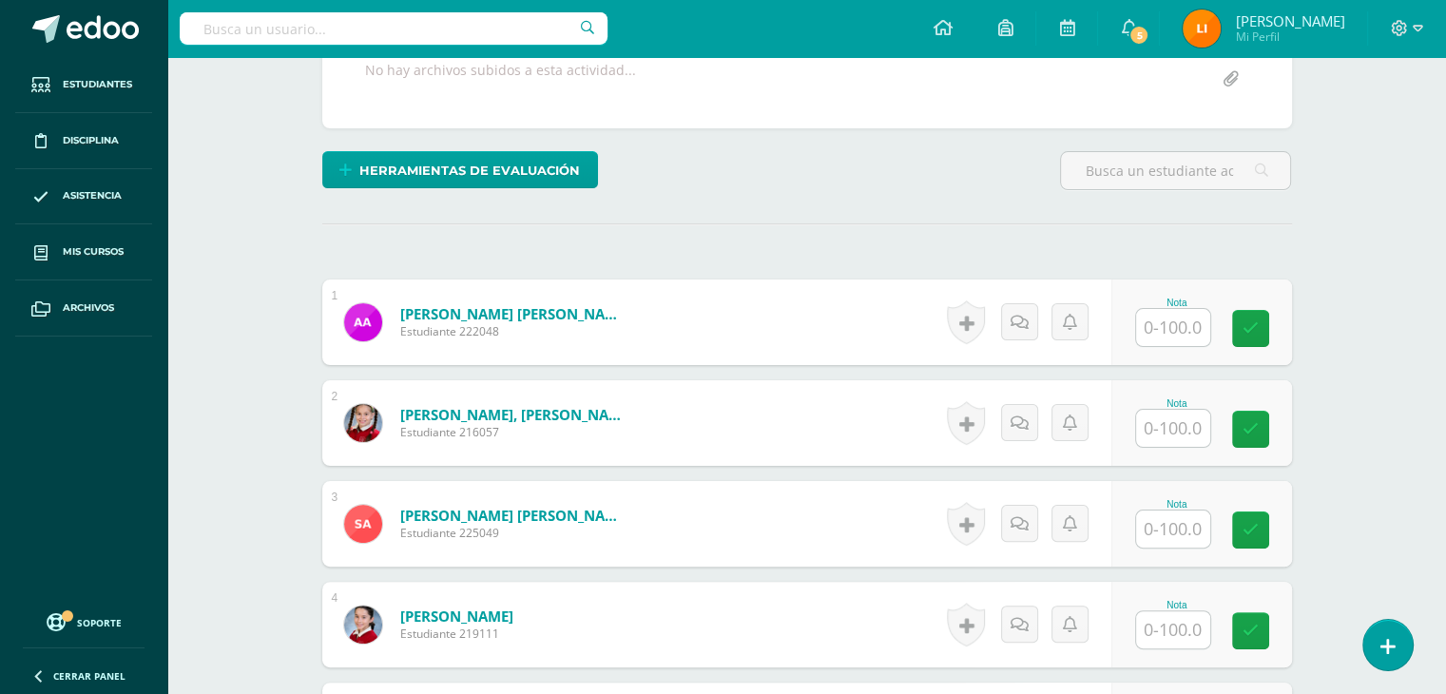
click at [1193, 319] on input "text" at bounding box center [1173, 327] width 74 height 37
type input "94"
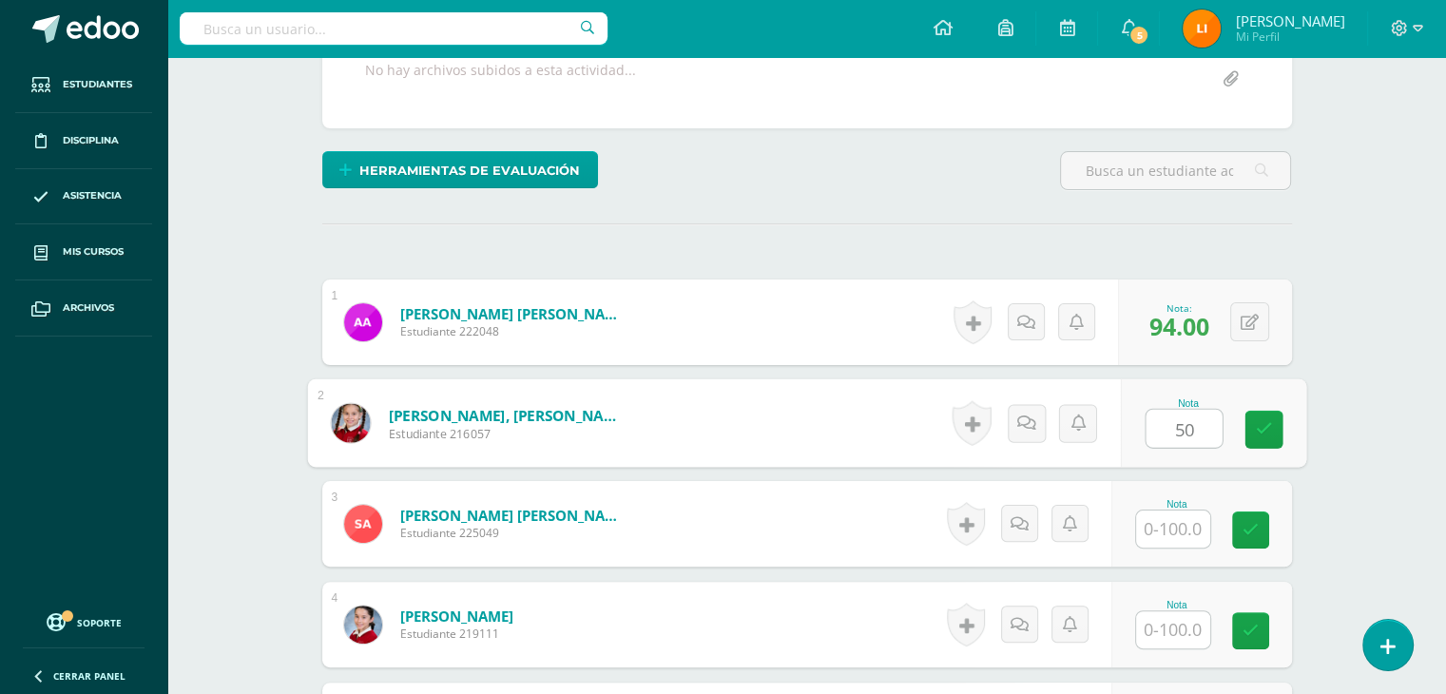
type input "50"
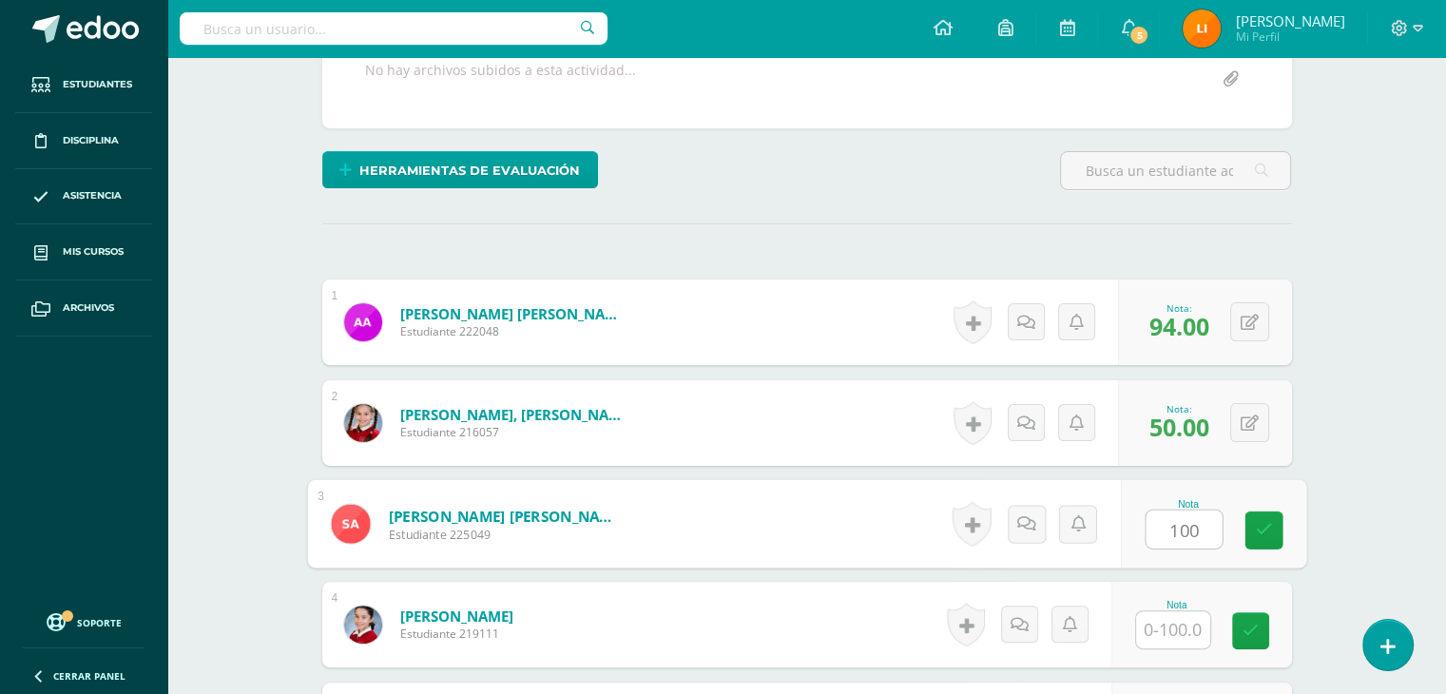
type input "100"
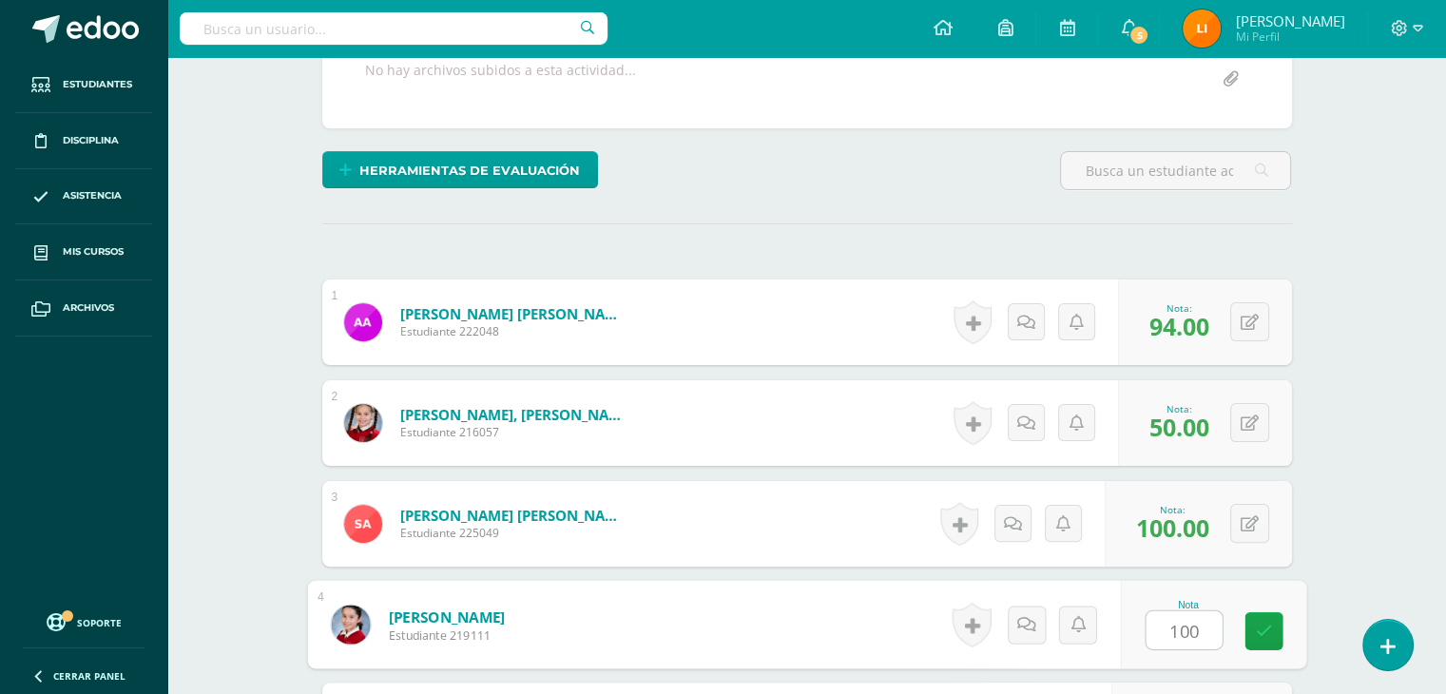
type input "100"
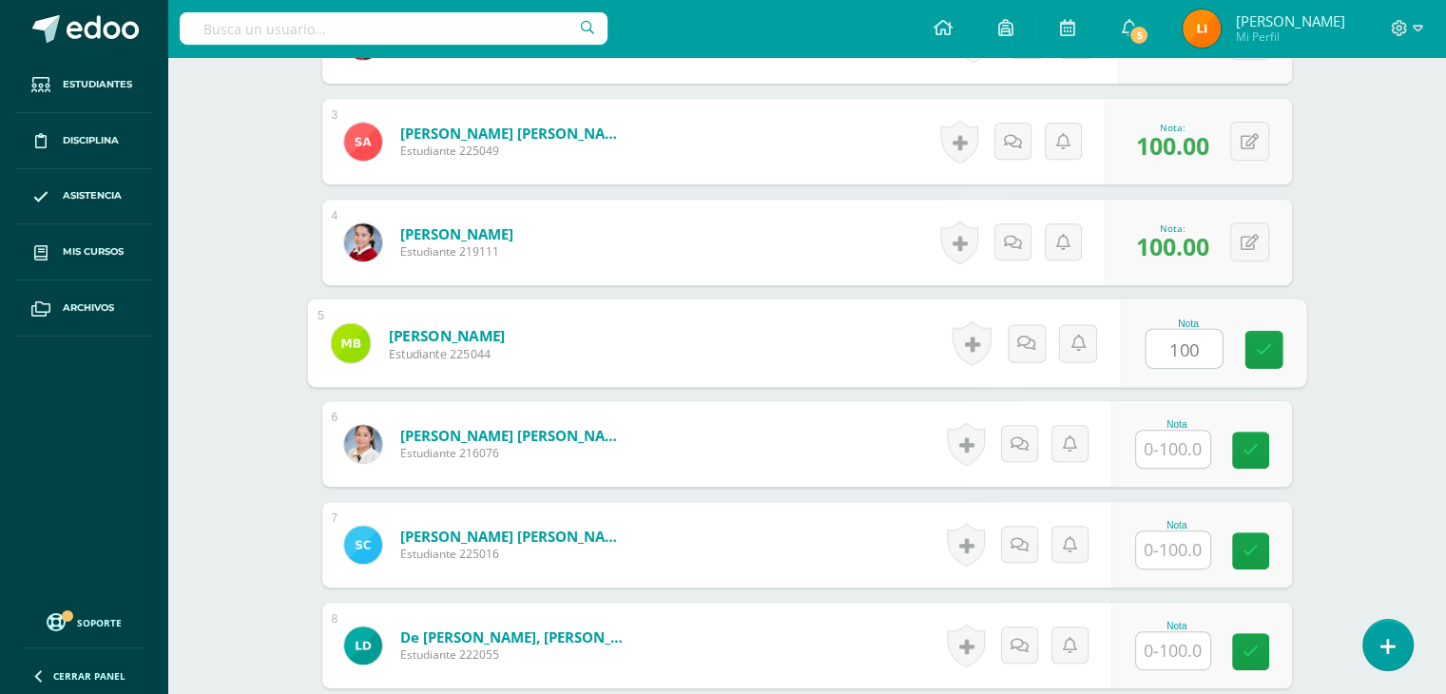
type input "100"
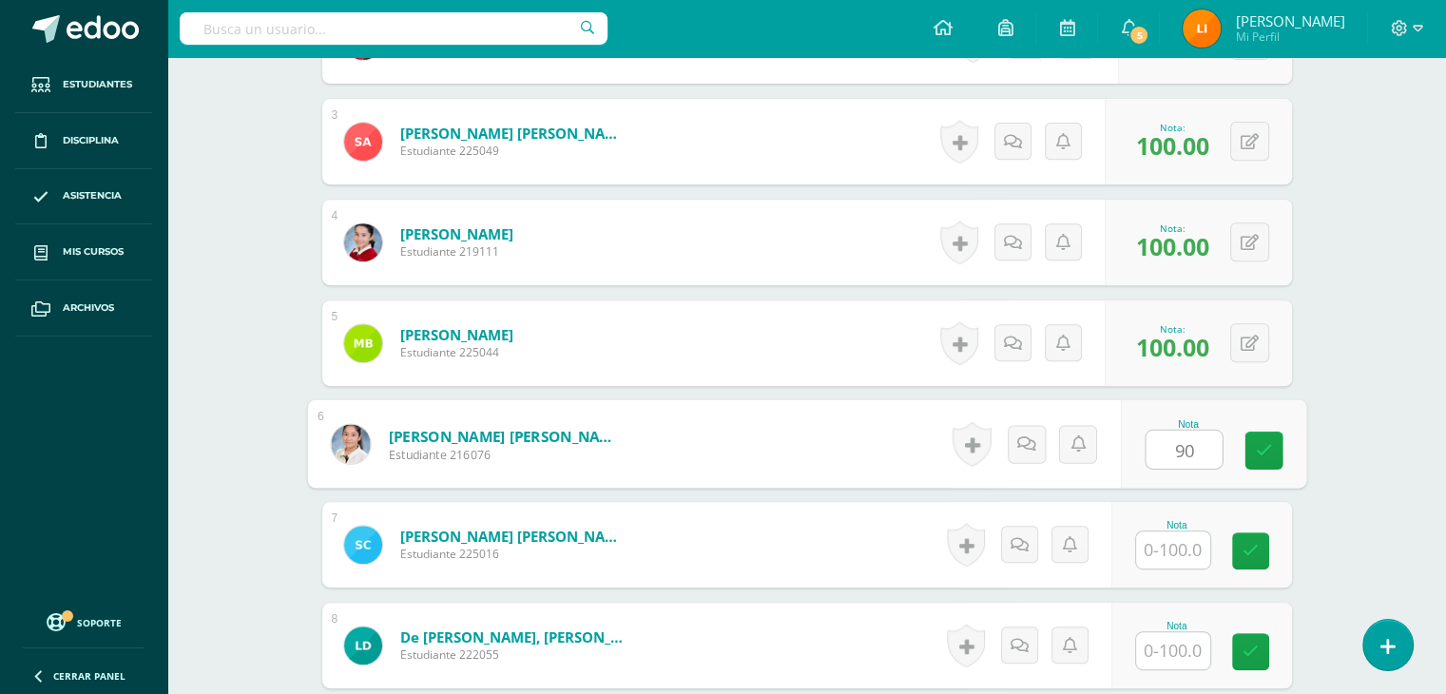
type input "90"
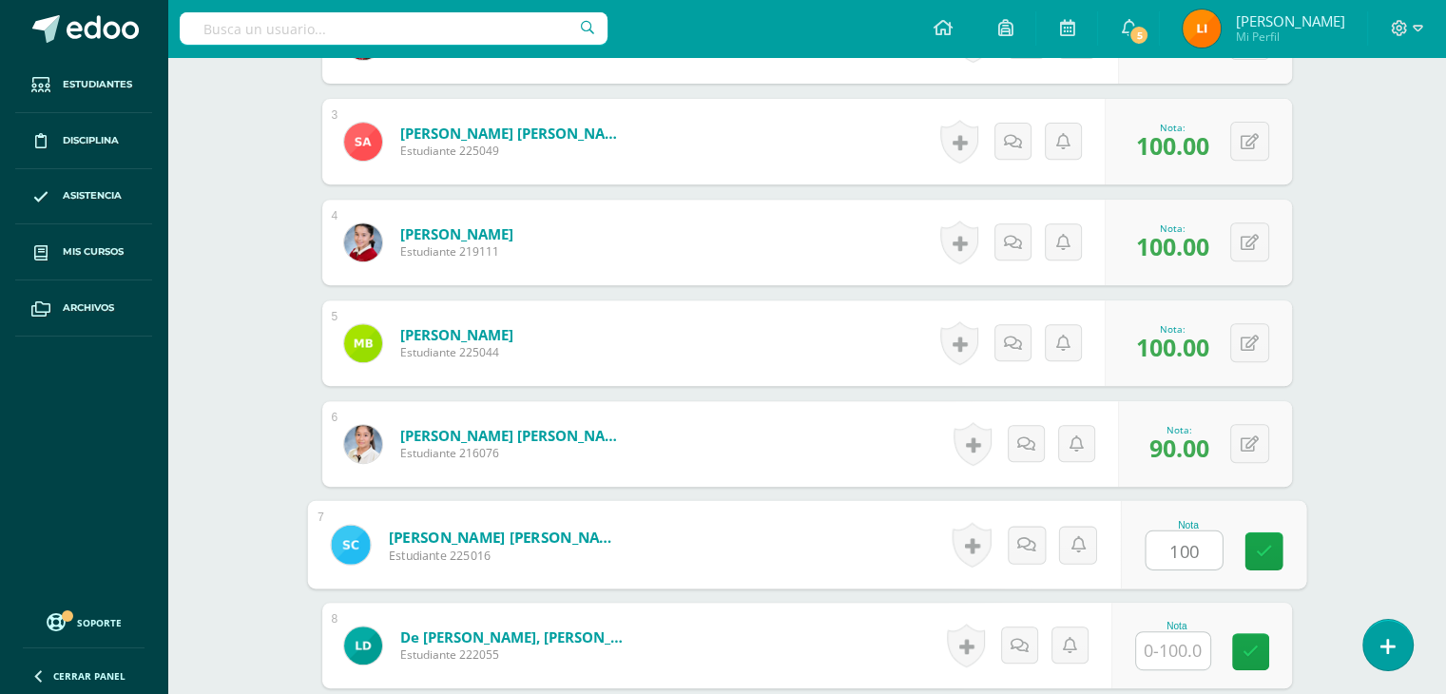
type input "100"
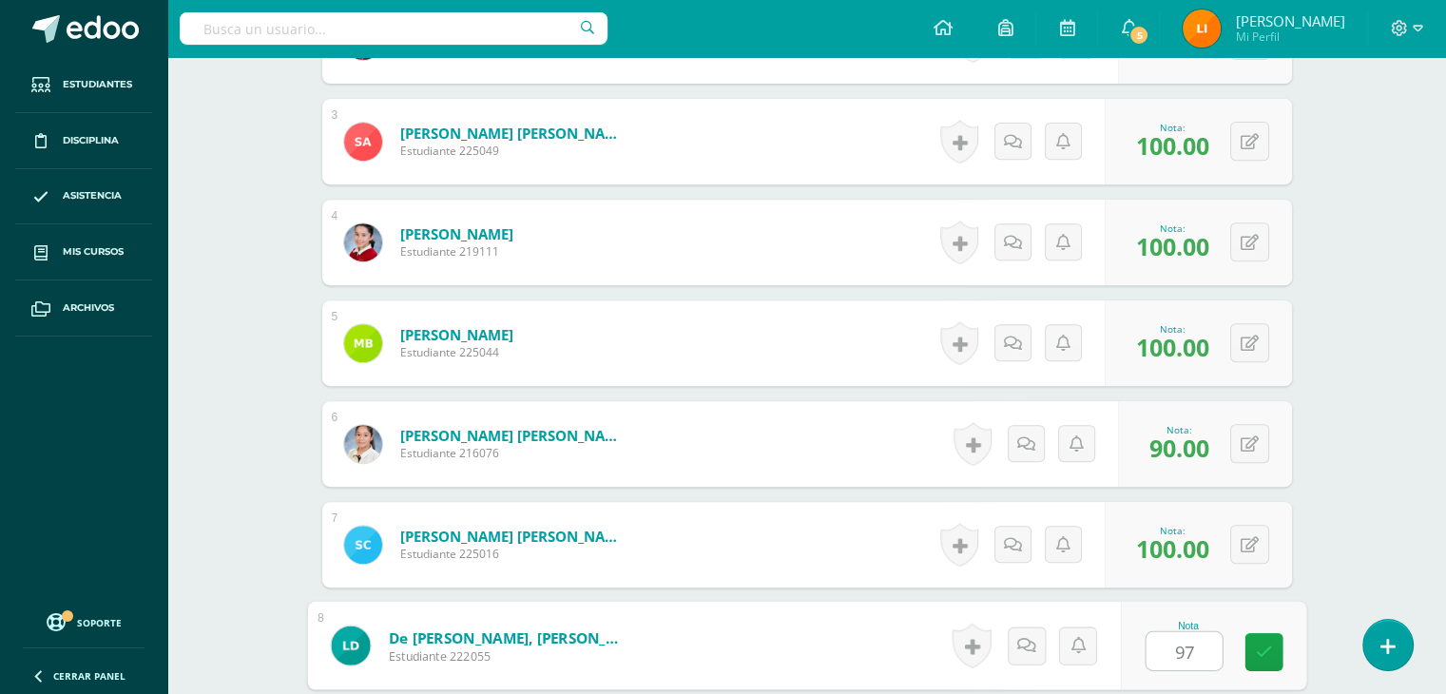
type input "97"
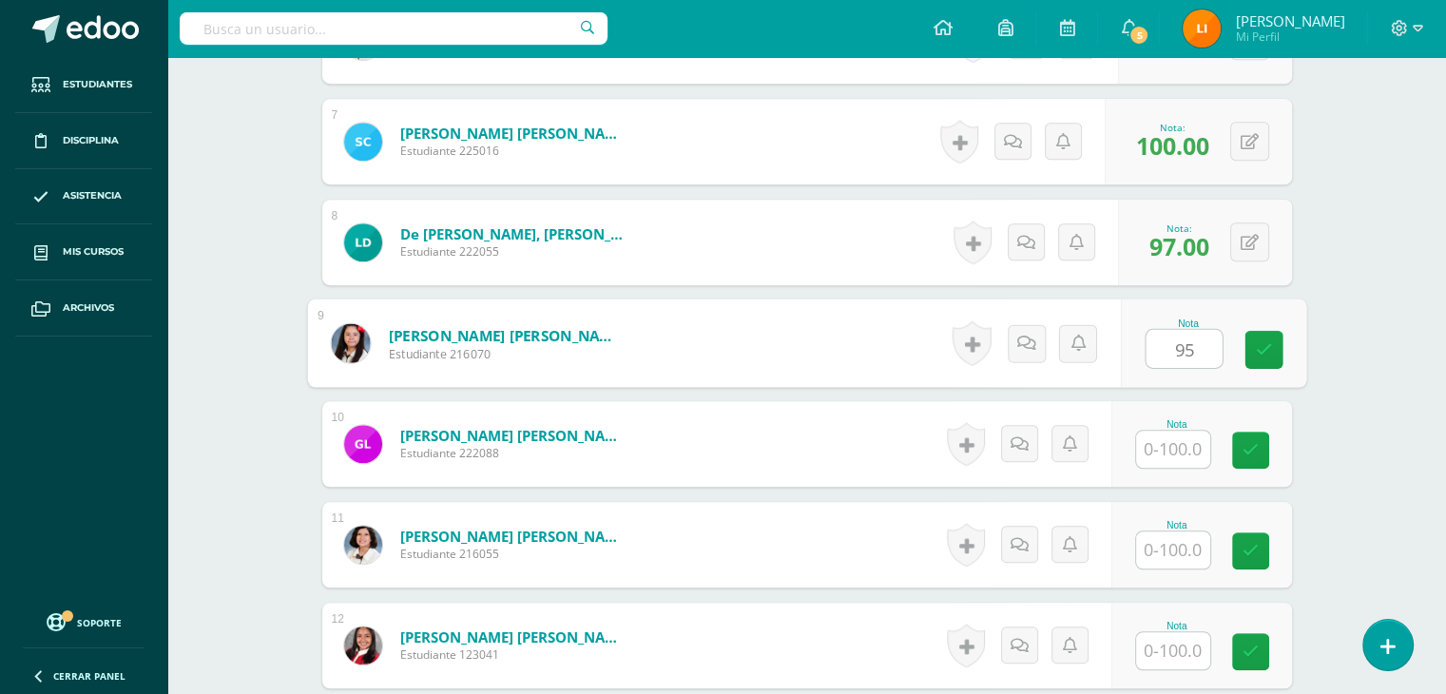
type input "95"
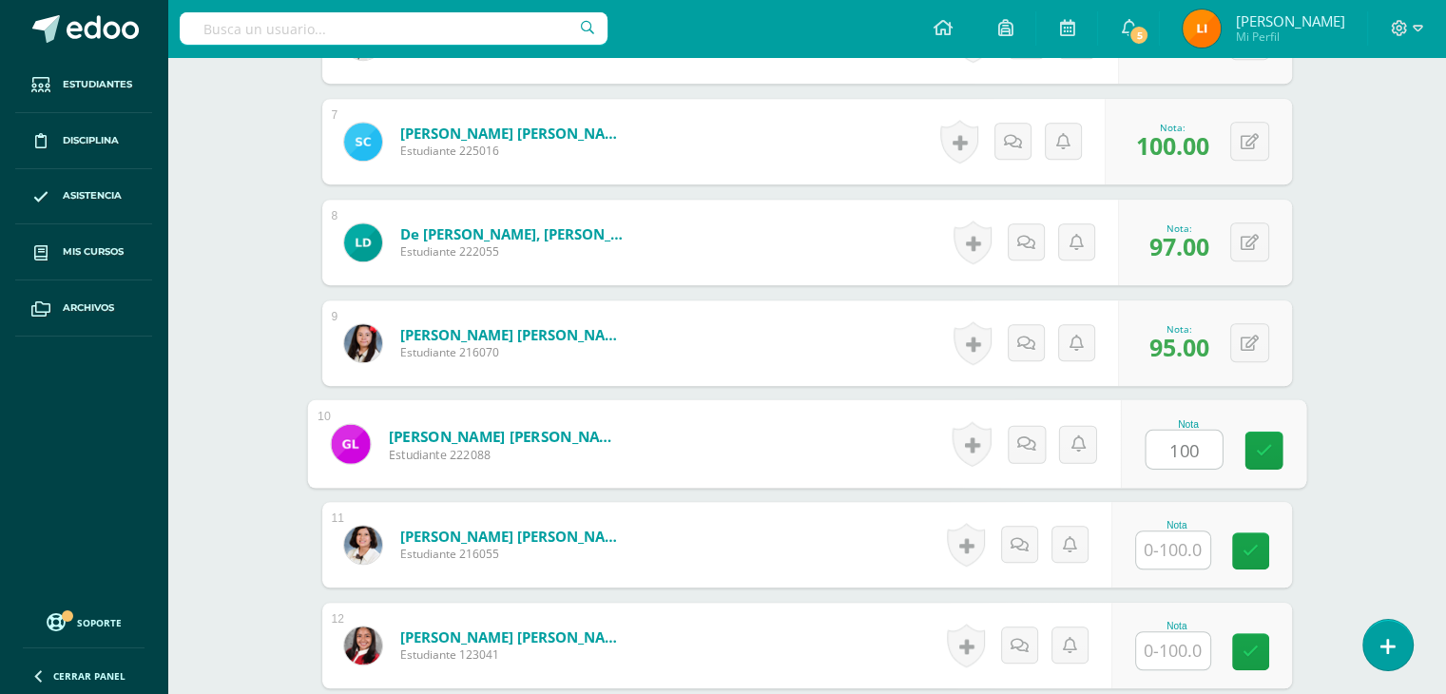
type input "100"
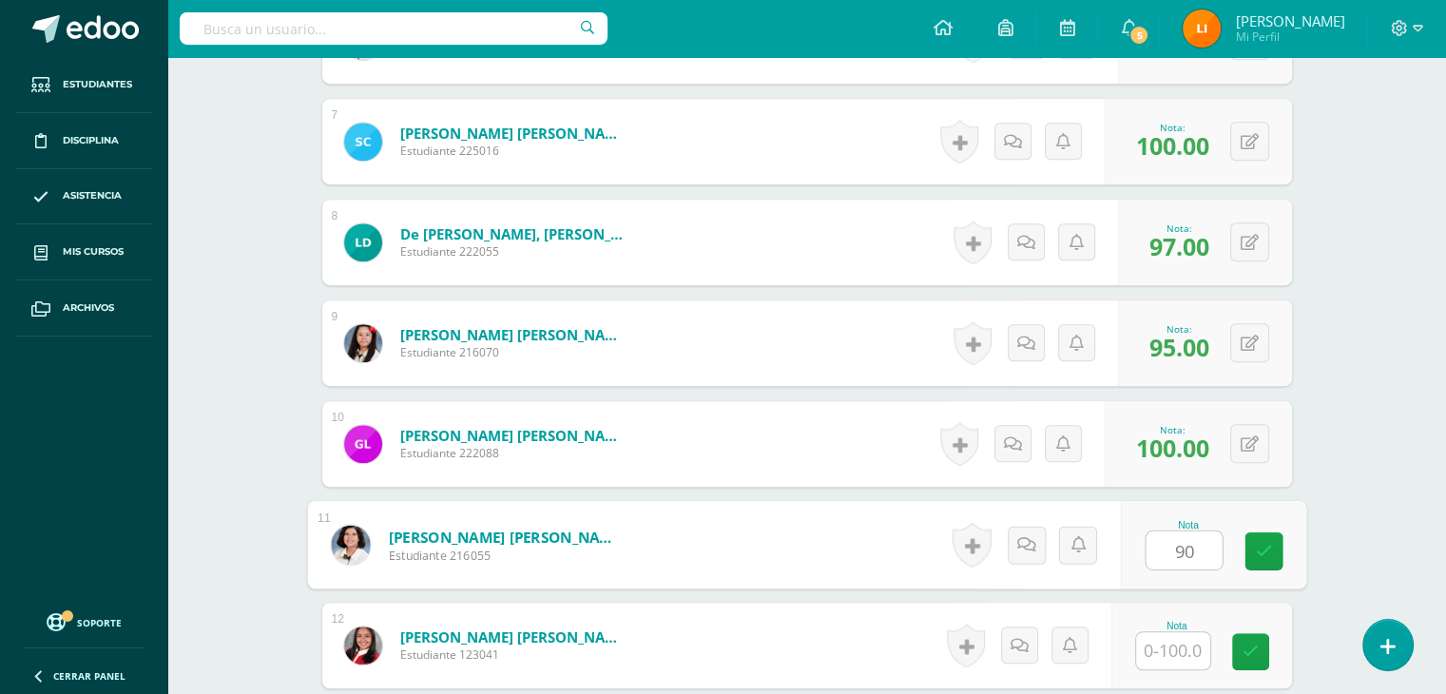
type input "90"
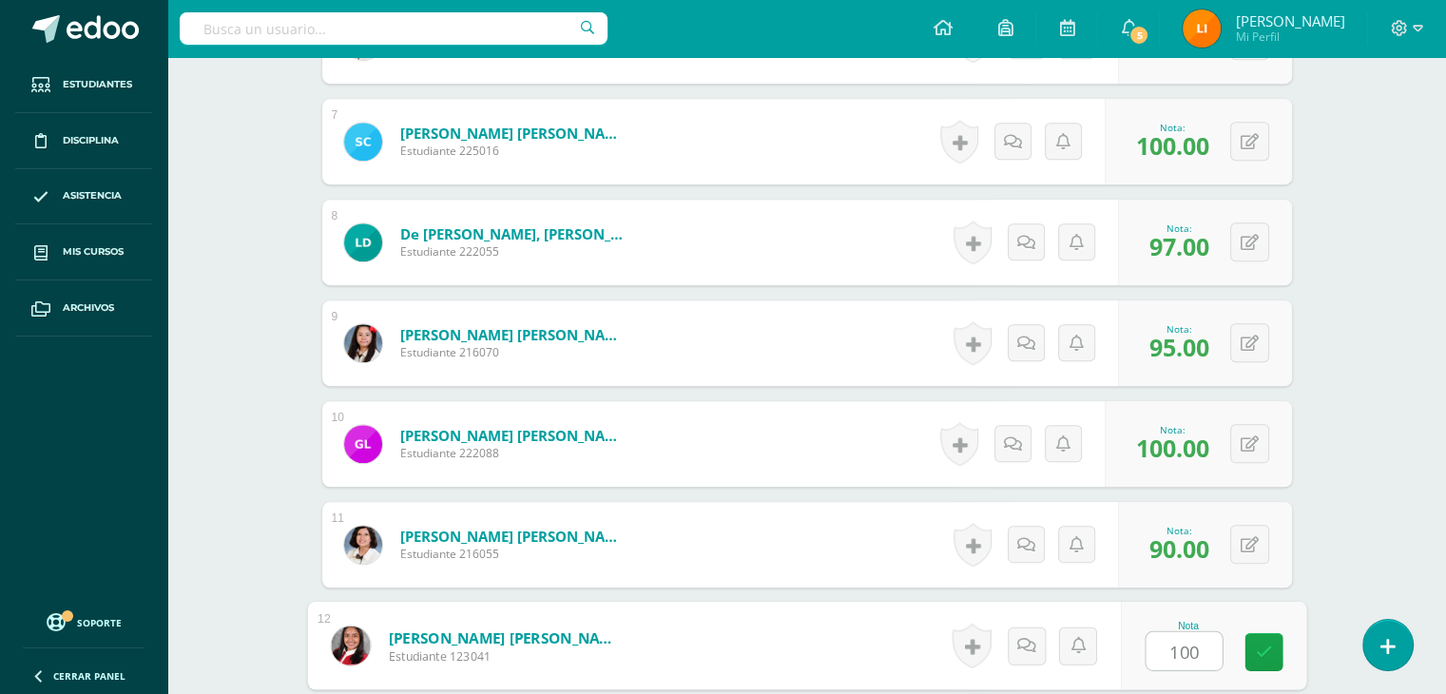
type input "100"
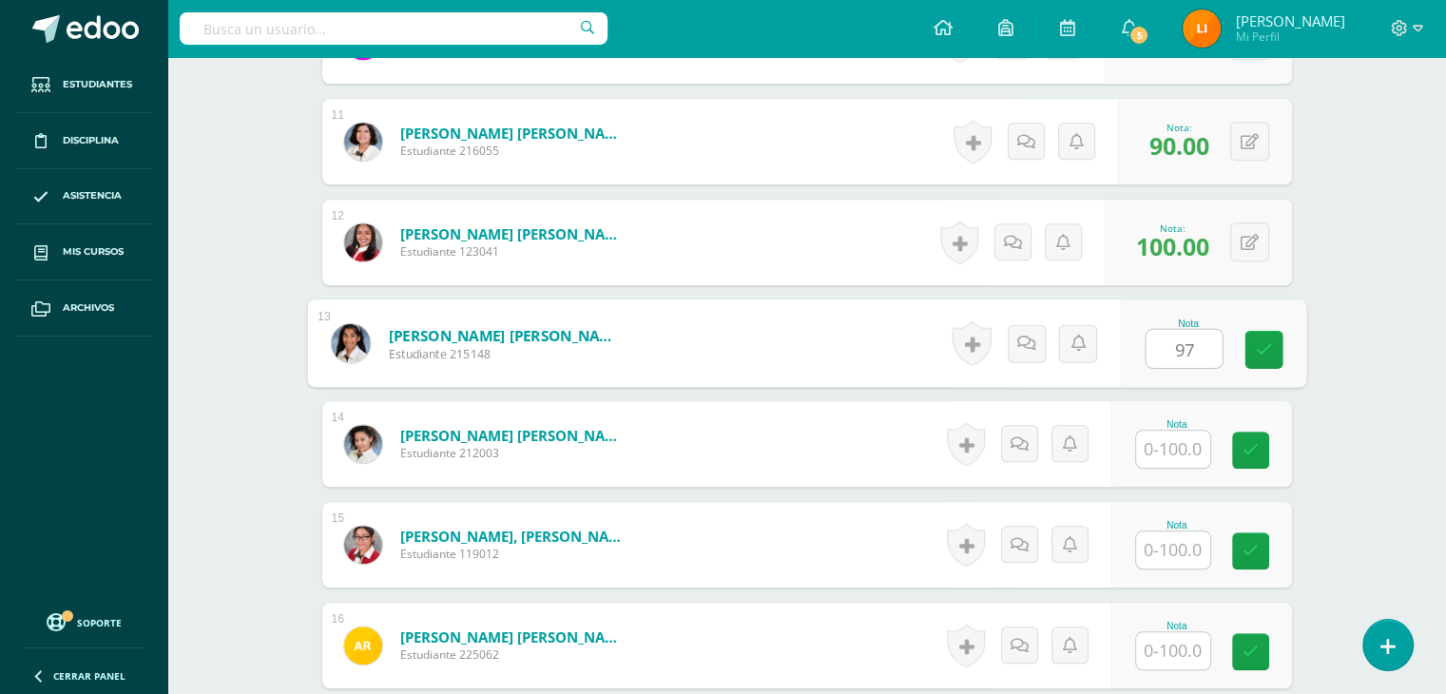
type input "97"
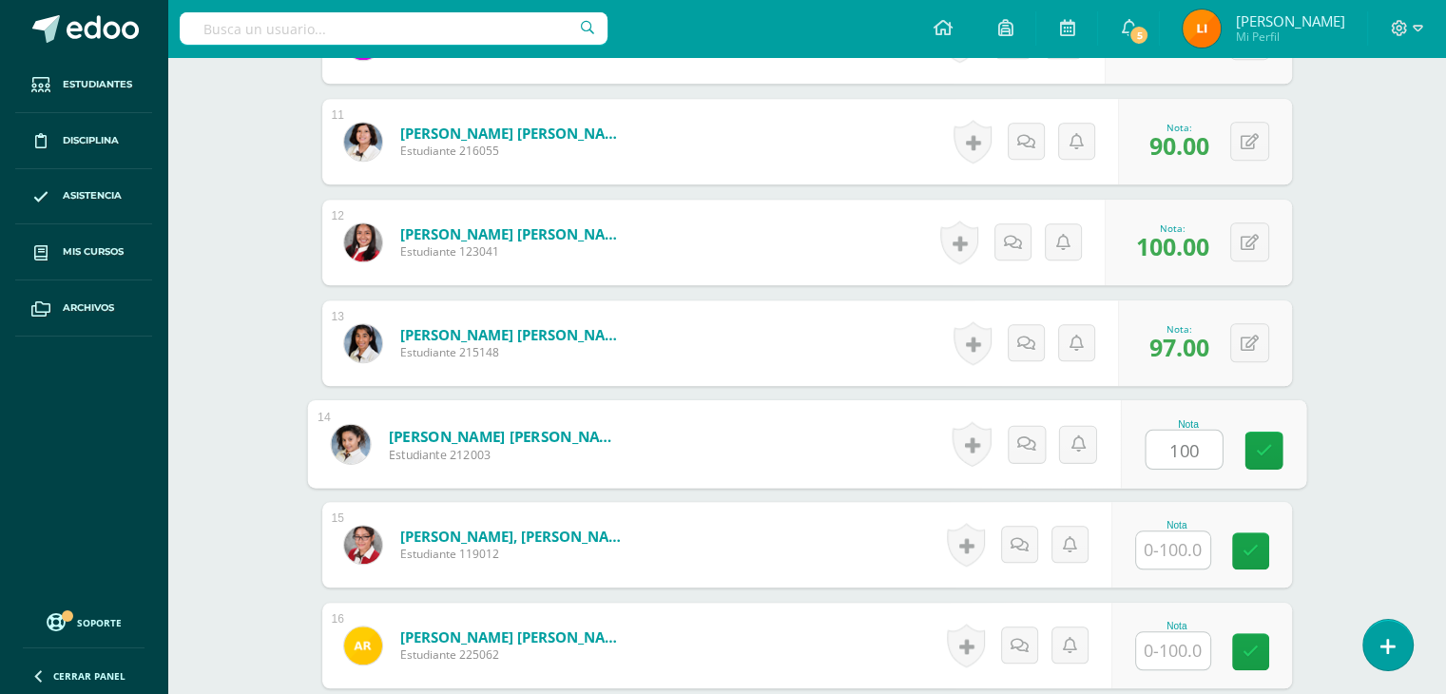
type input "100"
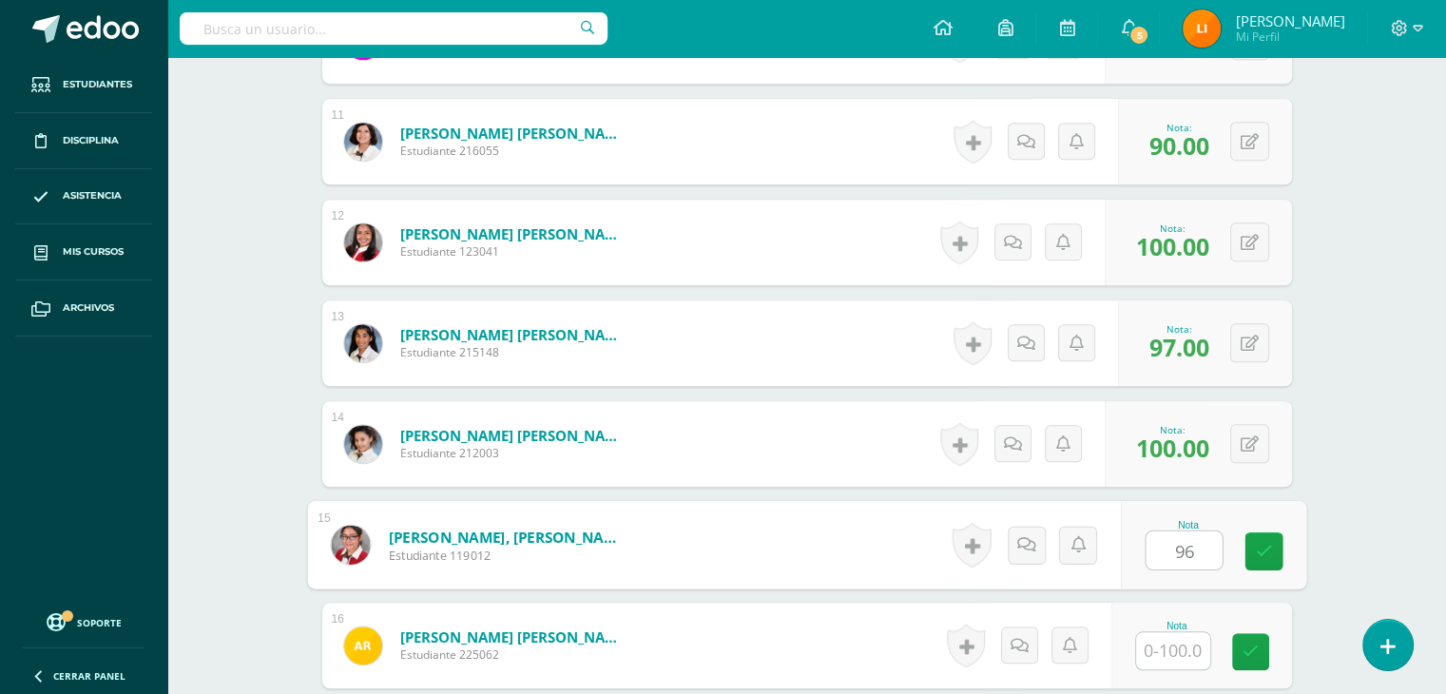
type input "96"
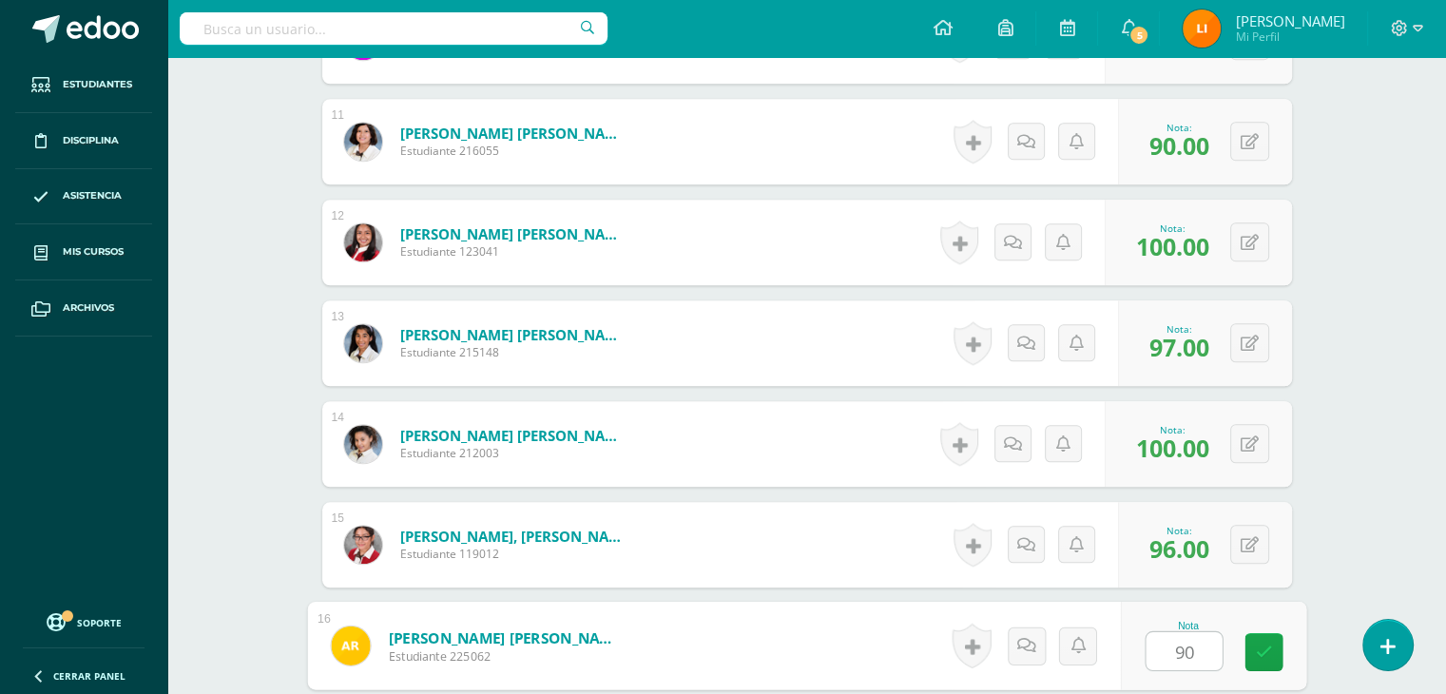
type input "90"
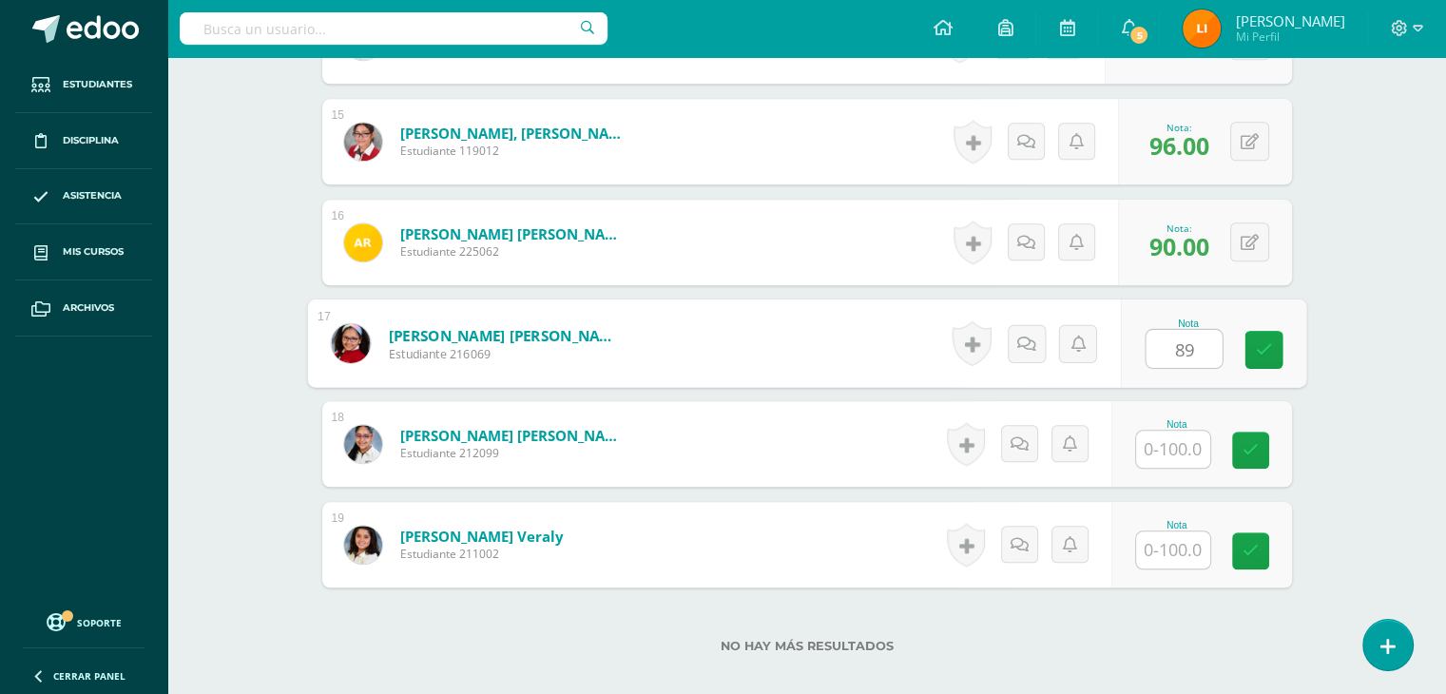
type input "89"
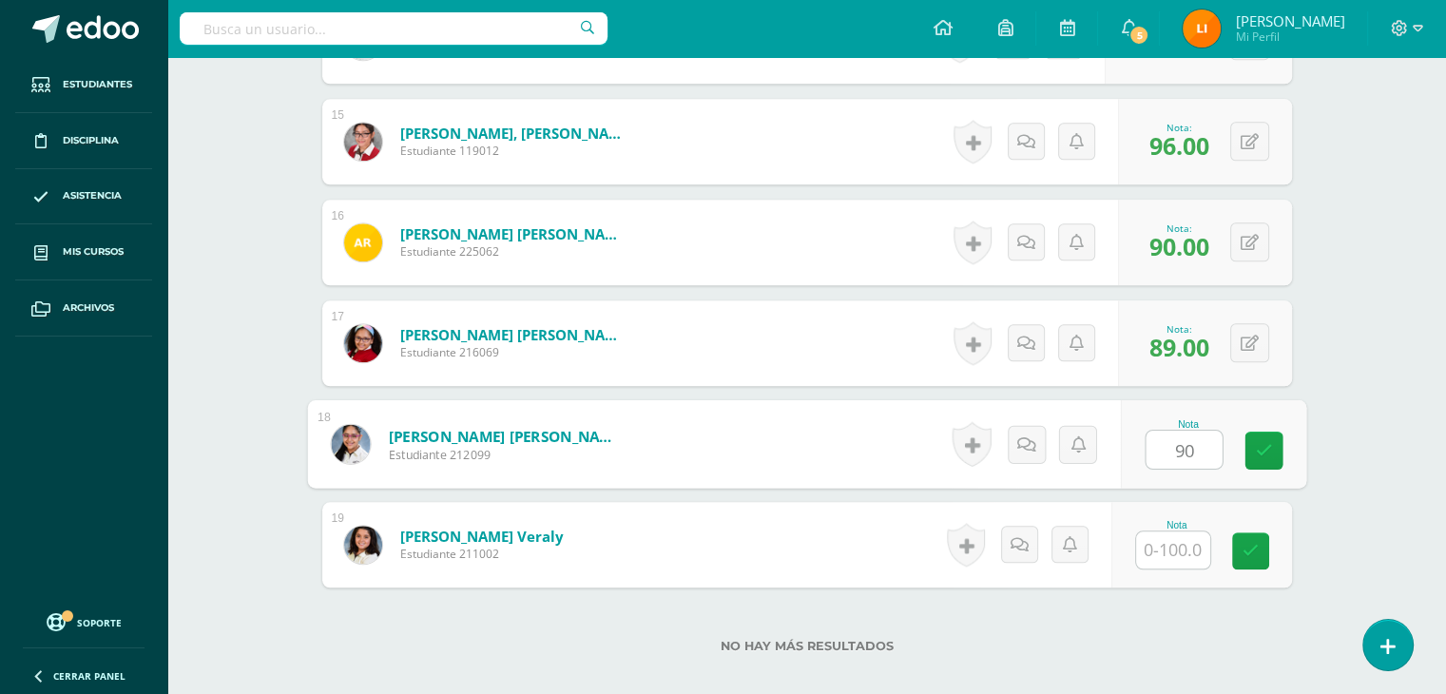
type input "90"
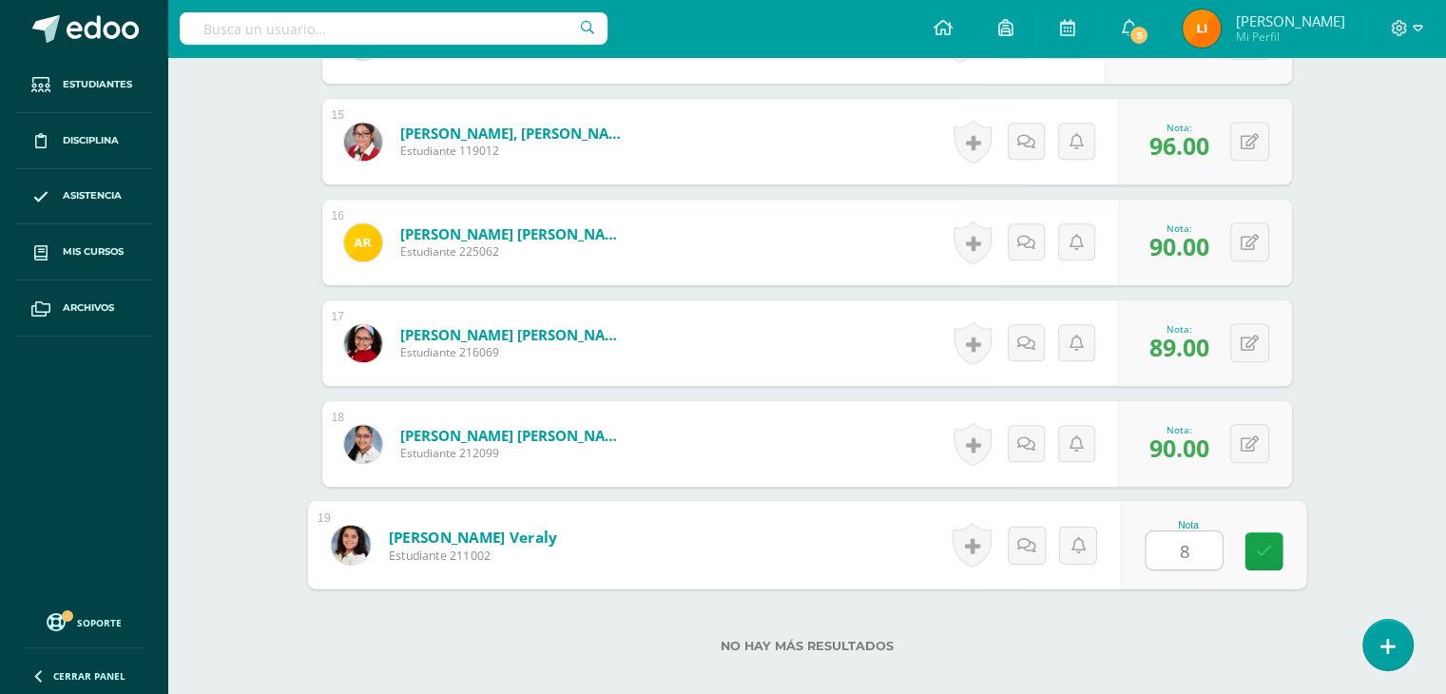
type input "88"
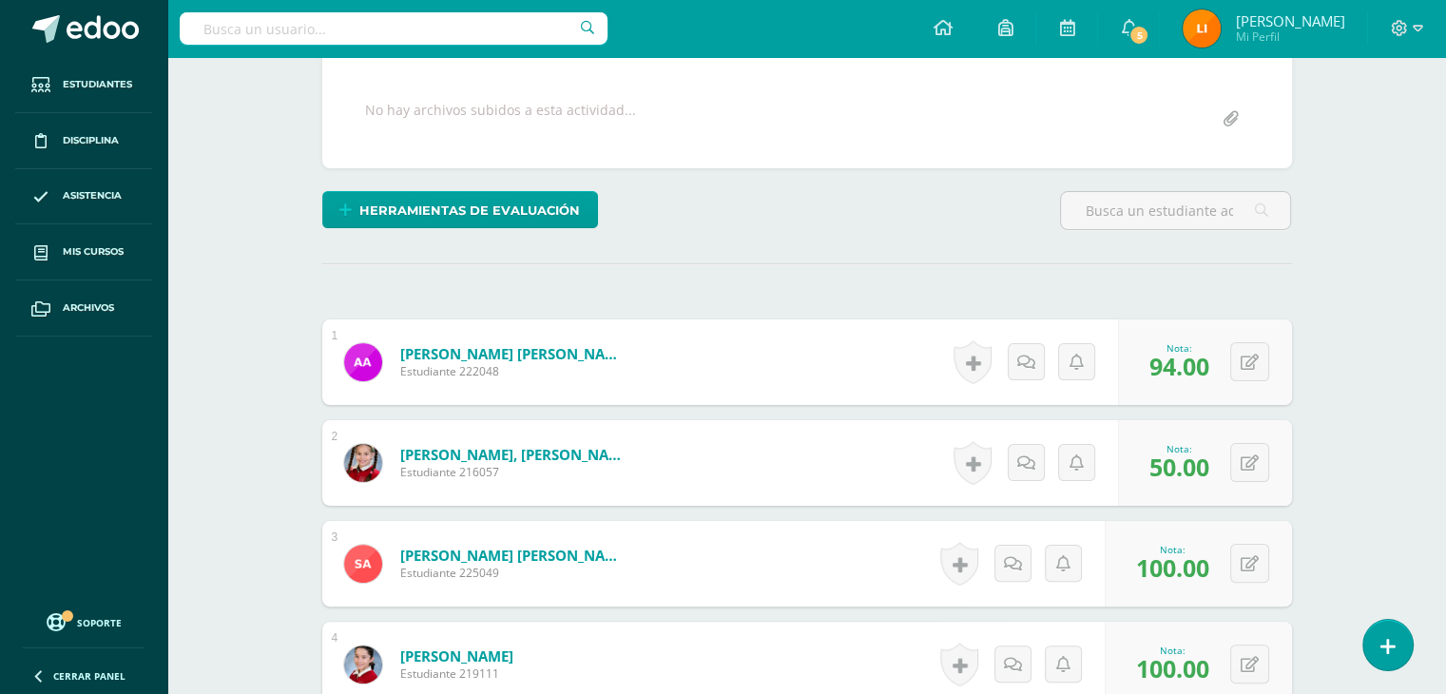
scroll to position [166, 0]
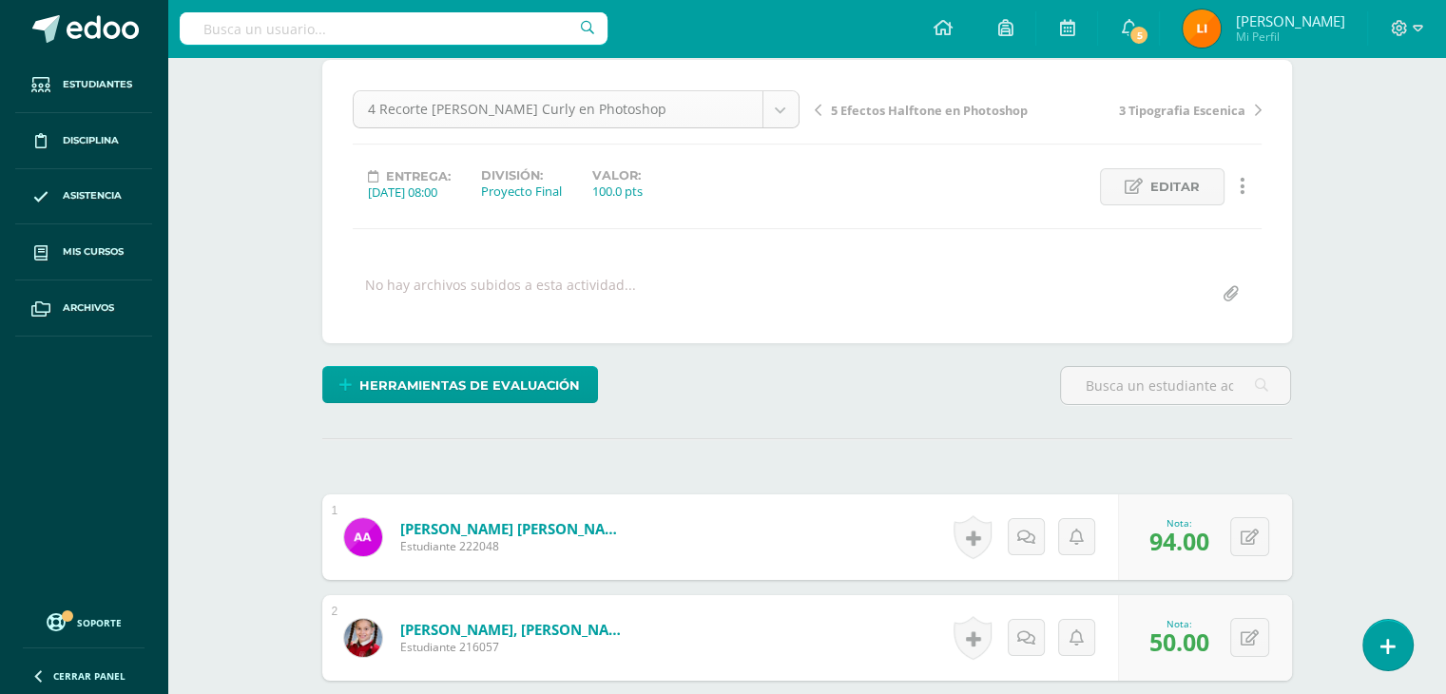
click at [798, 107] on div "4 Recorte de Cabello Curly en Photoshop" at bounding box center [576, 109] width 447 height 38
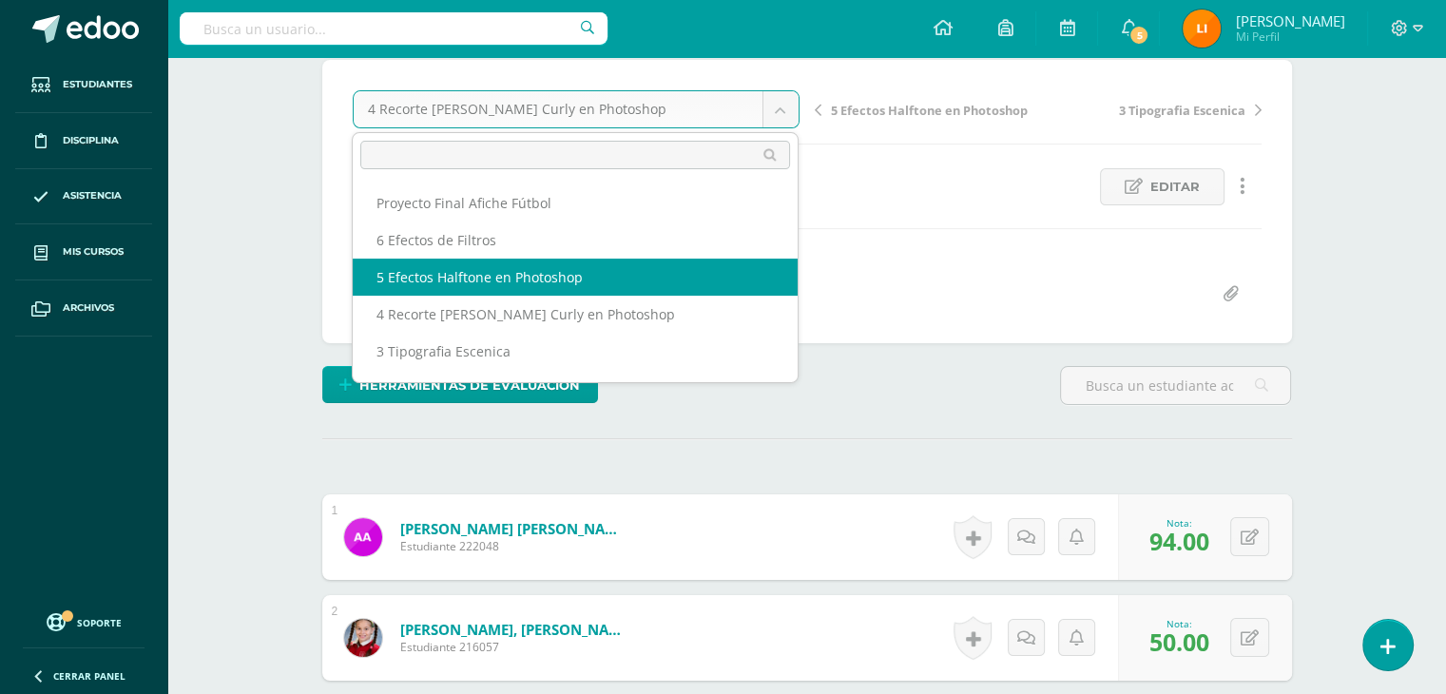
select select "/dashboard/teacher/grade-activity/211860/"
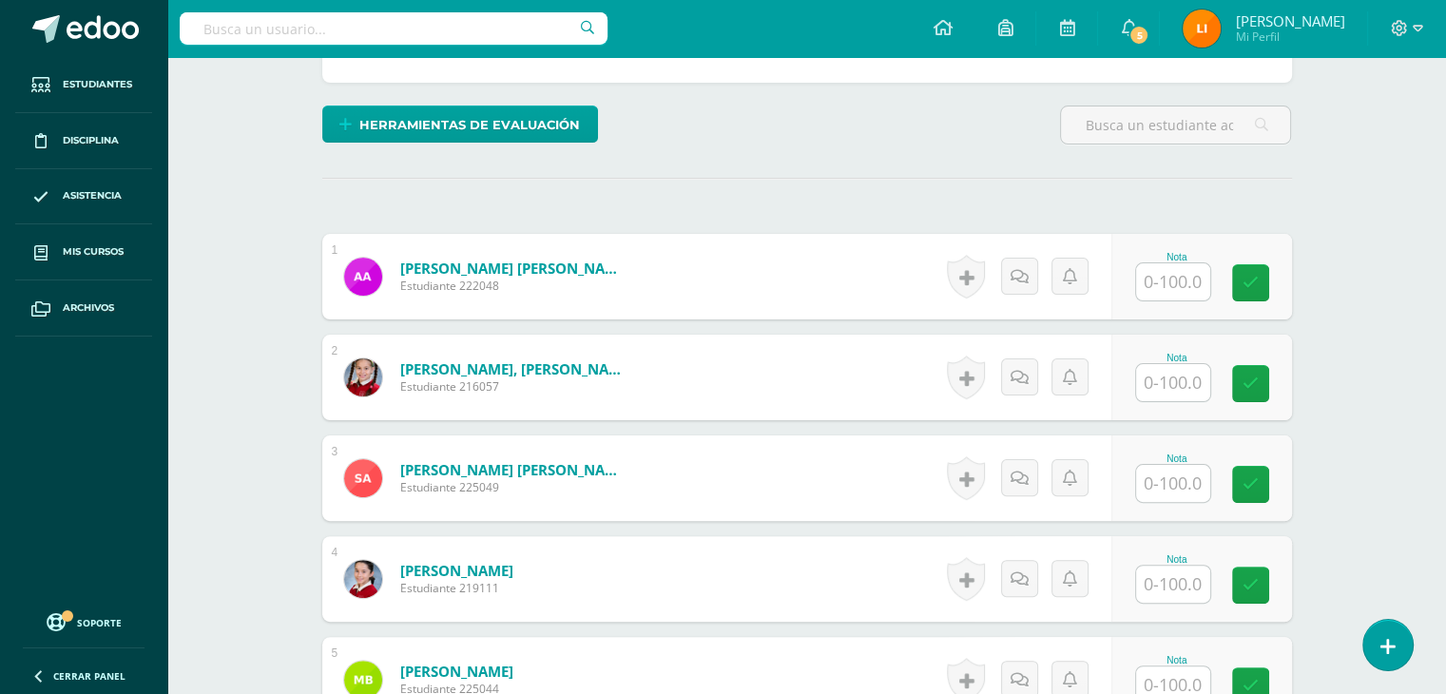
scroll to position [428, 0]
click at [1198, 286] on input "text" at bounding box center [1173, 280] width 74 height 37
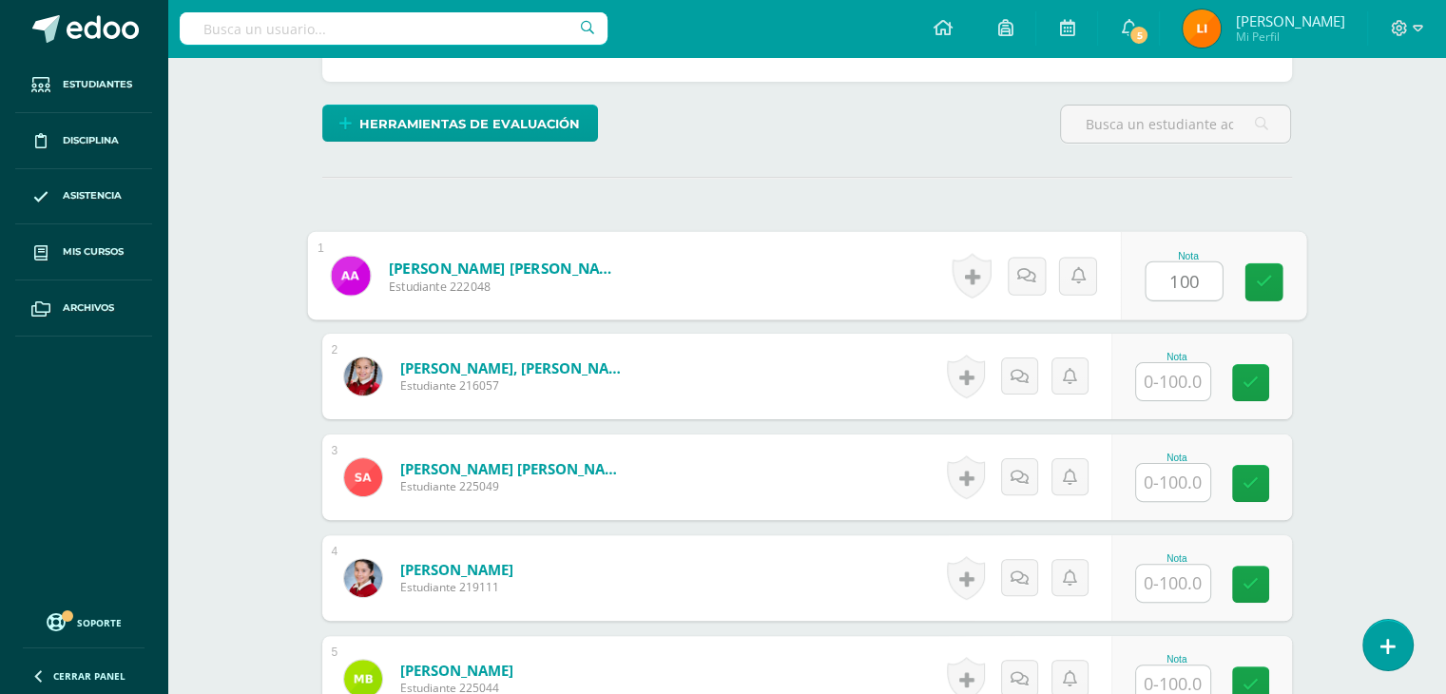
type input "100"
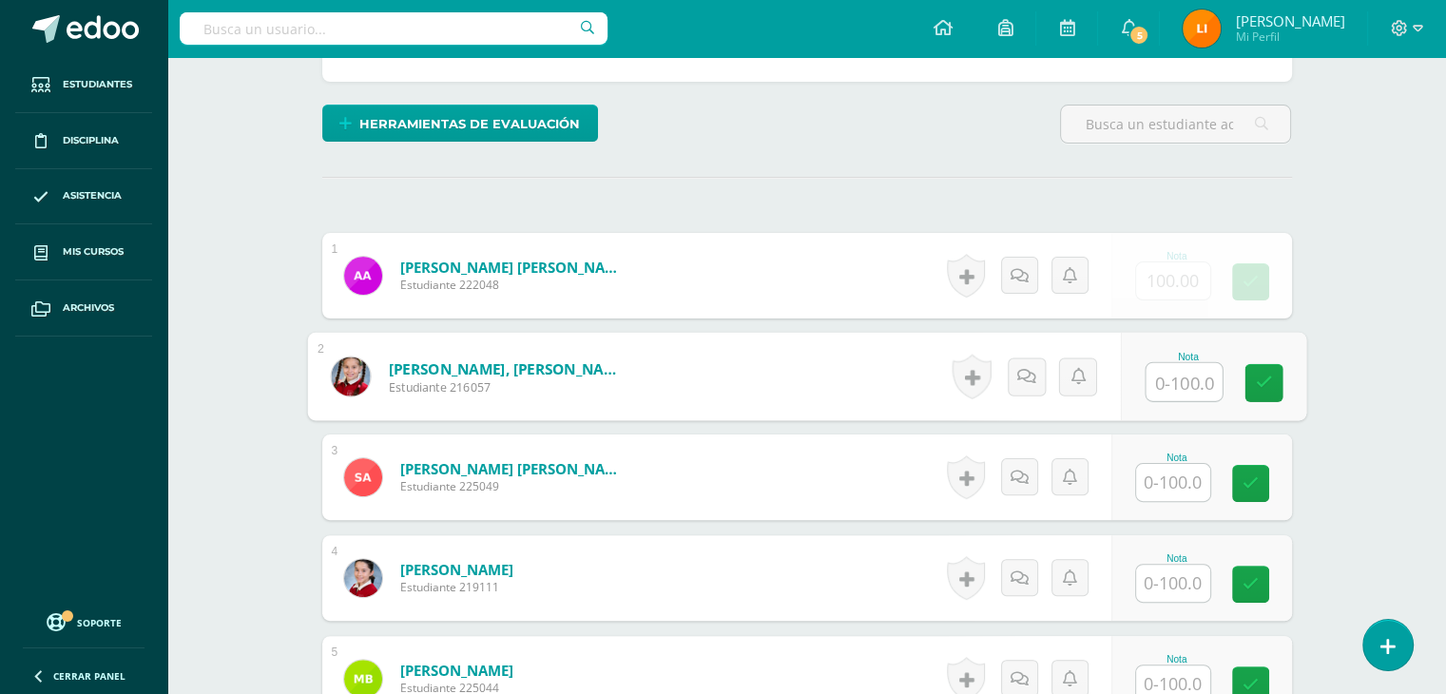
scroll to position [429, 0]
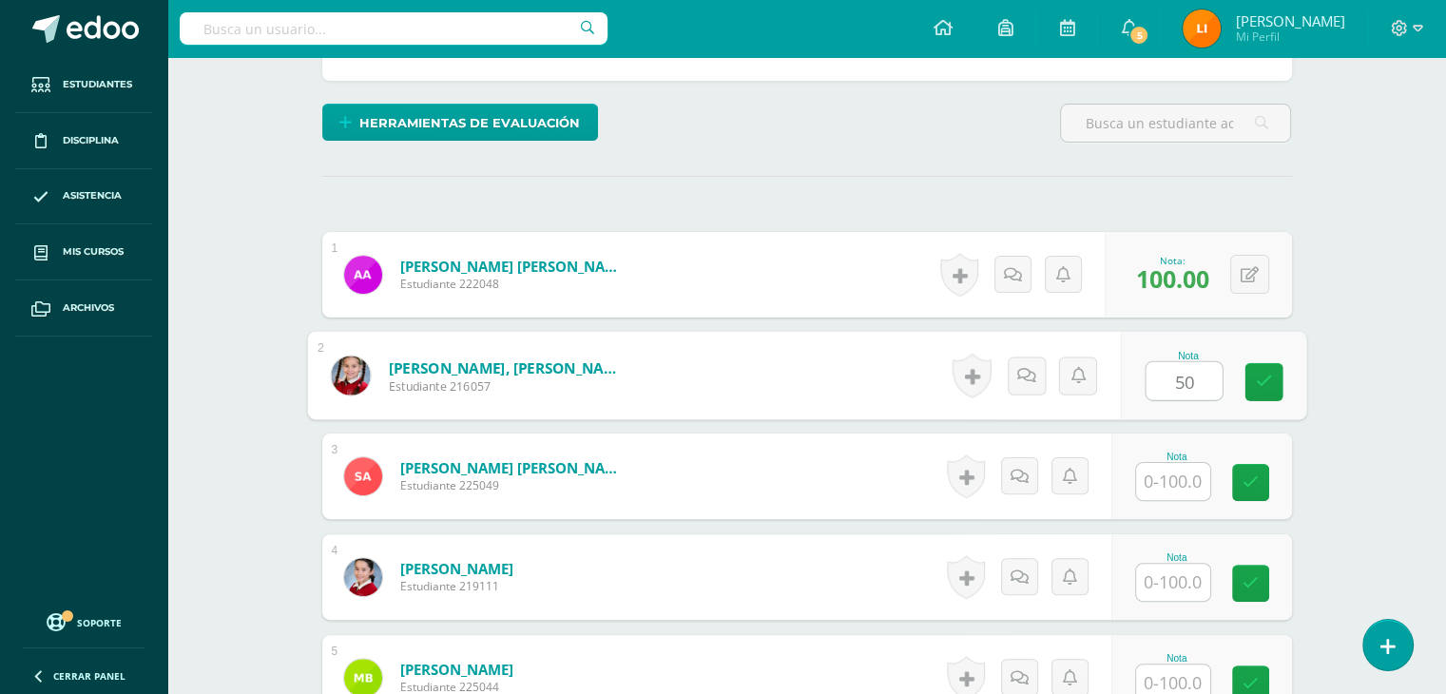
type input "50"
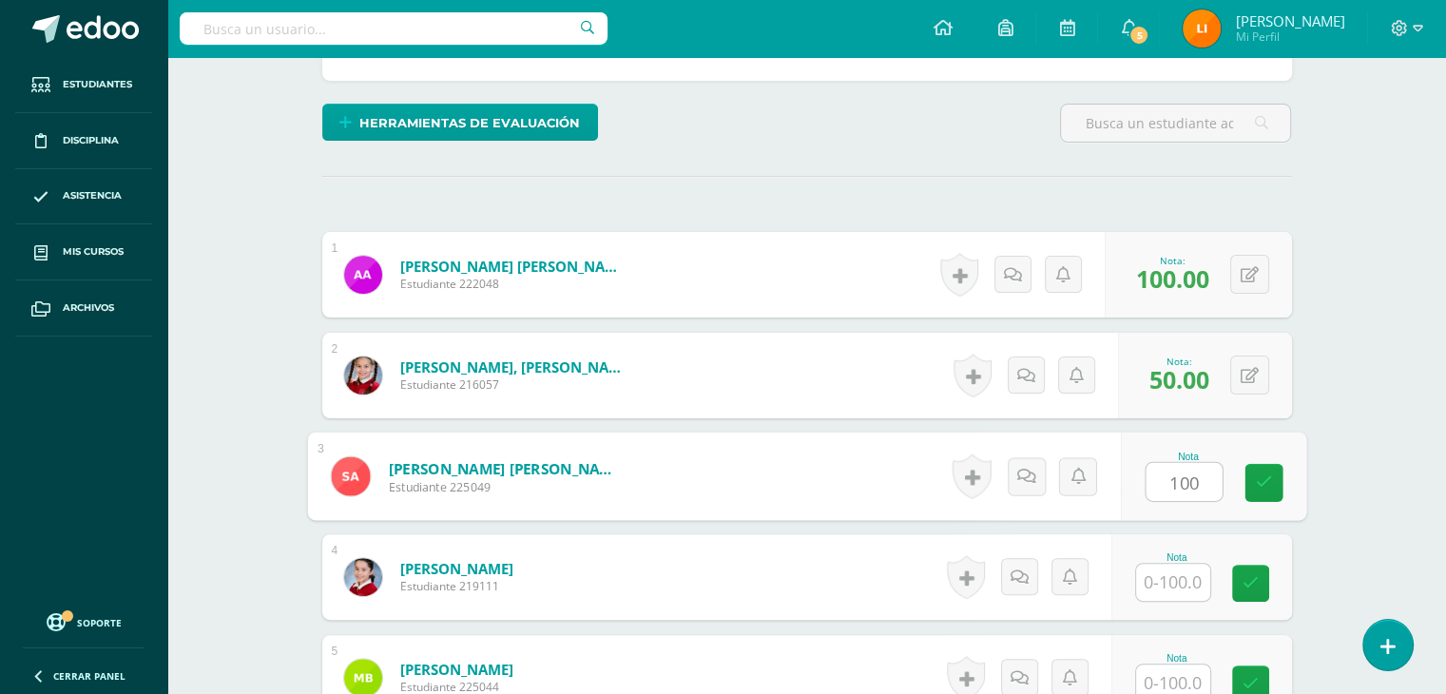
type input "100"
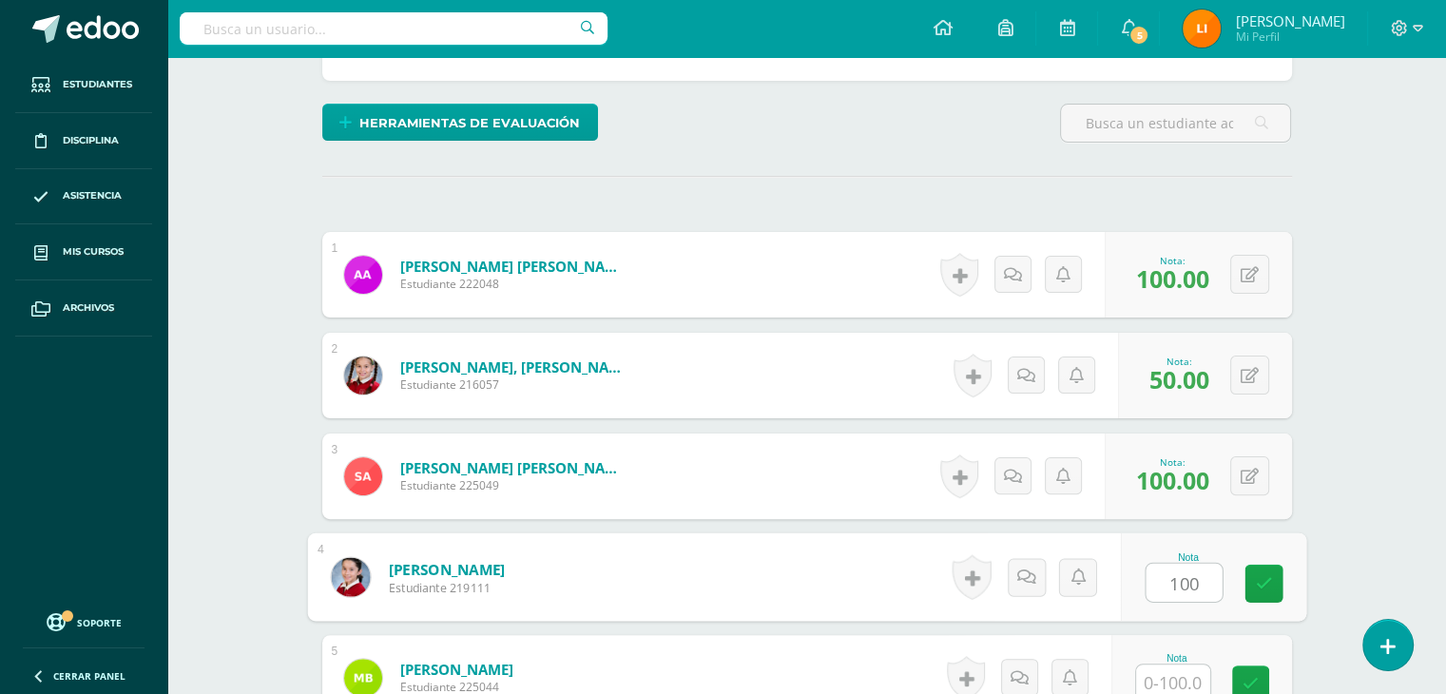
type input "100"
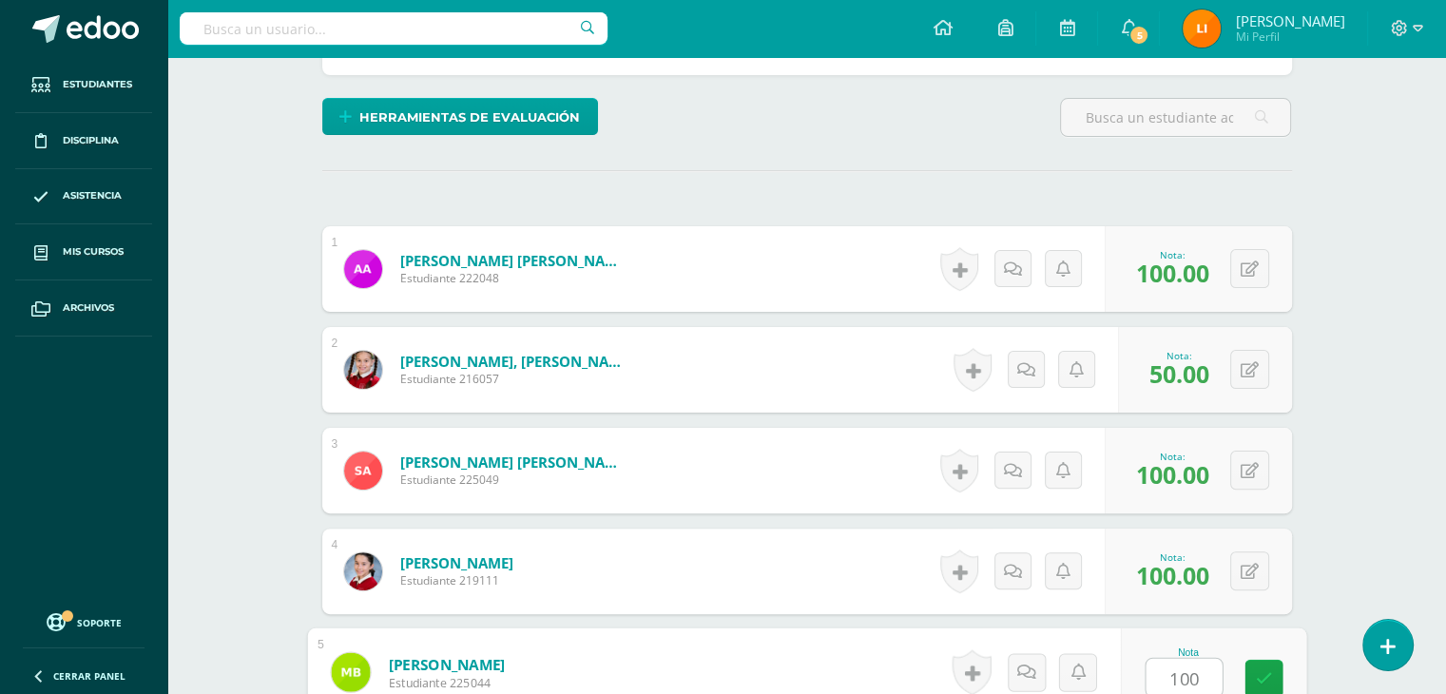
type input "100"
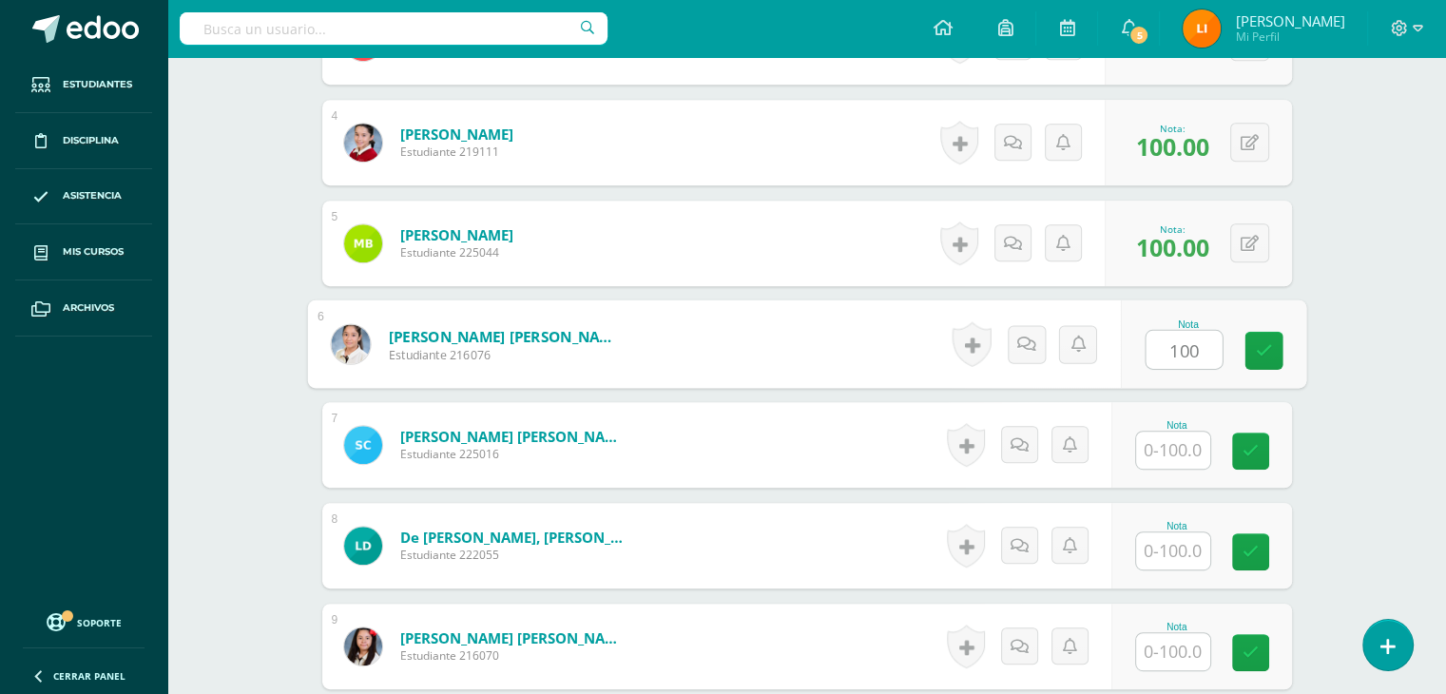
type input "100"
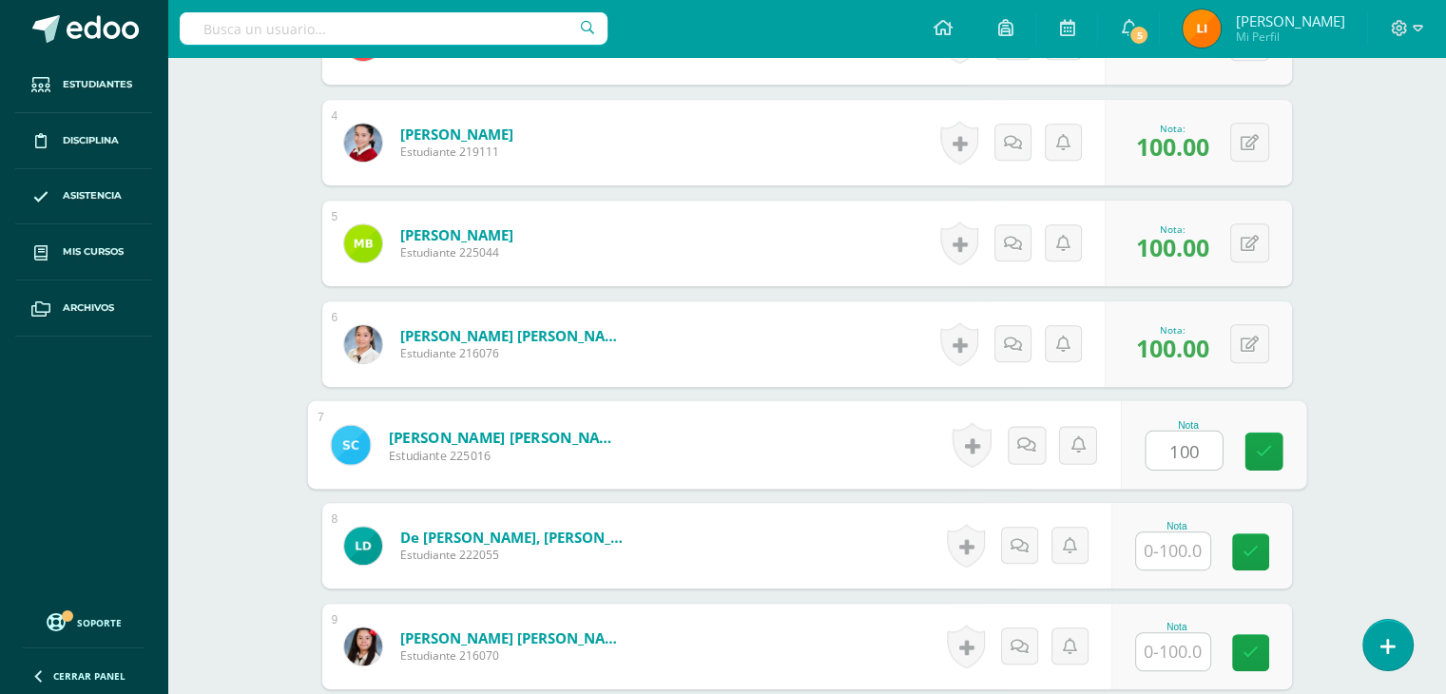
type input "100"
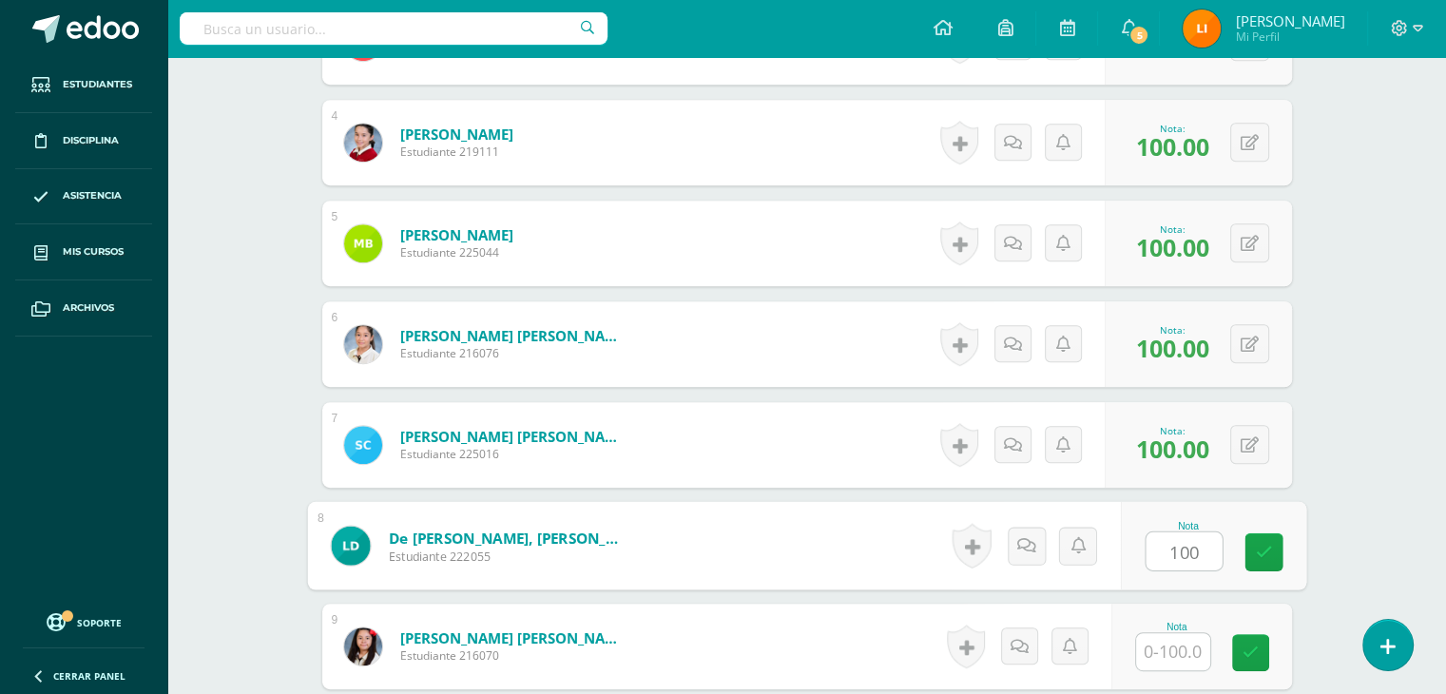
type input "100"
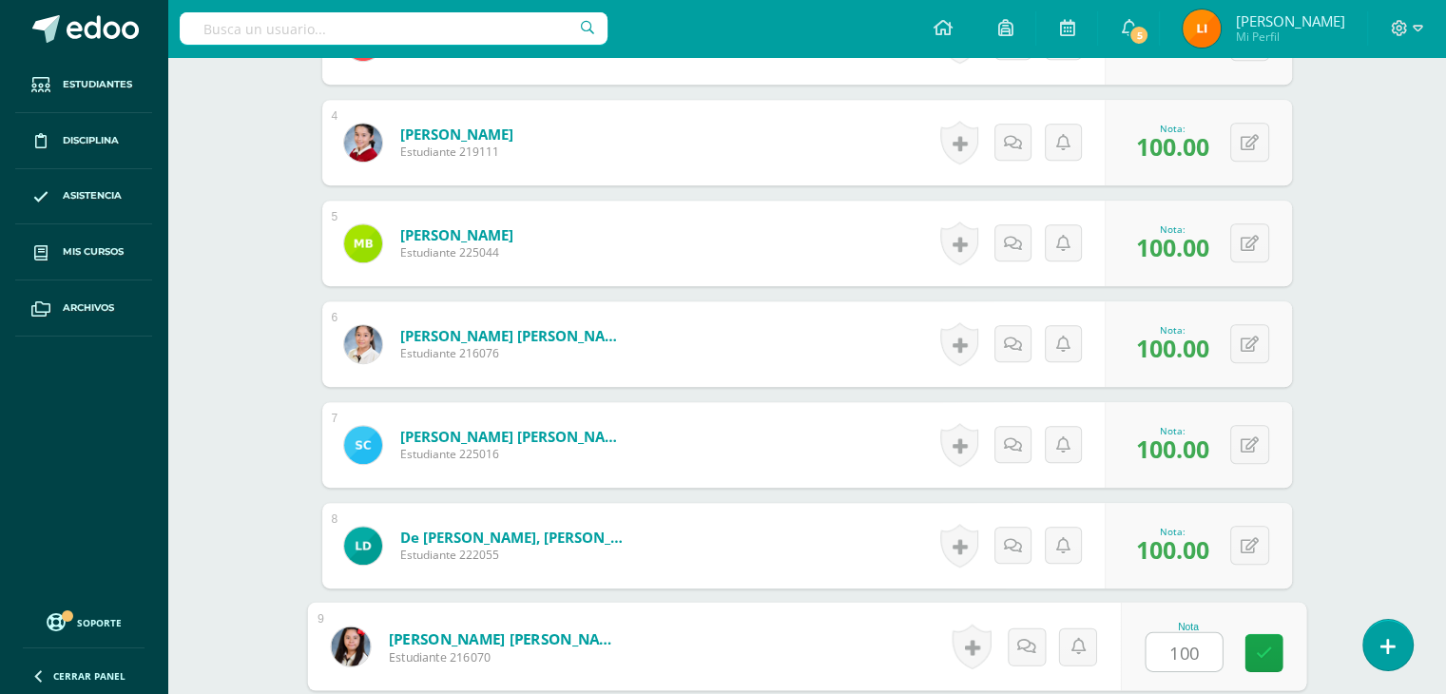
type input "100"
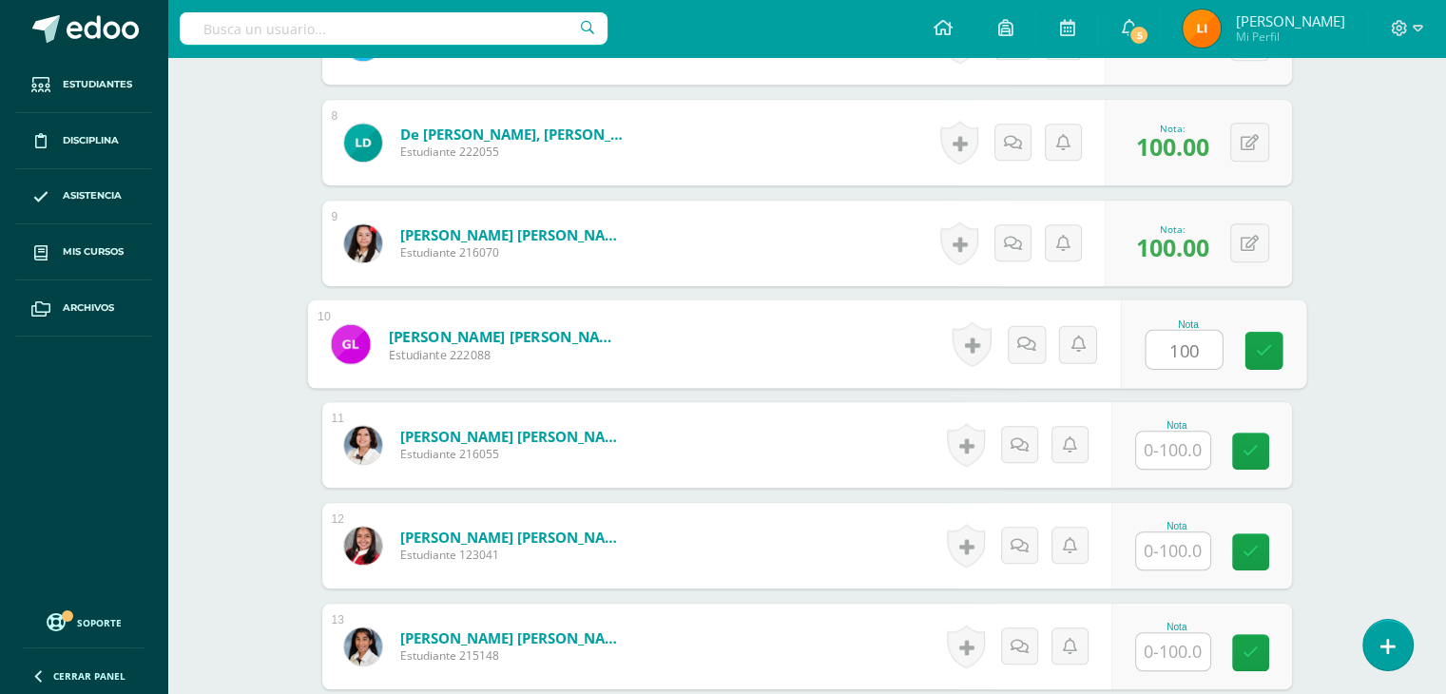
type input "100"
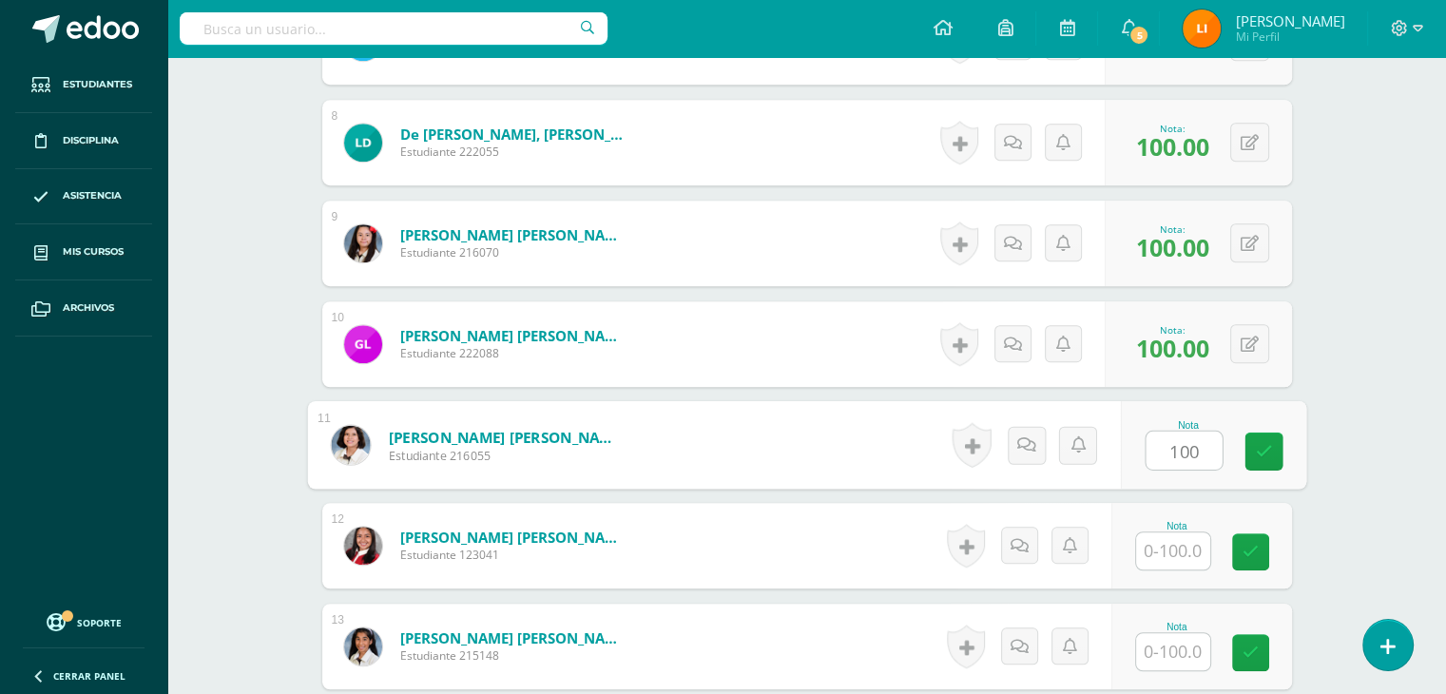
type input "100"
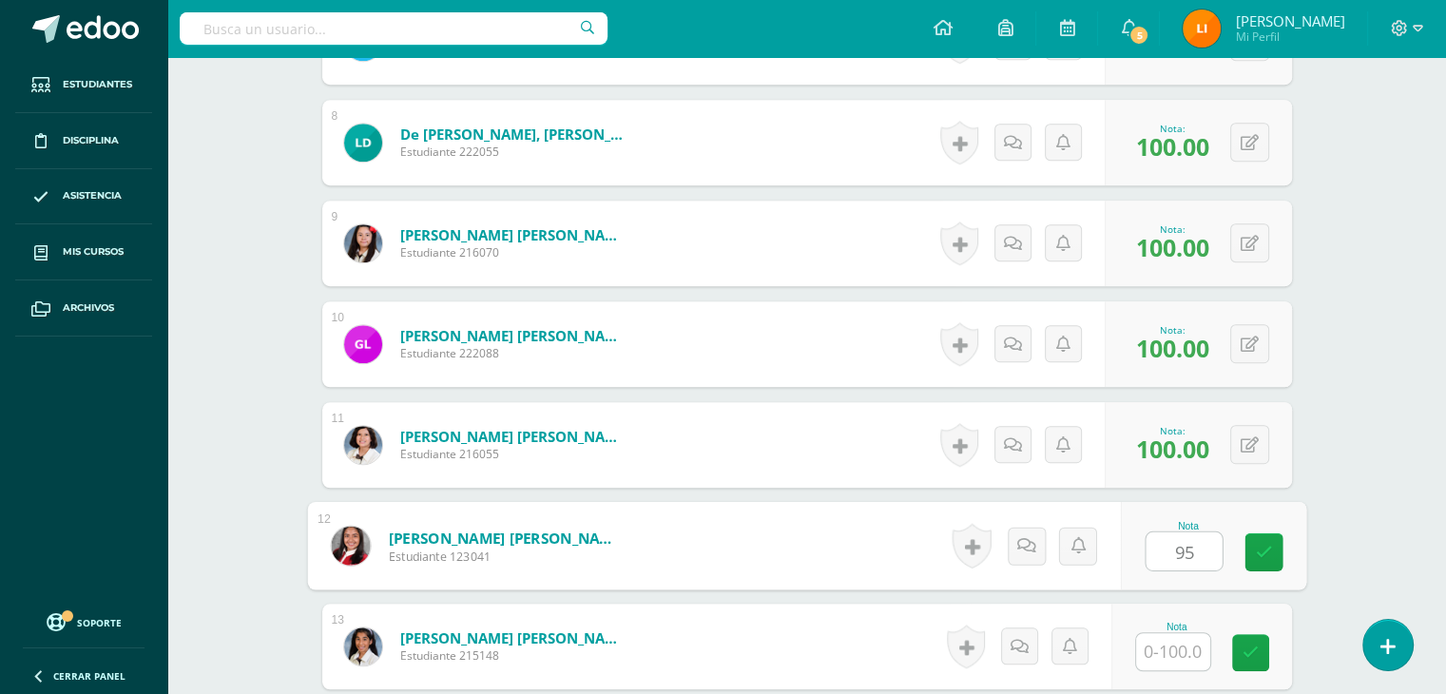
type input "95"
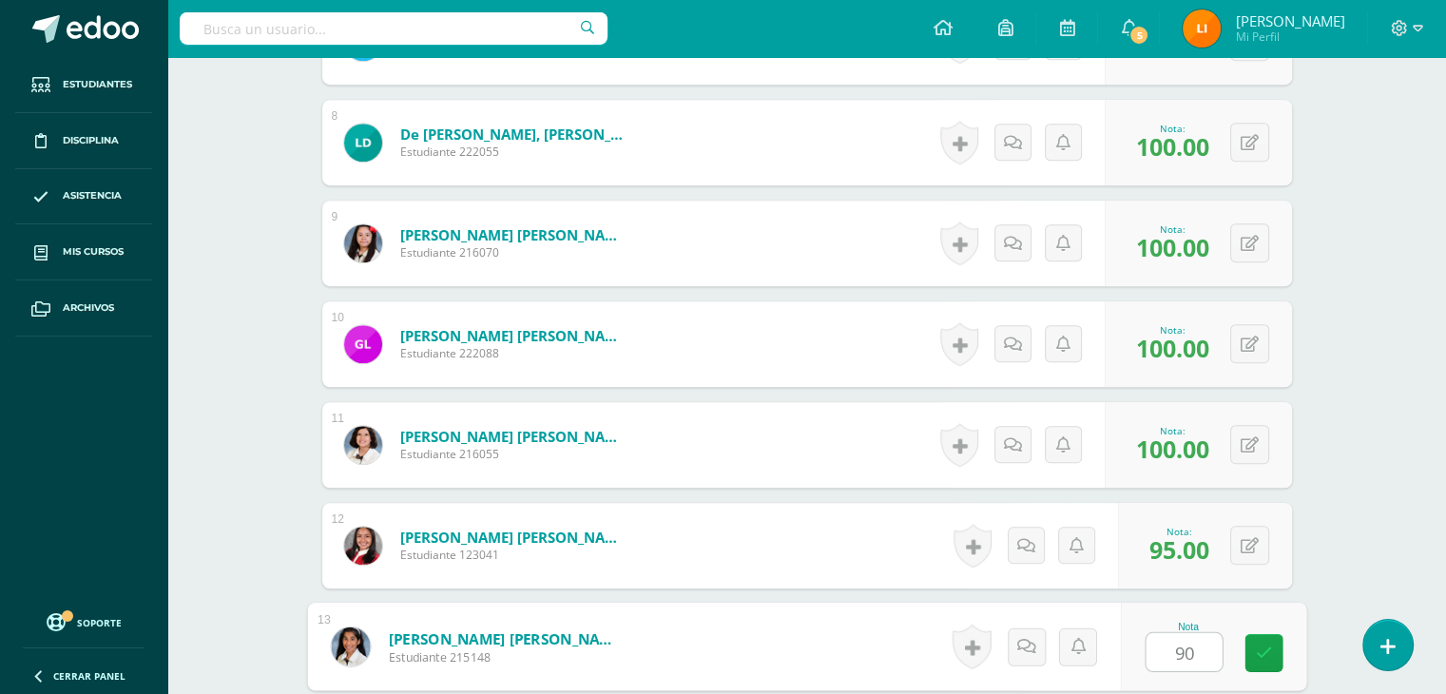
type input "90"
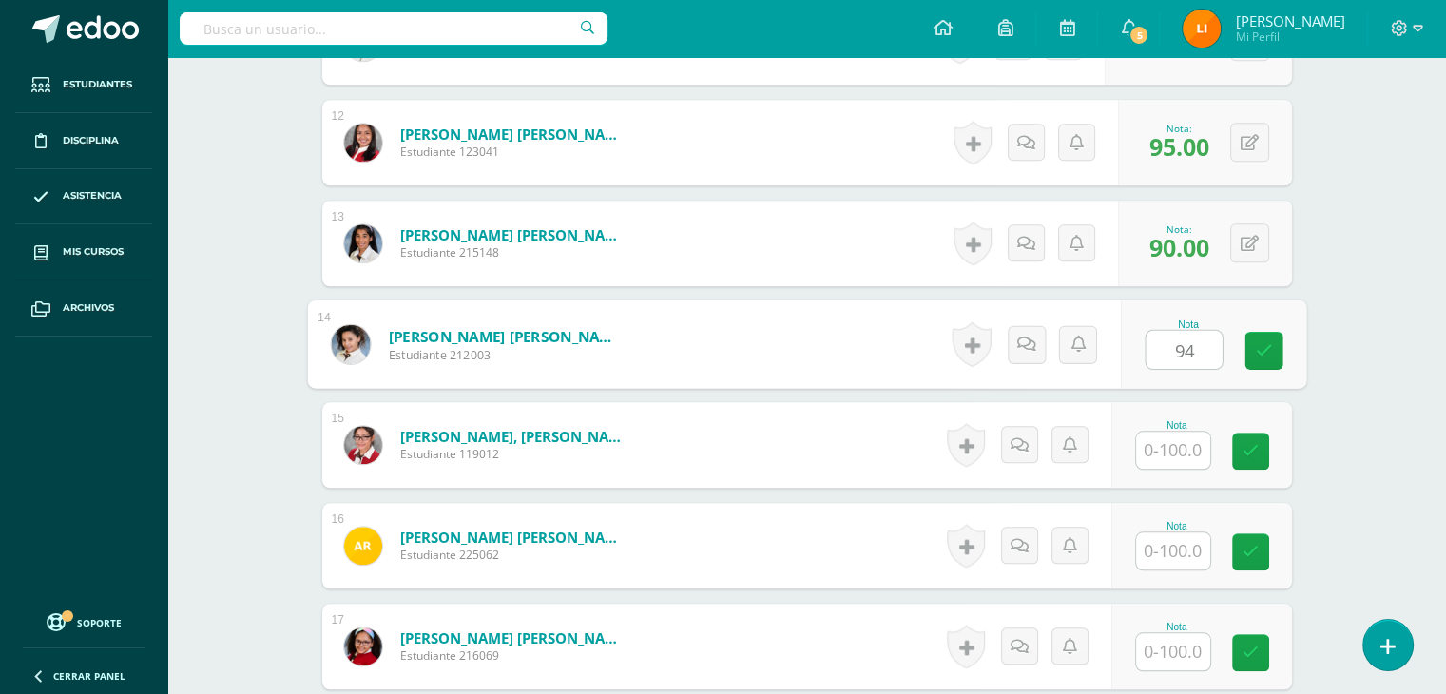
type input "94"
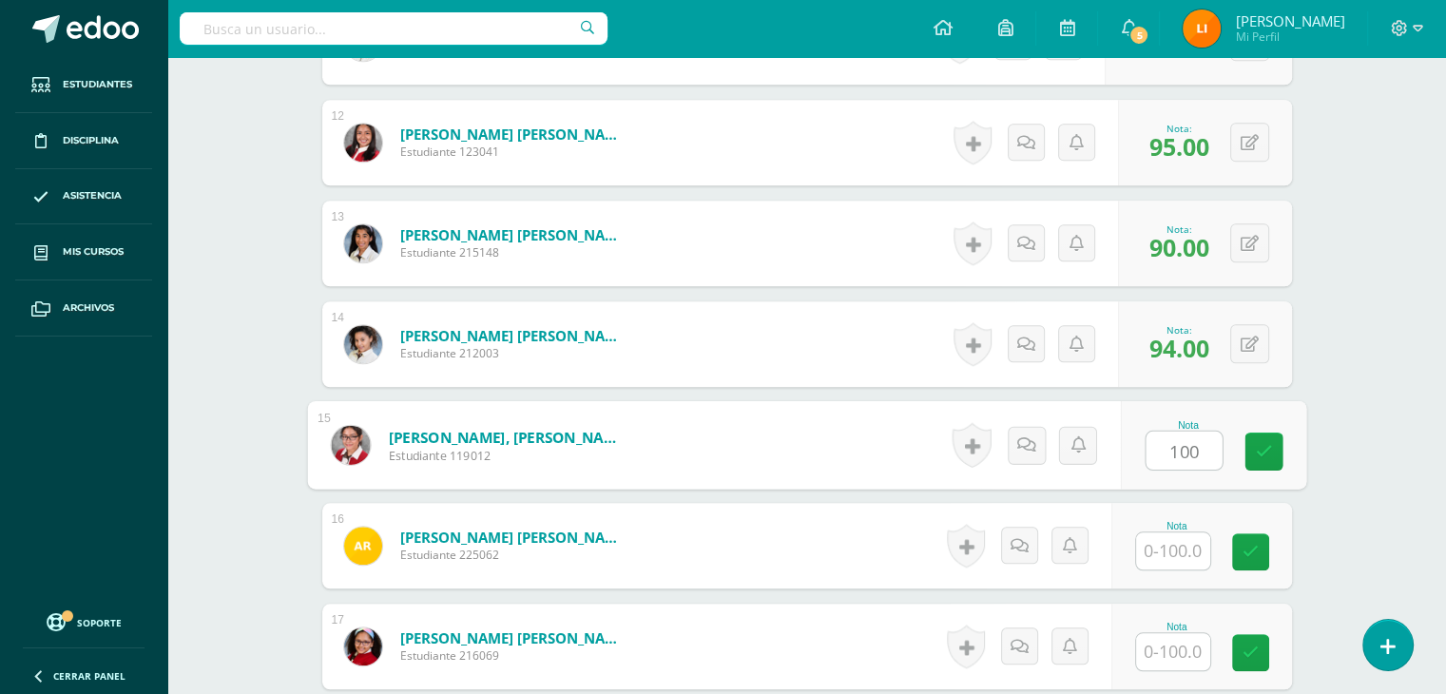
type input "100"
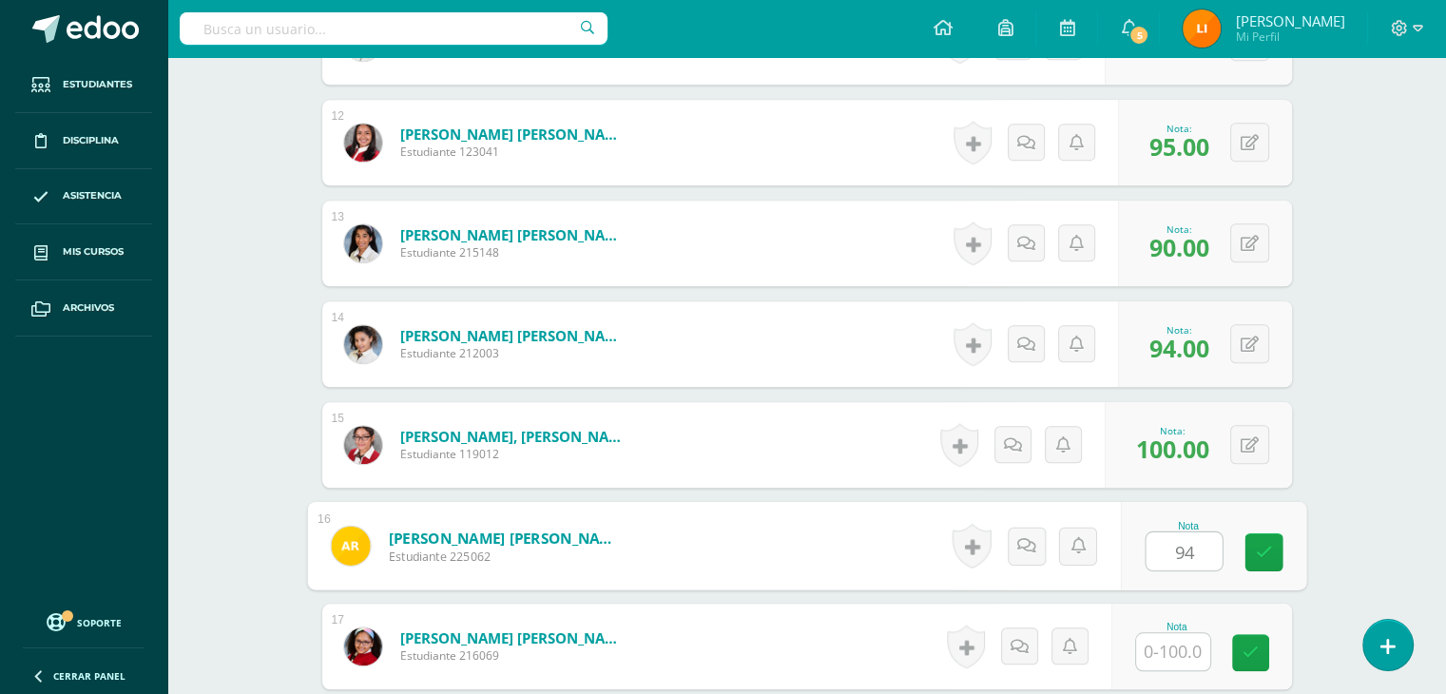
type input "94"
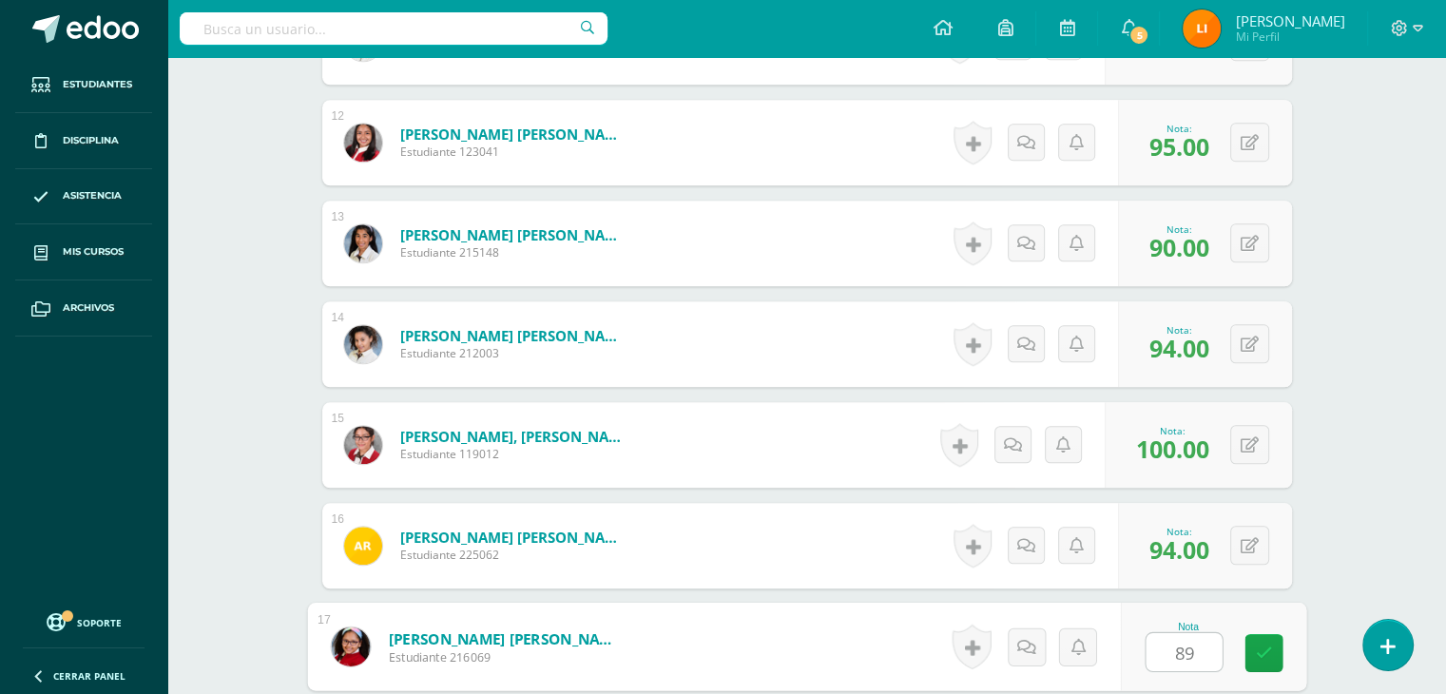
type input "89"
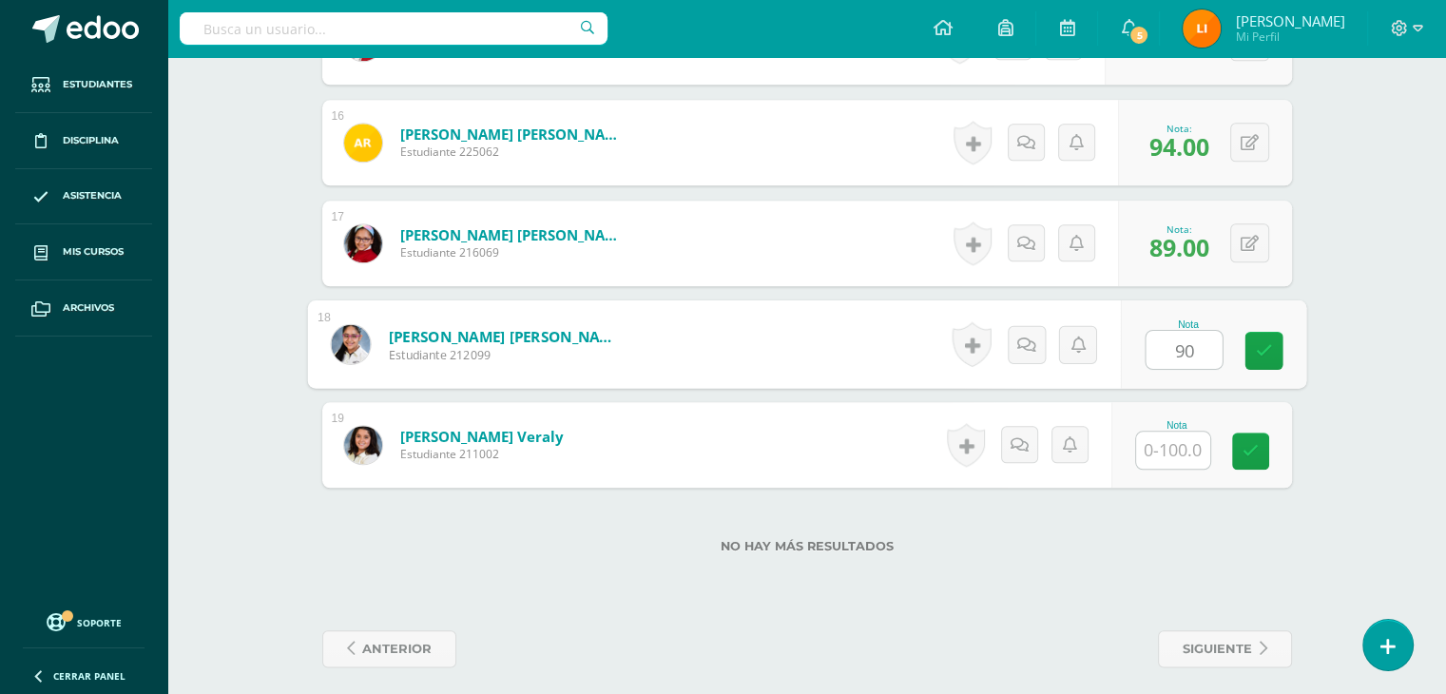
type input "90"
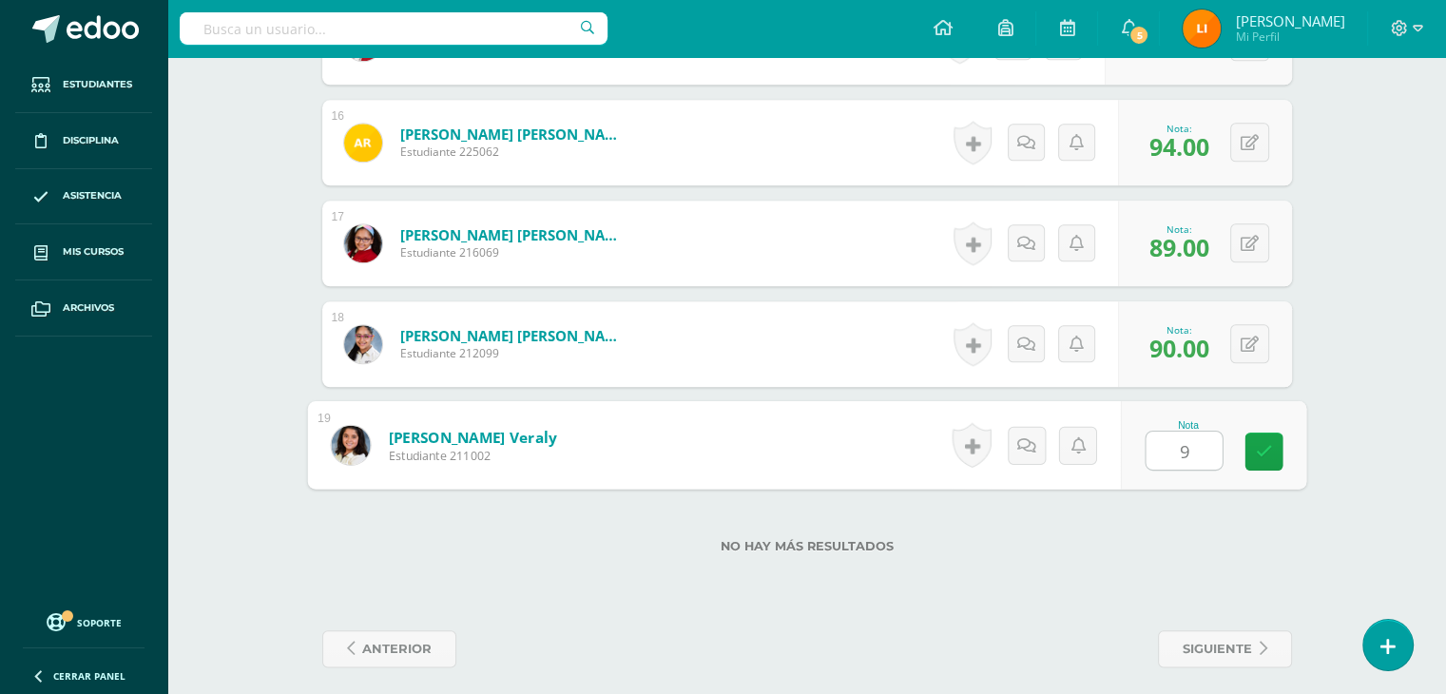
type input "90"
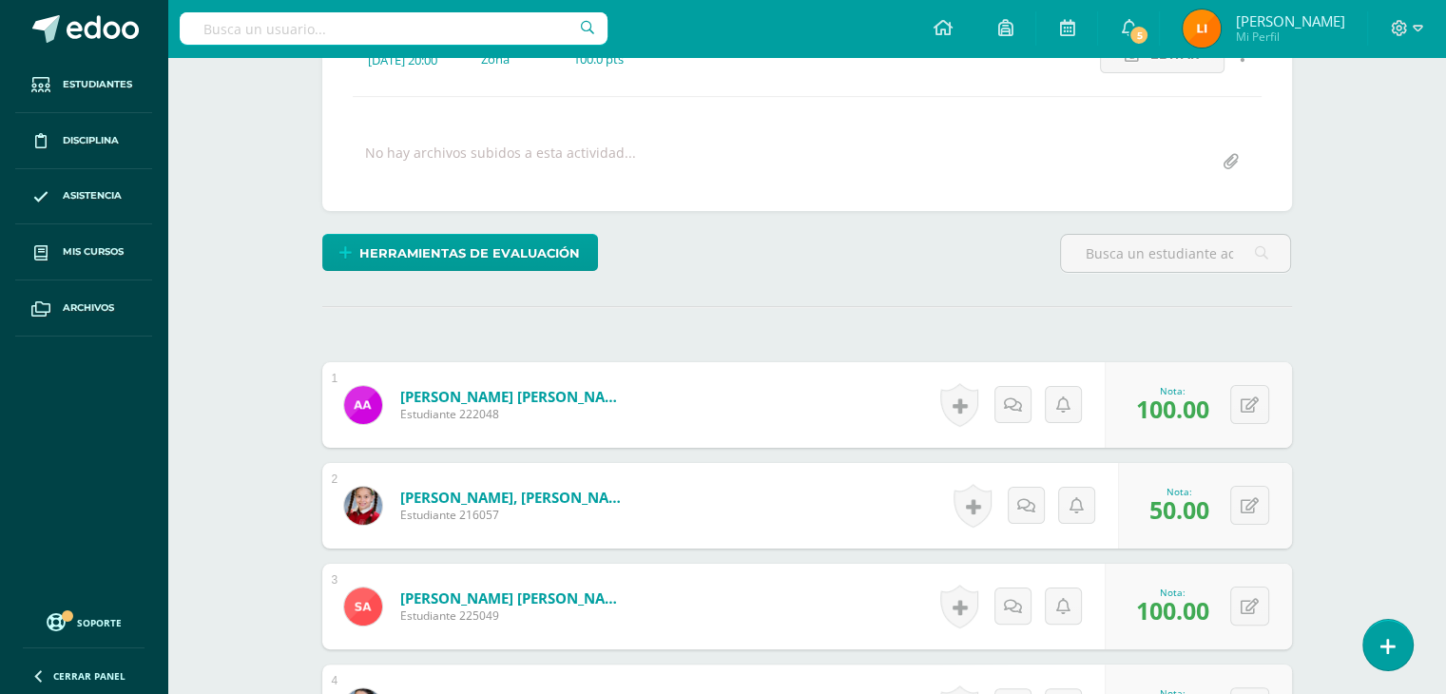
scroll to position [76, 0]
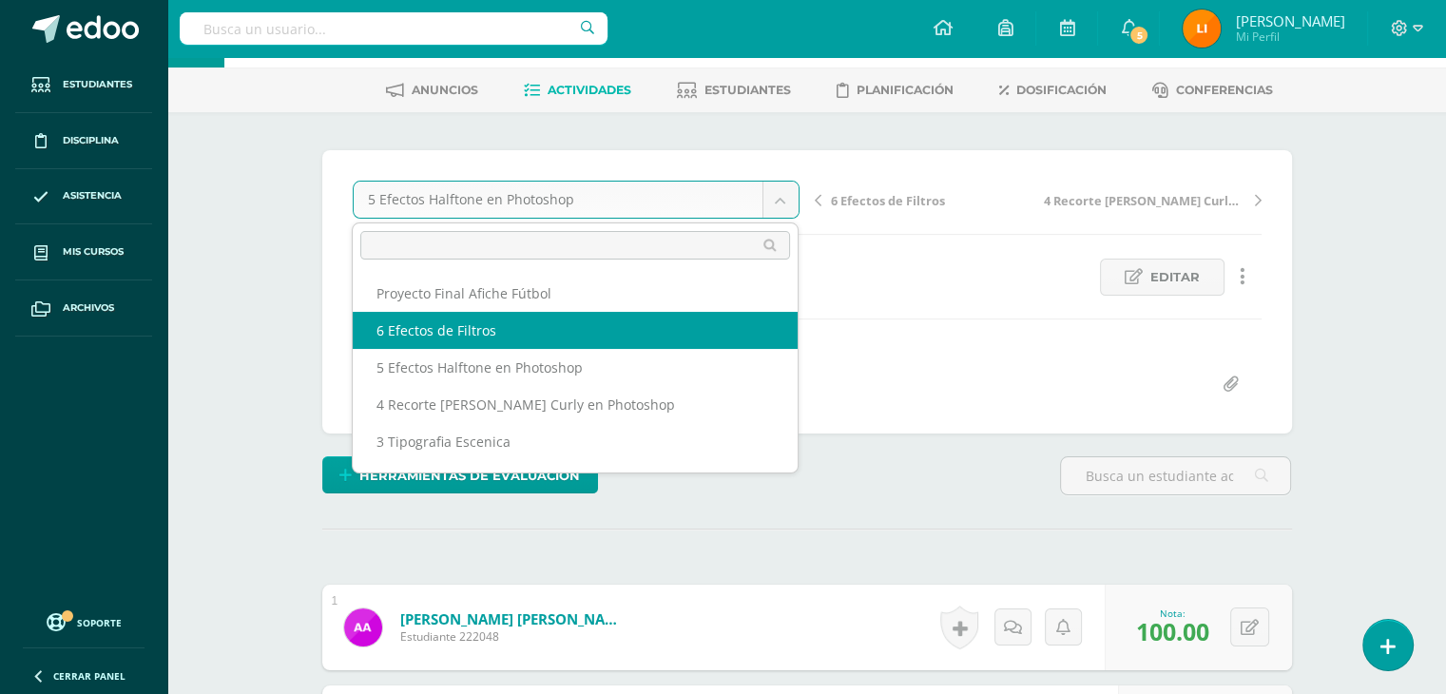
select select "/dashboard/teacher/grade-activity/211855/"
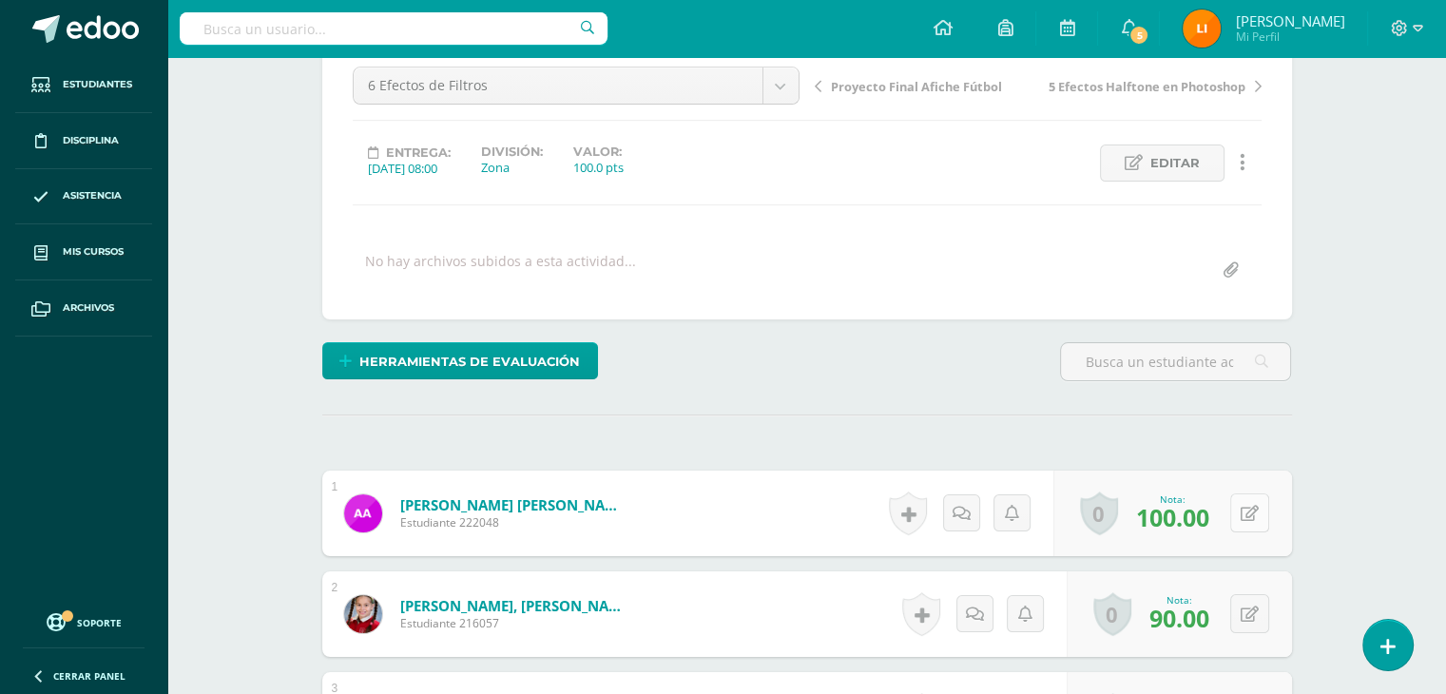
scroll to position [190, 0]
click at [1257, 507] on icon at bounding box center [1249, 514] width 18 height 16
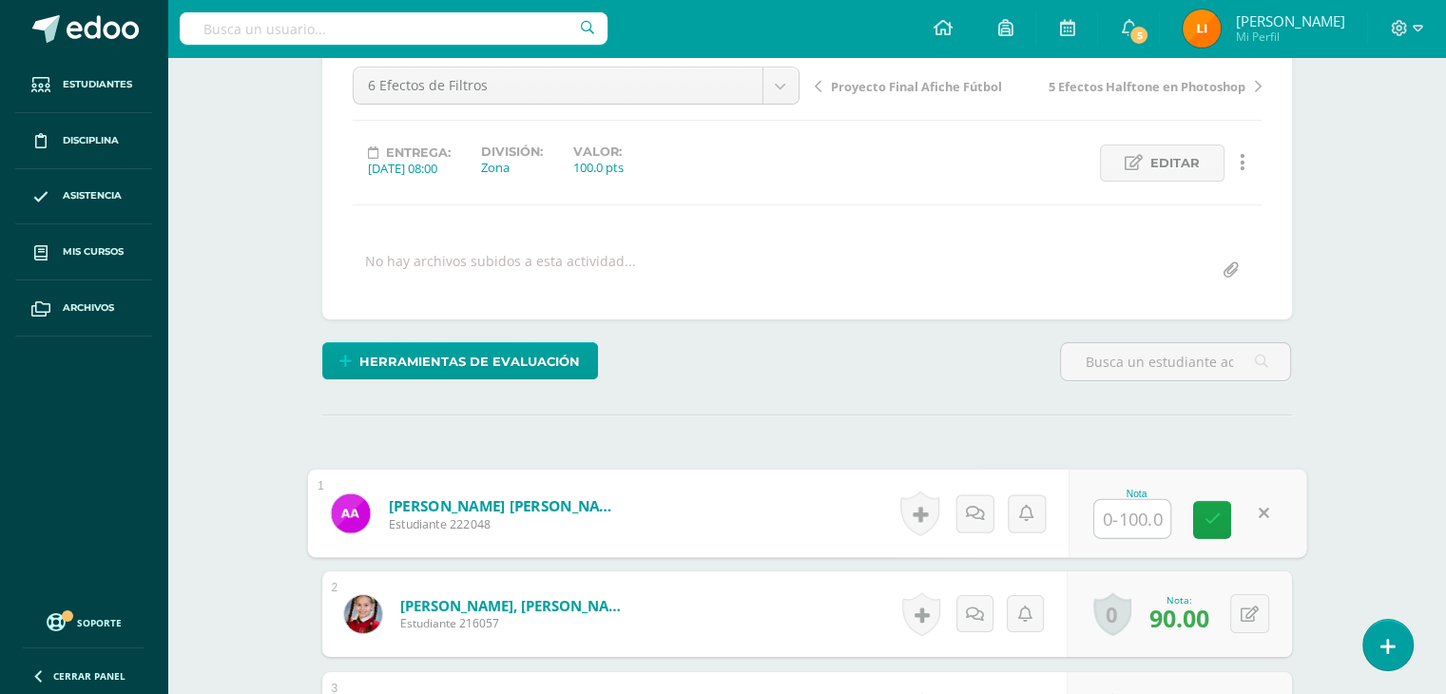
scroll to position [191, 0]
type input "89"
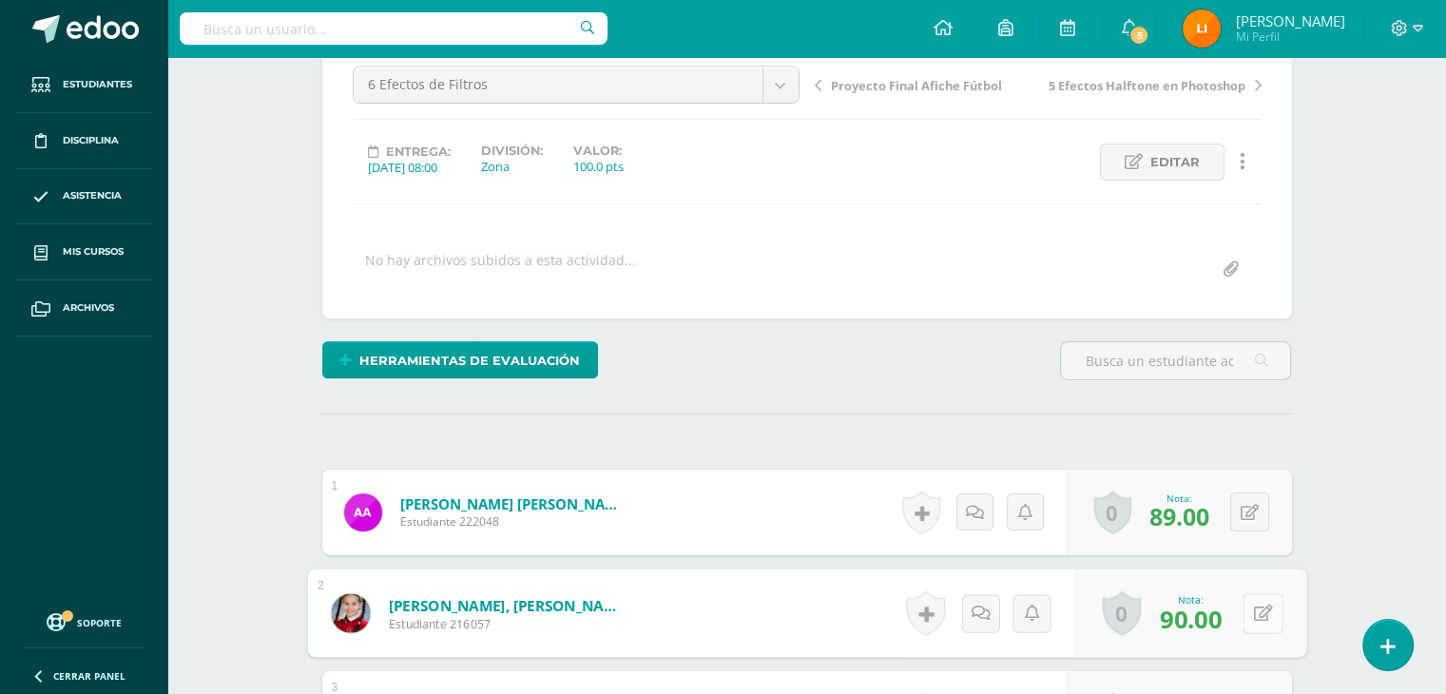
click at [1249, 621] on button at bounding box center [1262, 613] width 40 height 40
type input "75"
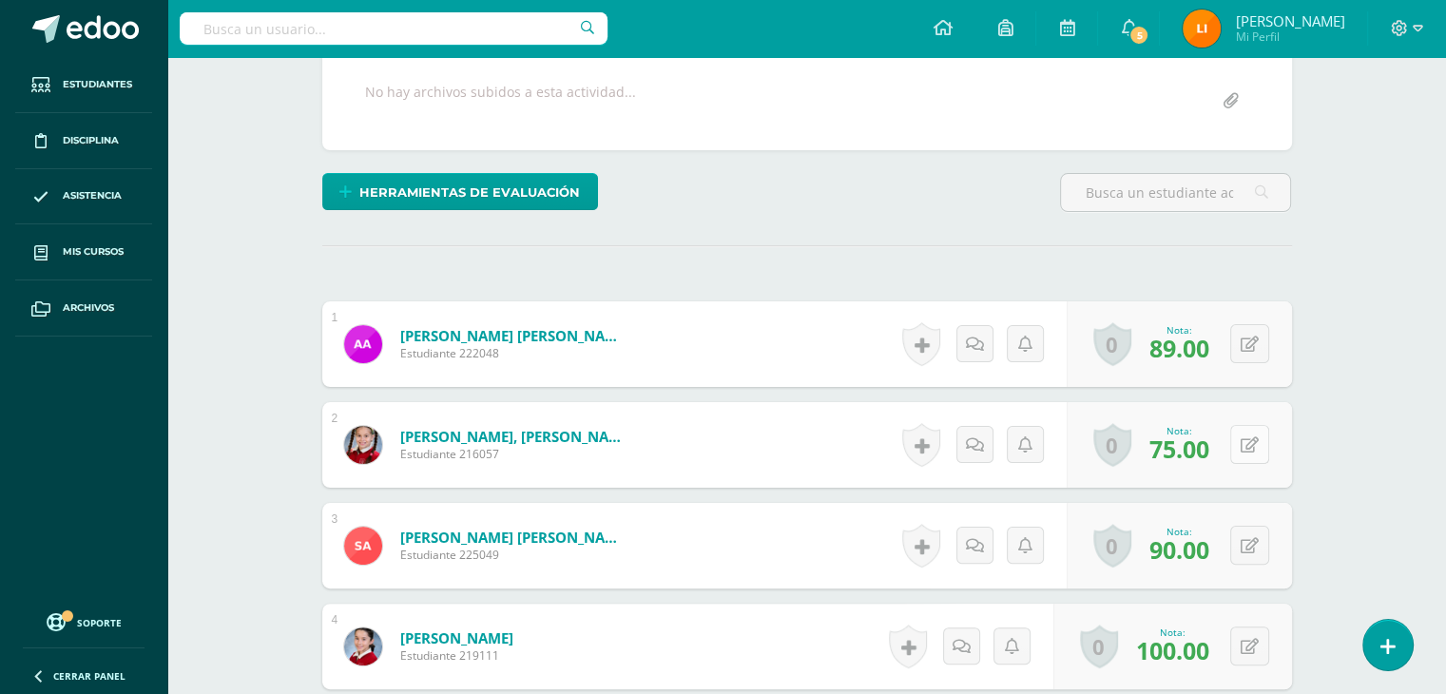
scroll to position [381, 0]
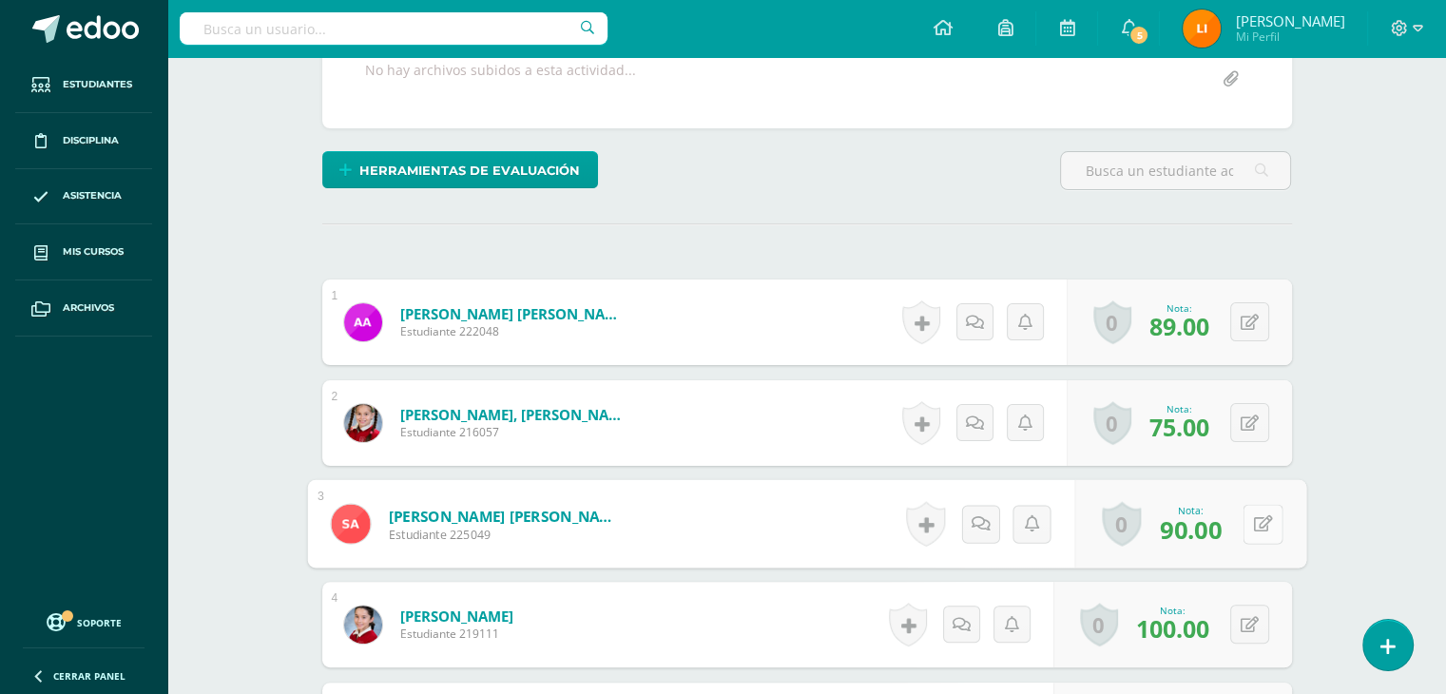
click at [1242, 511] on button at bounding box center [1262, 524] width 40 height 40
type input "75"
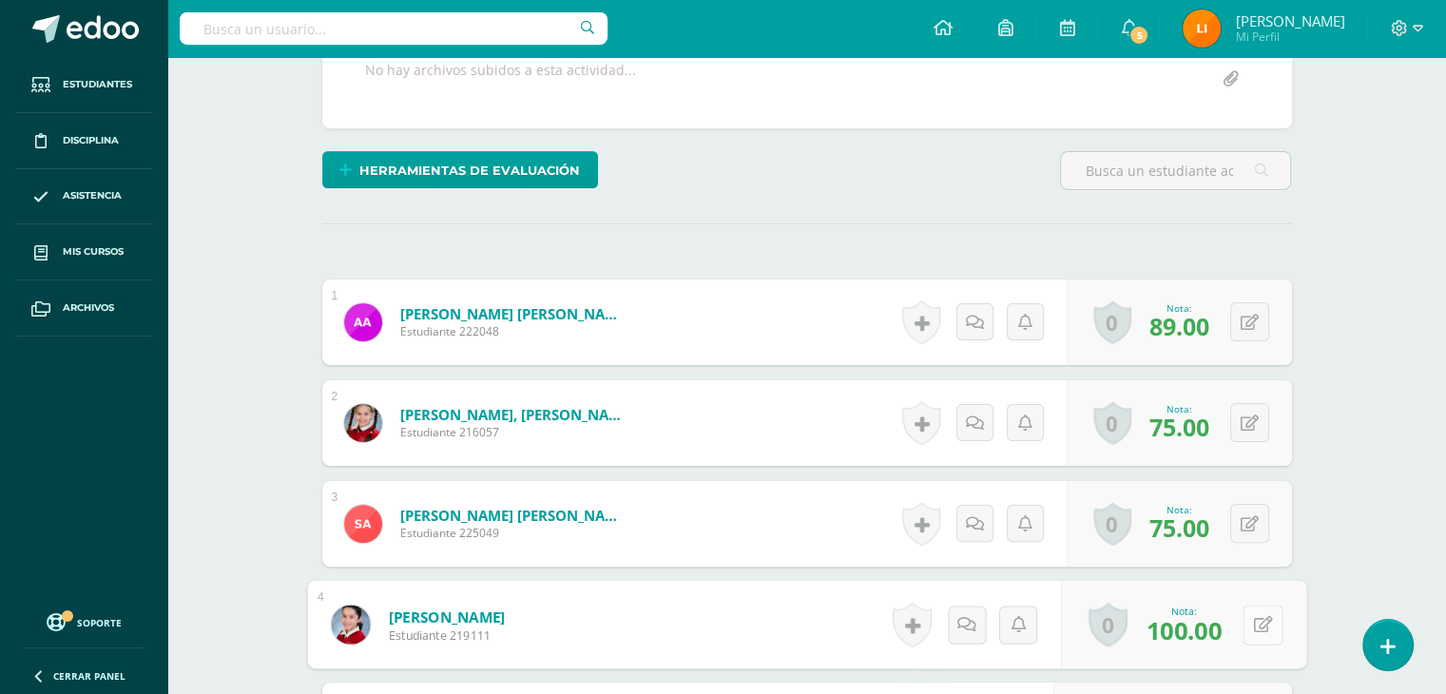
click at [1246, 610] on button at bounding box center [1262, 625] width 40 height 40
type input "90"
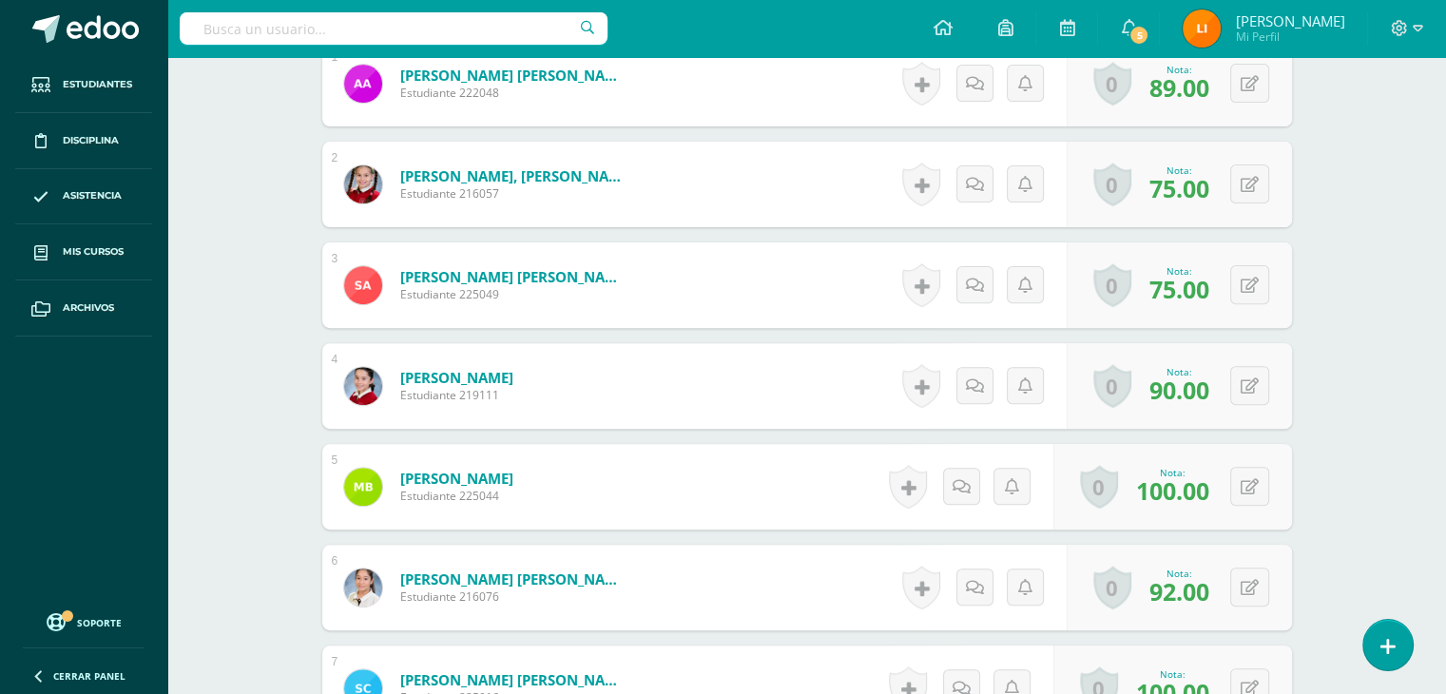
scroll to position [666, 0]
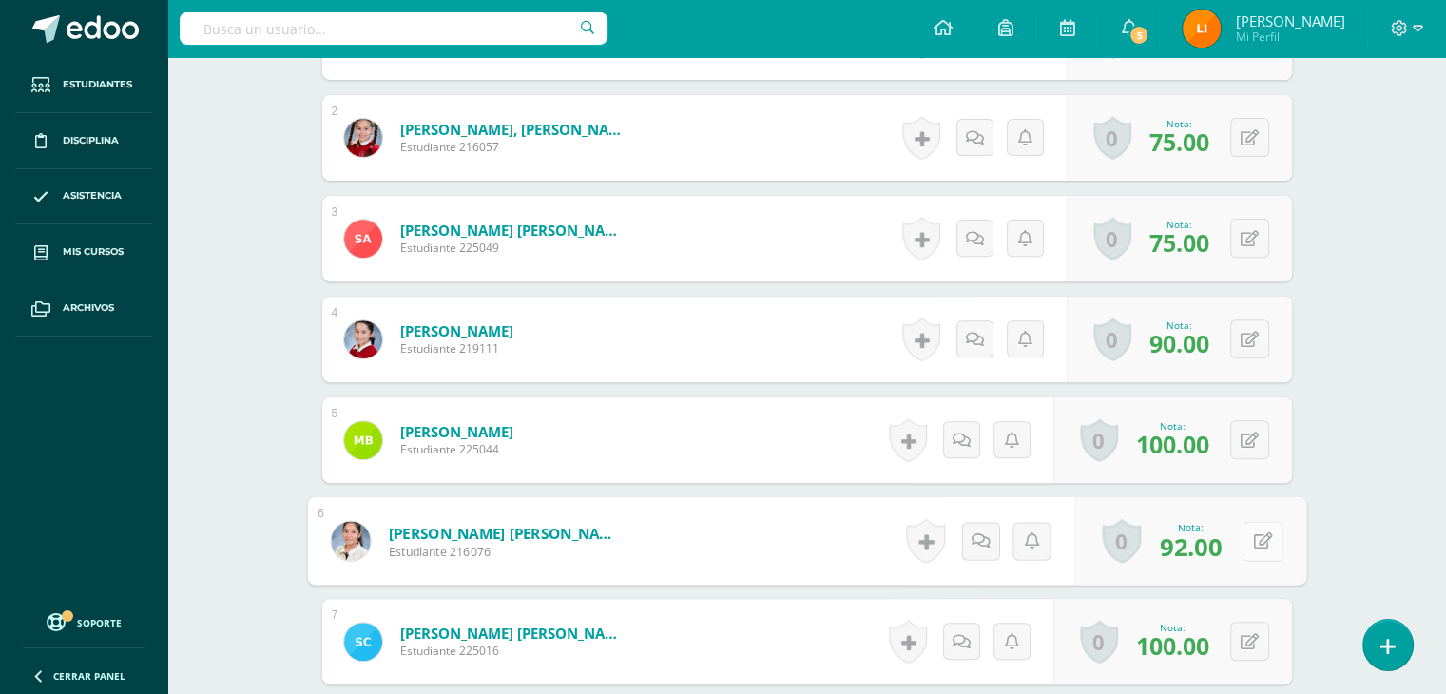
click at [1256, 532] on icon at bounding box center [1262, 540] width 19 height 16
type input "75"
click at [1248, 533] on button at bounding box center [1249, 540] width 39 height 39
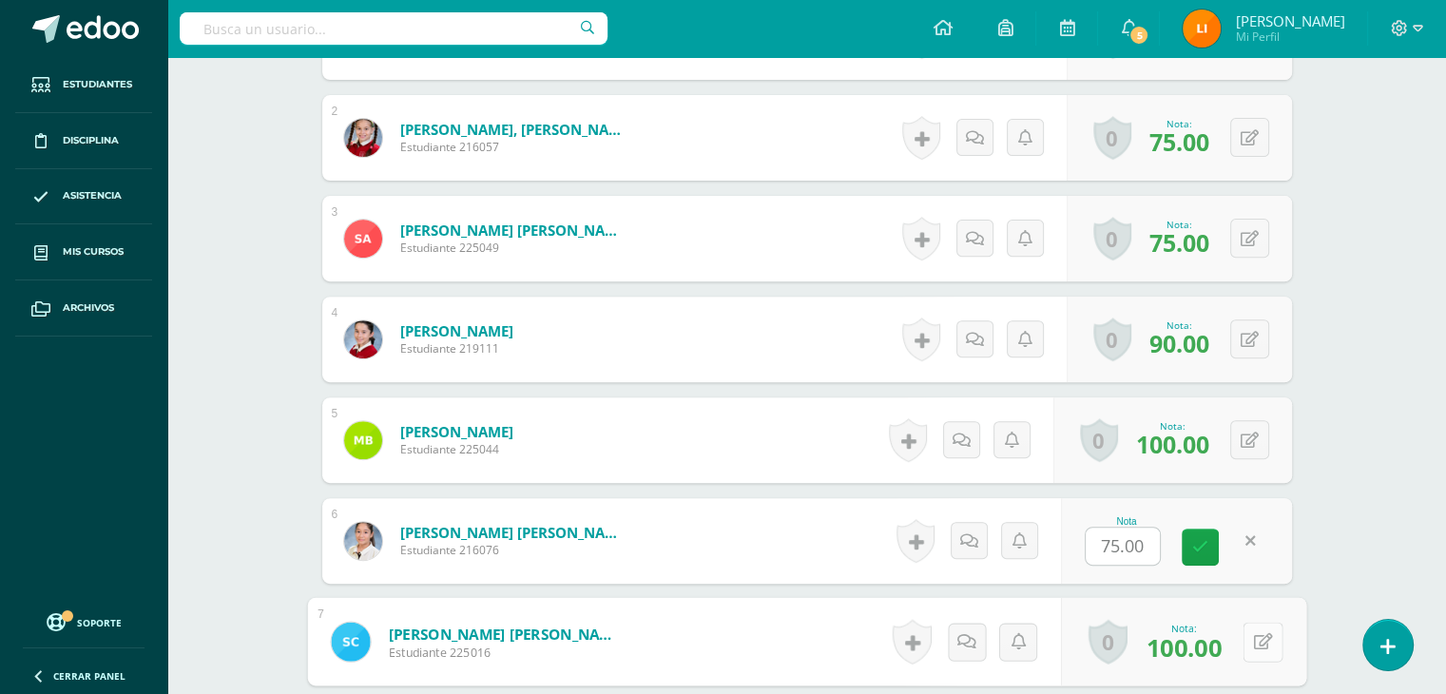
click at [1247, 638] on button at bounding box center [1262, 642] width 40 height 40
type input "95"
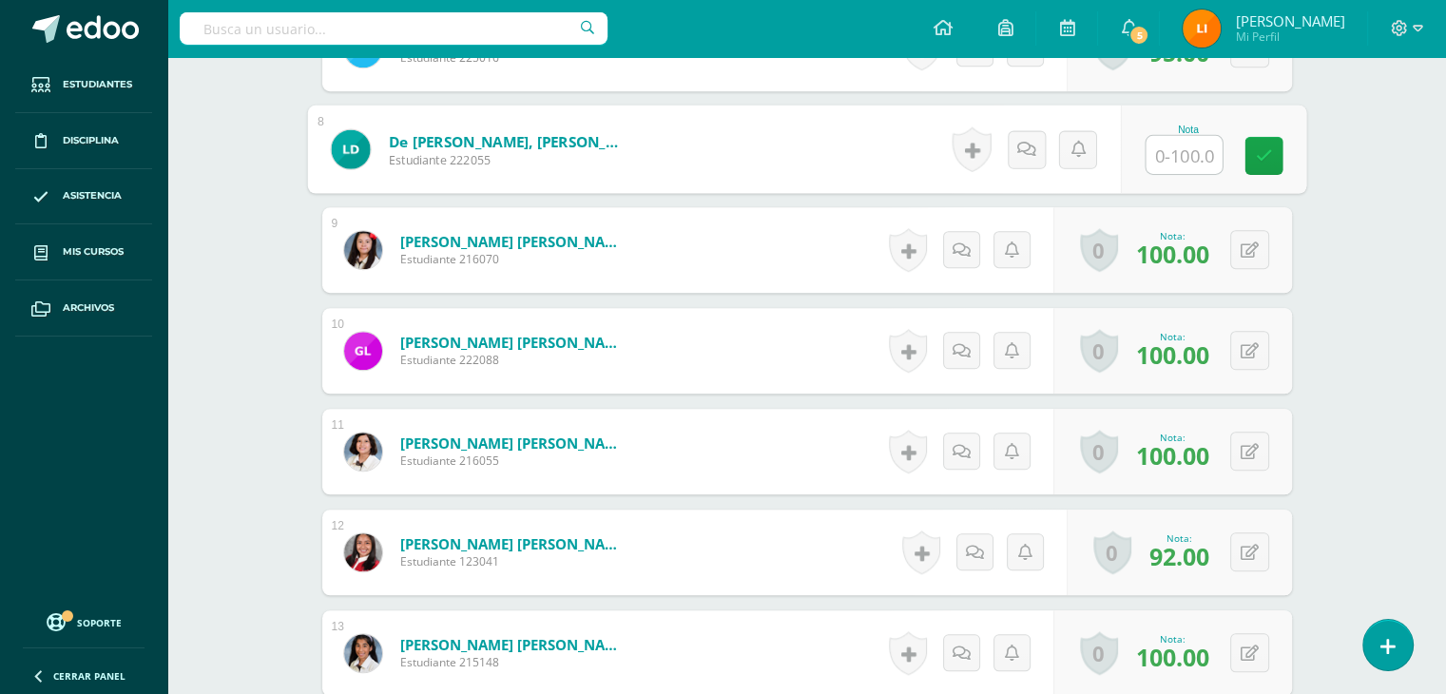
scroll to position [1255, 0]
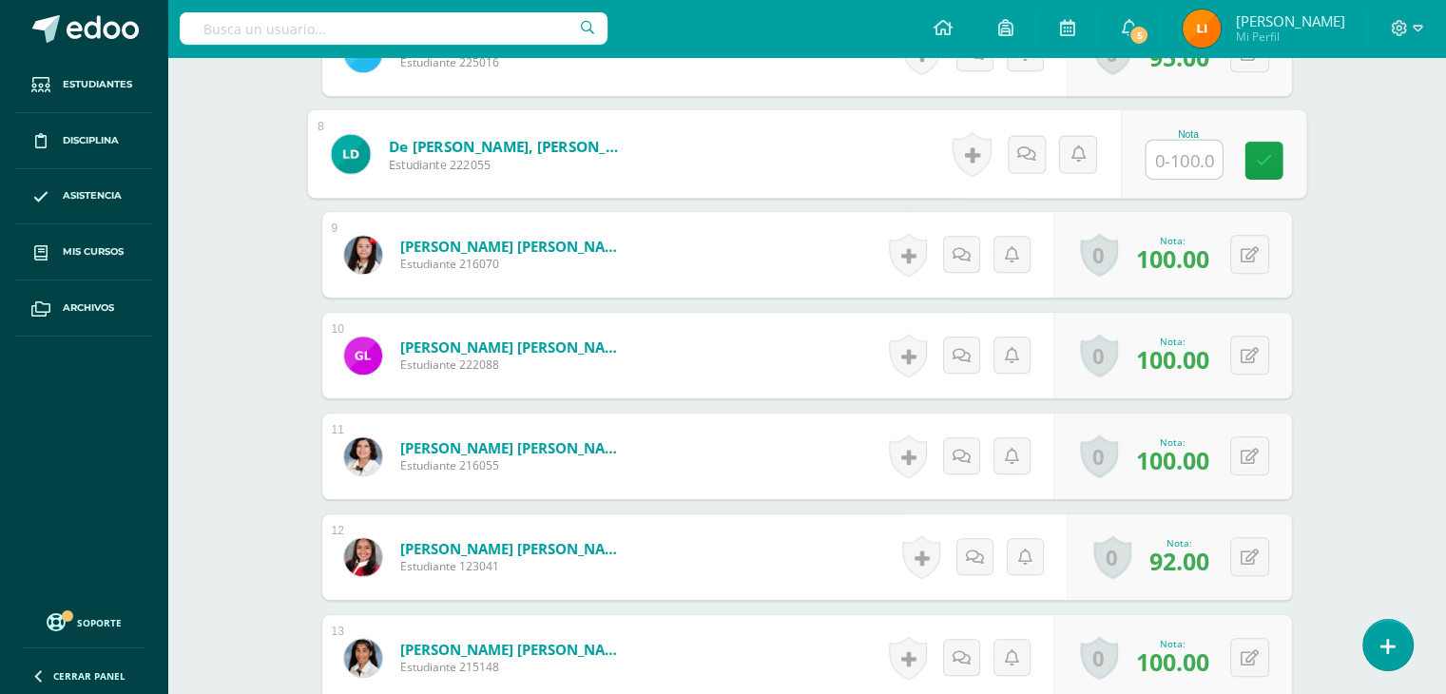
click at [1172, 161] on input "text" at bounding box center [1183, 160] width 76 height 38
type input "50"
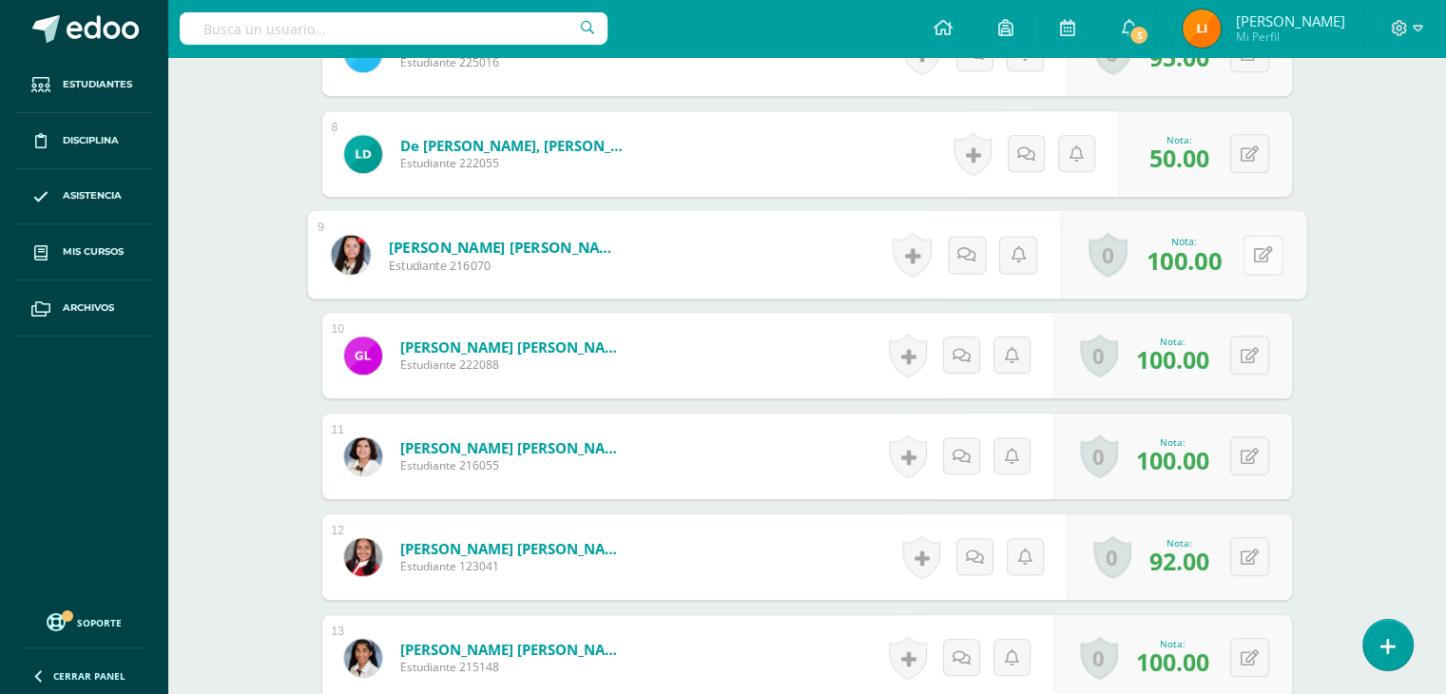
click at [1242, 259] on button at bounding box center [1262, 255] width 40 height 40
type input "50"
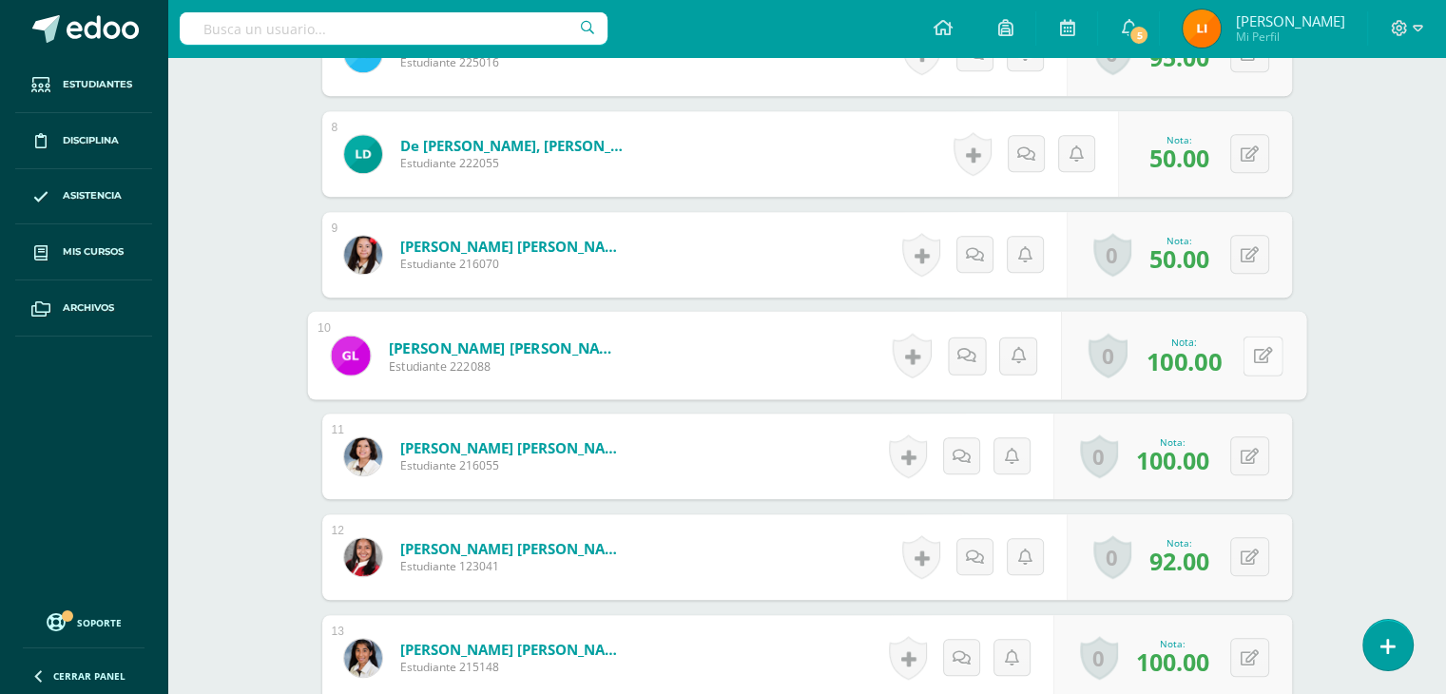
click at [1249, 367] on button at bounding box center [1262, 356] width 40 height 40
type input "95"
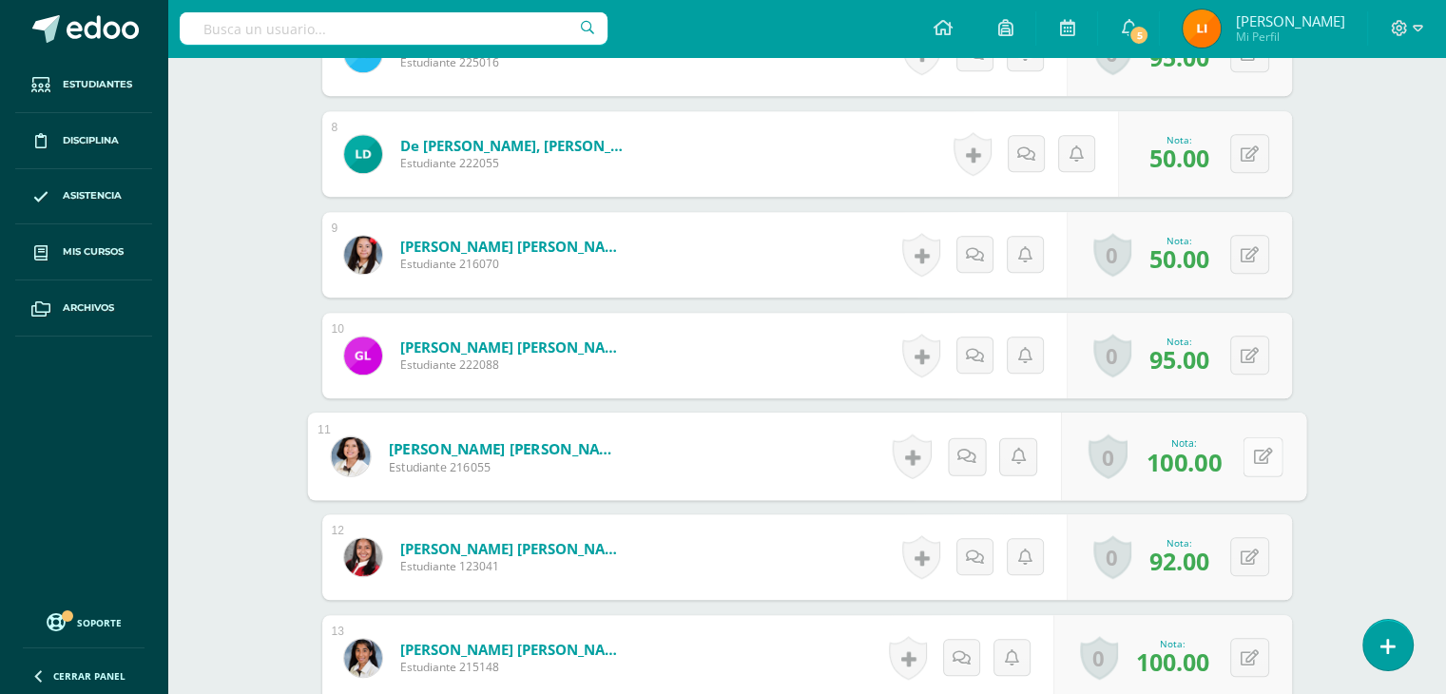
click at [1253, 458] on icon at bounding box center [1262, 456] width 19 height 16
type input "80"
click at [1238, 550] on button at bounding box center [1249, 556] width 39 height 39
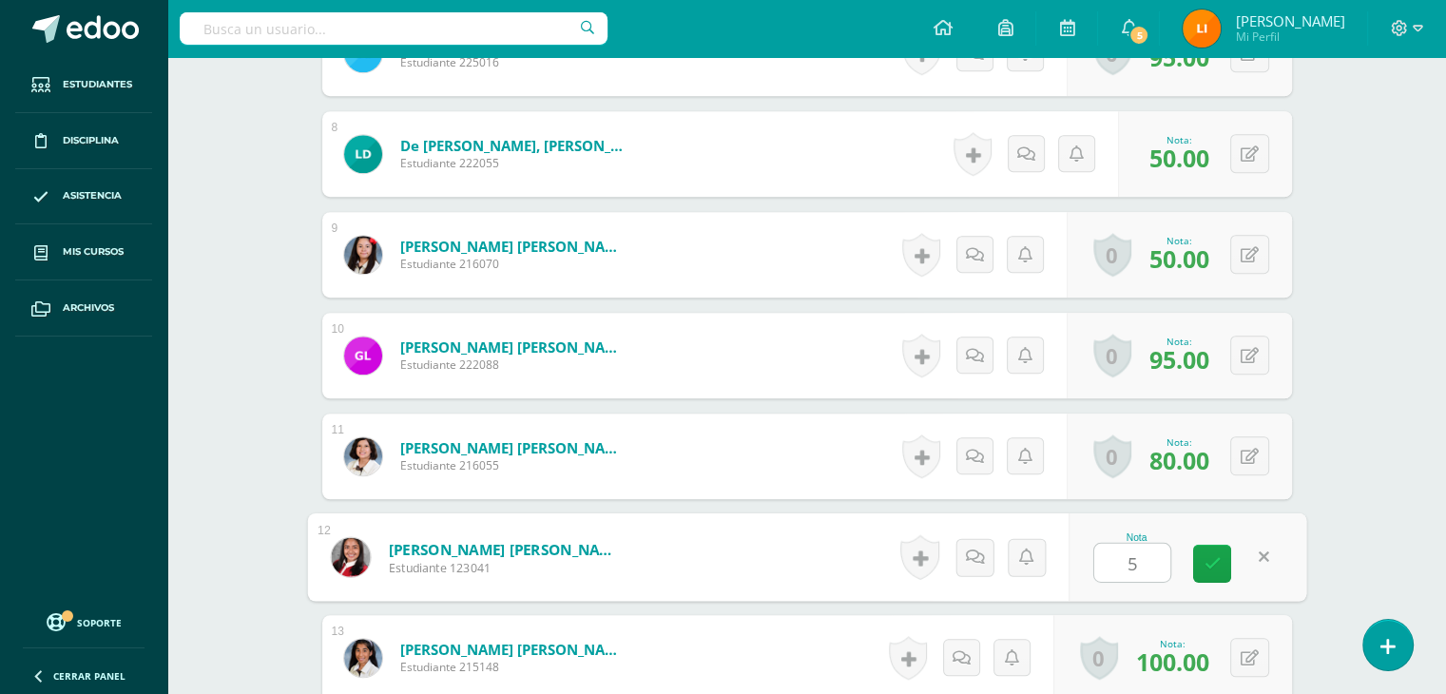
type input "50"
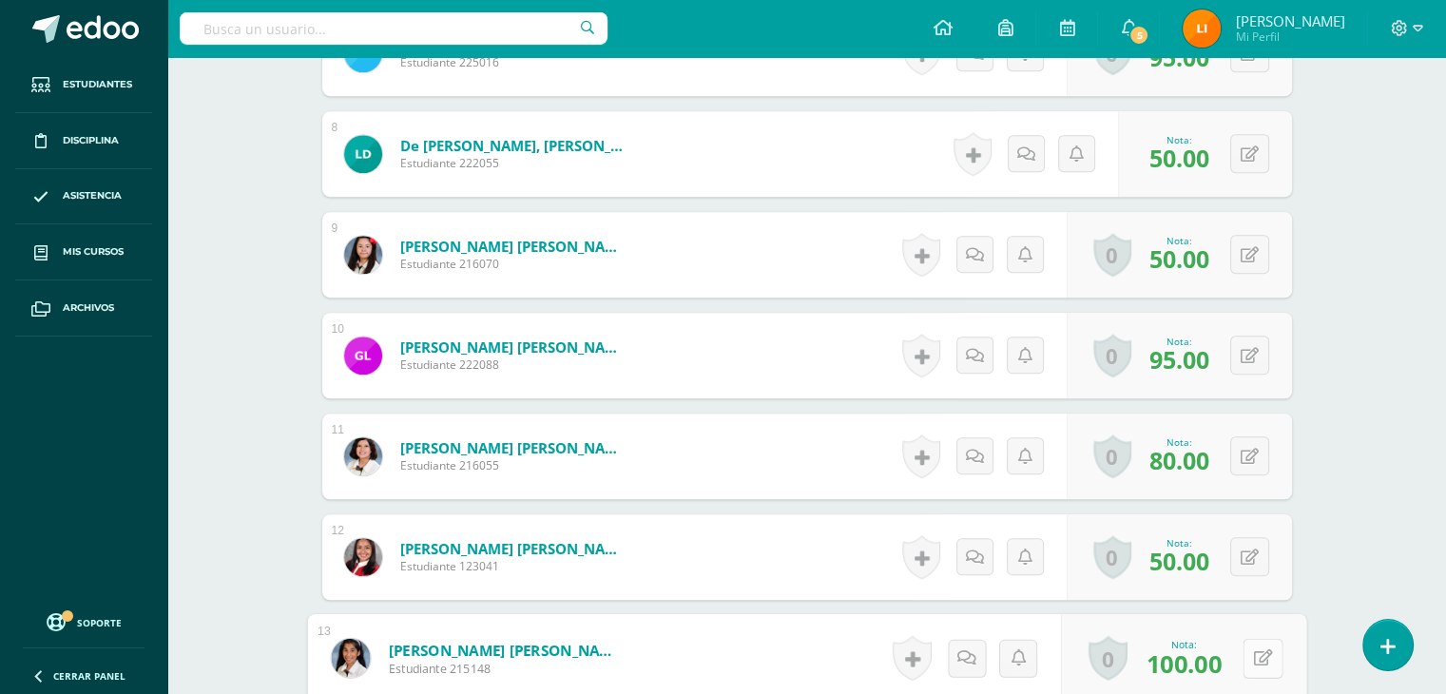
click at [1258, 656] on button at bounding box center [1262, 658] width 40 height 40
type input "50"
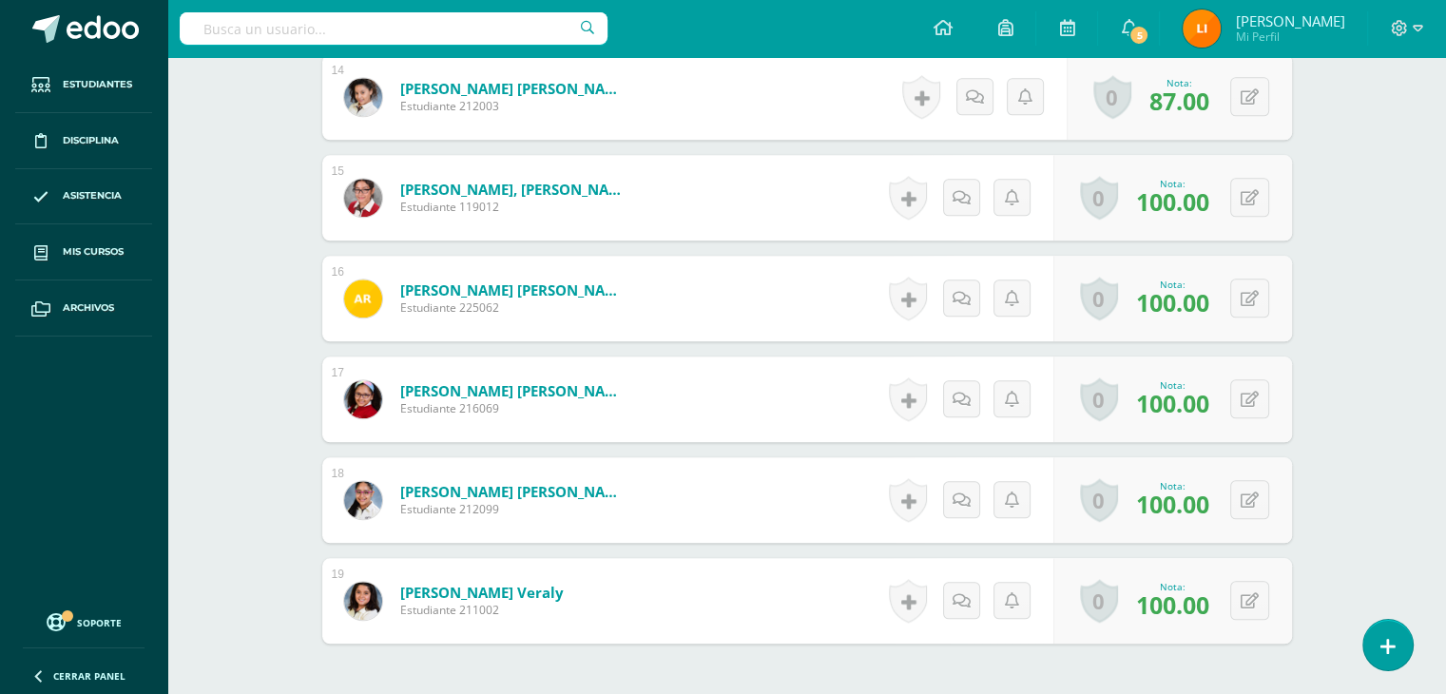
scroll to position [1920, 0]
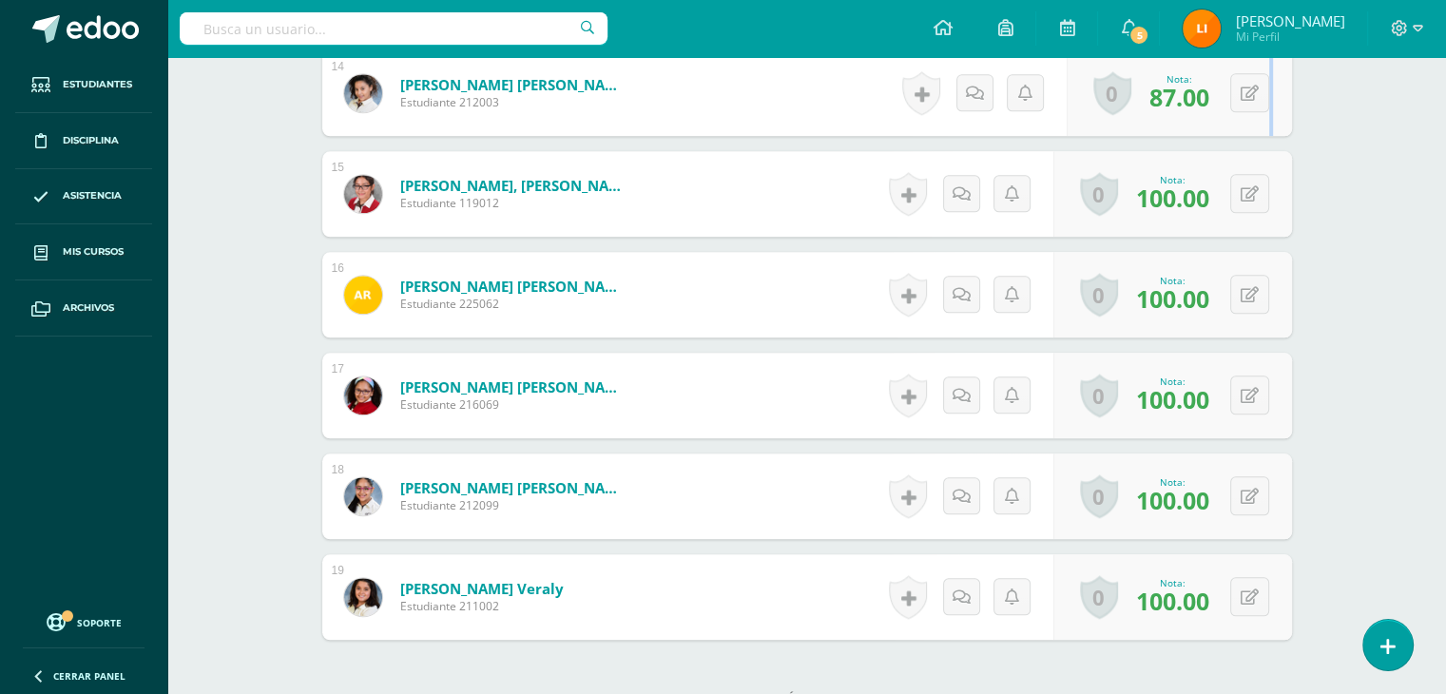
click at [1270, 95] on div "0 Logros Logros obtenidos Aún no hay logros agregados Nota: 87.00" at bounding box center [1178, 93] width 225 height 86
click at [1258, 95] on button at bounding box center [1262, 93] width 40 height 40
type input "75"
click at [1157, 202] on span "100.00" at bounding box center [1172, 198] width 73 height 32
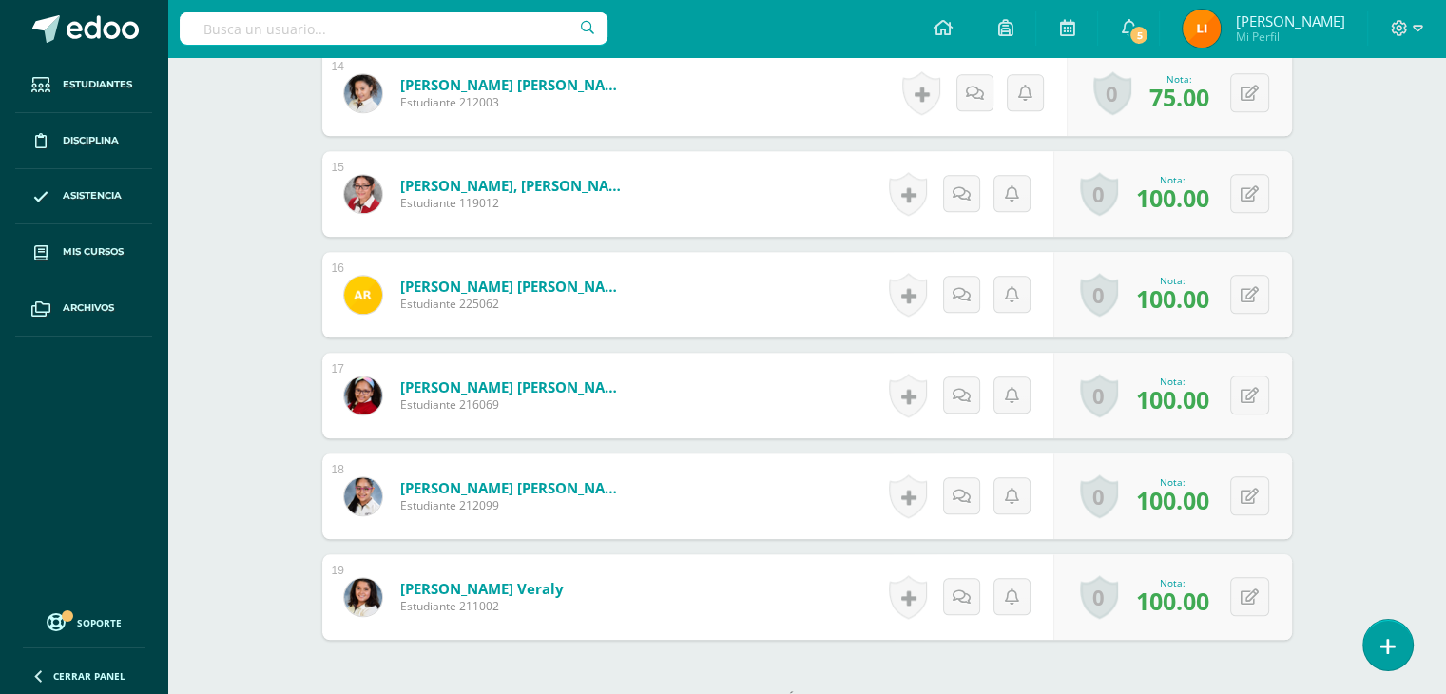
click at [1169, 202] on span "100.00" at bounding box center [1172, 198] width 73 height 32
click at [1232, 195] on div "0 Logros Logros obtenidos Aún no hay logros agregados Nota: 100.00" at bounding box center [1183, 194] width 245 height 88
click at [1258, 189] on icon at bounding box center [1262, 193] width 19 height 16
click at [1258, 189] on form "Pérez Leonardo, Diana Sofía Paola Estudiante 119012 Nota 100.00 0 Logros Logros…" at bounding box center [807, 194] width 970 height 86
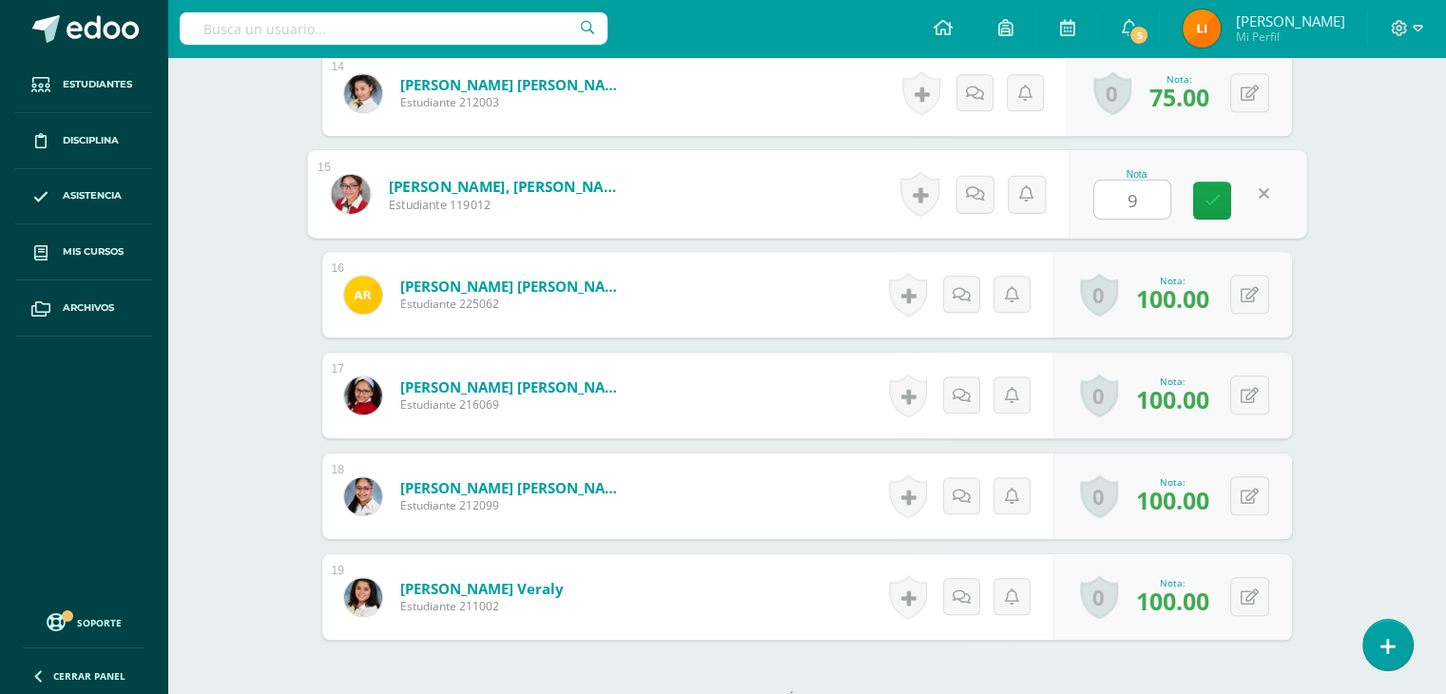
type input "94"
click at [1246, 290] on button at bounding box center [1249, 294] width 39 height 39
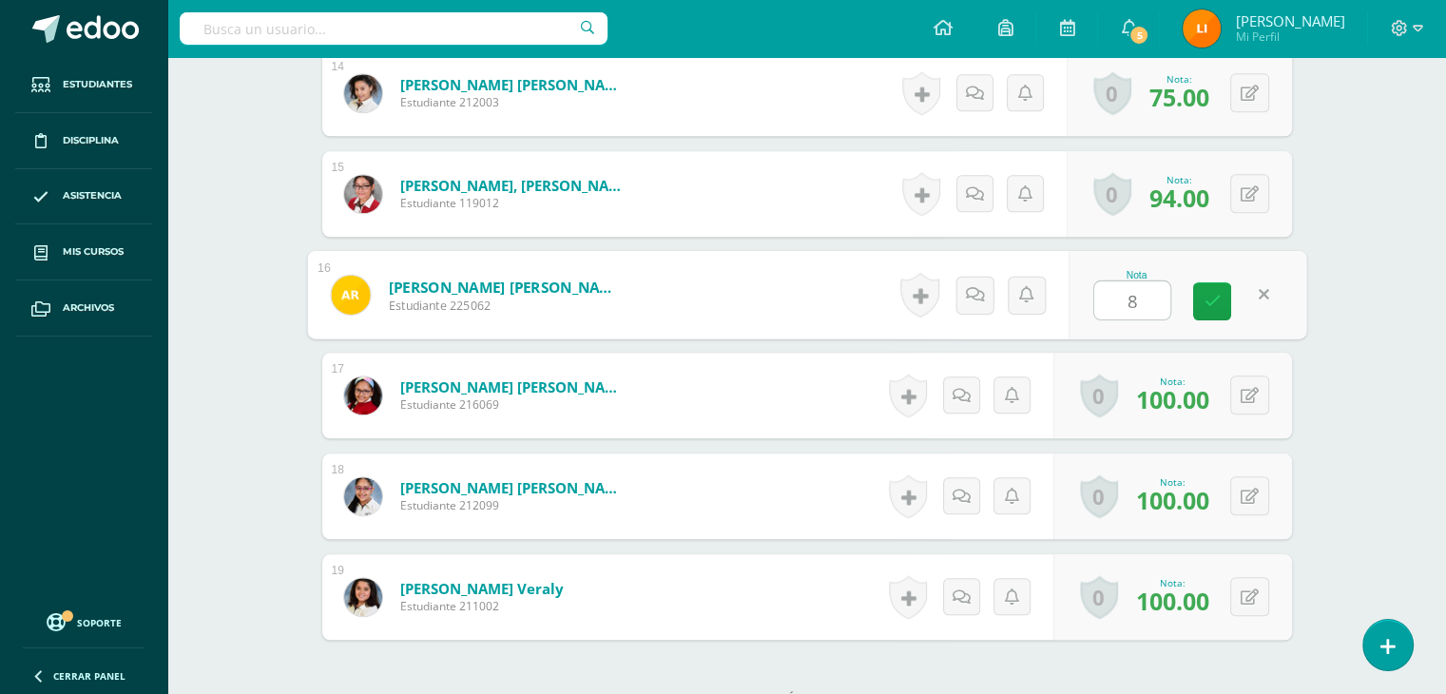
type input "80"
click at [1241, 388] on button at bounding box center [1249, 394] width 39 height 39
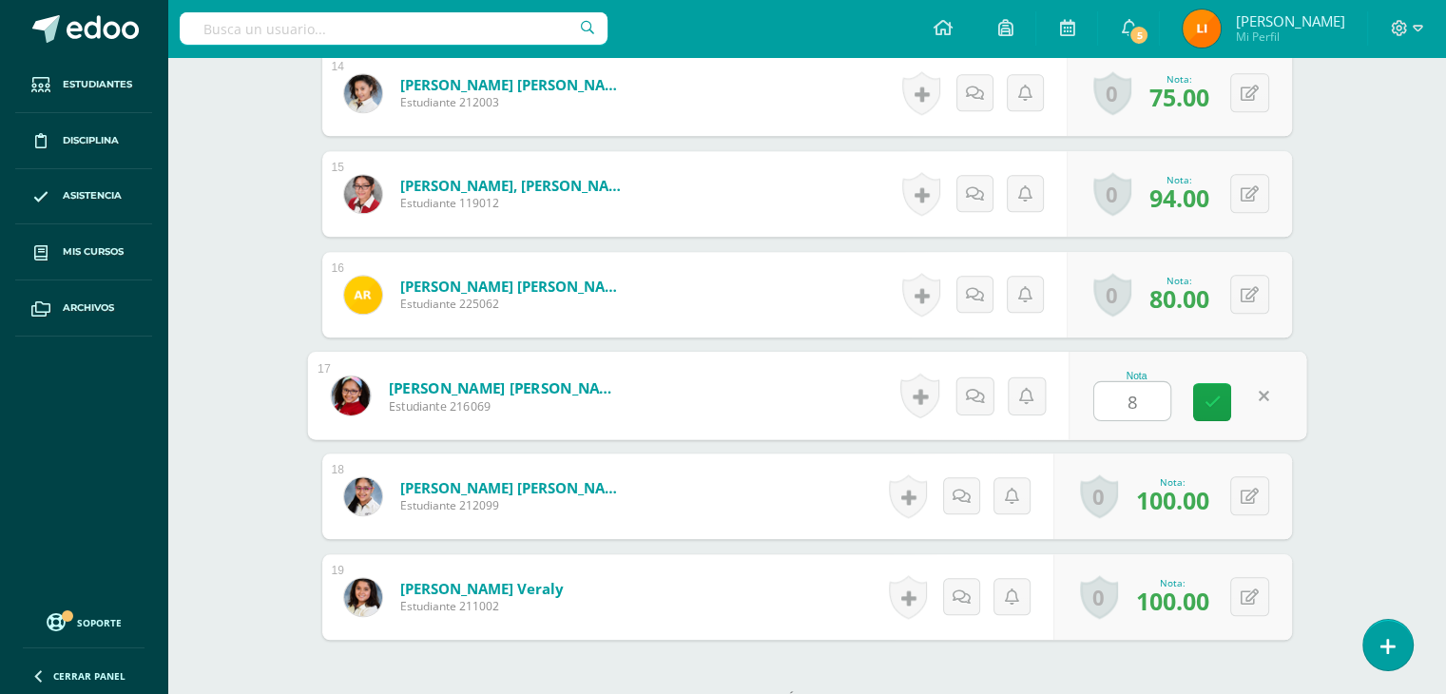
type input "80"
click at [1244, 501] on button at bounding box center [1249, 495] width 39 height 39
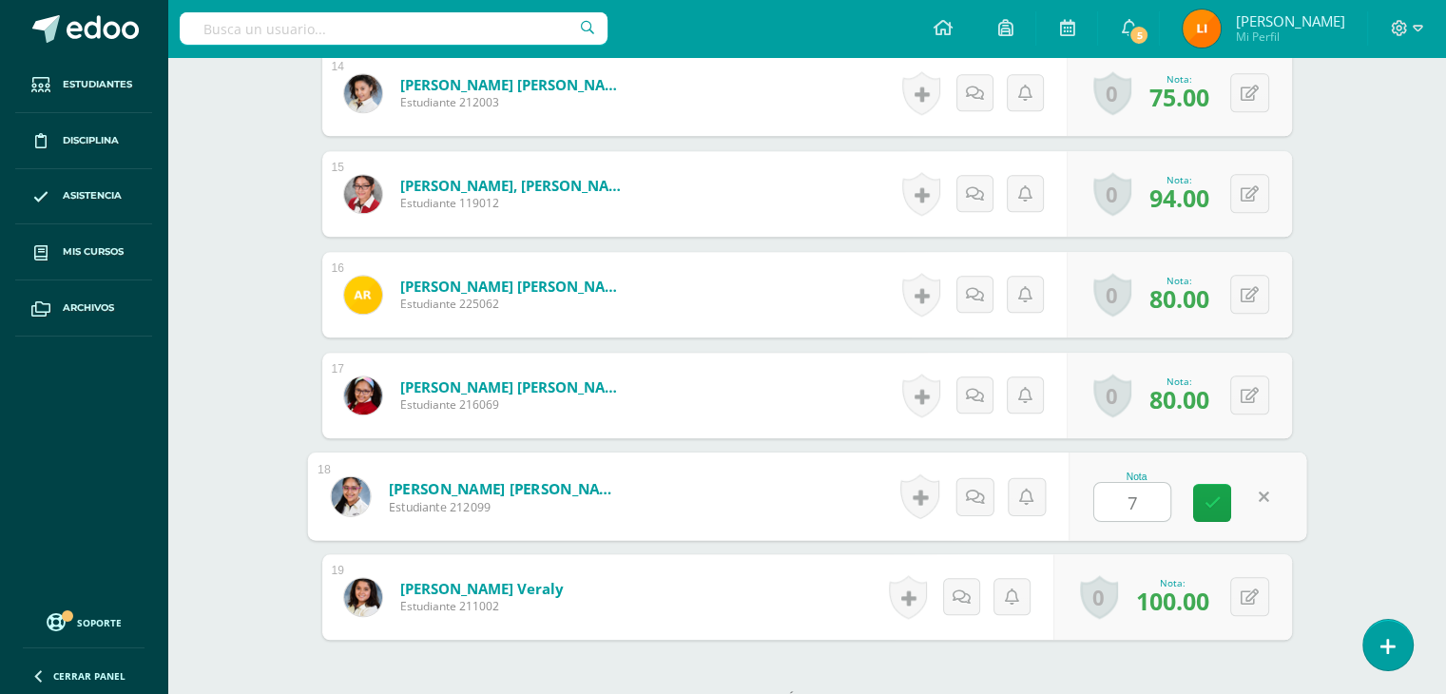
type input "75"
click at [1245, 600] on icon at bounding box center [1249, 597] width 18 height 16
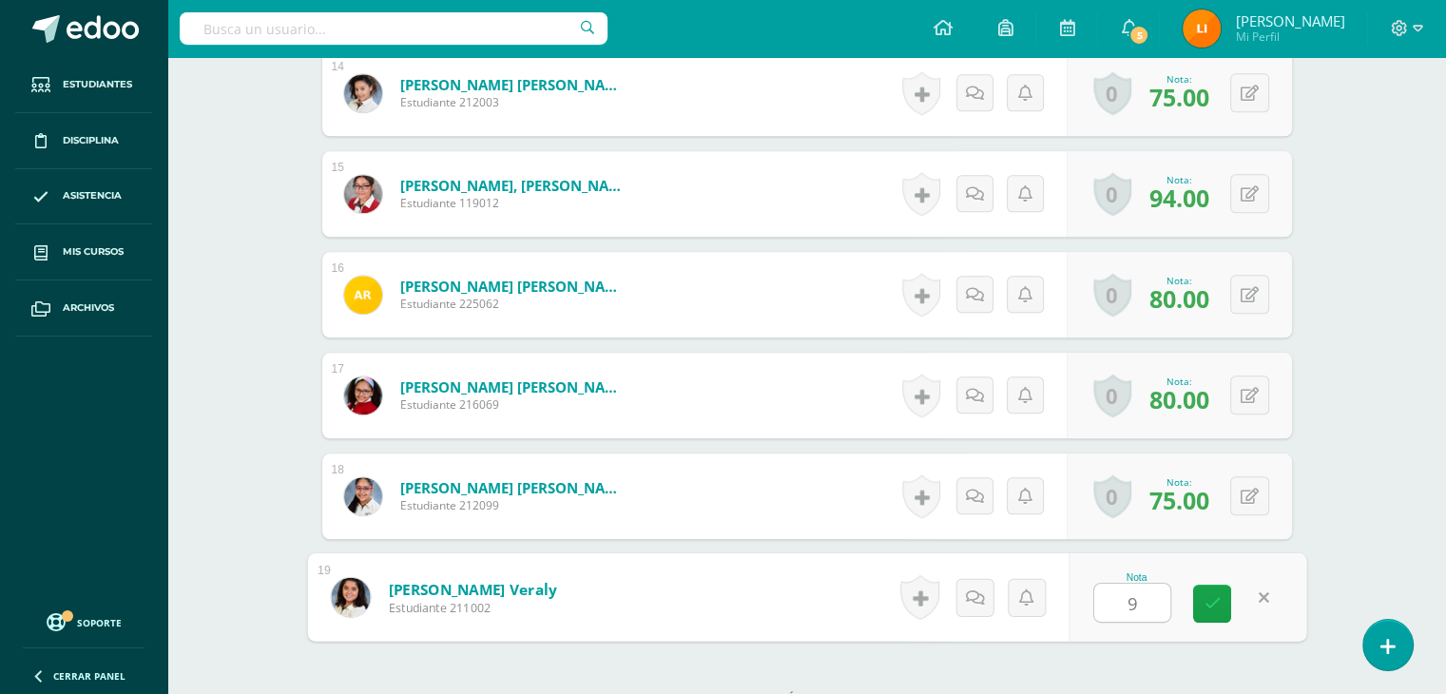
type input "98"
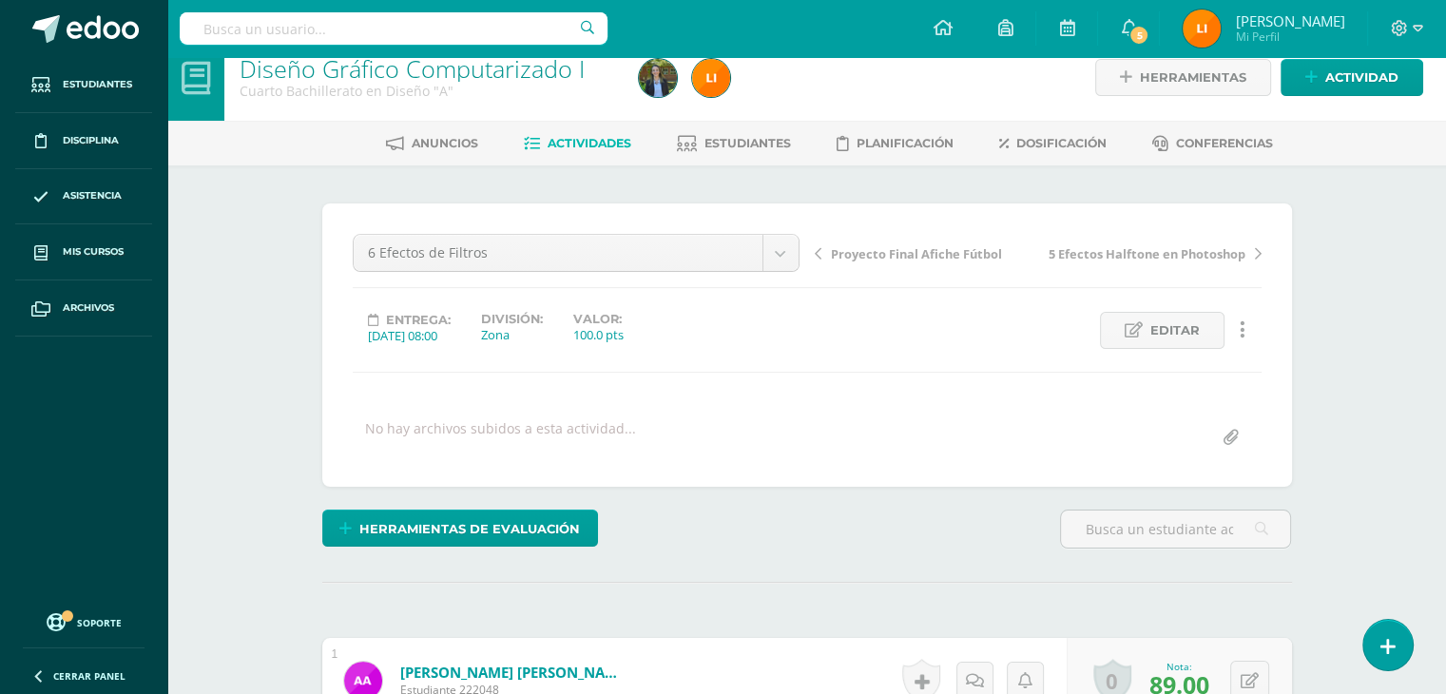
scroll to position [19, 0]
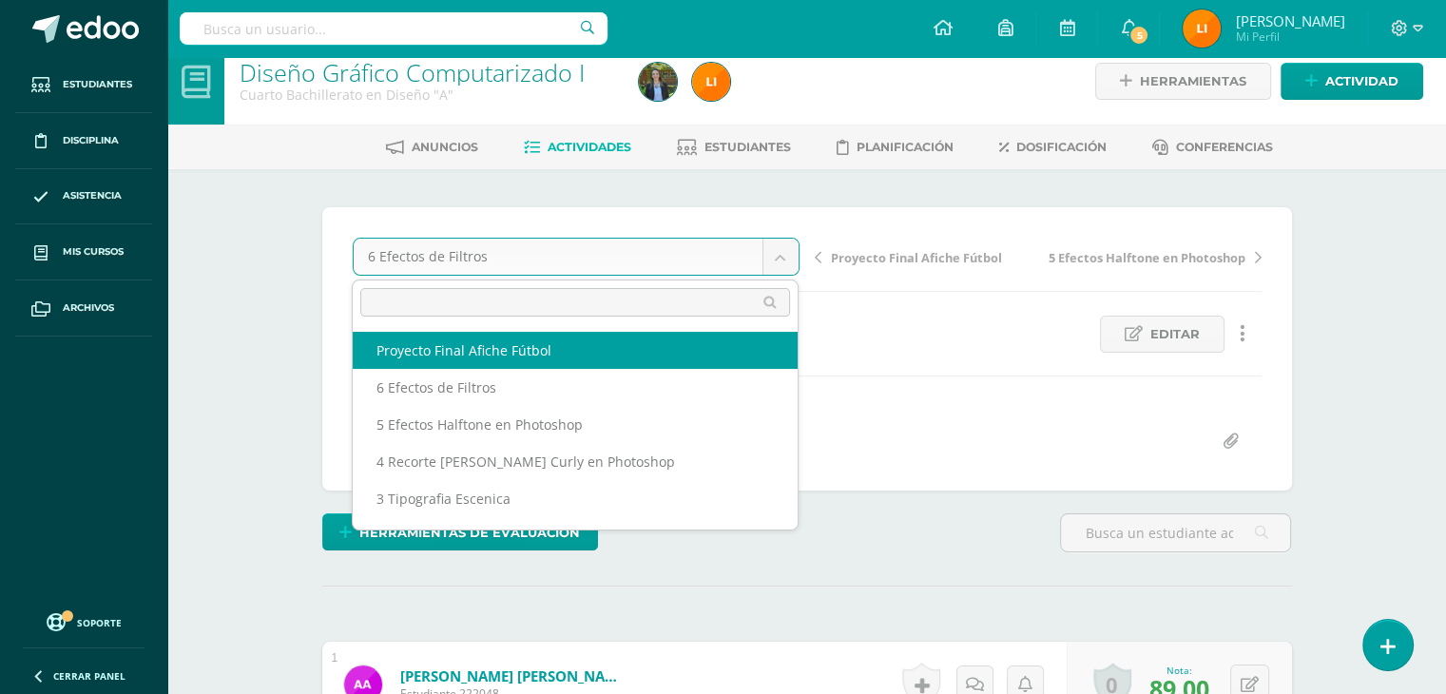
select select "/dashboard/teacher/grade-activity/212071/"
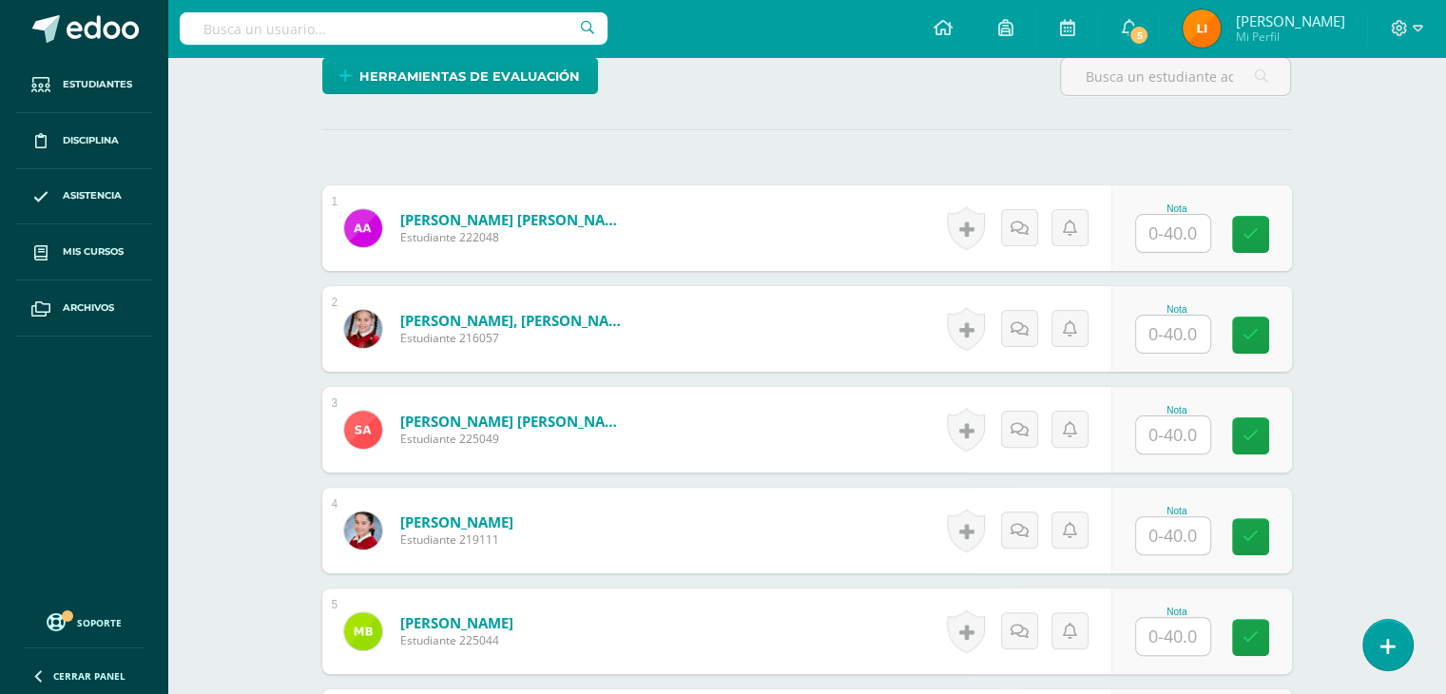
scroll to position [476, 0]
click at [1156, 228] on input "text" at bounding box center [1173, 232] width 74 height 37
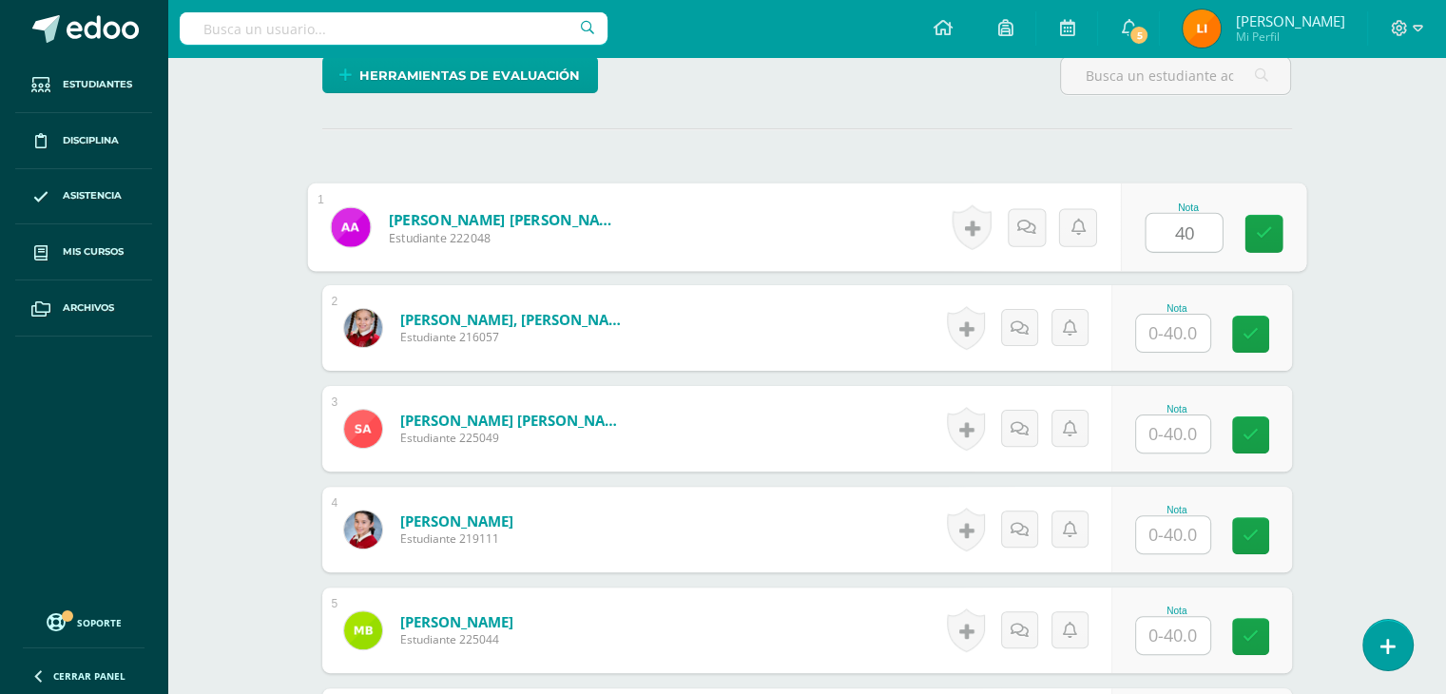
type input "40"
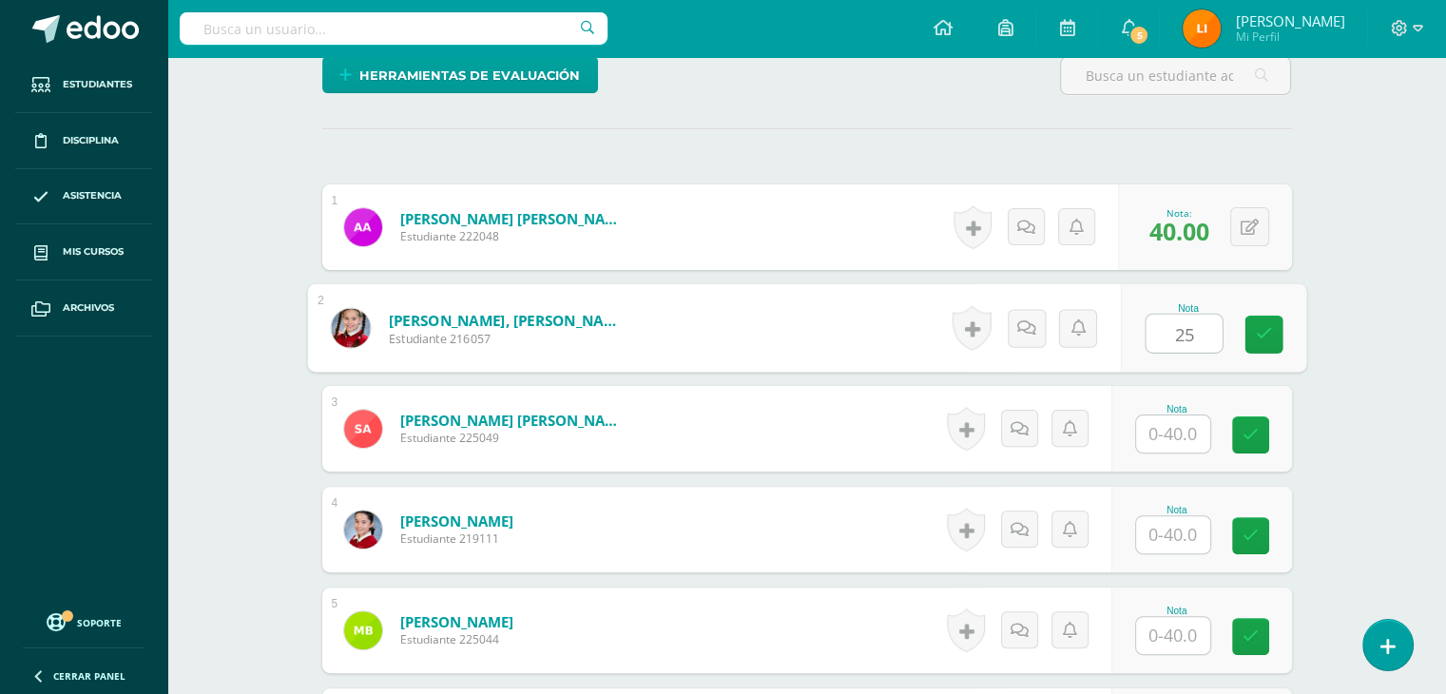
type input "25"
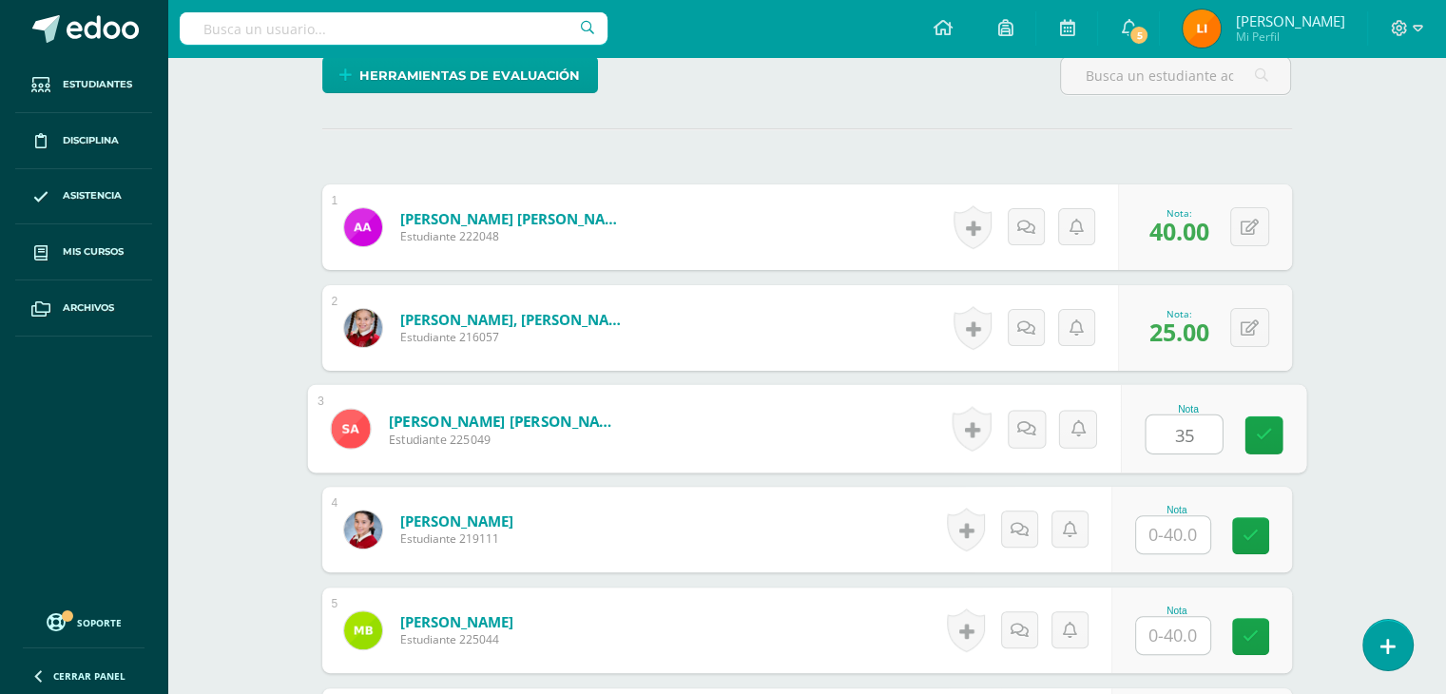
type input "35"
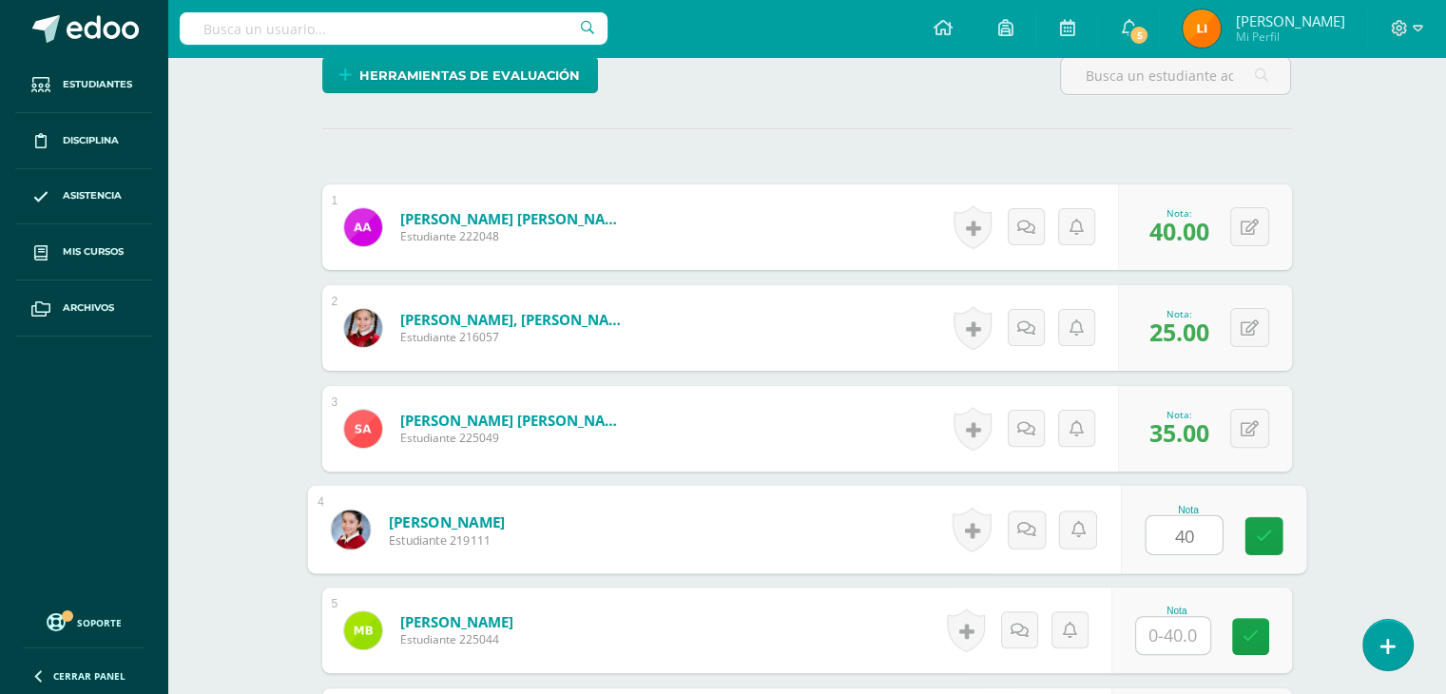
type input "40"
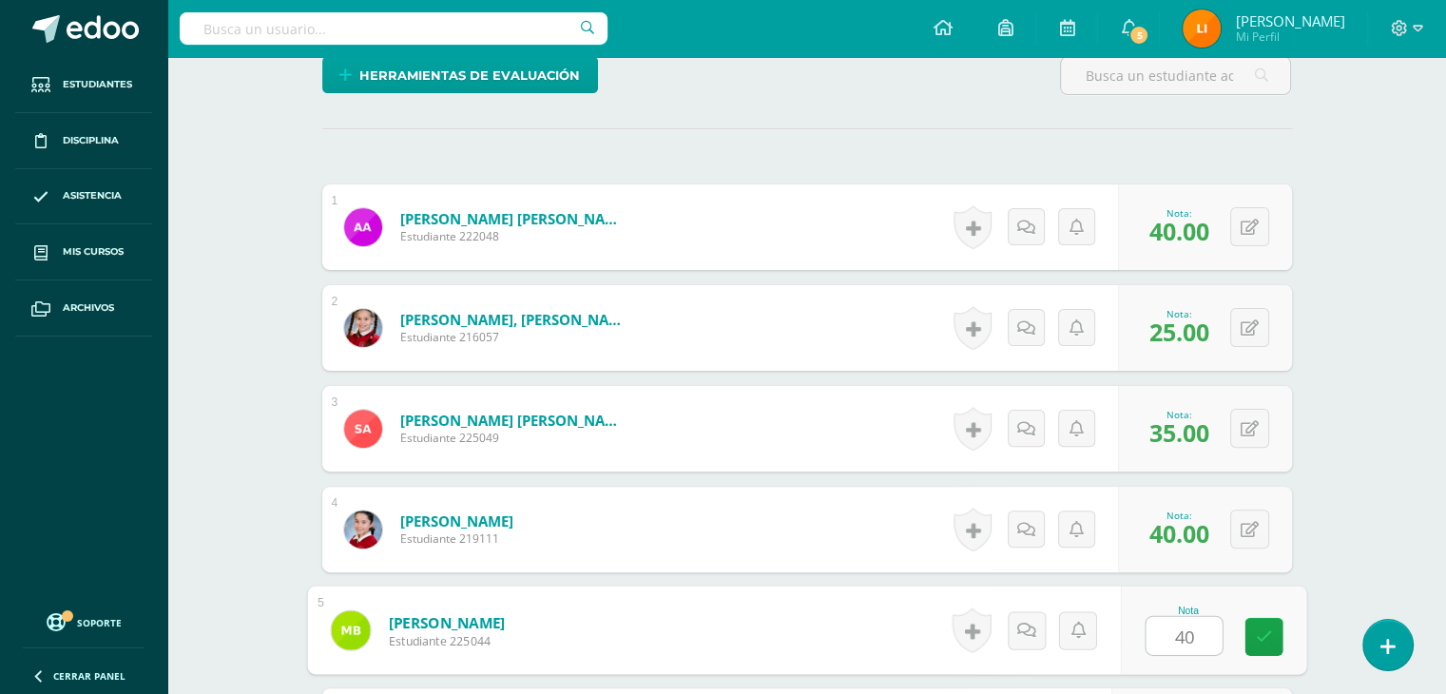
type input "40"
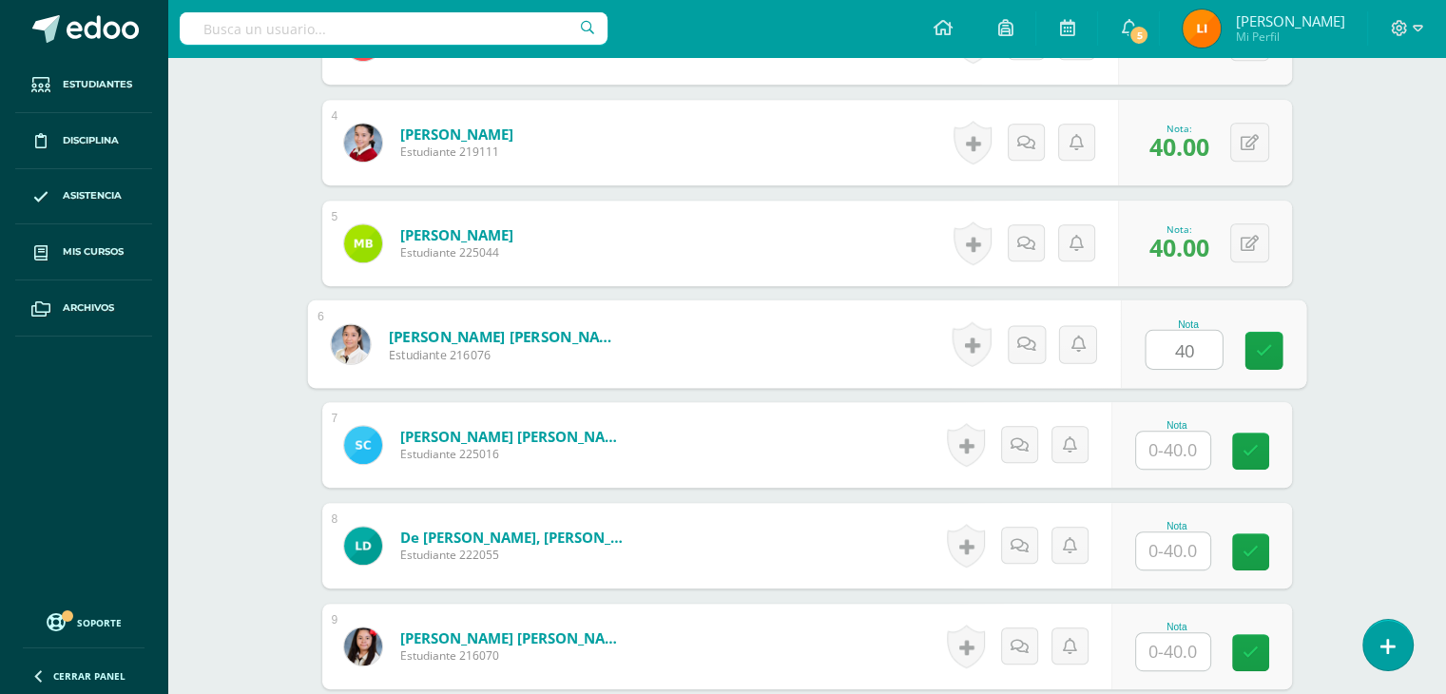
type input "40"
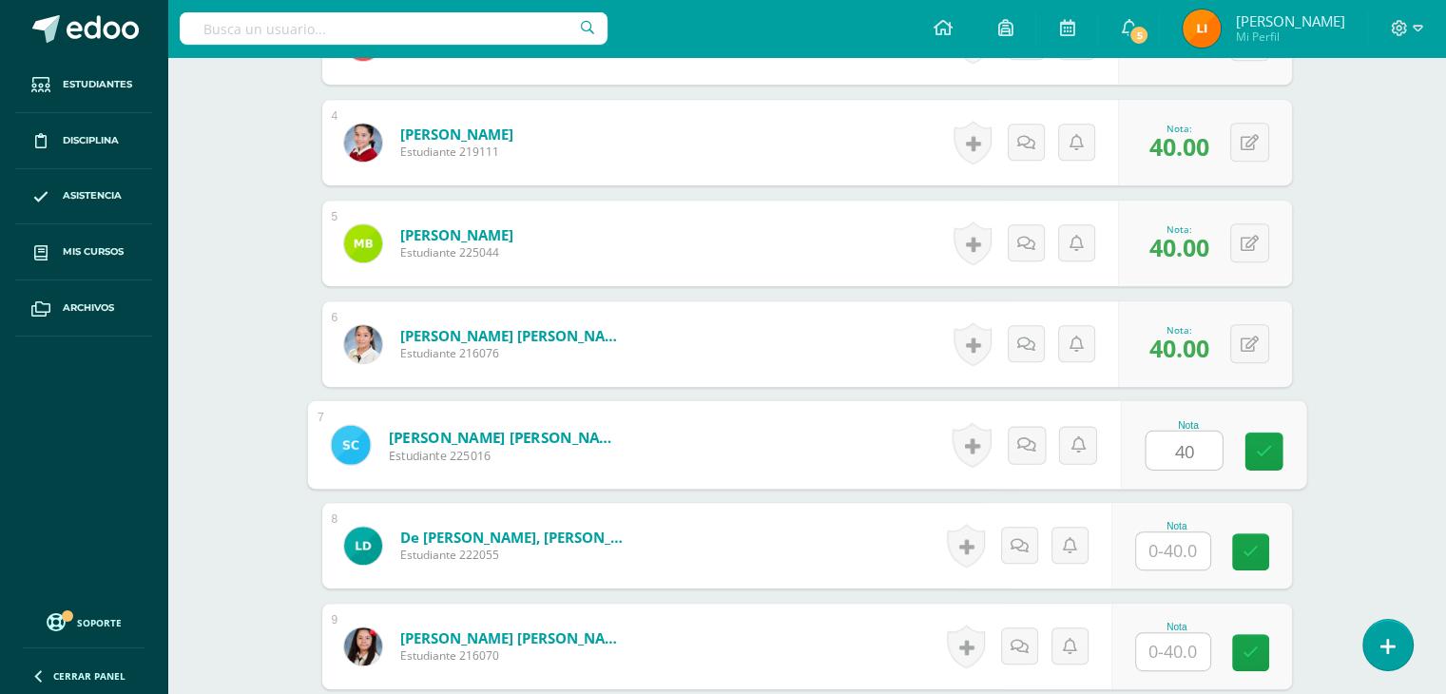
type input "40"
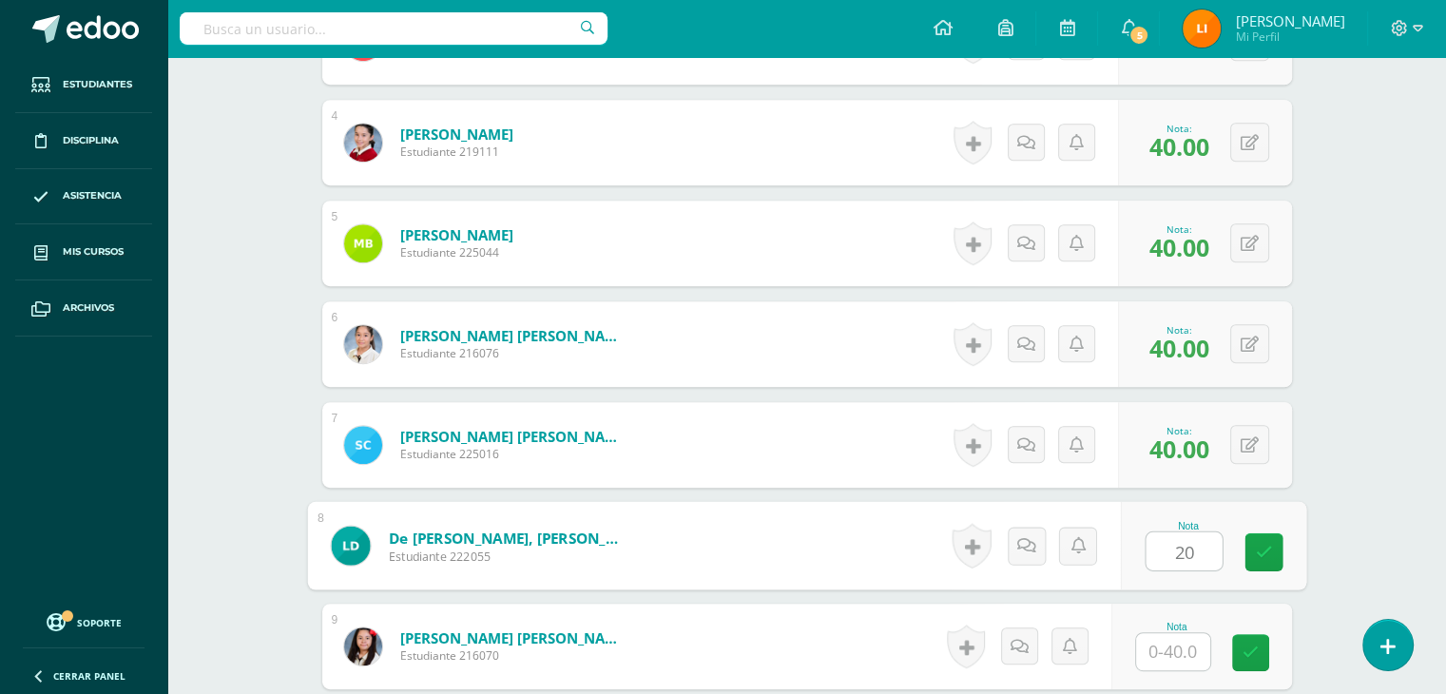
type input "20"
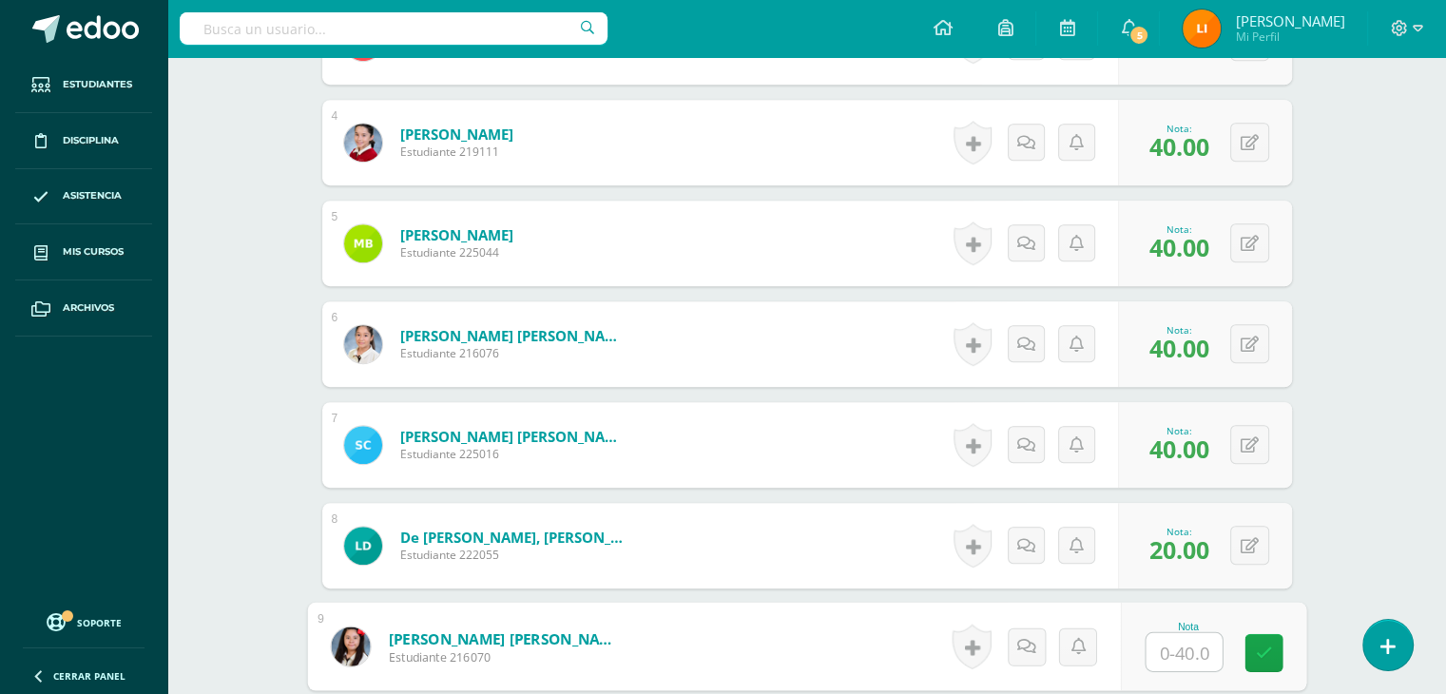
type input "4"
type input "20"
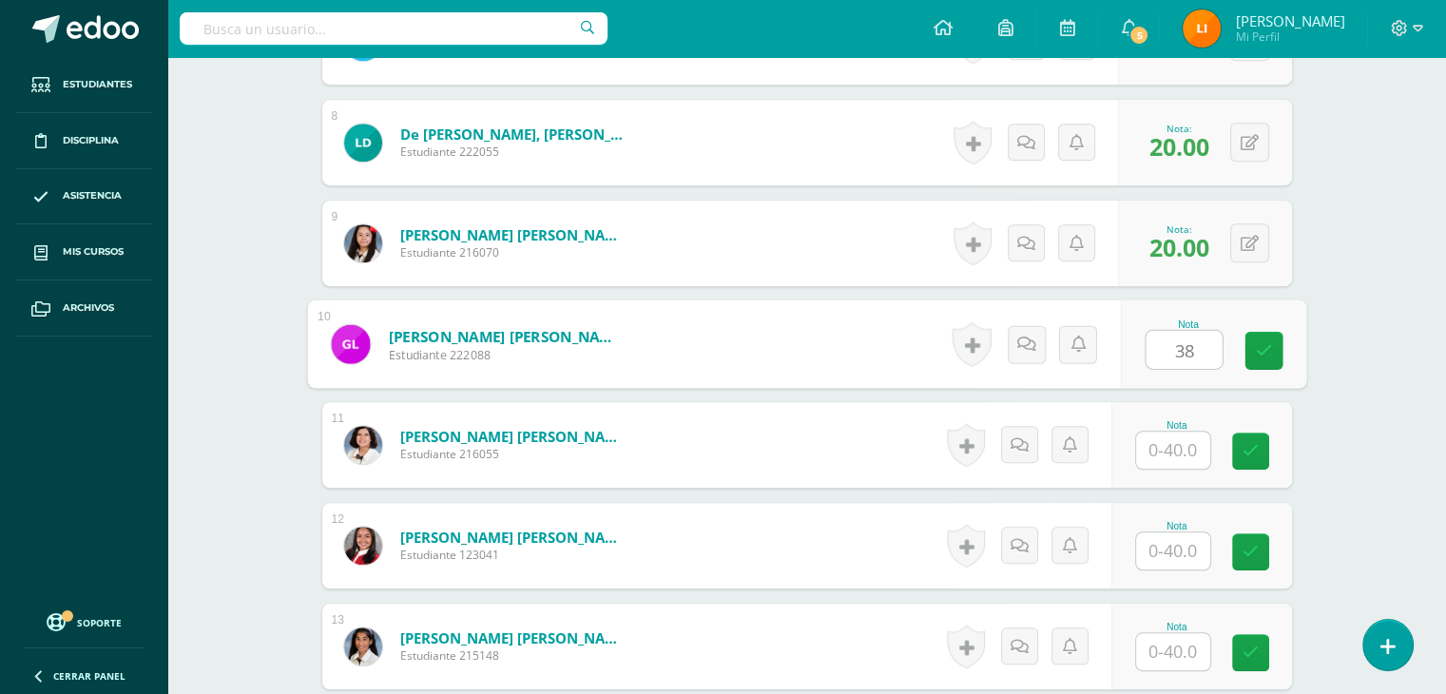
type input "38"
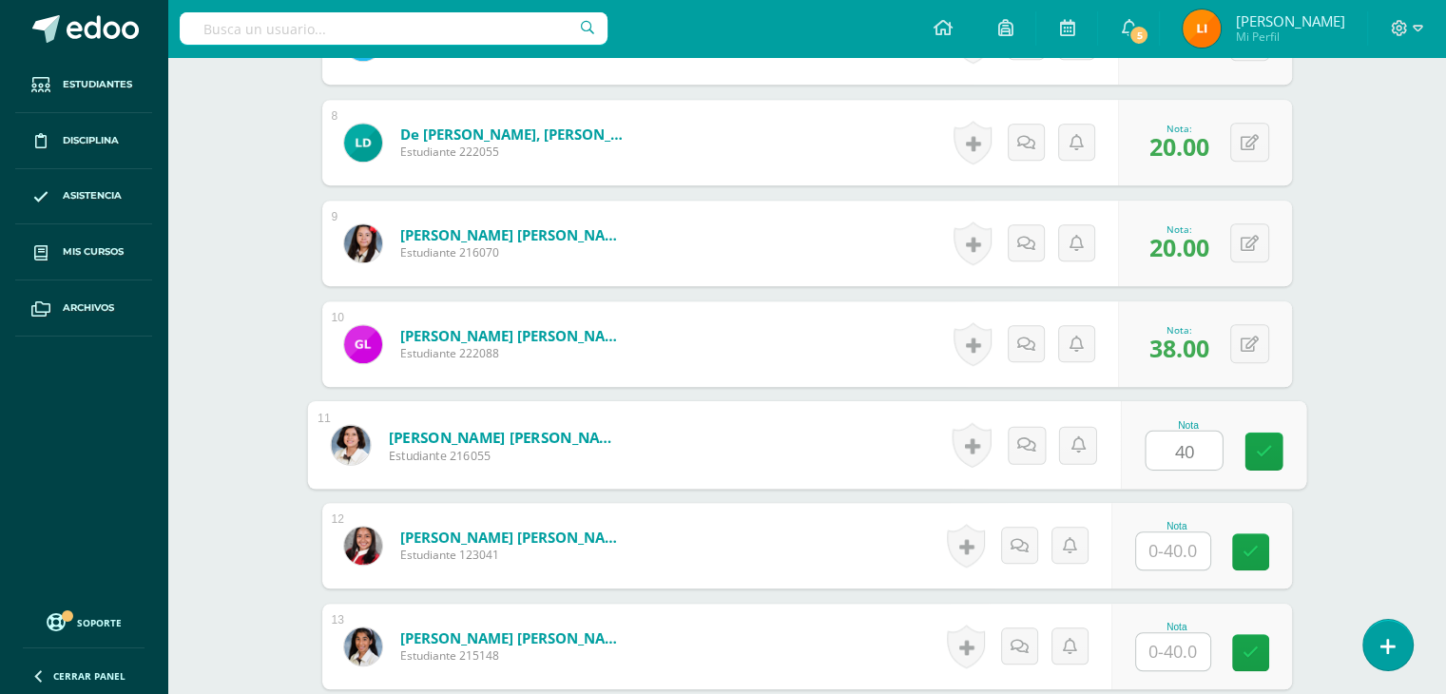
type input "40"
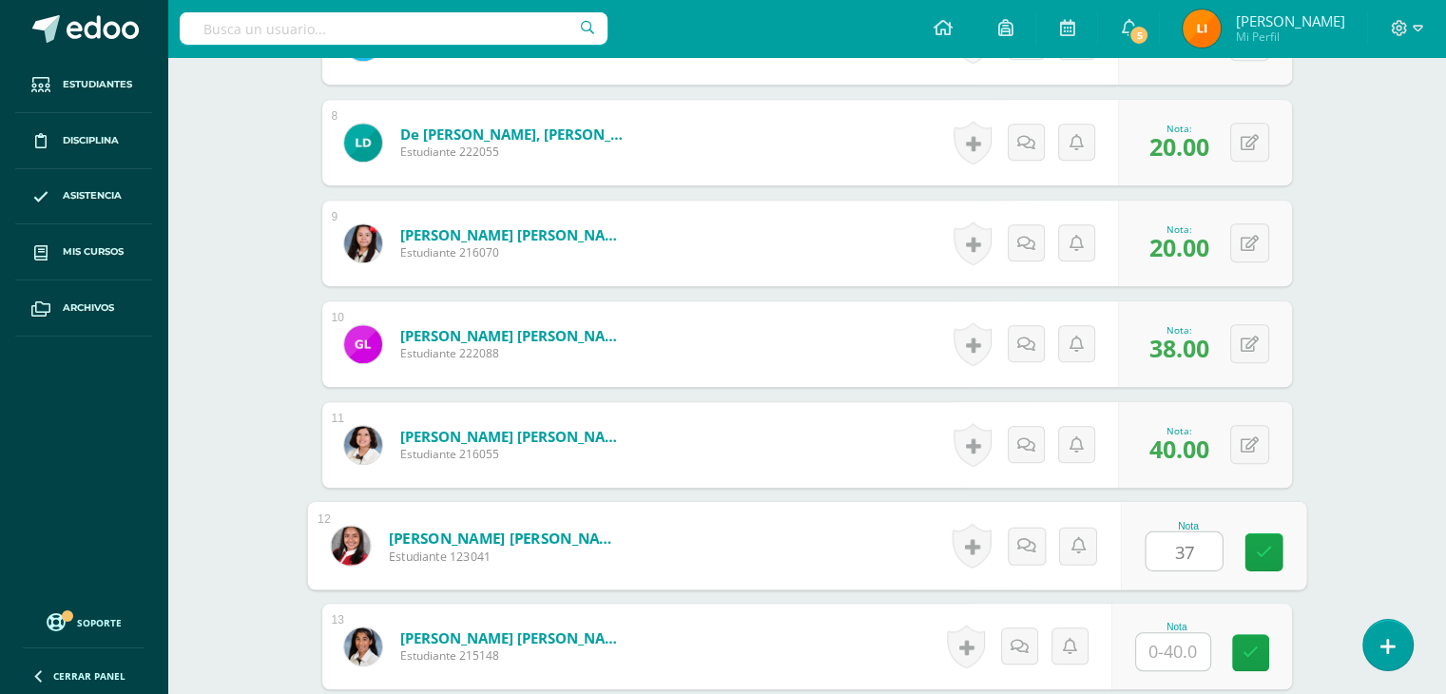
type input "37"
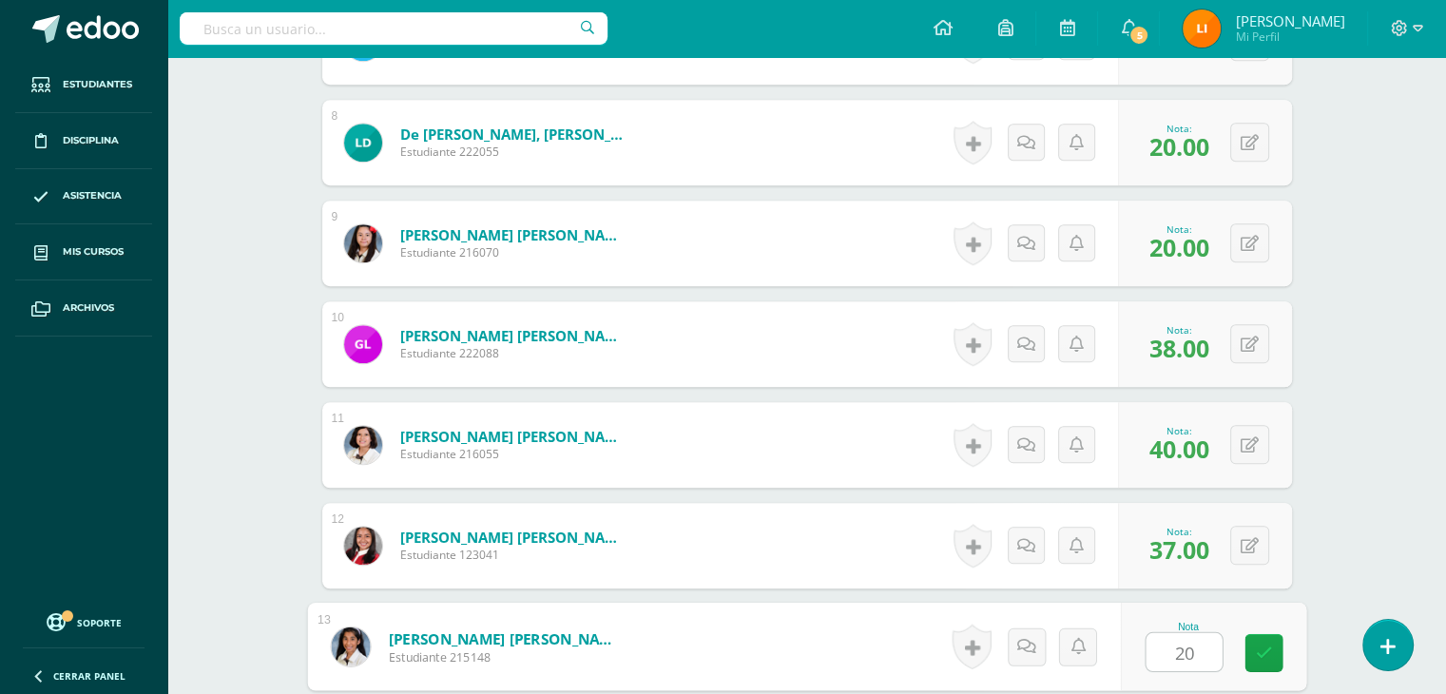
type input "20"
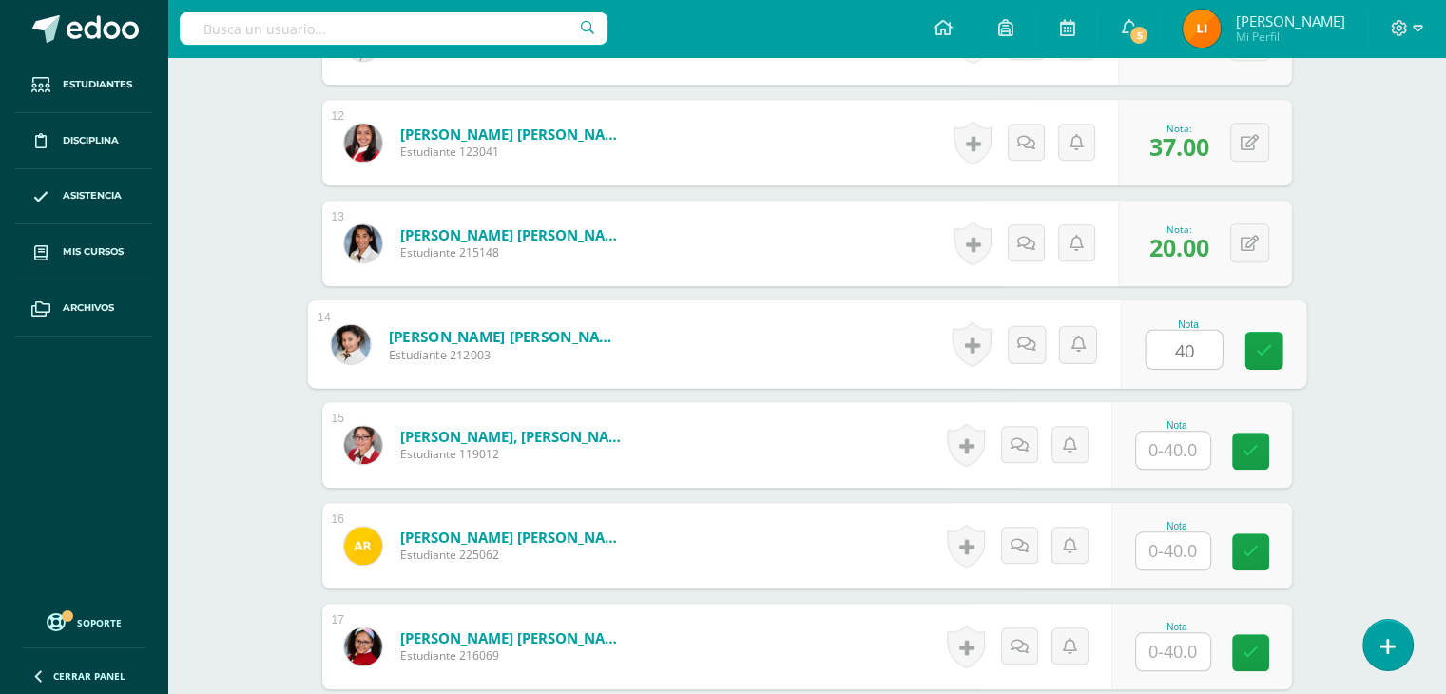
type input "40"
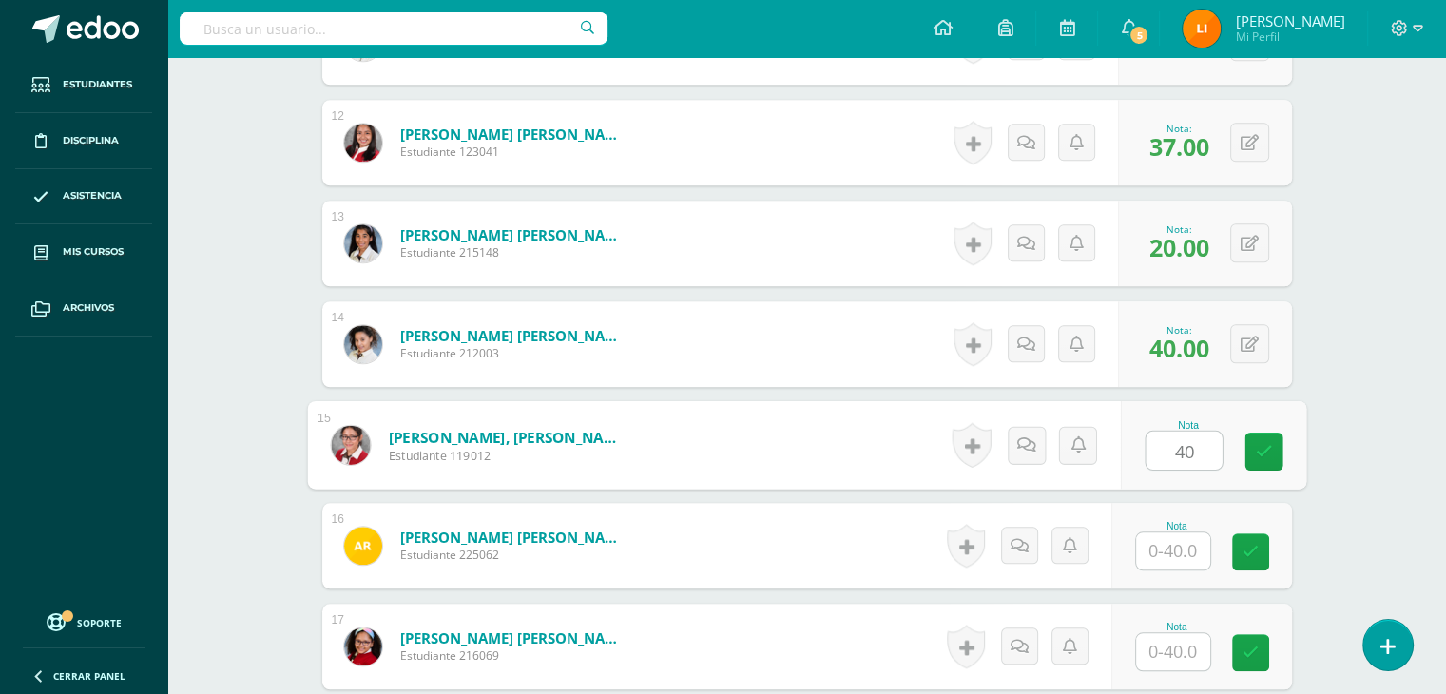
type input "40"
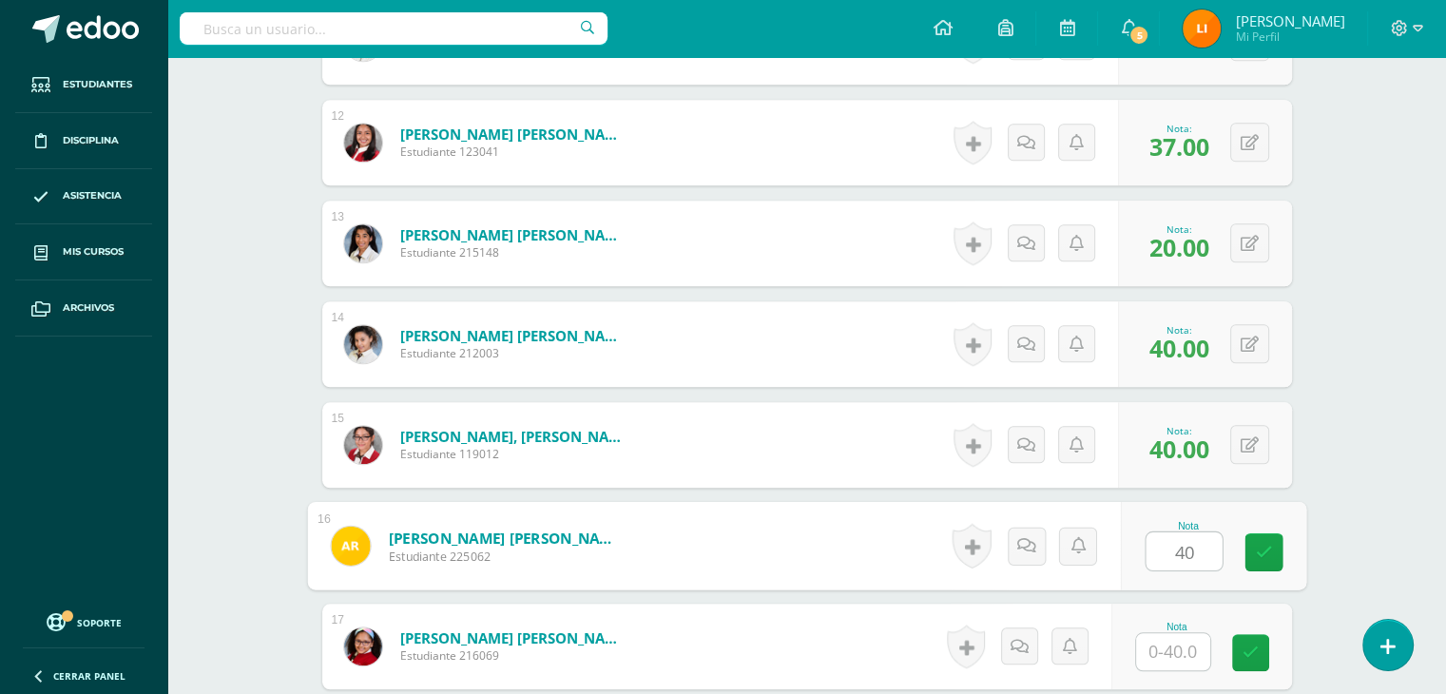
type input "40"
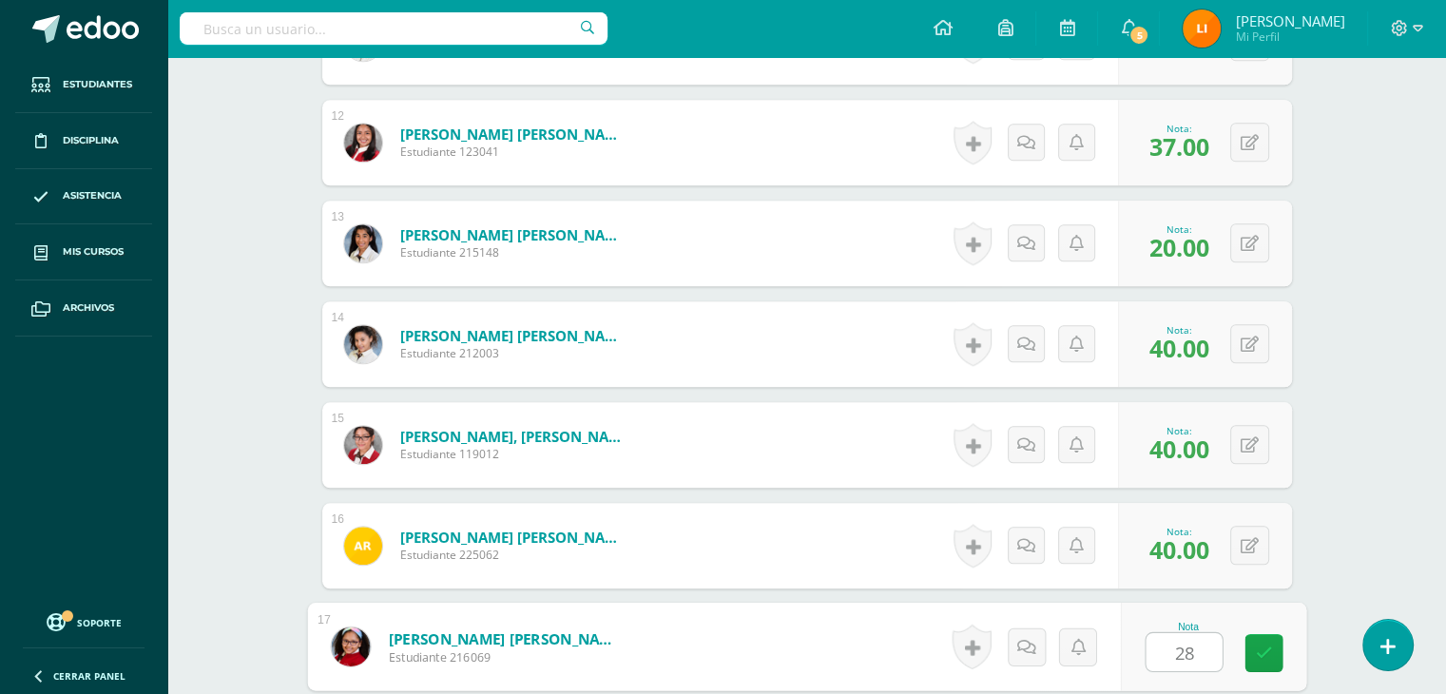
type input "28"
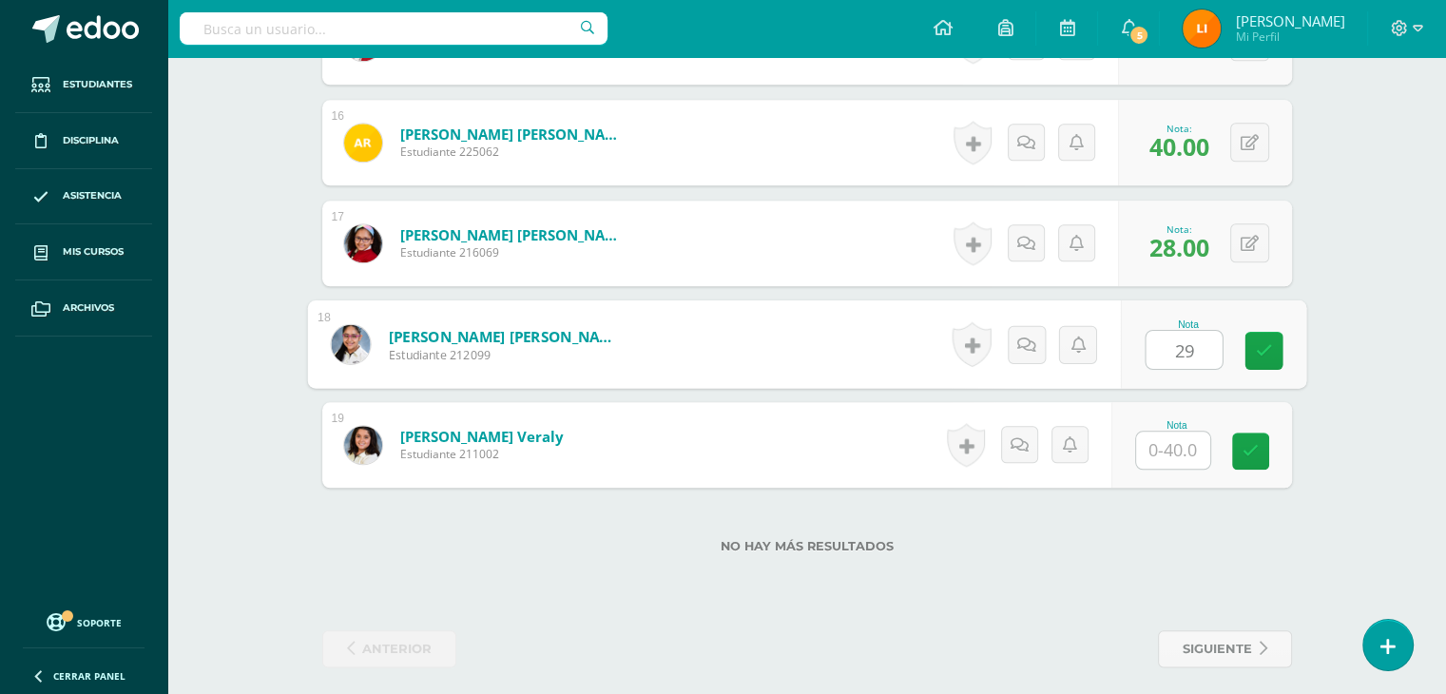
type input "29"
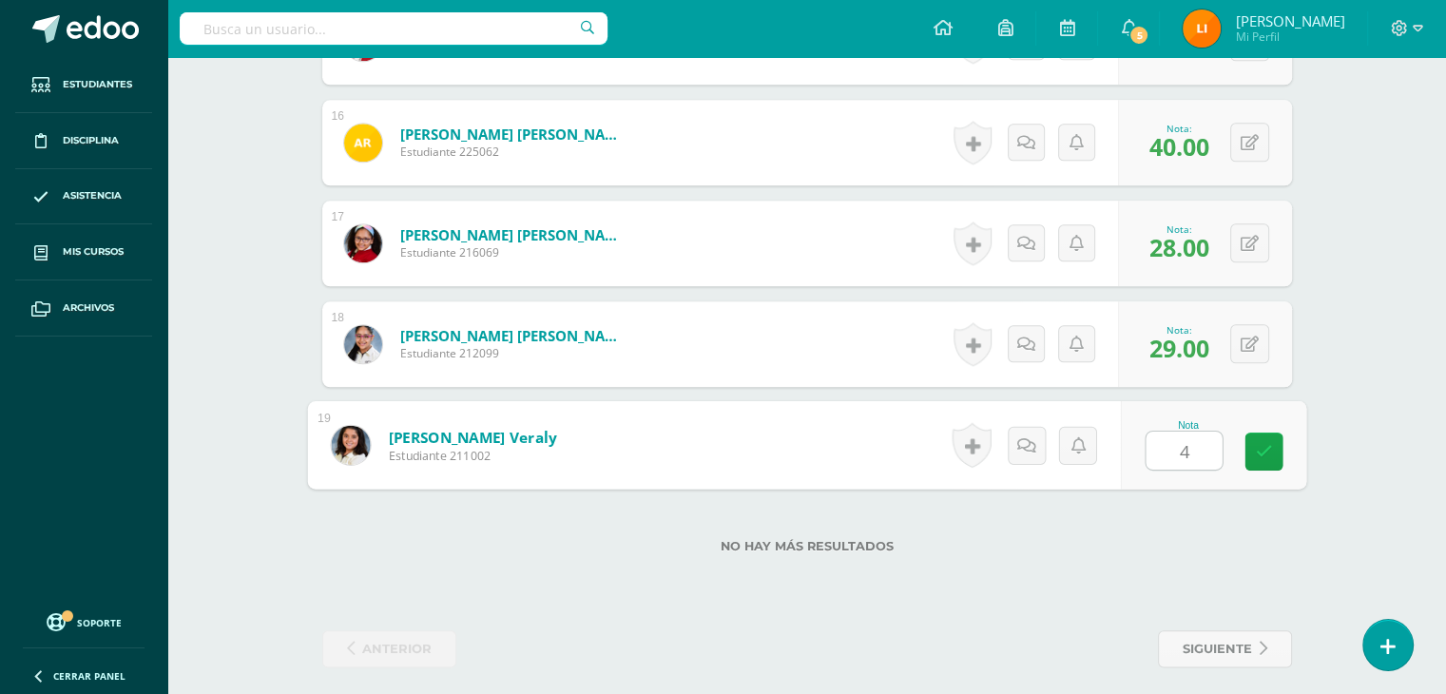
type input "40"
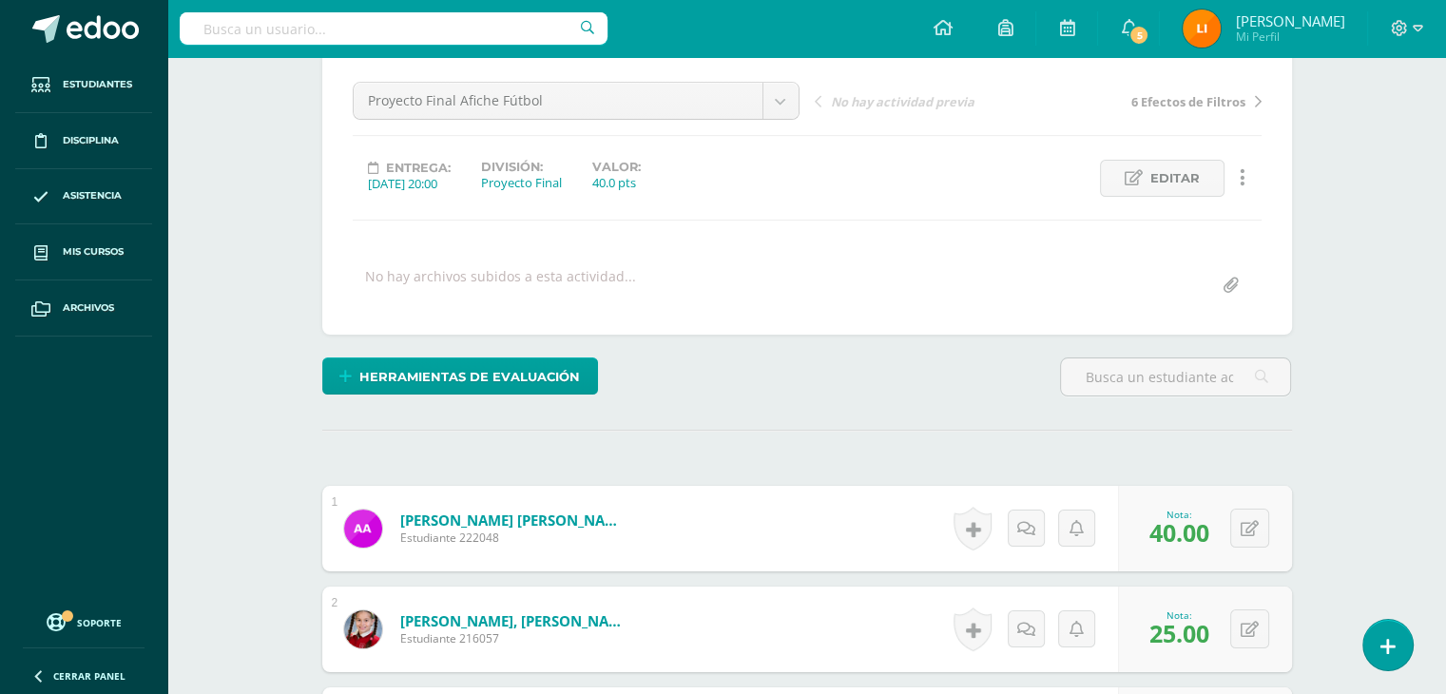
scroll to position [0, 0]
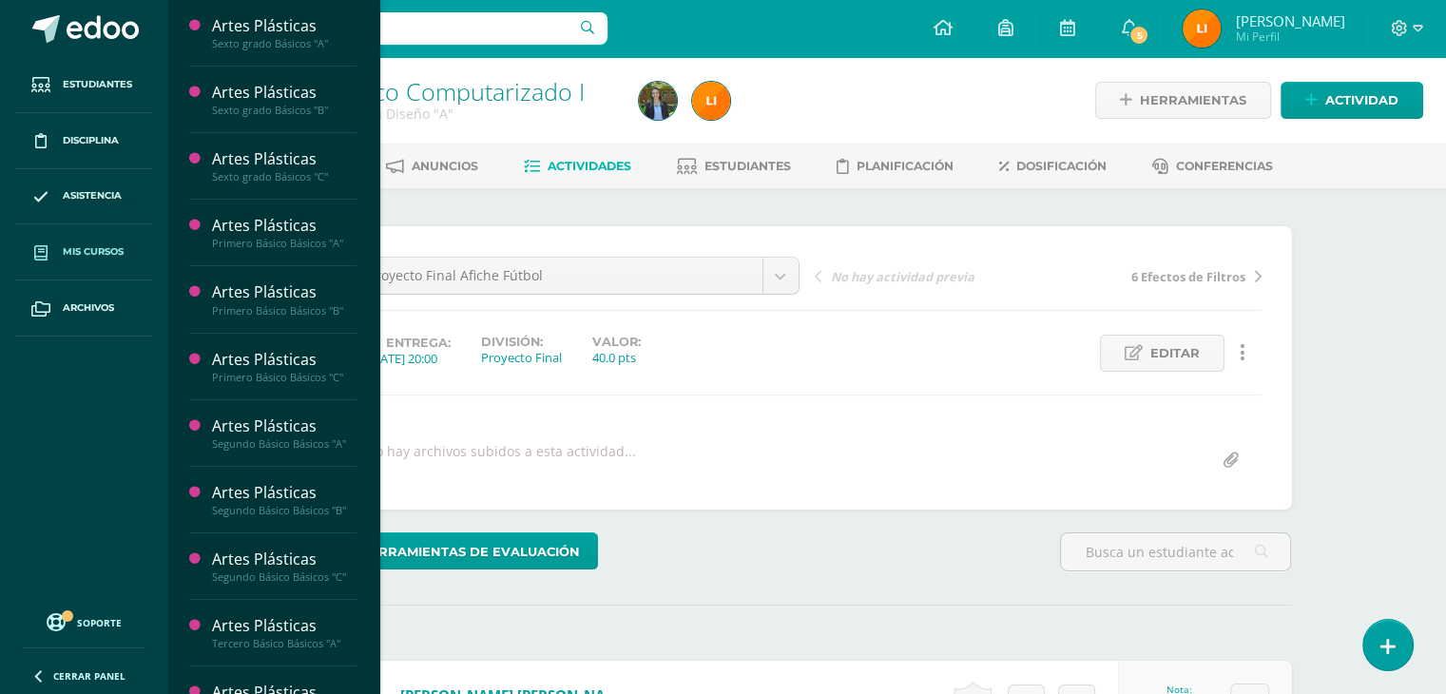
click at [83, 245] on span "Mis cursos" at bounding box center [93, 251] width 61 height 15
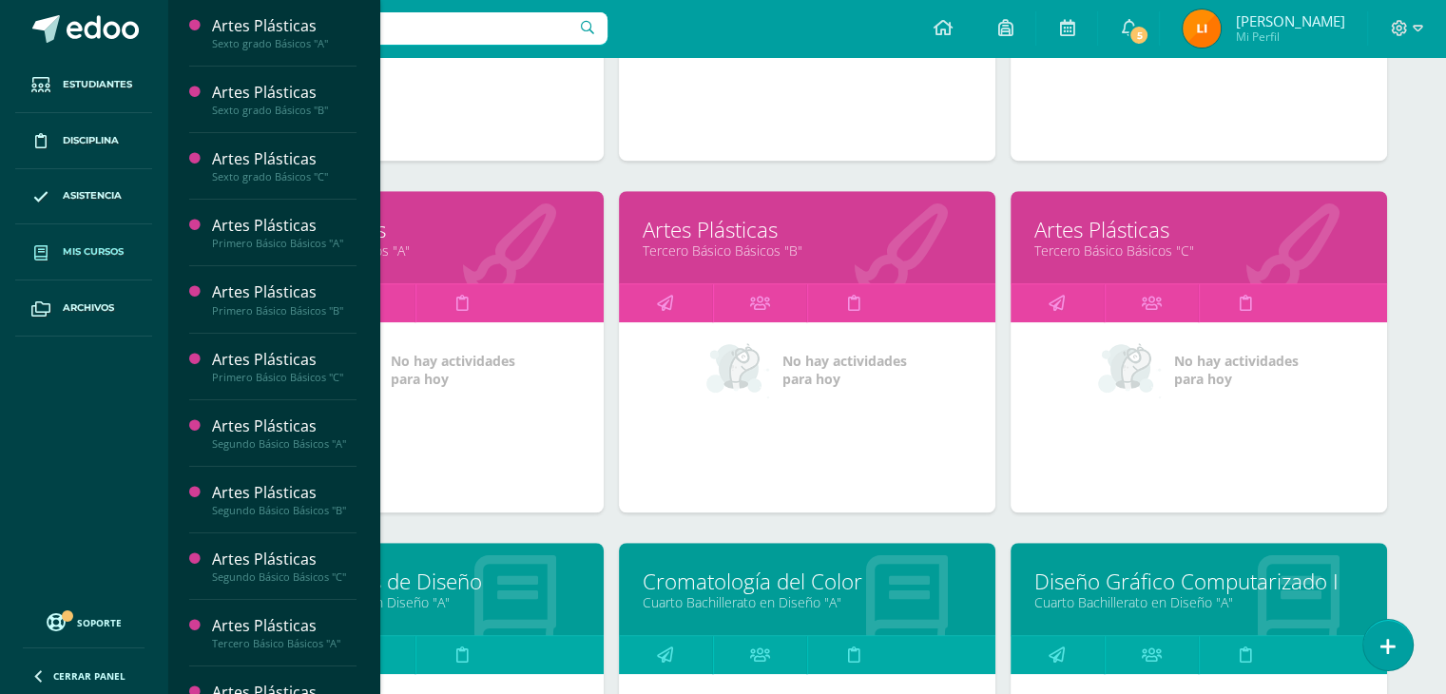
scroll to position [1308, 0]
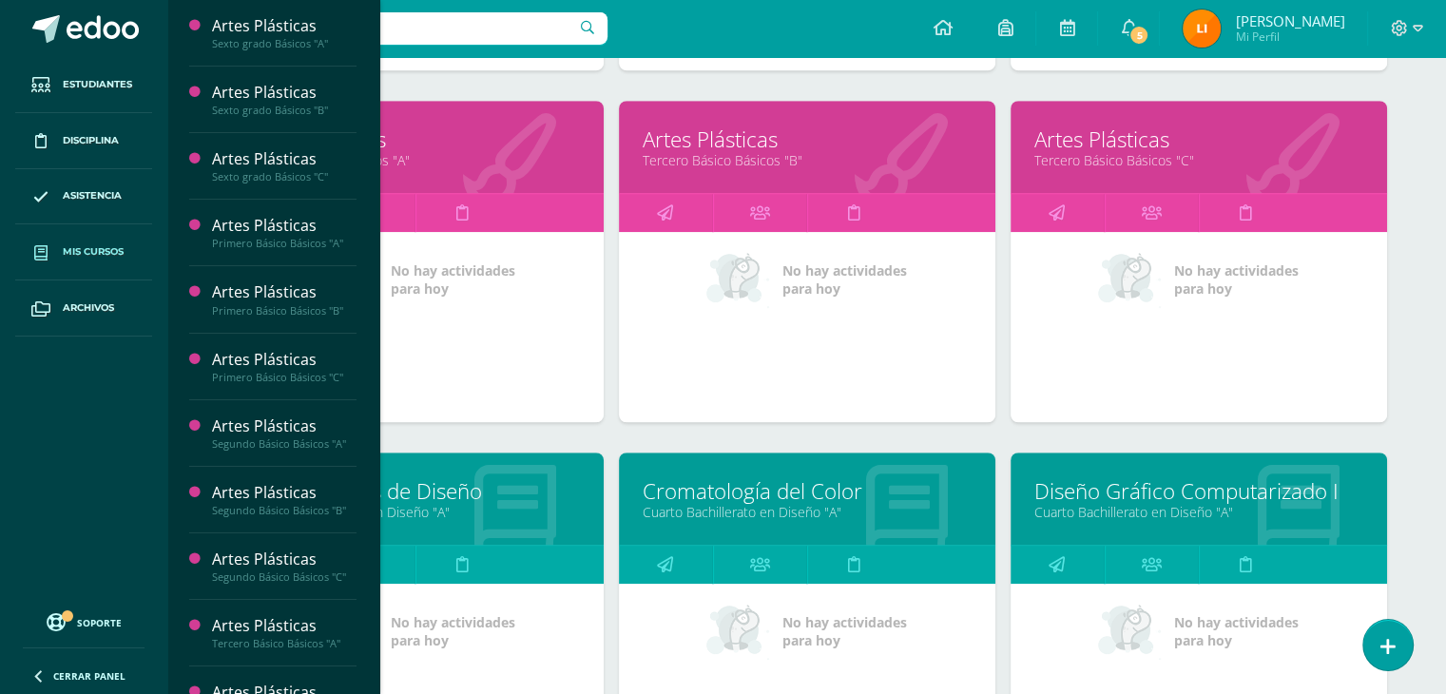
click at [776, 503] on link "Cuarto Bachillerato en Diseño "A"" at bounding box center [807, 512] width 329 height 18
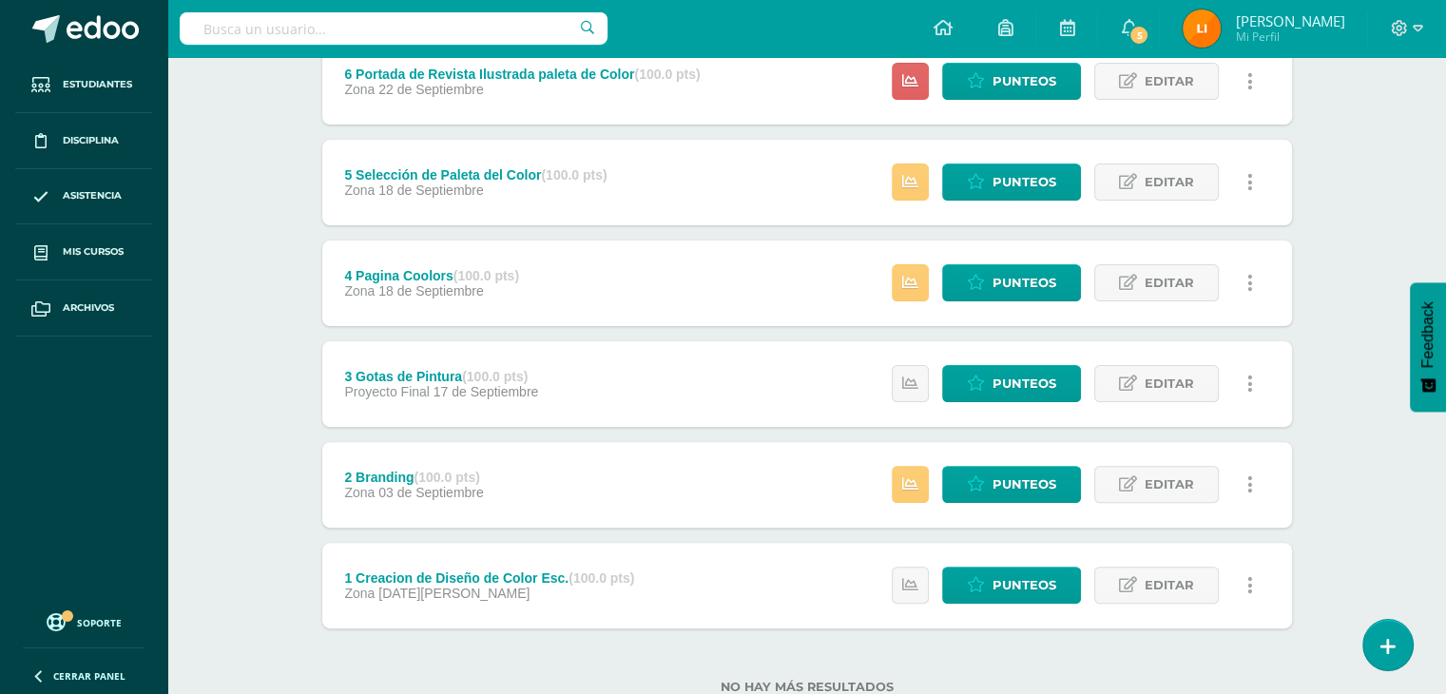
scroll to position [540, 0]
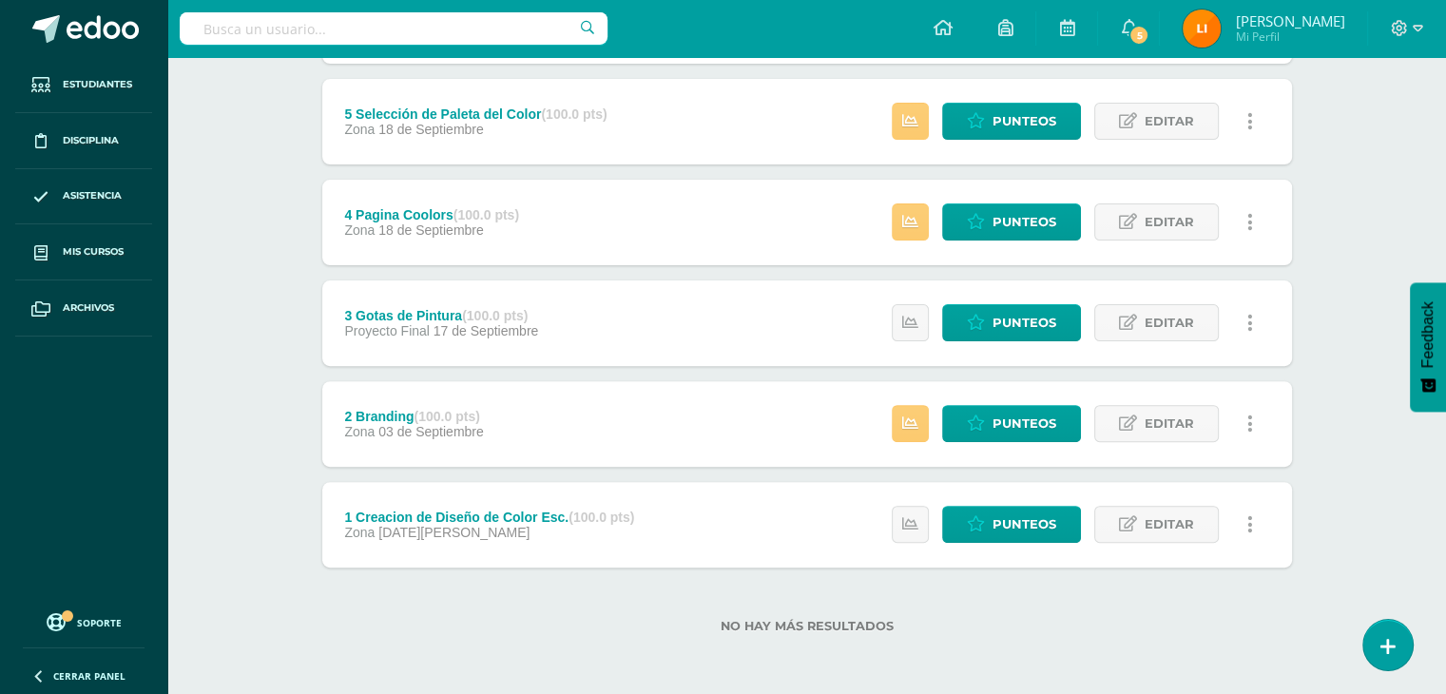
click at [1119, 351] on div "Estatus de Actividad: 0 Estudiantes sin calificar 0 Estudiantes con cero Media …" at bounding box center [1077, 323] width 429 height 86
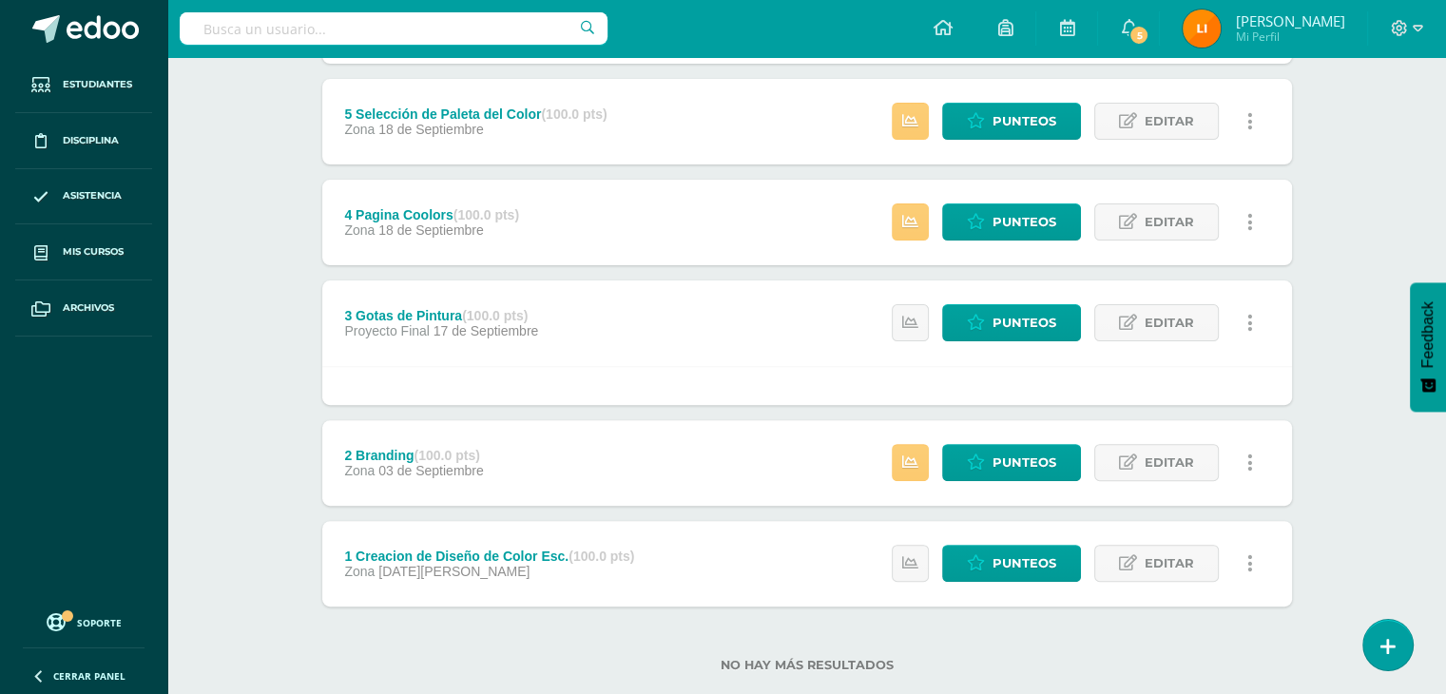
drag, startPoint x: 1152, startPoint y: 359, endPoint x: 1163, endPoint y: 362, distance: 11.8
drag, startPoint x: 1052, startPoint y: 328, endPoint x: 1100, endPoint y: 334, distance: 47.9
drag, startPoint x: 1059, startPoint y: 349, endPoint x: 1006, endPoint y: 342, distance: 53.6
drag, startPoint x: 989, startPoint y: 336, endPoint x: 861, endPoint y: 300, distance: 133.0
drag, startPoint x: 1002, startPoint y: 324, endPoint x: 1071, endPoint y: 317, distance: 69.7
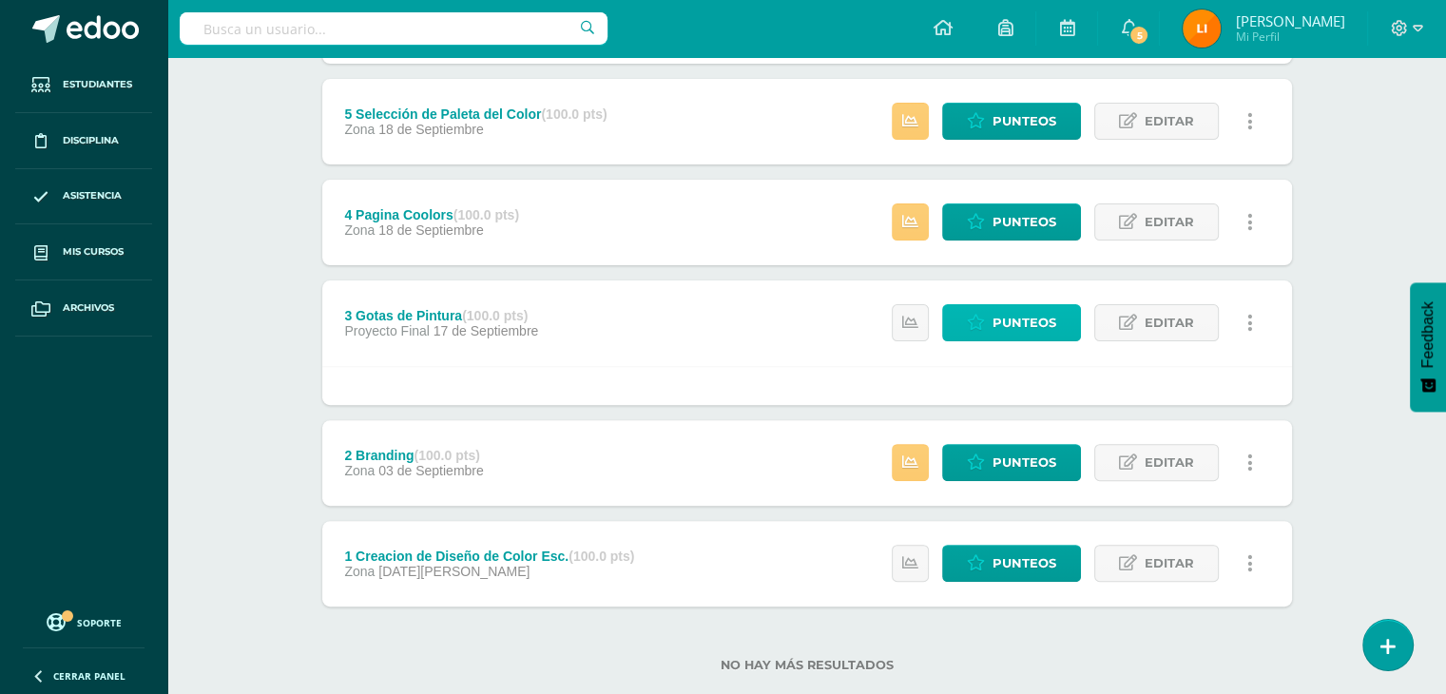
drag, startPoint x: 1012, startPoint y: 298, endPoint x: 1144, endPoint y: 290, distance: 132.3
drag, startPoint x: 1136, startPoint y: 292, endPoint x: 1148, endPoint y: 291, distance: 12.4
drag, startPoint x: 1178, startPoint y: 315, endPoint x: 1137, endPoint y: 312, distance: 41.0
drag, startPoint x: 1053, startPoint y: 315, endPoint x: 1089, endPoint y: 309, distance: 36.6
drag, startPoint x: 1038, startPoint y: 317, endPoint x: 1023, endPoint y: 325, distance: 17.4
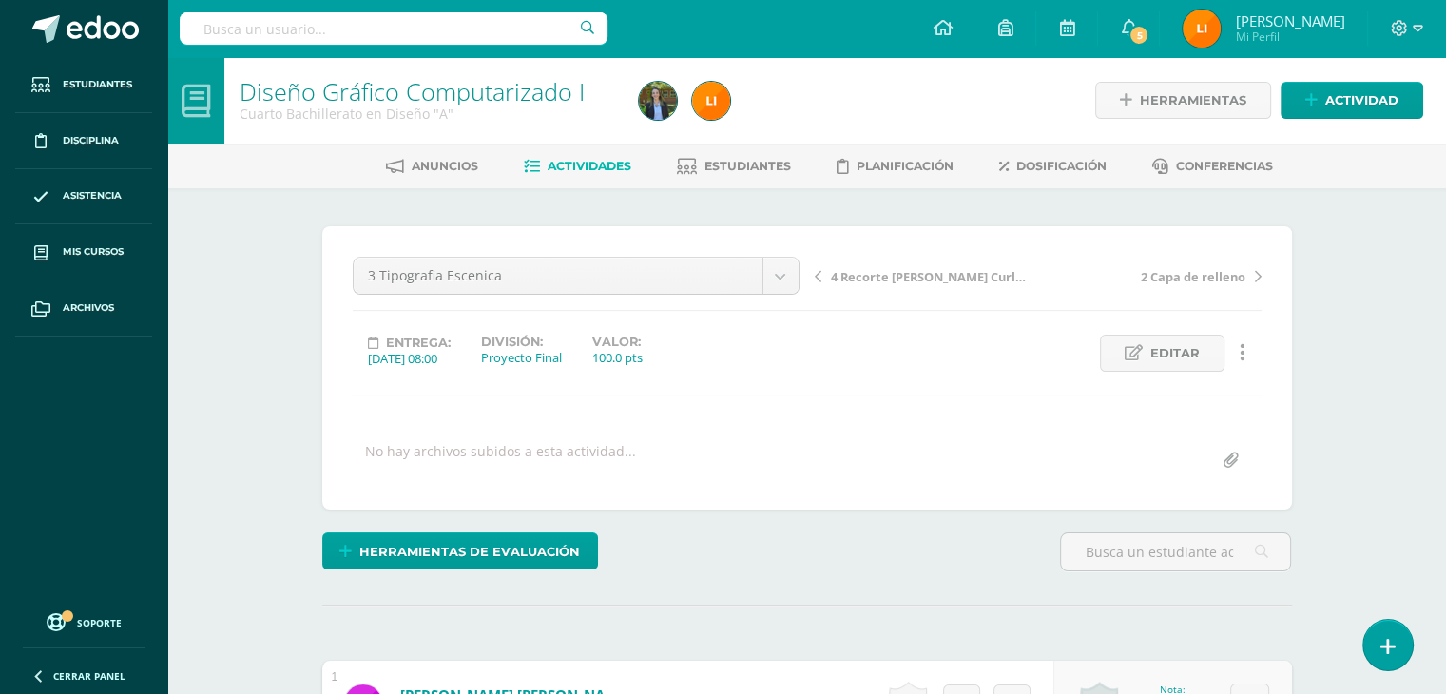
scroll to position [1, 0]
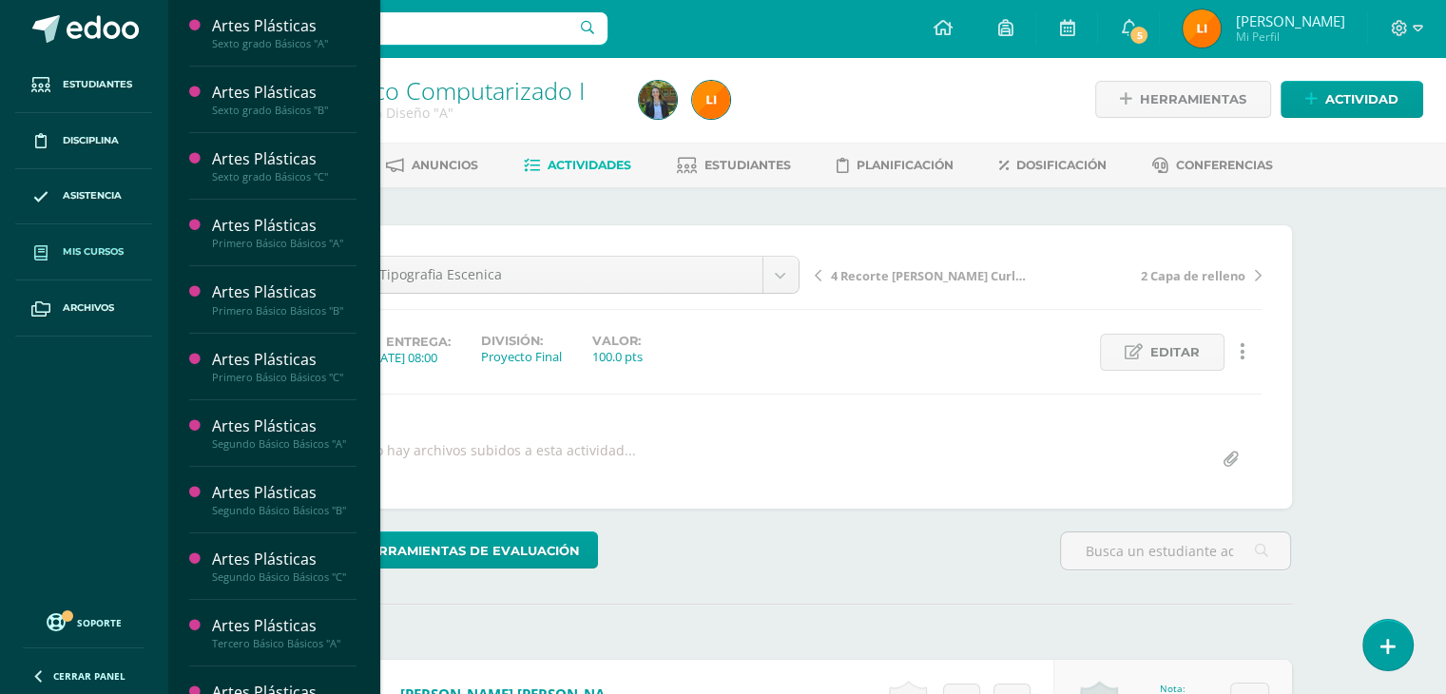
click at [115, 253] on span "Mis cursos" at bounding box center [93, 251] width 61 height 15
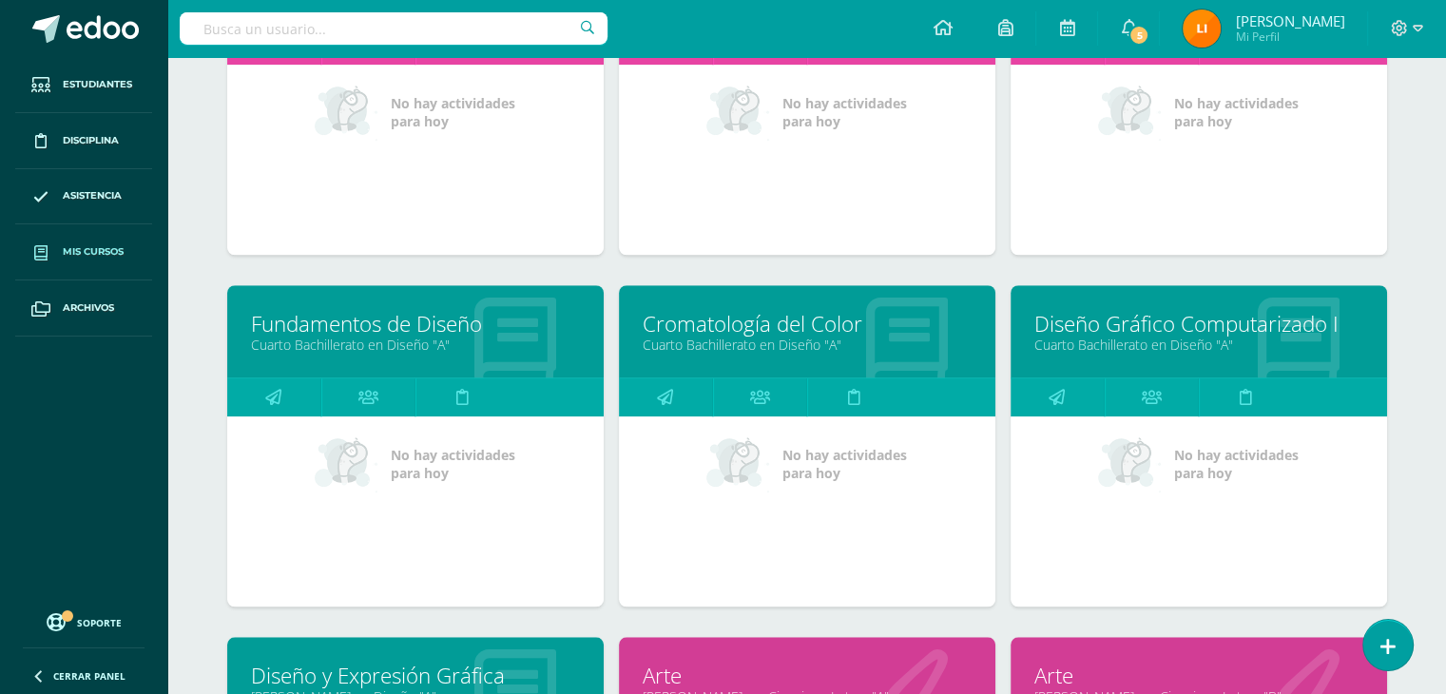
scroll to position [1498, 0]
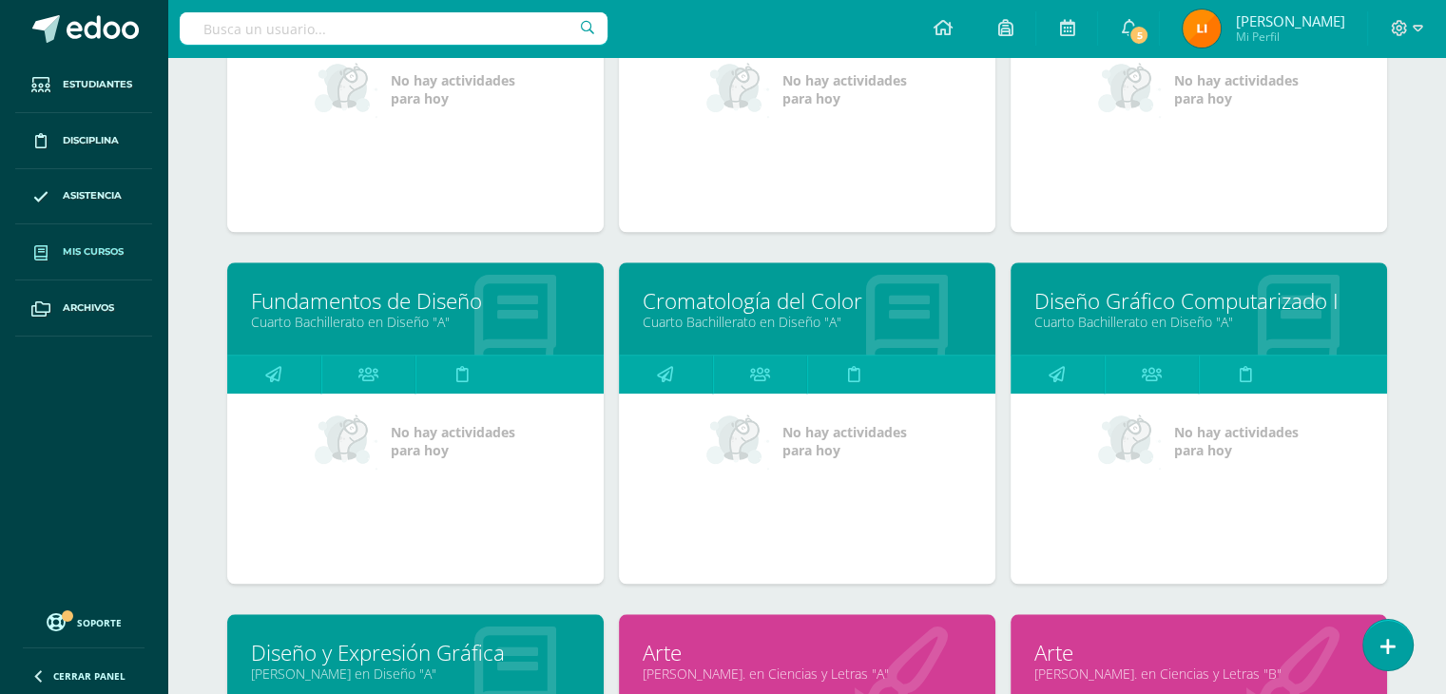
click at [756, 294] on link "Cromatología del Color" at bounding box center [807, 300] width 329 height 29
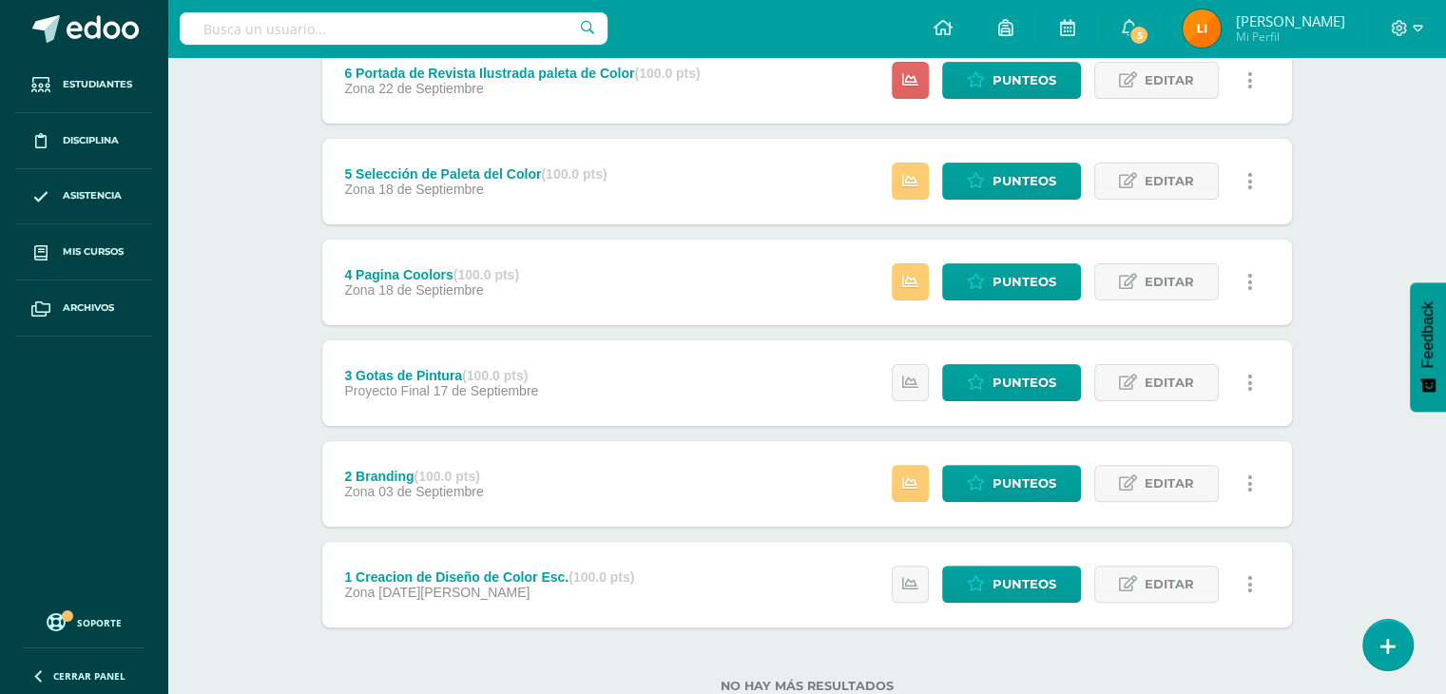
scroll to position [540, 0]
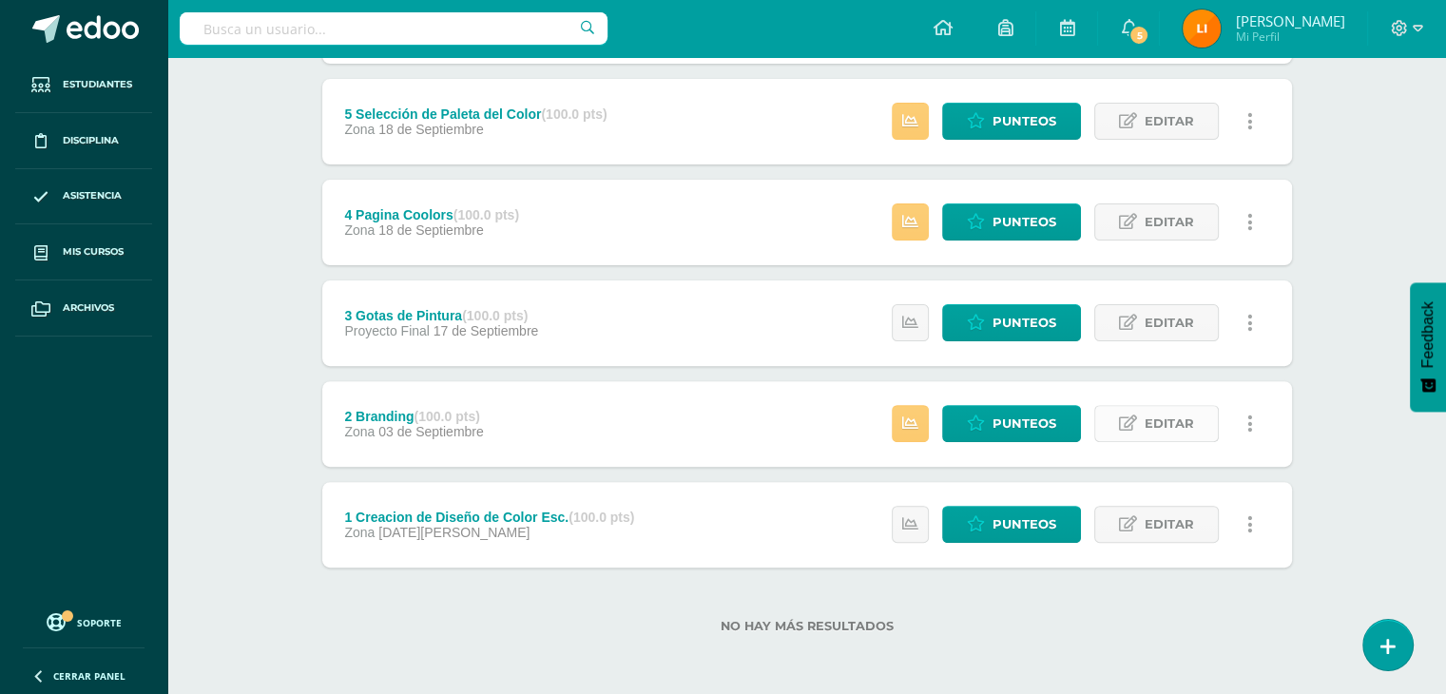
click at [1127, 426] on icon at bounding box center [1128, 423] width 18 height 16
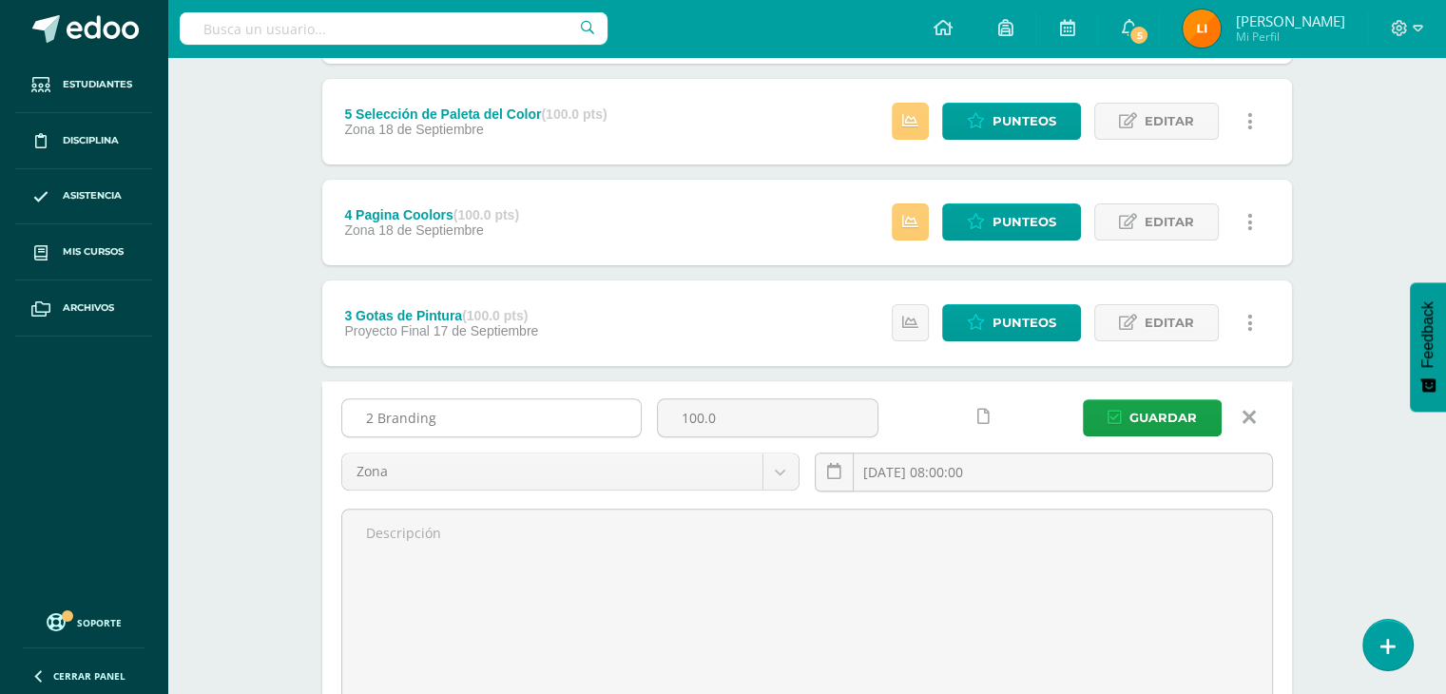
click at [378, 417] on input "2 Branding" at bounding box center [491, 417] width 298 height 37
type input "2 Psicologia del color/ Branding"
click at [1114, 416] on icon "submit" at bounding box center [1114, 418] width 14 height 16
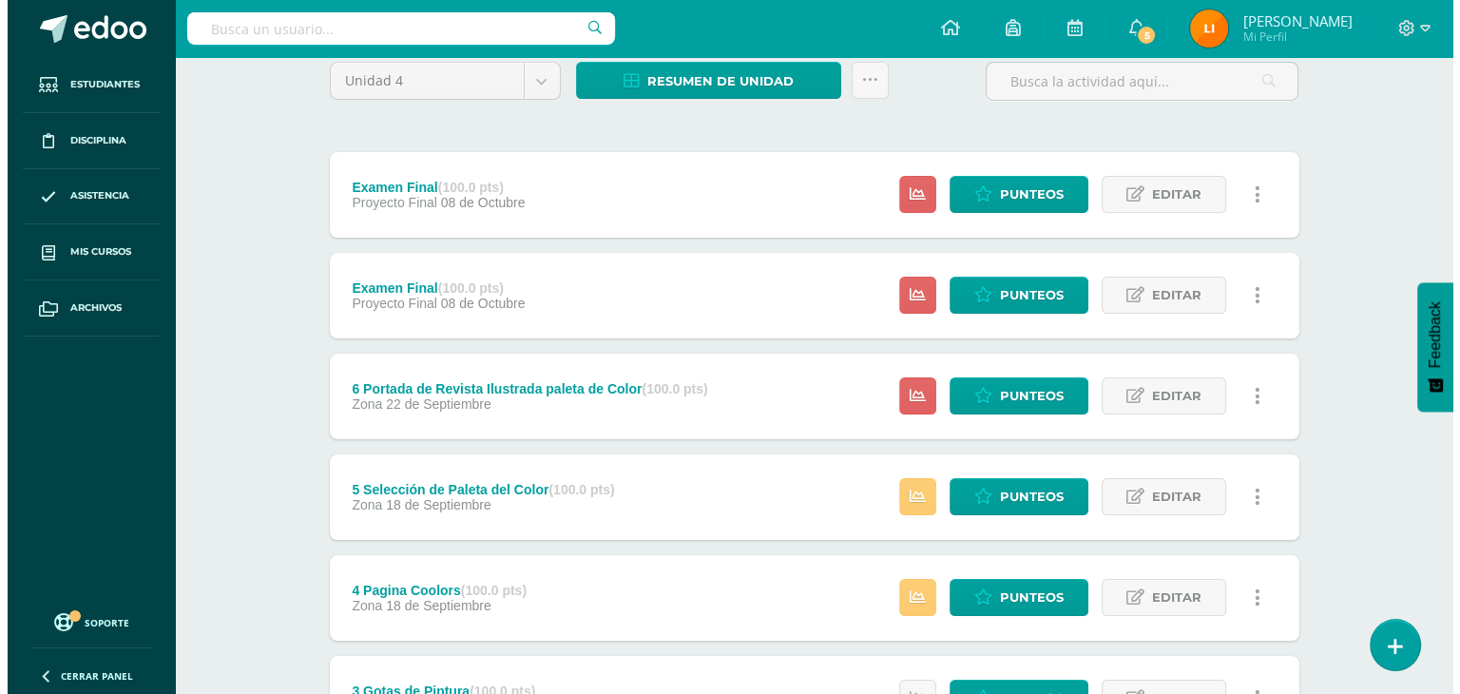
scroll to position [160, 0]
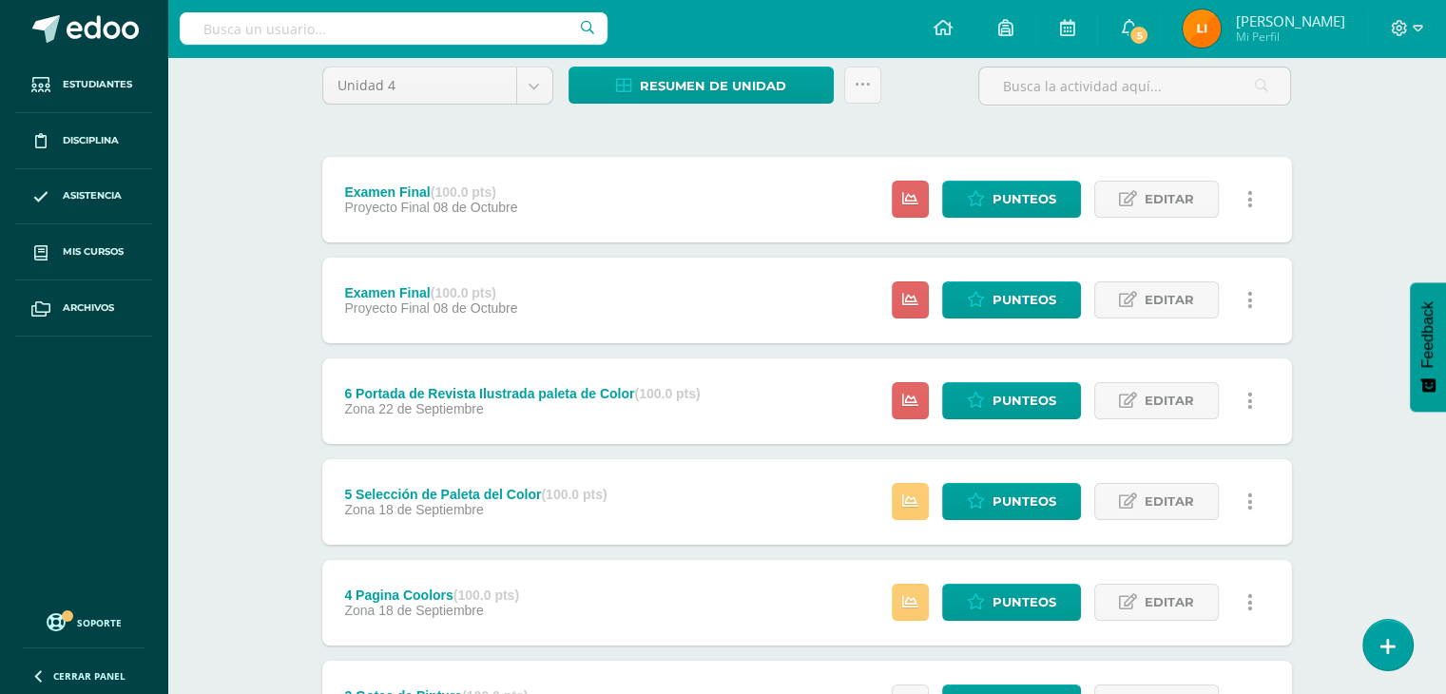
click at [1251, 191] on icon at bounding box center [1250, 199] width 6 height 21
click at [1169, 328] on link "Eliminar" at bounding box center [1215, 319] width 195 height 29
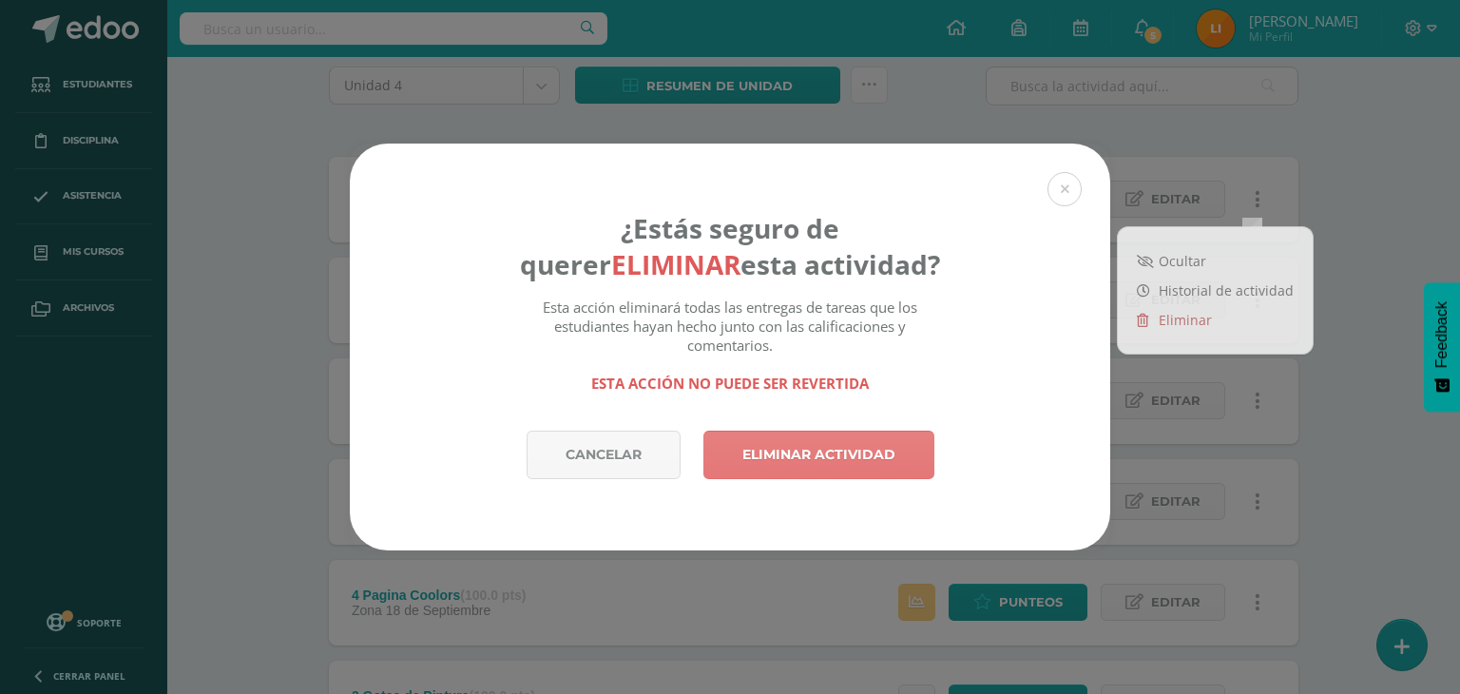
click at [881, 451] on link "Eliminar actividad" at bounding box center [818, 455] width 231 height 48
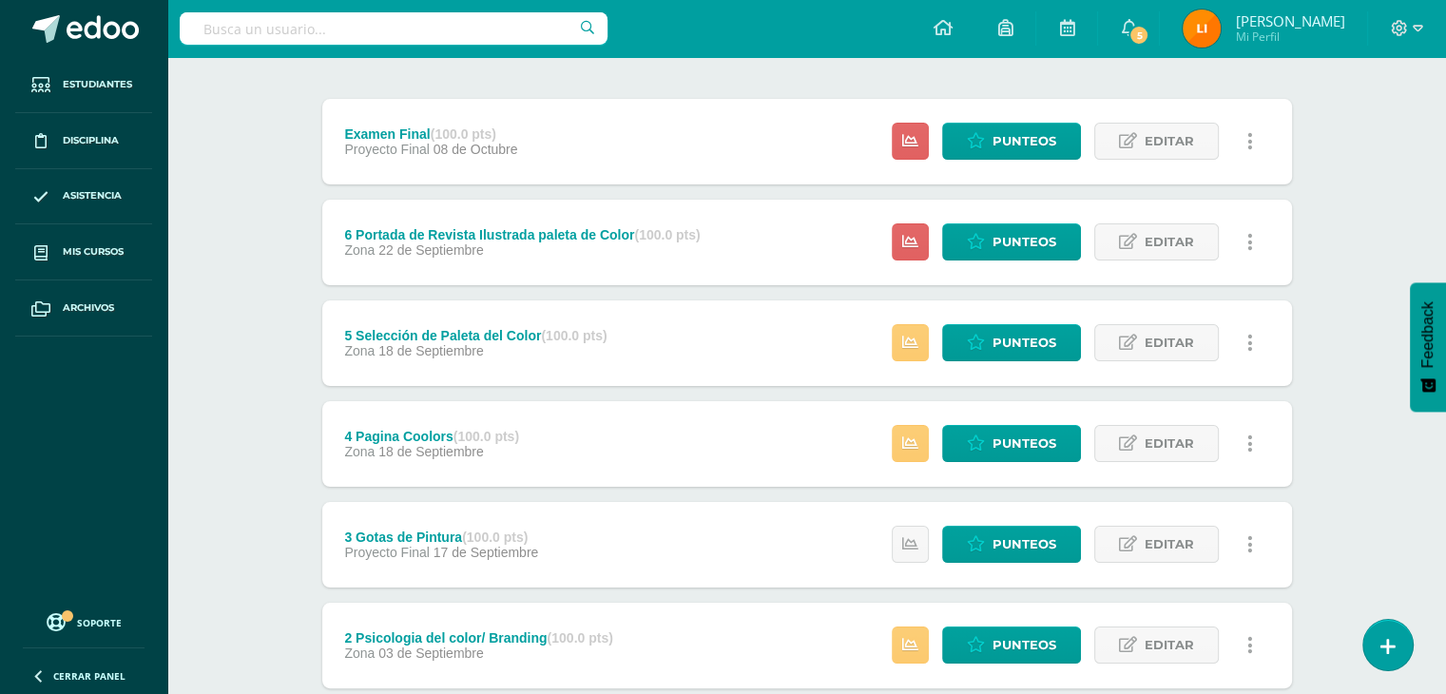
scroll to position [154, 0]
